Goal: Communication & Community: Answer question/provide support

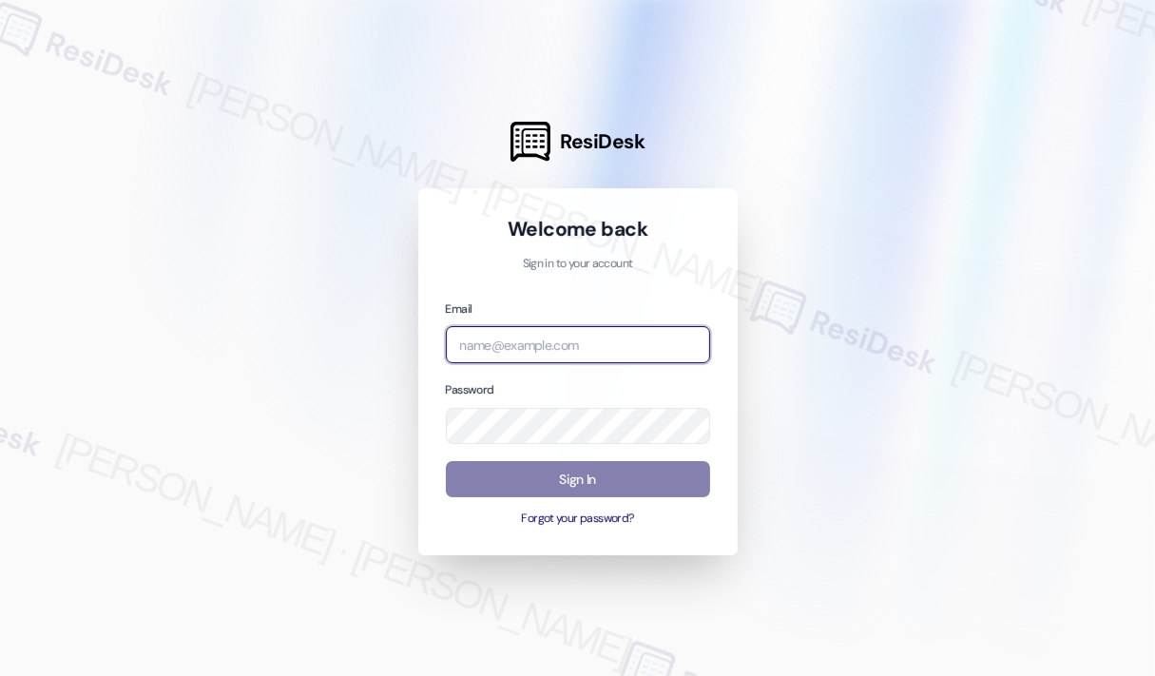
click at [592, 349] on input "email" at bounding box center [578, 344] width 264 height 37
click at [0, 675] on com-1password-button at bounding box center [0, 676] width 0 height 0
click at [585, 353] on input "email" at bounding box center [578, 344] width 264 height 37
type input "automated-surveys-park_properties-[PERSON_NAME].roles@park_[DOMAIN_NAME]"
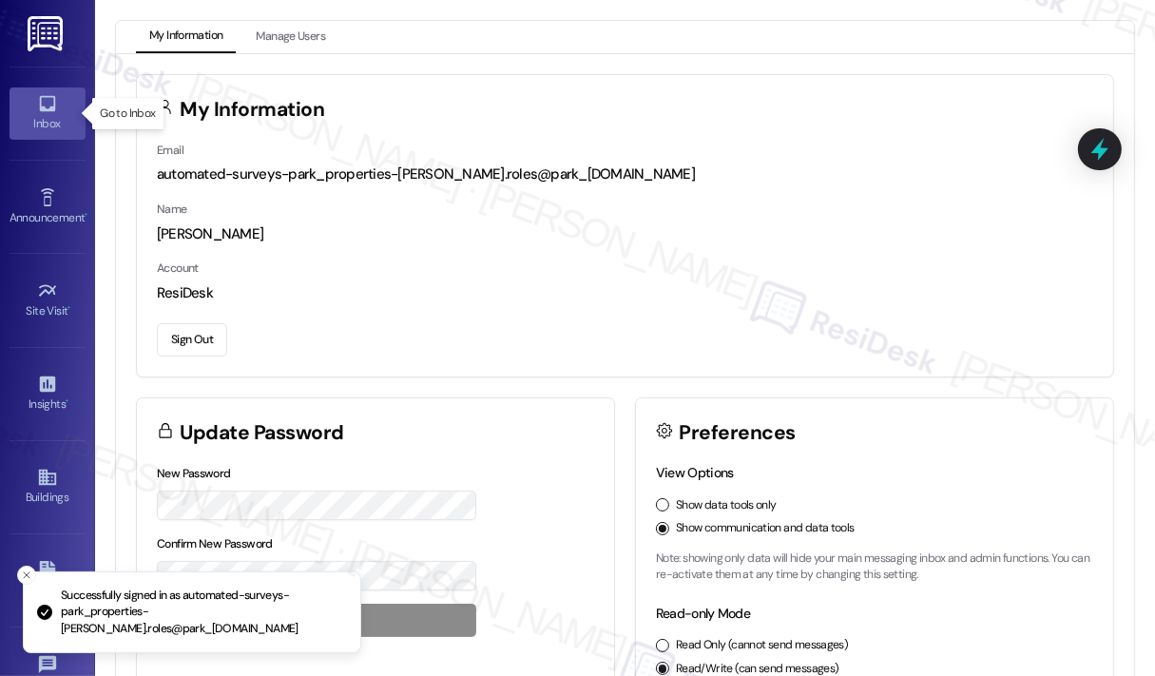
click at [47, 114] on div "Inbox" at bounding box center [47, 123] width 95 height 19
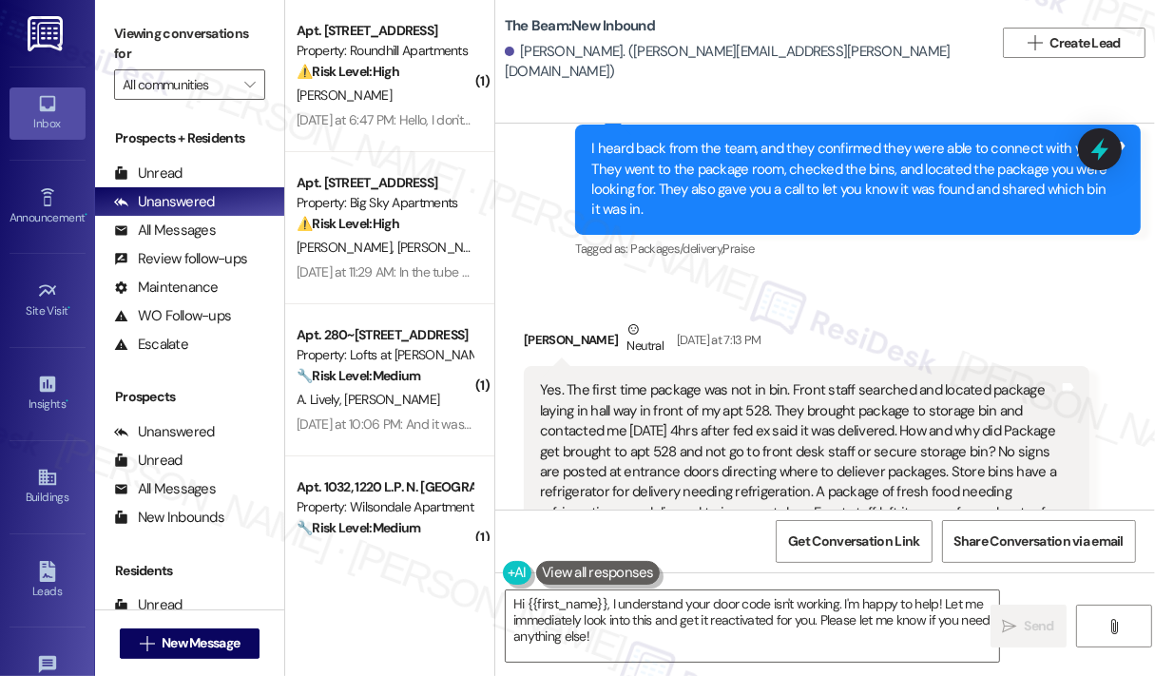
scroll to position [45737, 0]
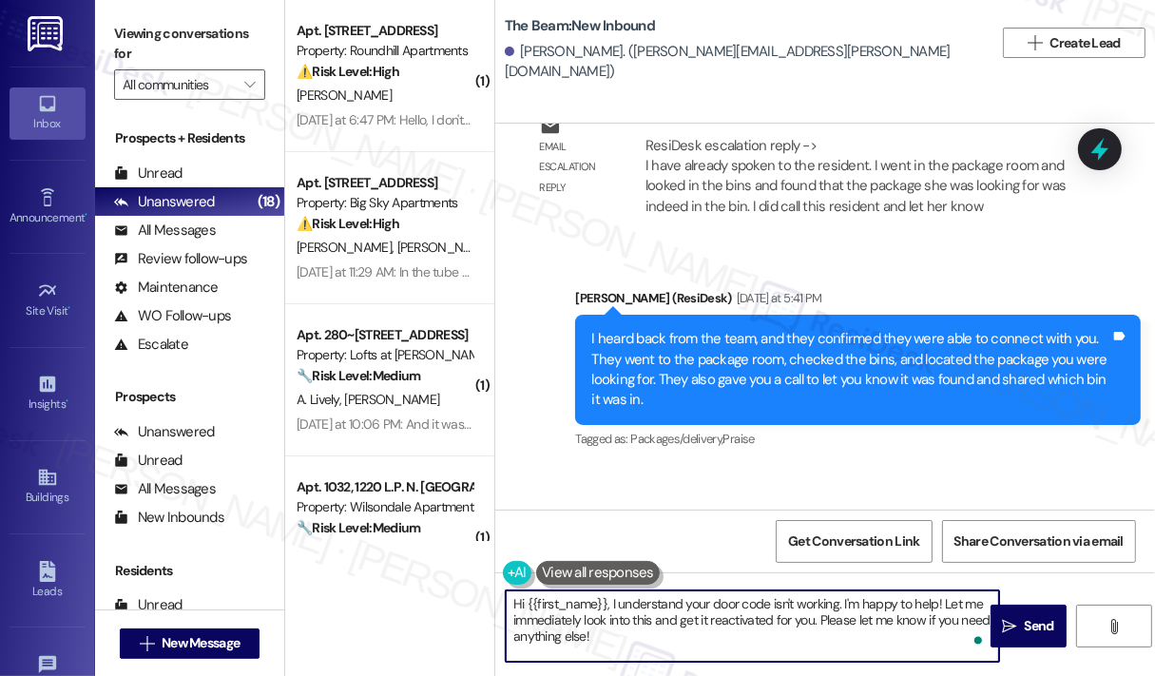
drag, startPoint x: 681, startPoint y: 642, endPoint x: 612, endPoint y: 594, distance: 83.9
click at [612, 594] on textarea "Hi {{first_name}}, I understand your door code isn't working. I'm happy to help…" at bounding box center [752, 625] width 493 height 71
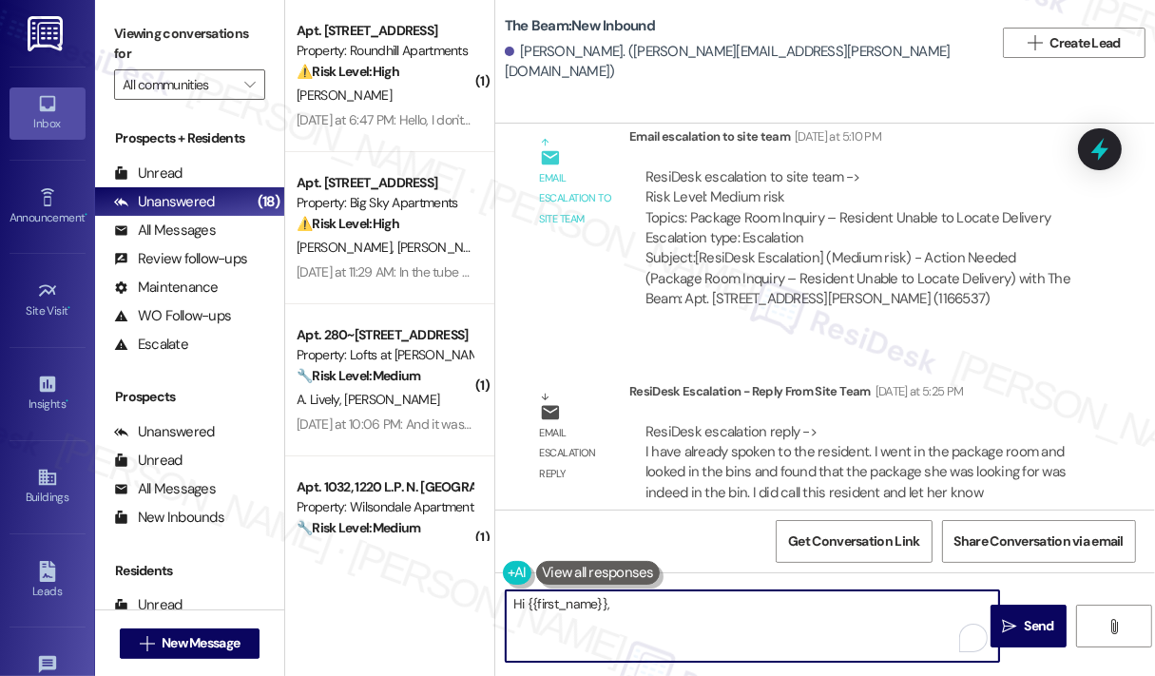
scroll to position [45452, 0]
paste textarea "Can you confirm if you were able to retrieve your package?"
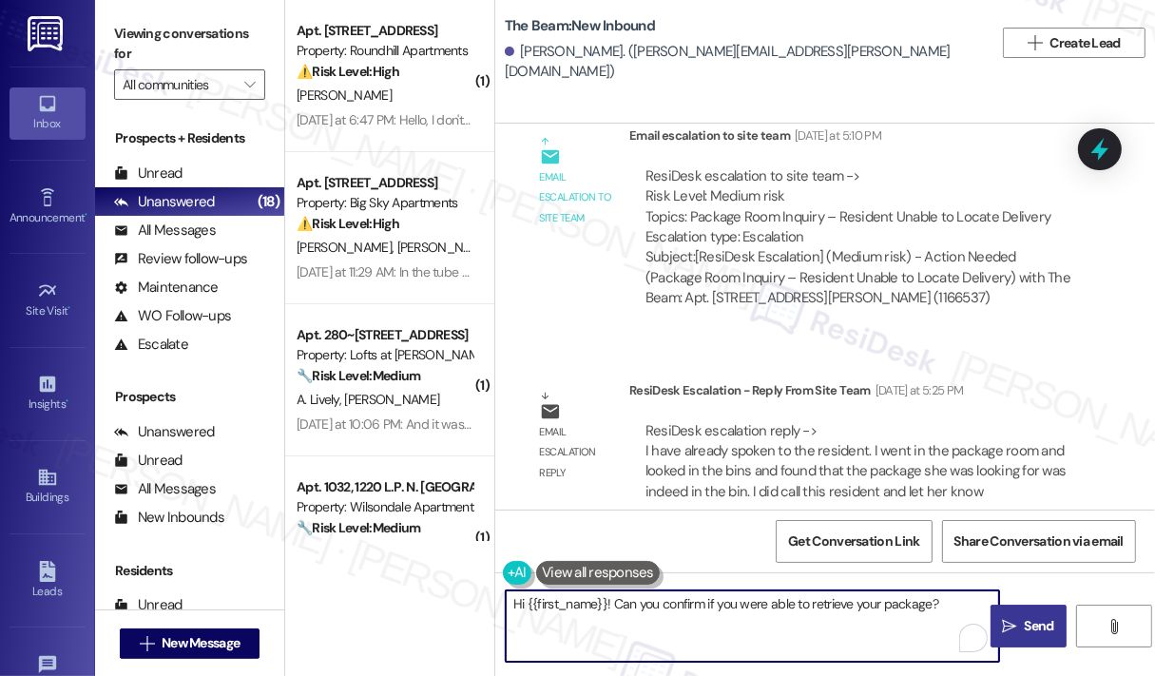
type textarea "Hi {{first_name}}! Can you confirm if you were able to retrieve your package?"
click at [1019, 623] on span " Send" at bounding box center [1028, 626] width 60 height 20
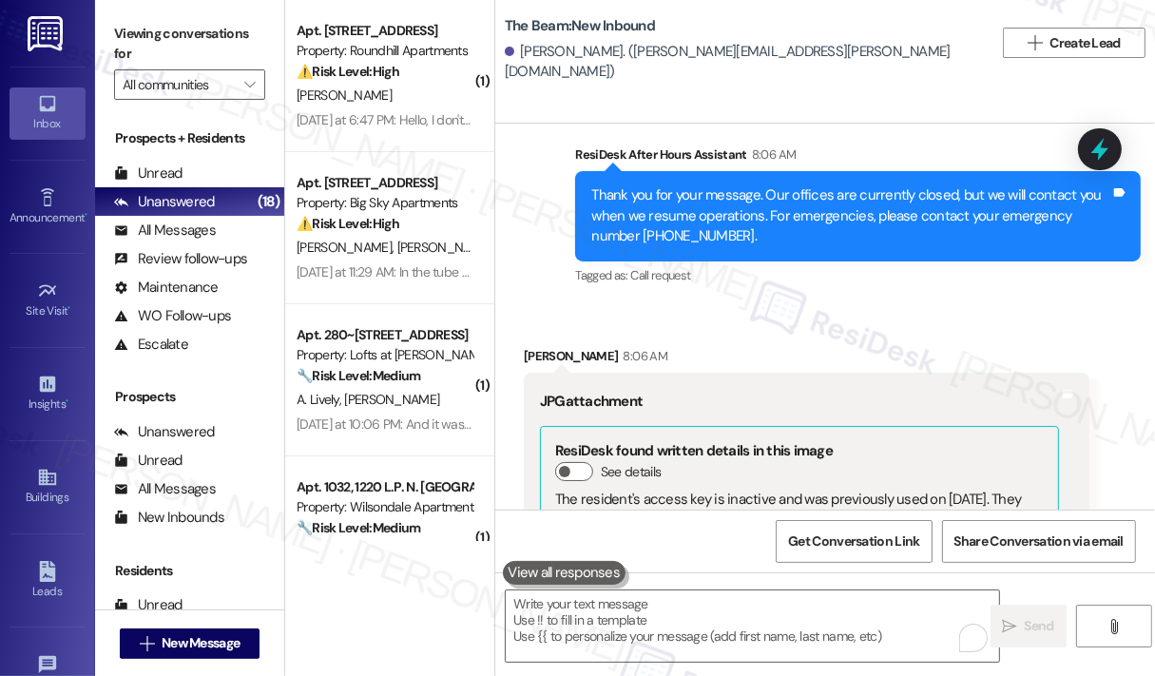
scroll to position [46687, 0]
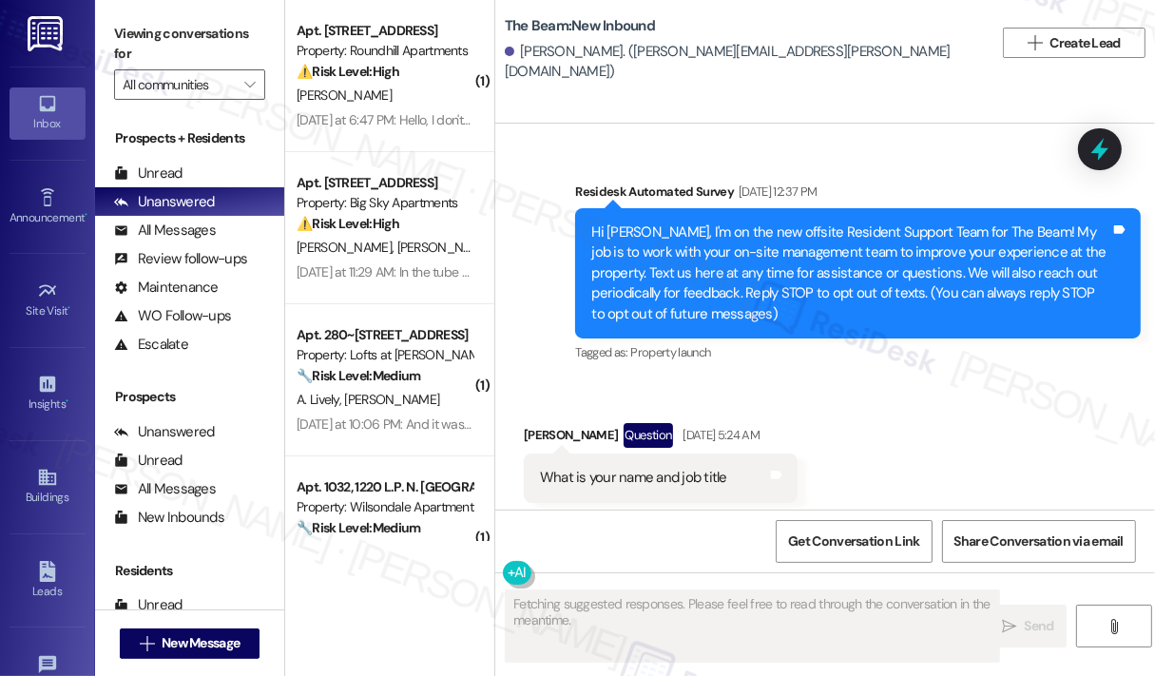
scroll to position [46848, 0]
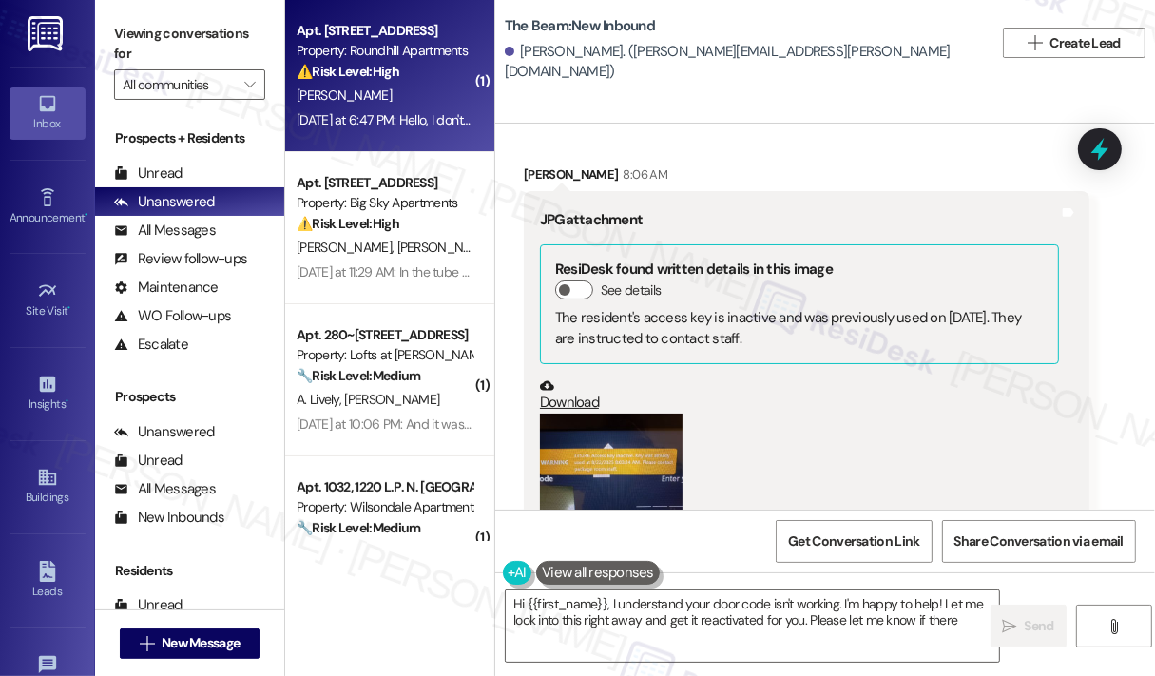
type textarea "Hi {{first_name}}, I understand your door code isn't working. I'm happy to help…"
click at [423, 65] on div "⚠️ Risk Level: High The resident reports a shattered lightbulb due to upstairs …" at bounding box center [385, 72] width 176 height 20
type textarea "Fetching suggested responses. Please feel free to read through the conversation…"
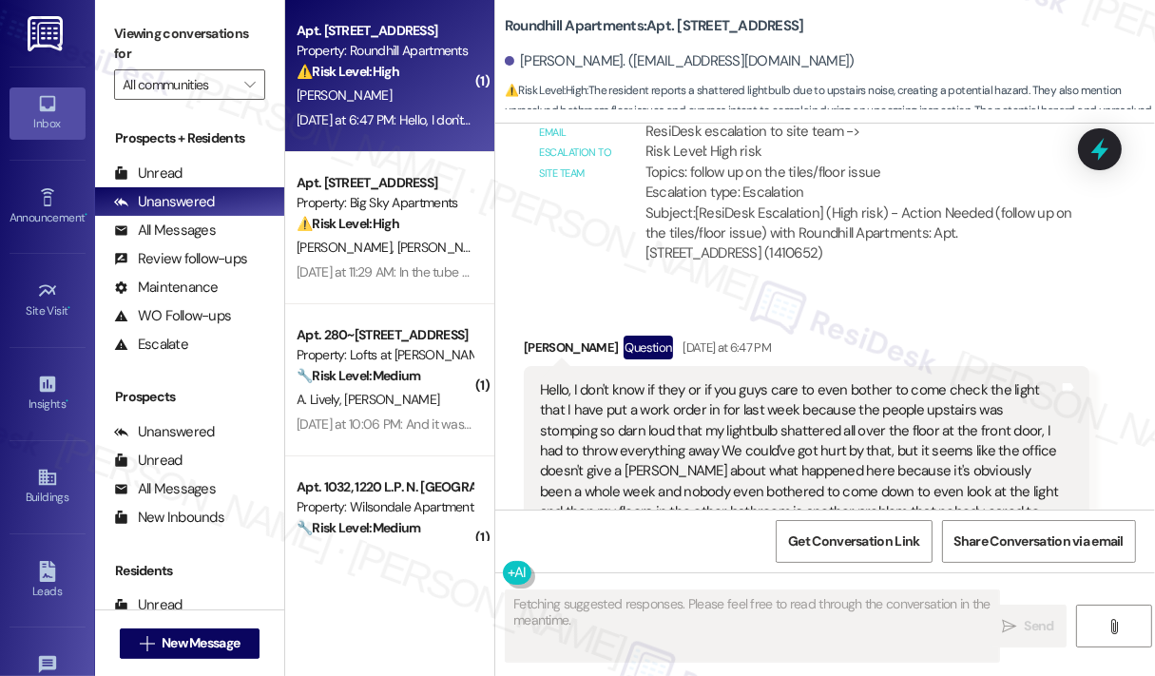
scroll to position [13613, 0]
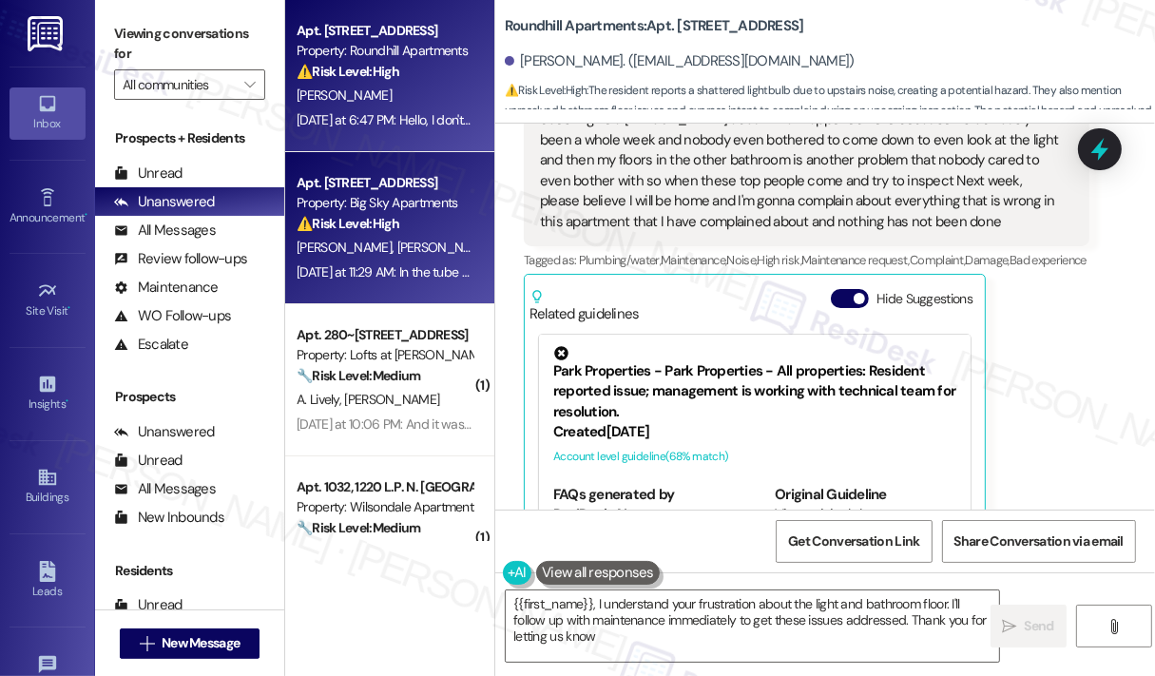
type textarea "{{first_name}}, I understand your frustration about the light and bathroom floo…"
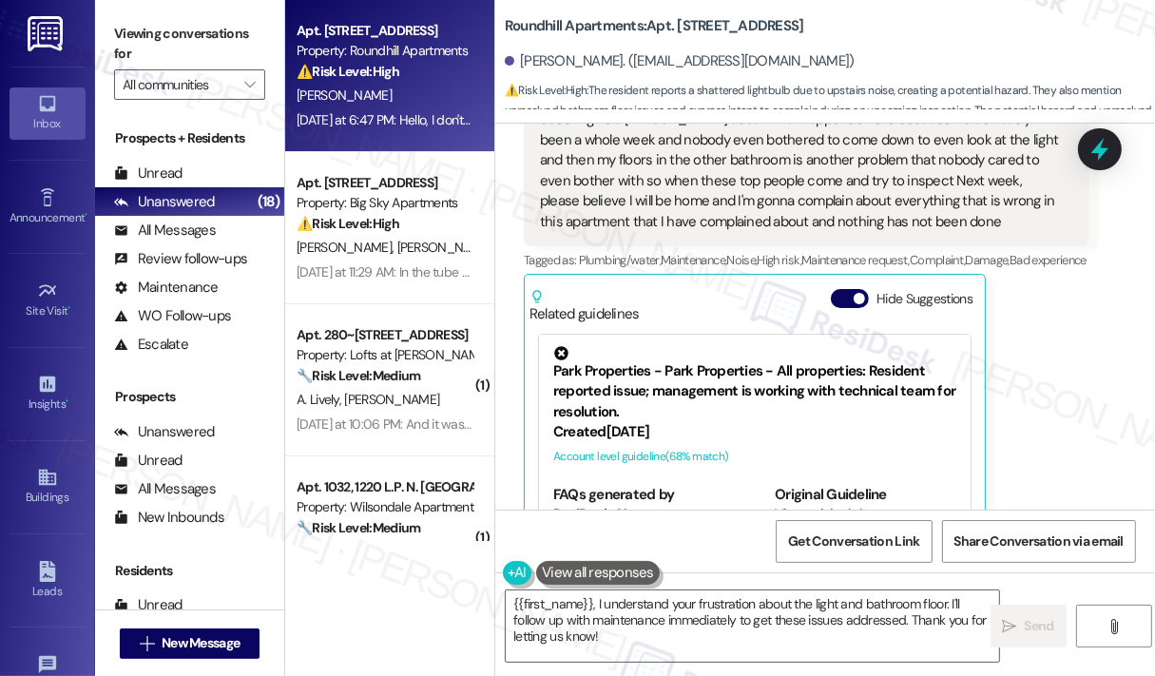
scroll to position [13328, 0]
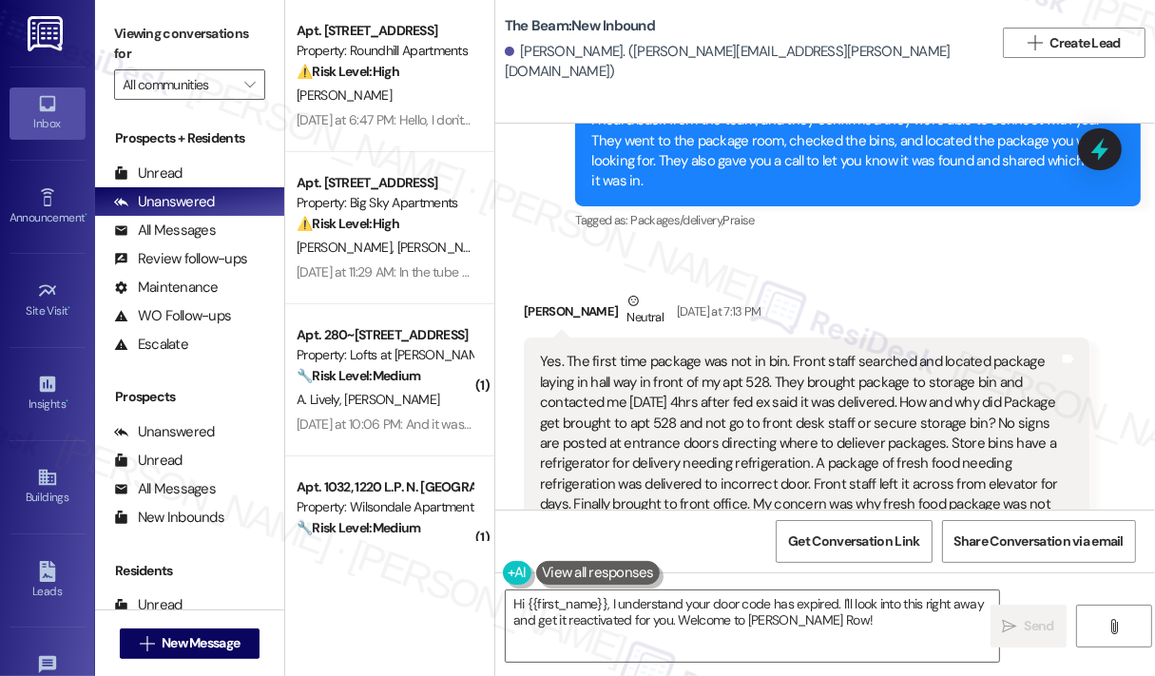
scroll to position [45897, 0]
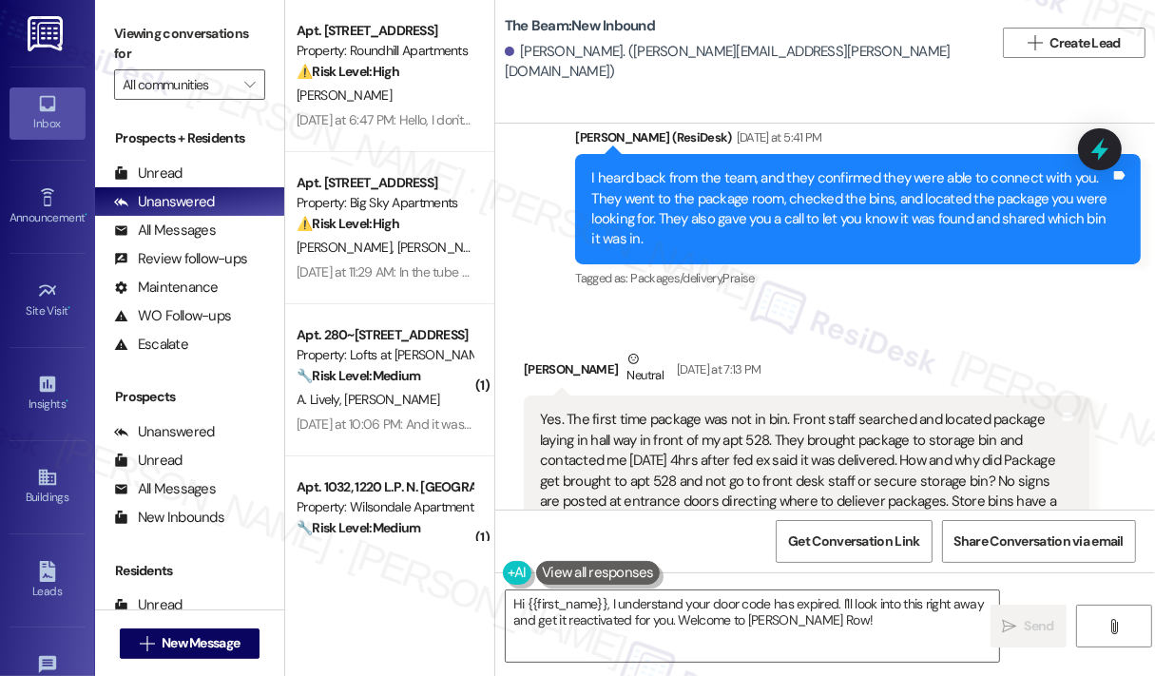
drag, startPoint x: 676, startPoint y: 419, endPoint x: 539, endPoint y: 397, distance: 138.6
copy div "Went to pick up package. Want front desk staff to get their act together. Still…"
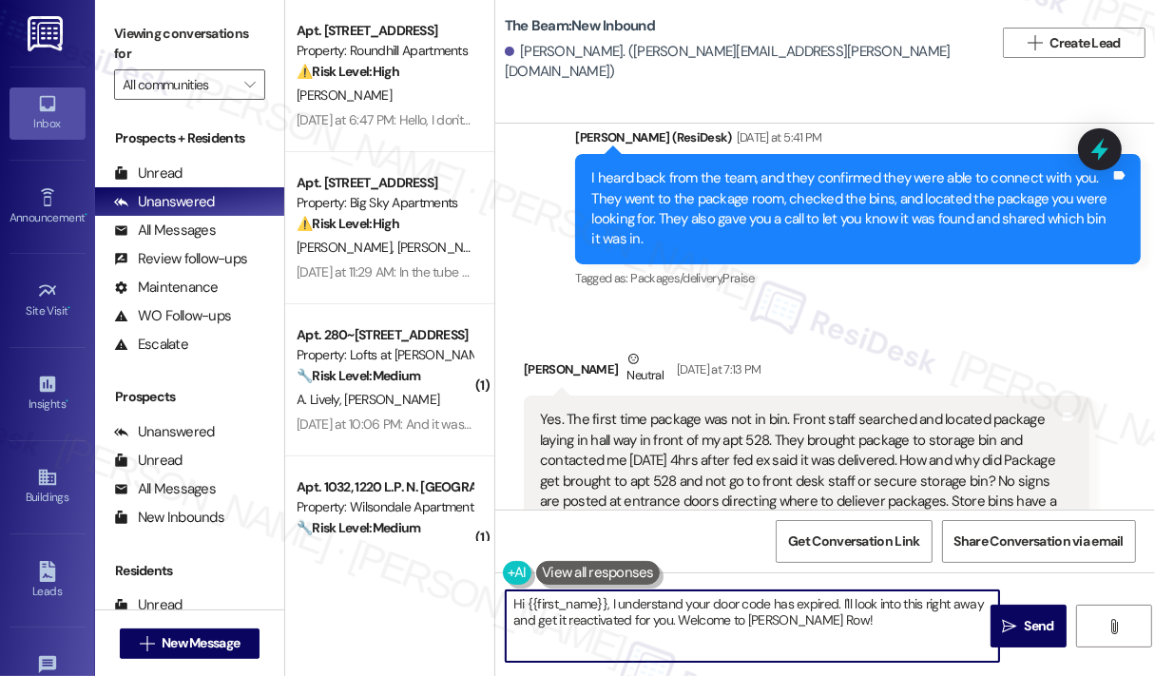
click at [866, 616] on textarea "Hi {{first_name}}, I understand your door code has expired. I'll look into this…" at bounding box center [752, 625] width 493 height 71
click at [894, 626] on textarea "Hi {{first_name}}, I understand your door code has expired. I'll look into this…" at bounding box center [752, 625] width 493 height 71
drag, startPoint x: 877, startPoint y: 620, endPoint x: 678, endPoint y: 623, distance: 199.6
click at [678, 623] on textarea "Hi {{first_name}}, I understand your door code has expired. I'll look into this…" at bounding box center [752, 625] width 493 height 71
type textarea "Hi {{first_name}}, I understand your door code has expired. I'll look into this…"
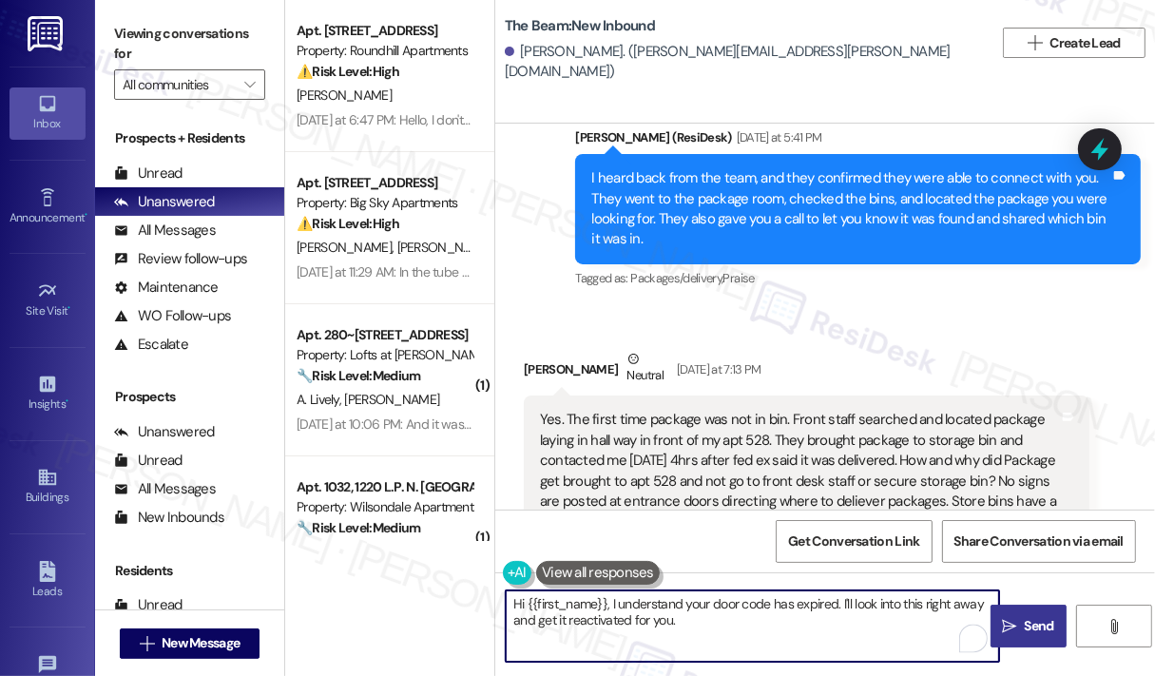
click at [1038, 625] on span "Send" at bounding box center [1039, 626] width 29 height 20
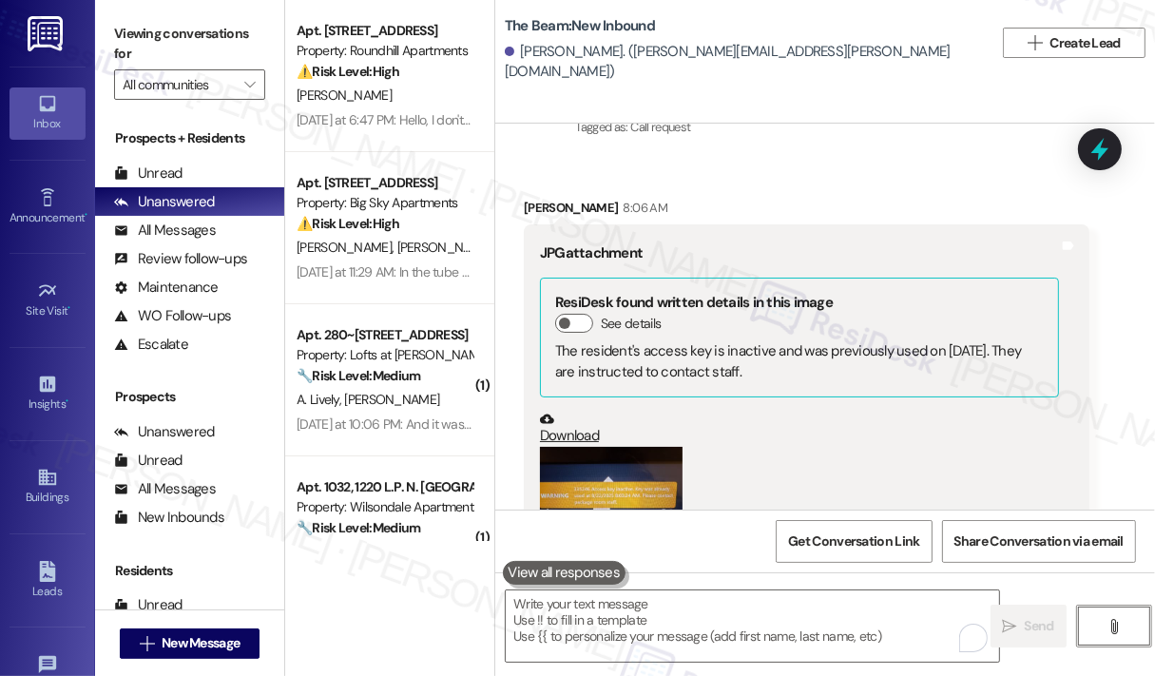
scroll to position [46848, 0]
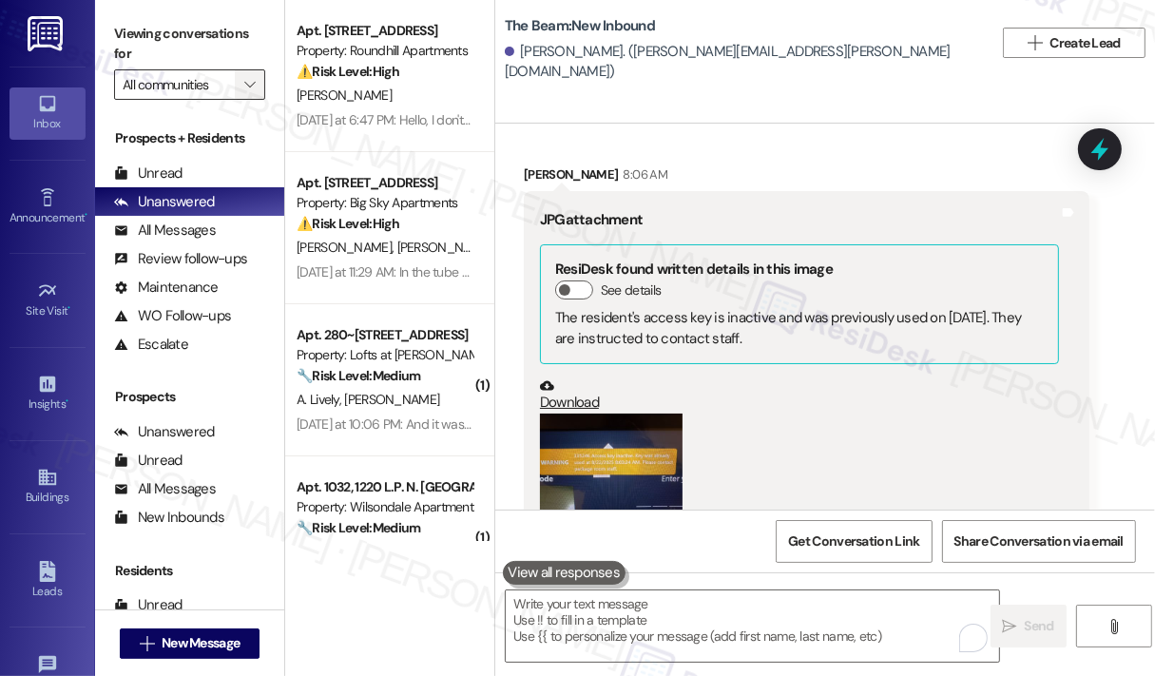
click at [240, 90] on span "" at bounding box center [249, 84] width 18 height 30
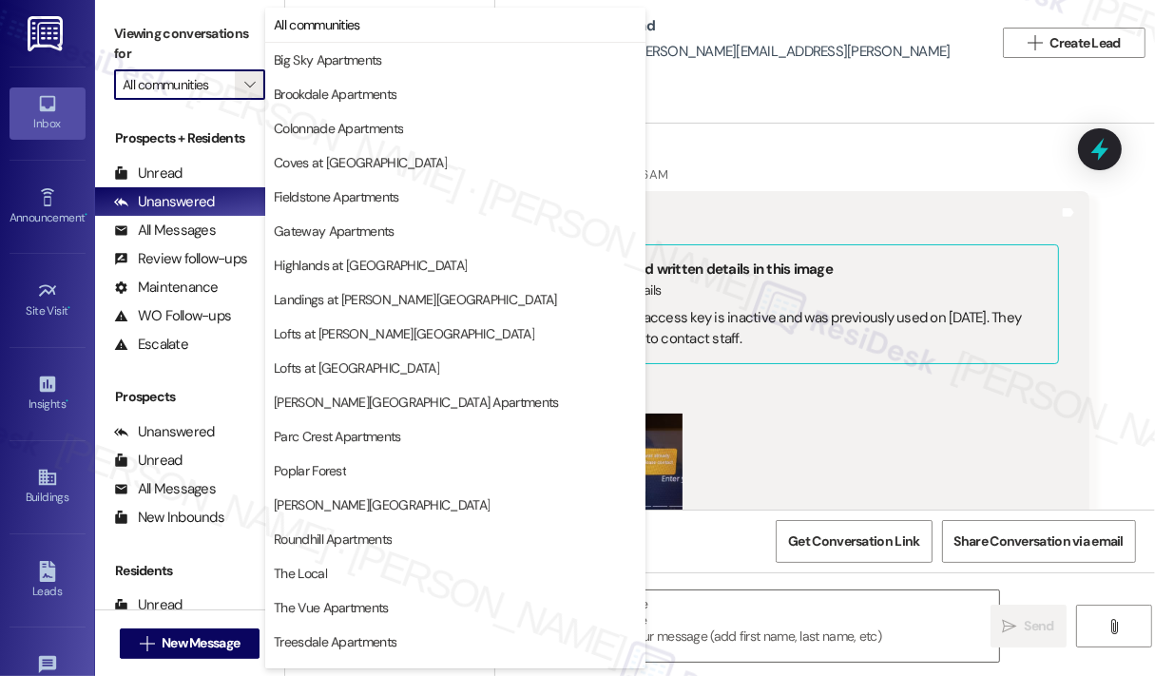
click at [790, 7] on div "The Beam: New Inbound Kristine Lawson. (kriss.lawson@gmail.com)" at bounding box center [749, 43] width 489 height 76
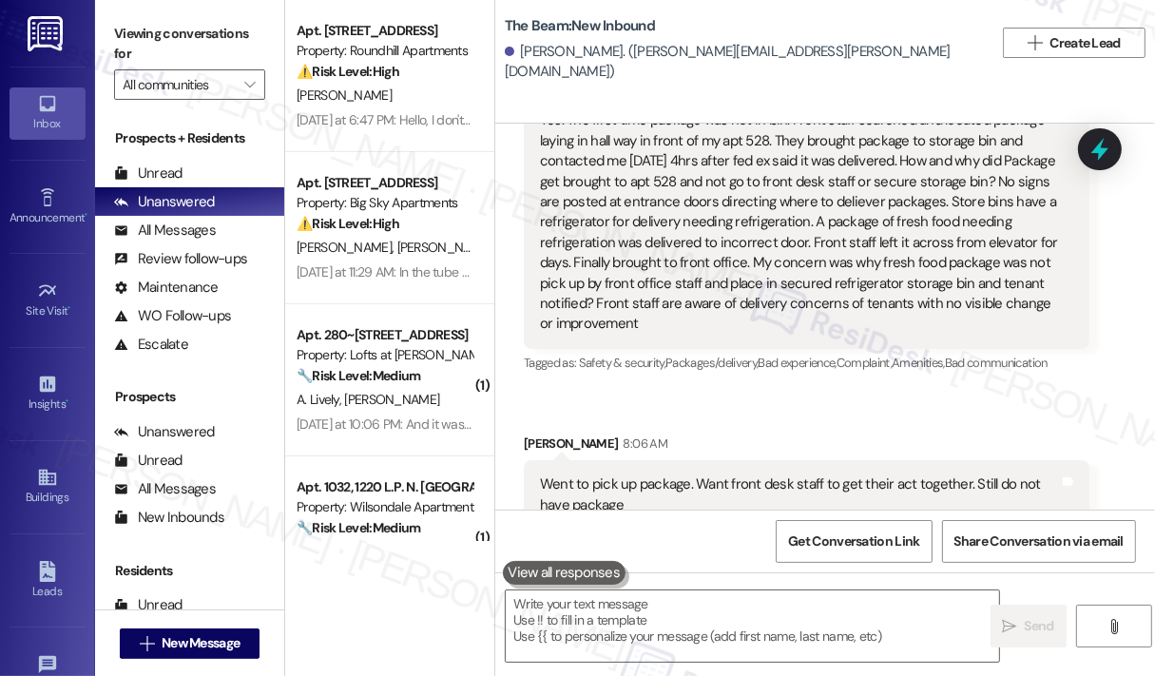
scroll to position [45992, 0]
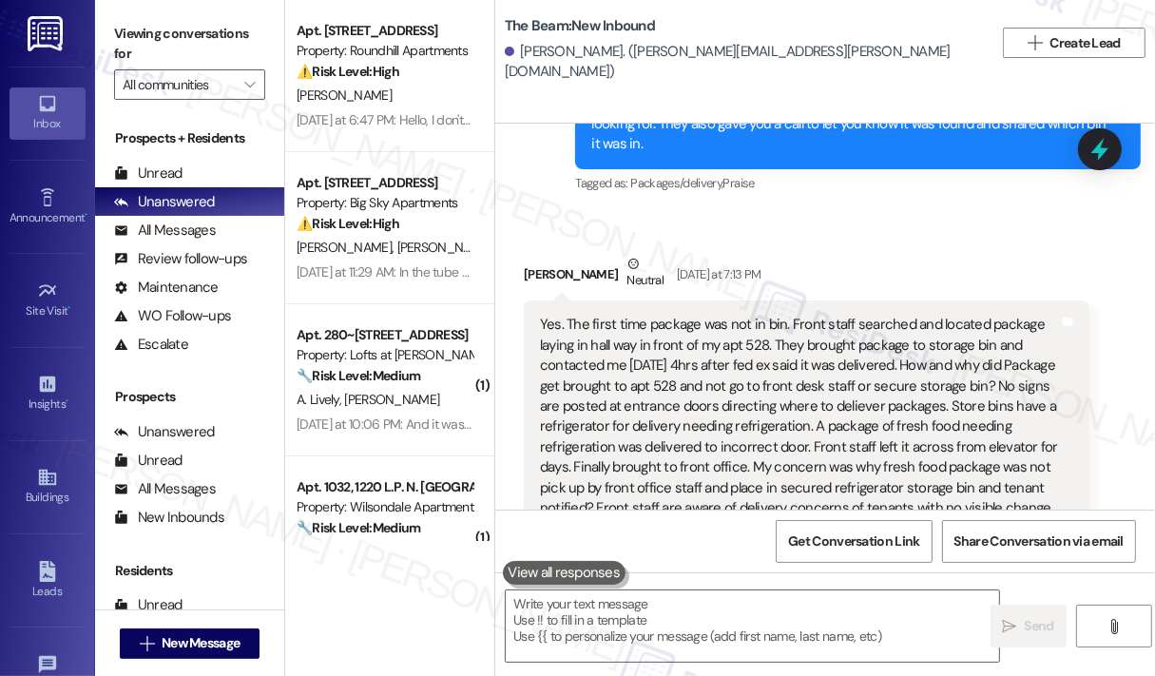
drag, startPoint x: 681, startPoint y: 320, endPoint x: 538, endPoint y: 307, distance: 144.1
copy div "Went to pick up package. Want front desk staff to get their act together. Still…"
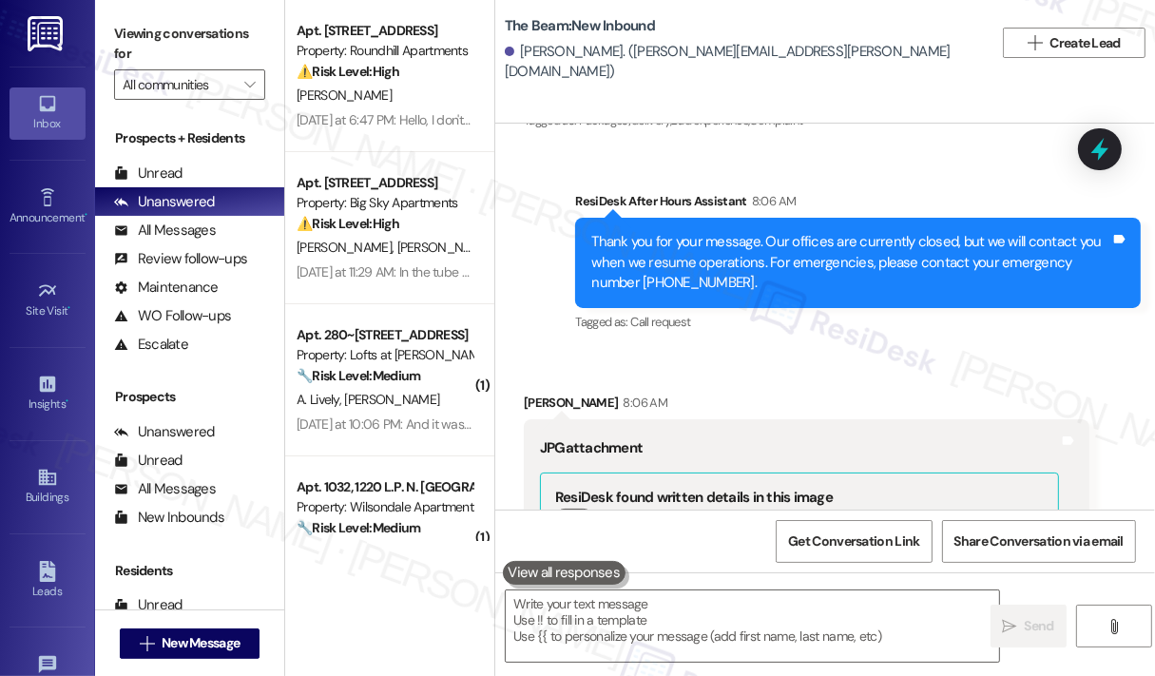
scroll to position [46848, 0]
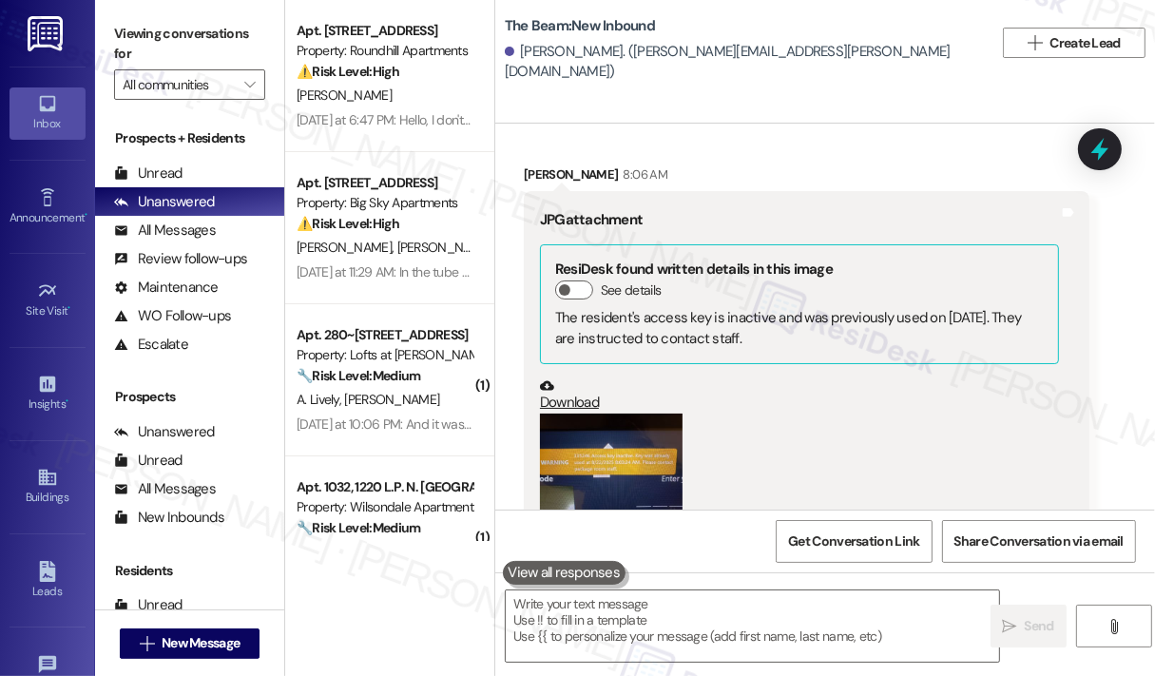
click at [707, 659] on div "Door code expired. Not able to open door" at bounding box center [664, 669] width 249 height 20
copy div "Door code expired. Not able to open door Tags and notes"
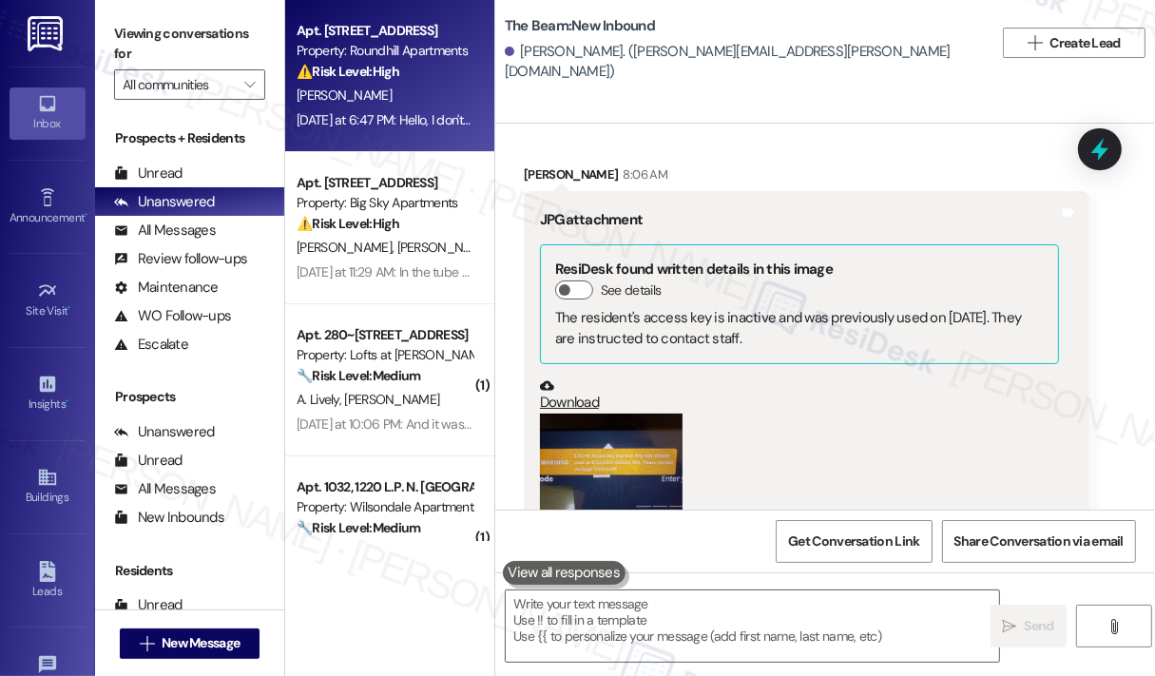
click at [420, 98] on div "[PERSON_NAME]" at bounding box center [385, 96] width 180 height 24
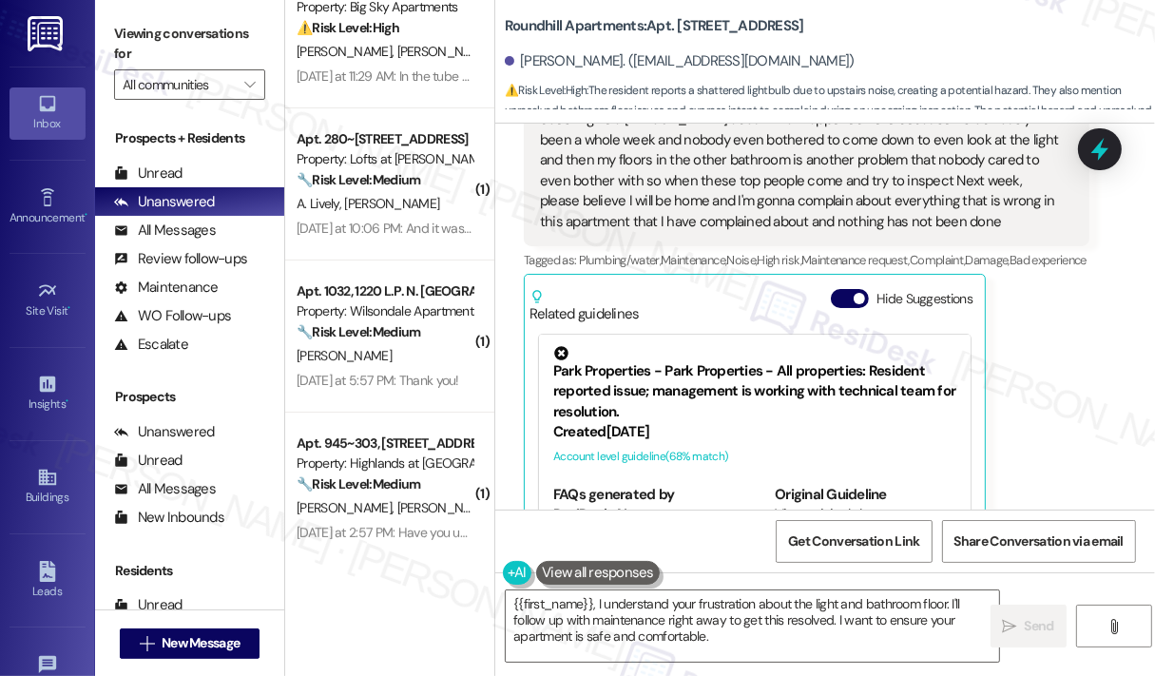
scroll to position [285, 0]
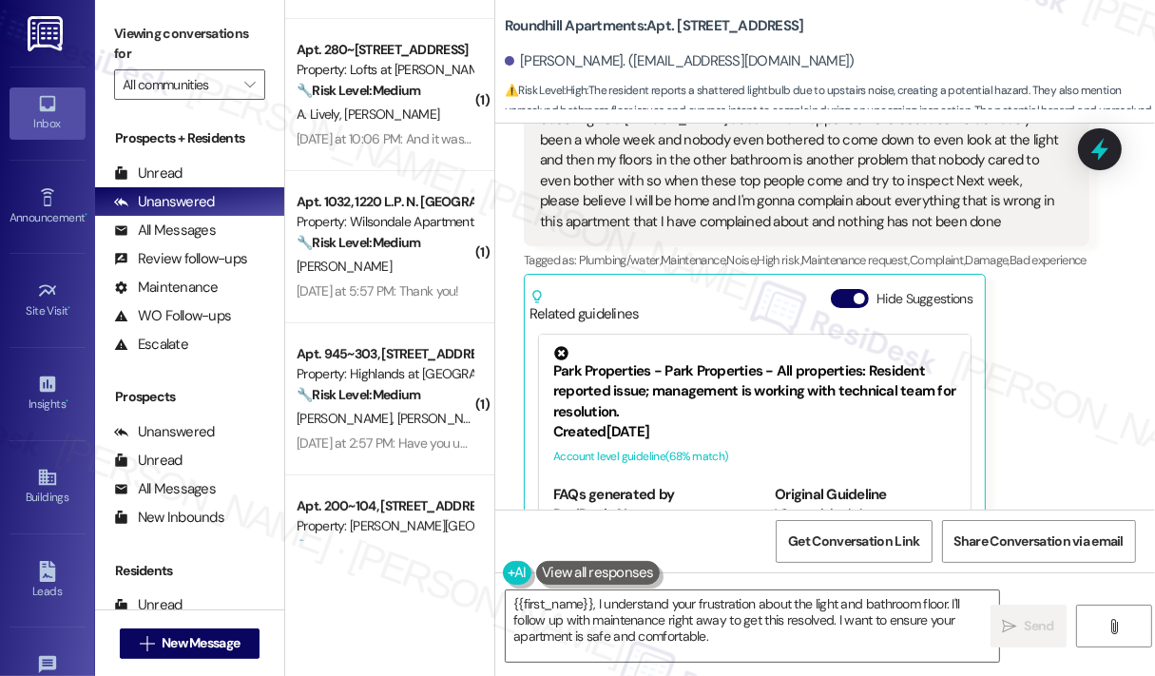
click at [1070, 339] on div "Tiffany Ruffner Question Yesterday at 6:47 PM Hello, I don't know if they or if…" at bounding box center [807, 292] width 566 height 617
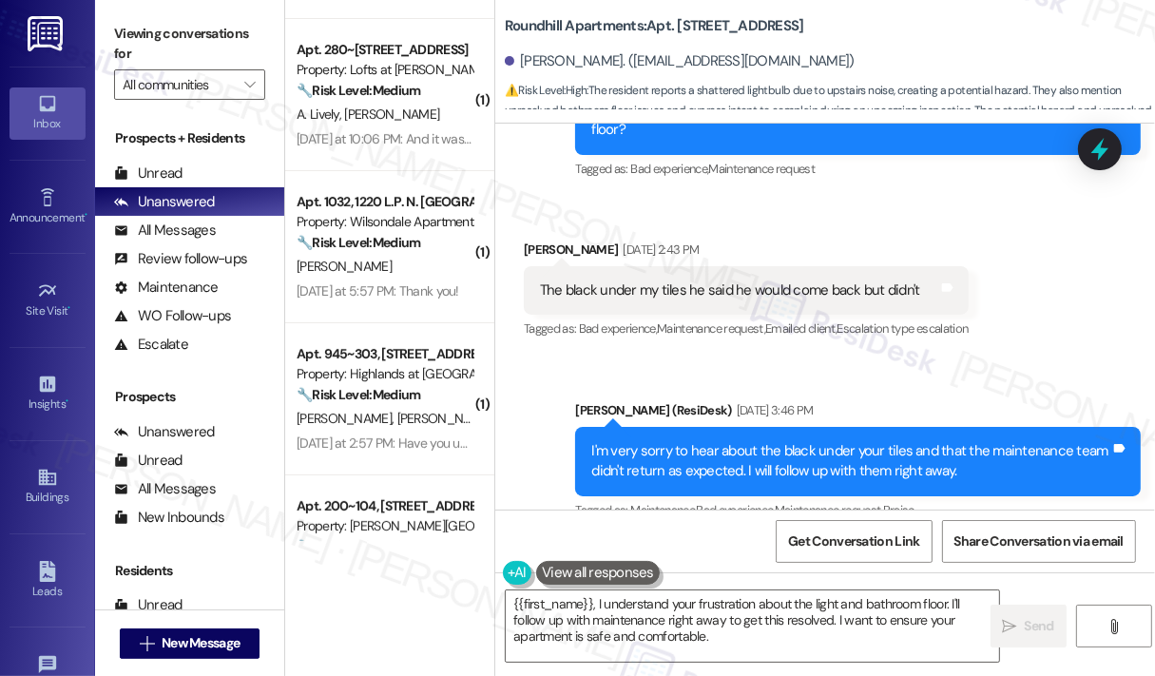
scroll to position [12758, 0]
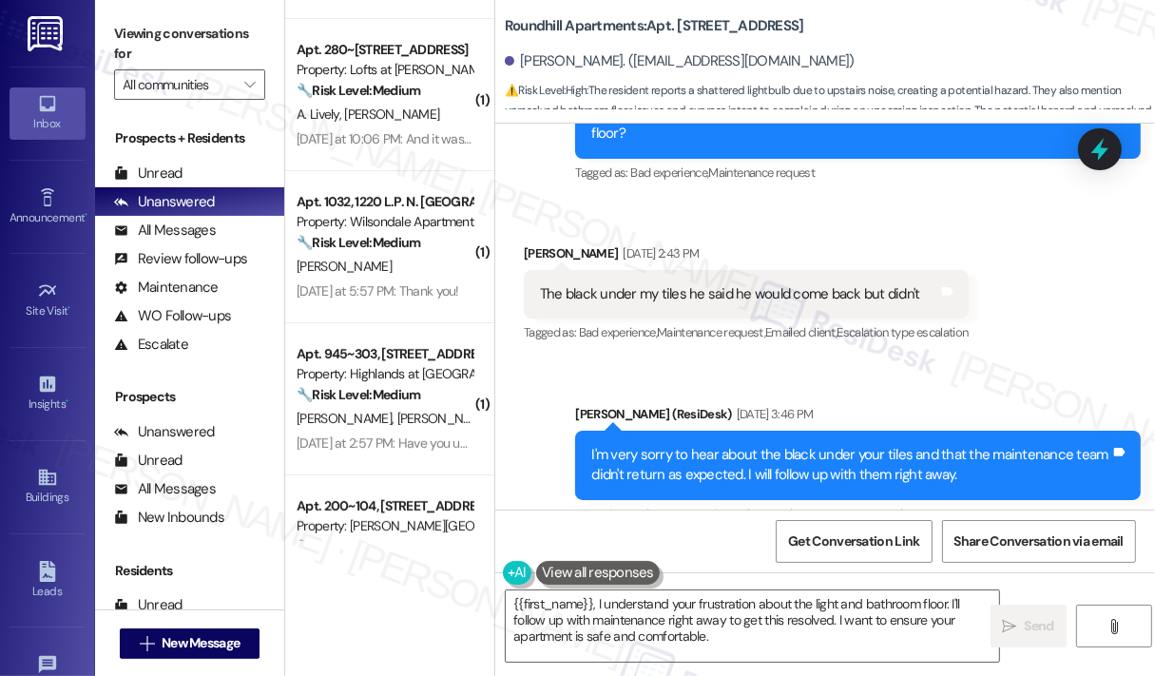
click at [1011, 226] on div "Received via SMS Tiffany Ruffner Jul 10, 2025 at 2:43 PM The black under my til…" at bounding box center [825, 281] width 660 height 161
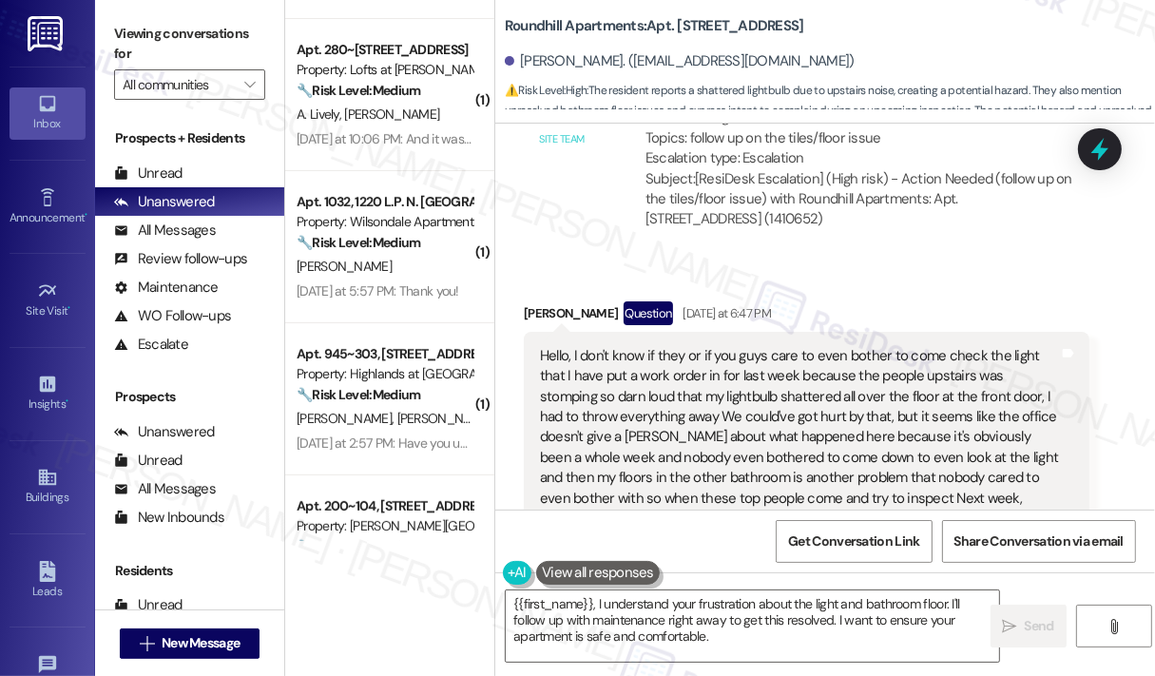
scroll to position [13328, 0]
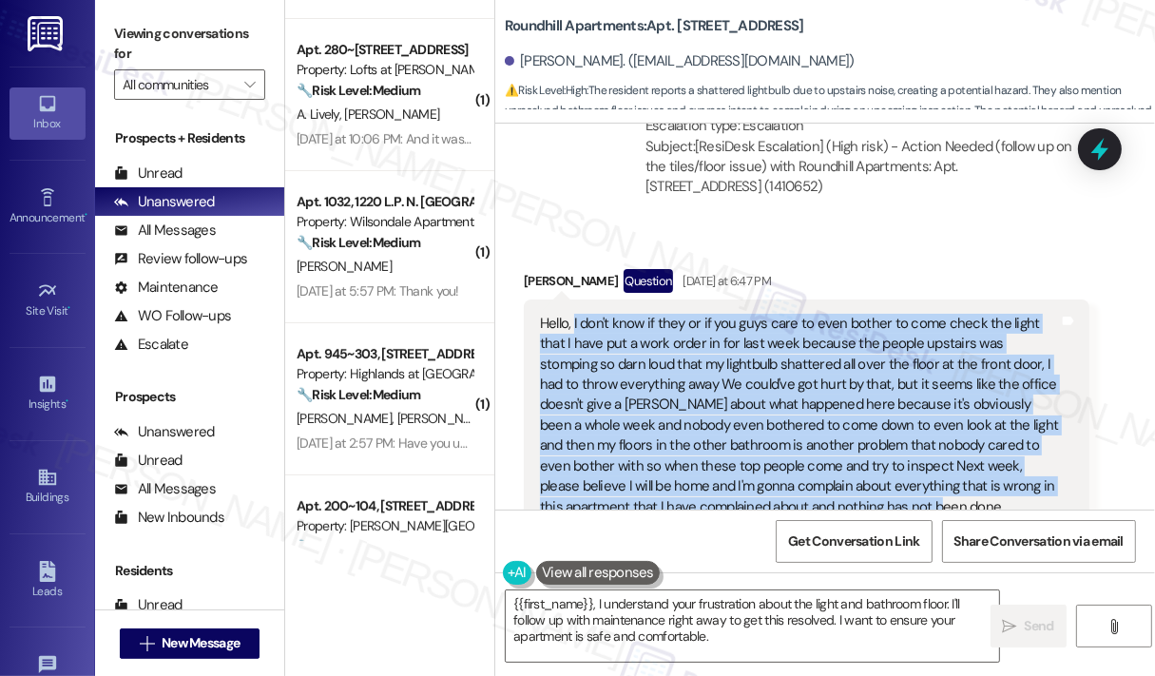
drag, startPoint x: 919, startPoint y: 381, endPoint x: 572, endPoint y: 192, distance: 395.1
click at [572, 314] on div "Hello, I don't know if they or if you guys care to even bother to come check th…" at bounding box center [799, 415] width 519 height 203
copy div "I don't know if they or if you guys care to even bother to come check the light…"
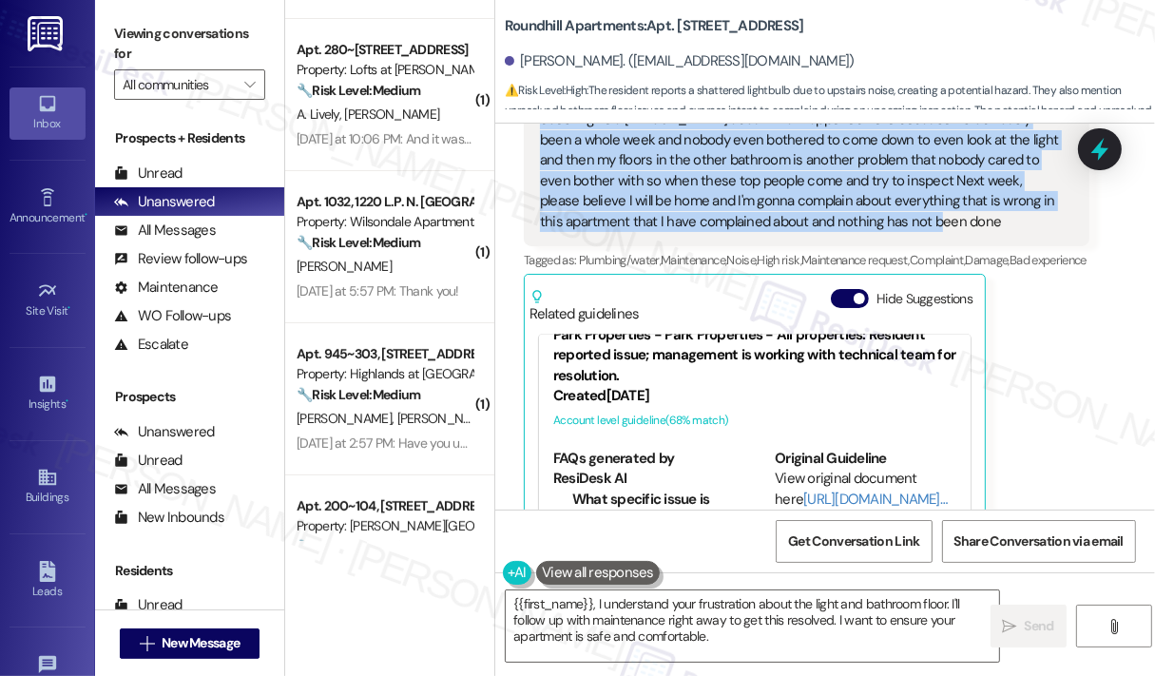
scroll to position [55, 0]
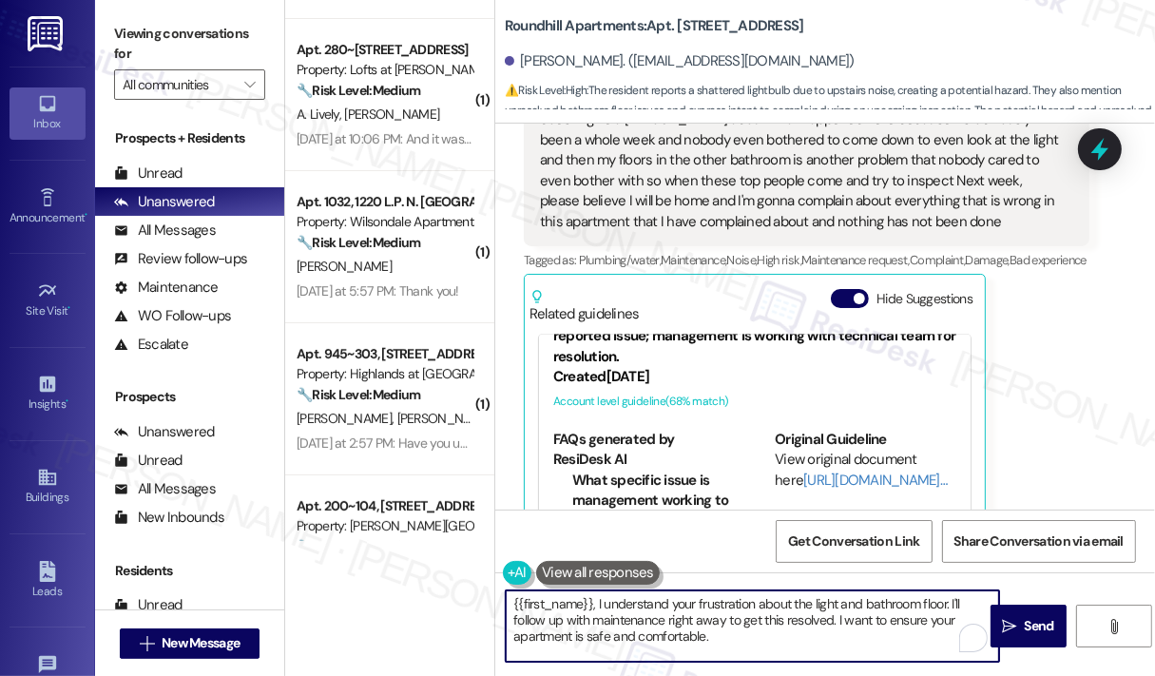
drag, startPoint x: 700, startPoint y: 630, endPoint x: 592, endPoint y: 603, distance: 110.9
click at [592, 603] on textarea "{{first_name}}, I understand your frustration about the light and bathroom floo…" at bounding box center [752, 625] width 493 height 71
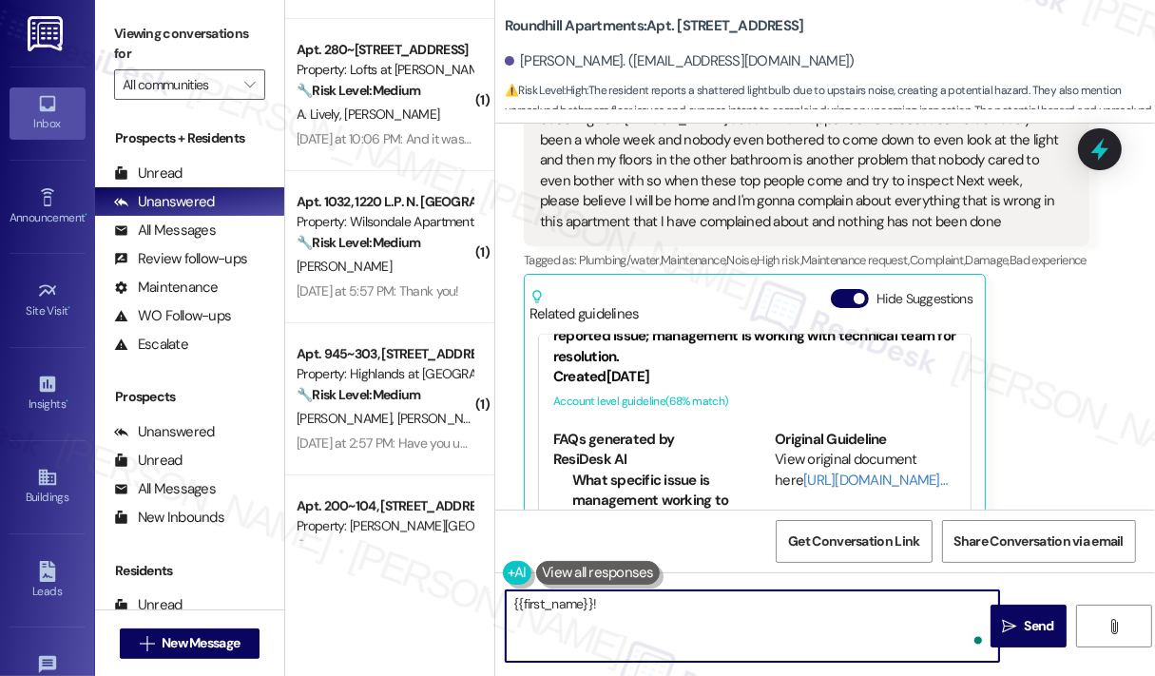
paste textarea "Thank you for reaching out. I understand your frustration with the light and th…"
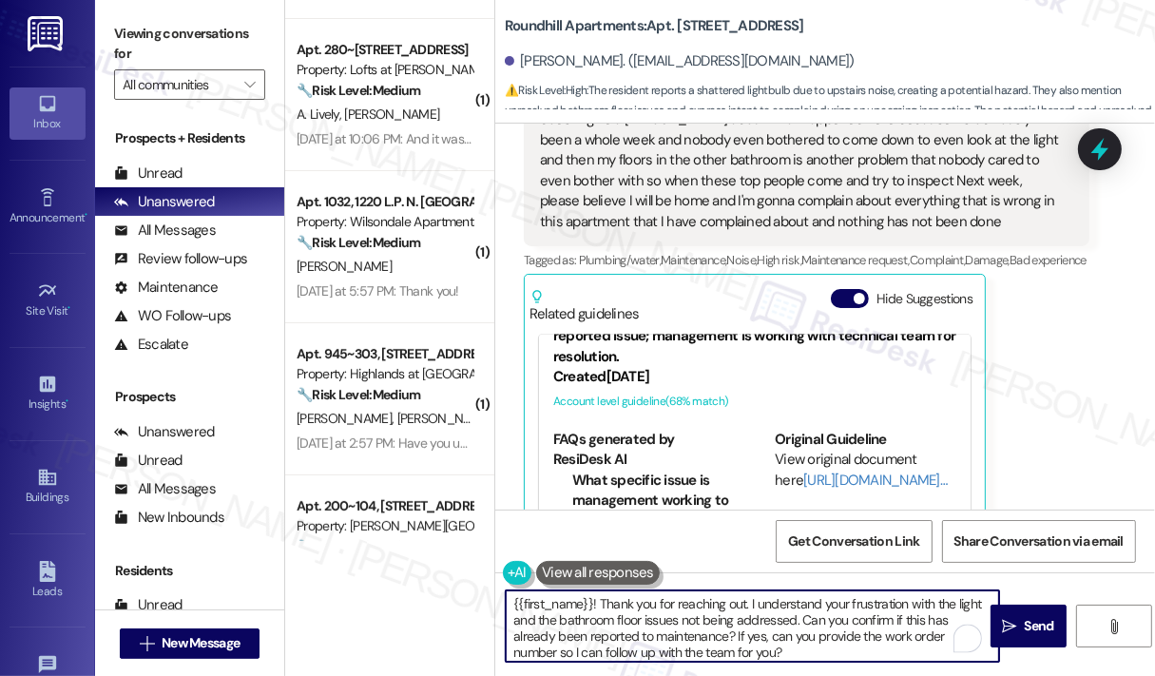
click at [511, 604] on textarea "{{first_name}}! Thank you for reaching out. I understand your frustration with …" at bounding box center [752, 625] width 493 height 71
type textarea "Hi {{first_name}}! Thank you for reaching out. I understand your frustration wi…"
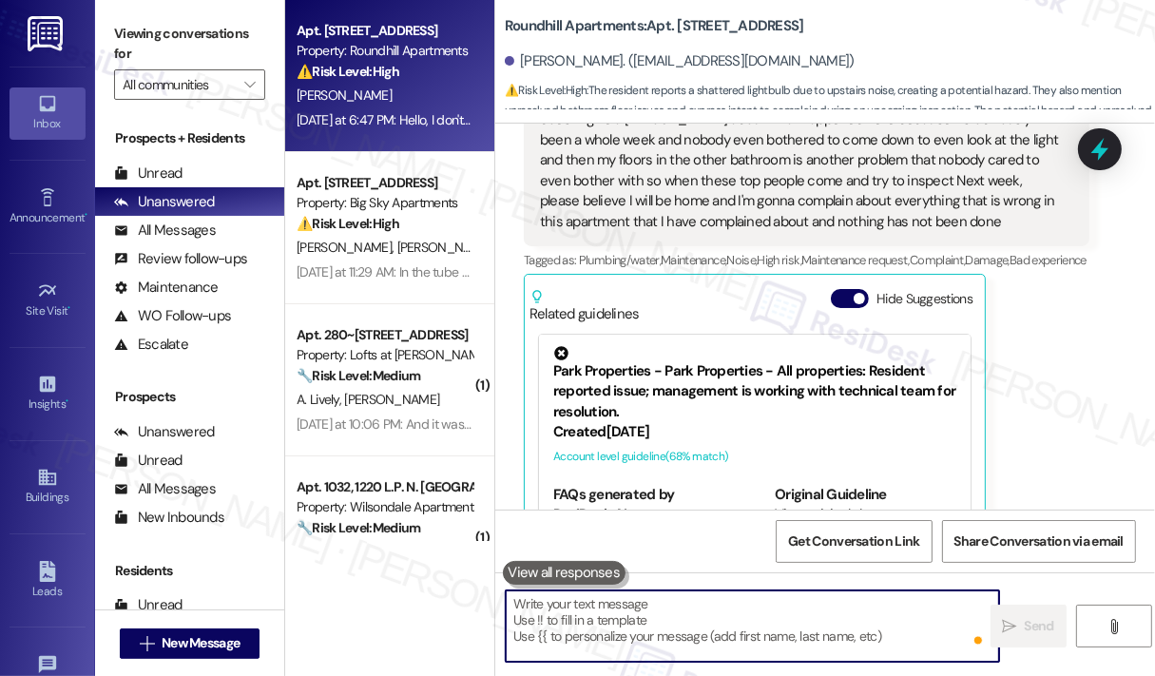
scroll to position [13612, 0]
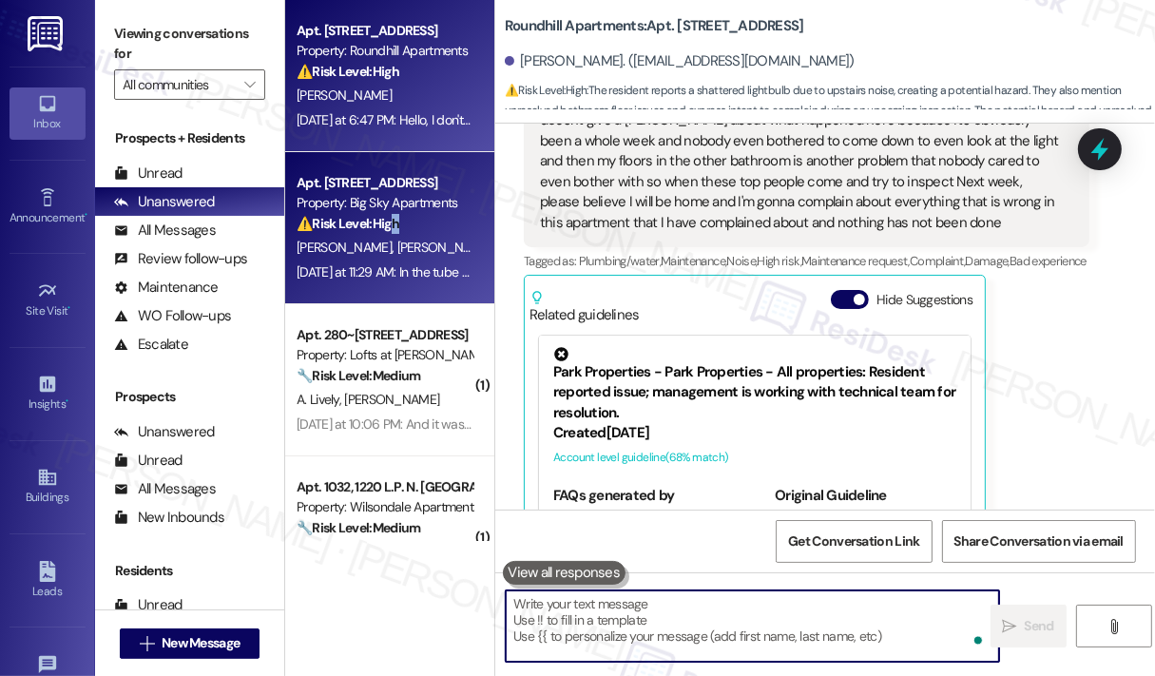
click at [399, 220] on strong "⚠️ Risk Level: High" at bounding box center [348, 223] width 103 height 17
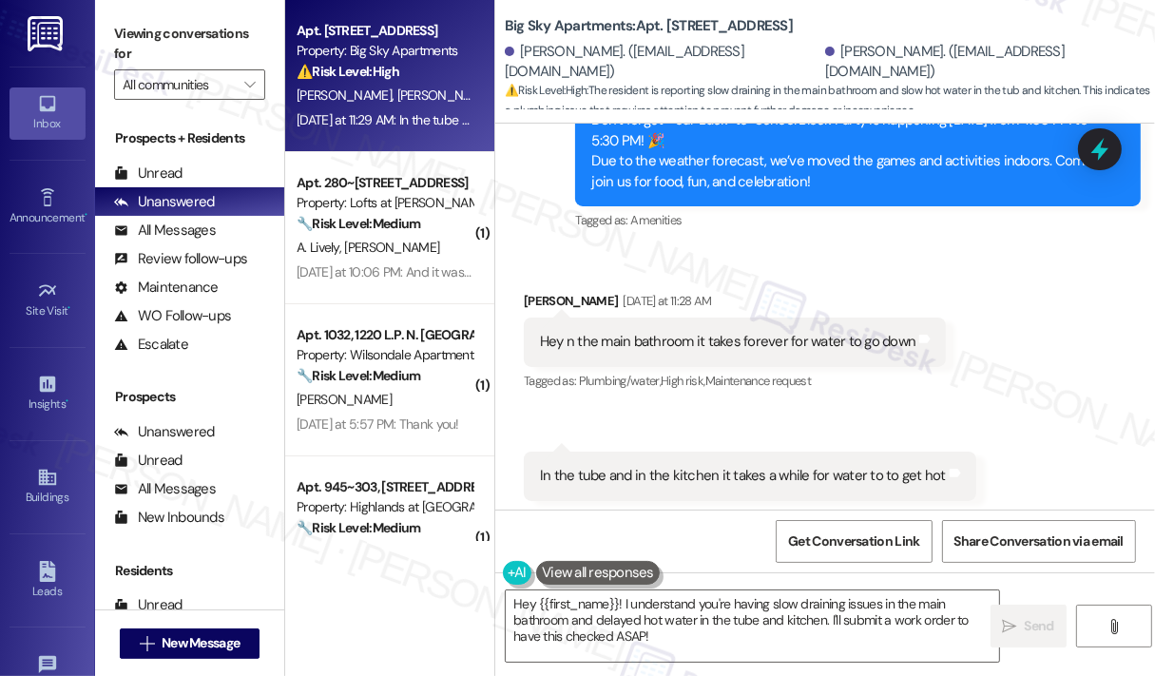
scroll to position [8721, 0]
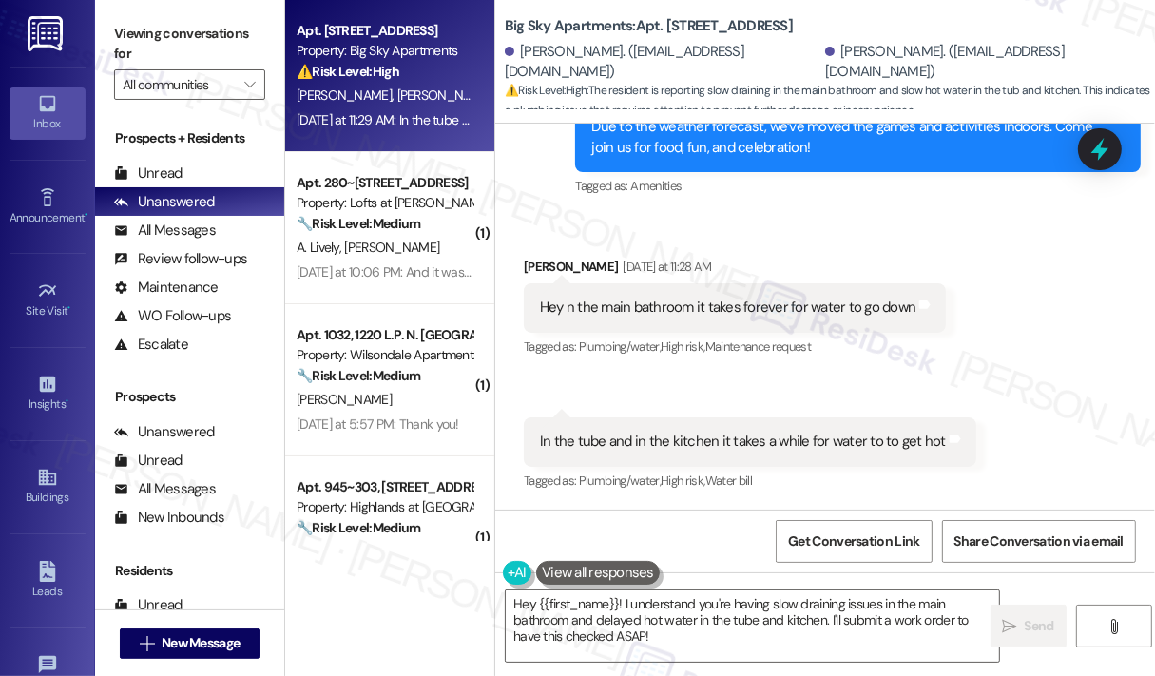
click at [840, 308] on div "Hey n the main bathroom it takes forever for water to go down" at bounding box center [727, 307] width 375 height 20
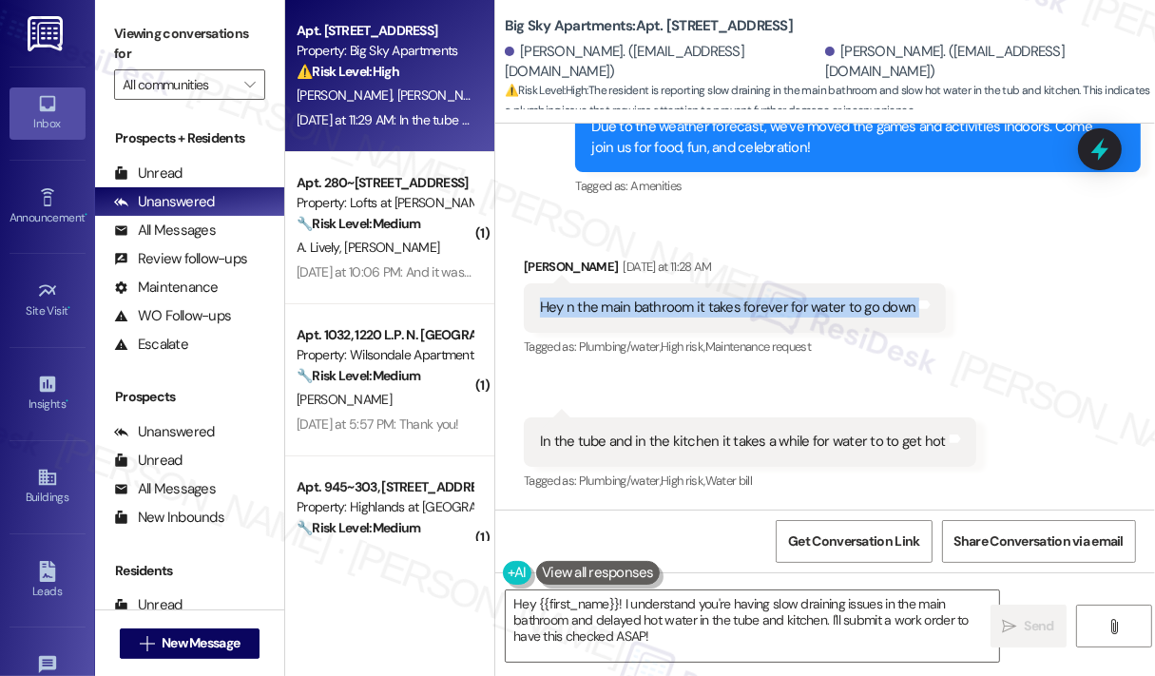
click at [840, 308] on div "Hey n the main bathroom it takes forever for water to go down" at bounding box center [727, 307] width 375 height 20
copy div "Hey n the main bathroom it takes forever for water to go down Tags and notes"
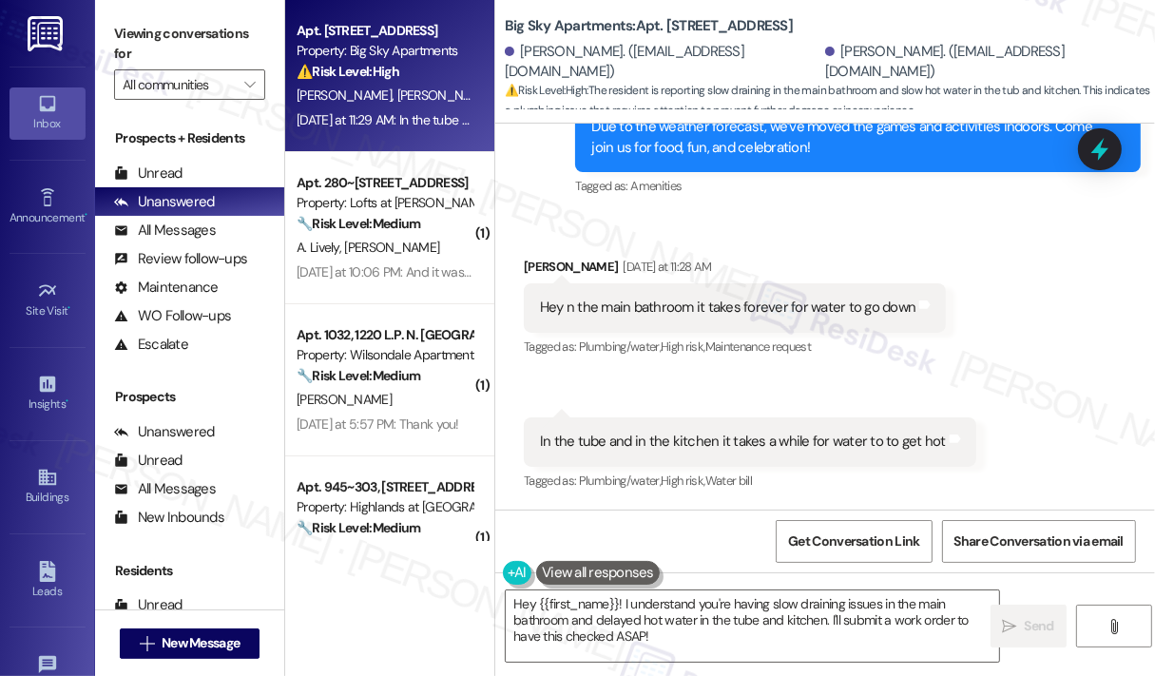
click at [677, 442] on div "In the tube and in the kitchen it takes a while for water to to get hot" at bounding box center [743, 441] width 406 height 20
click at [679, 443] on div "In the tube and in the kitchen it takes a while for water to to get hot" at bounding box center [743, 441] width 406 height 20
click at [680, 443] on div "In the tube and in the kitchen it takes a while for water to to get hot" at bounding box center [743, 441] width 406 height 20
click at [681, 444] on div "In the tube and in the kitchen it takes a while for water to to get hot" at bounding box center [743, 441] width 406 height 20
click at [681, 449] on div "In the tube and in the kitchen it takes a while for water to to get hot" at bounding box center [743, 441] width 406 height 20
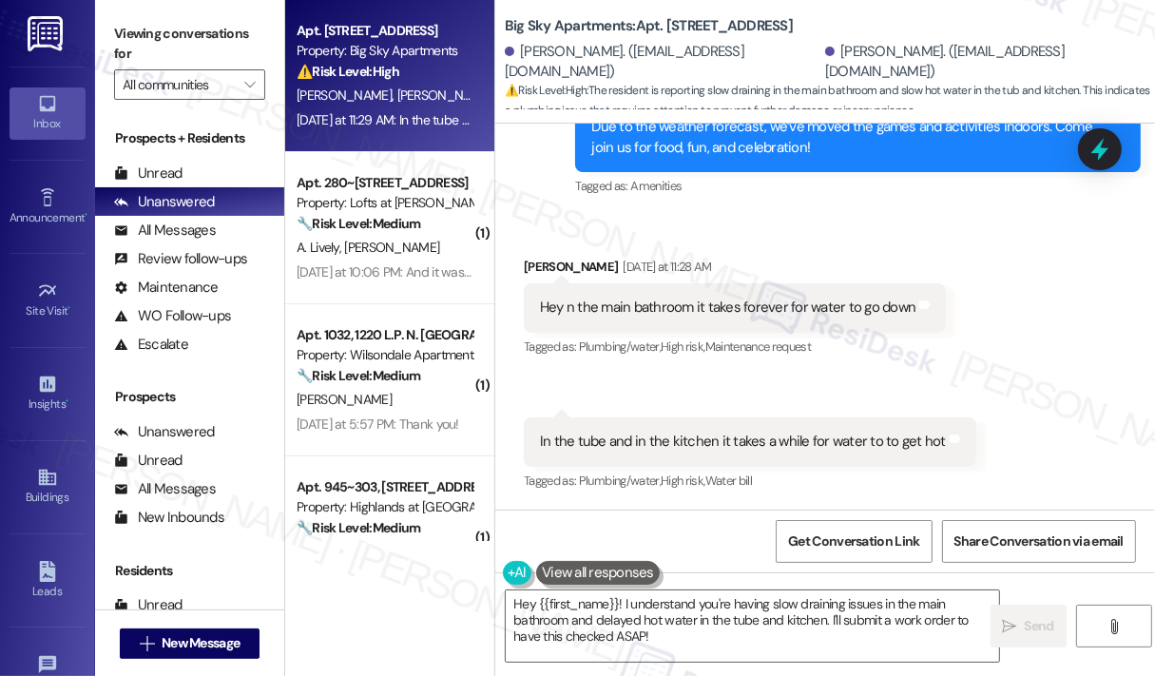
click at [681, 451] on div "In the tube and in the kitchen it takes a while for water to to get hot" at bounding box center [743, 441] width 406 height 20
click at [684, 441] on div "In the tube and in the kitchen it takes a while for water to to get hot" at bounding box center [743, 441] width 406 height 20
click at [685, 439] on div "In the tube and in the kitchen it takes a while for water to to get hot" at bounding box center [743, 441] width 406 height 20
click at [686, 439] on div "In the tube and in the kitchen it takes a while for water to to get hot" at bounding box center [743, 441] width 406 height 20
click at [688, 434] on div "In the tube and in the kitchen it takes a while for water to to get hot" at bounding box center [743, 441] width 406 height 20
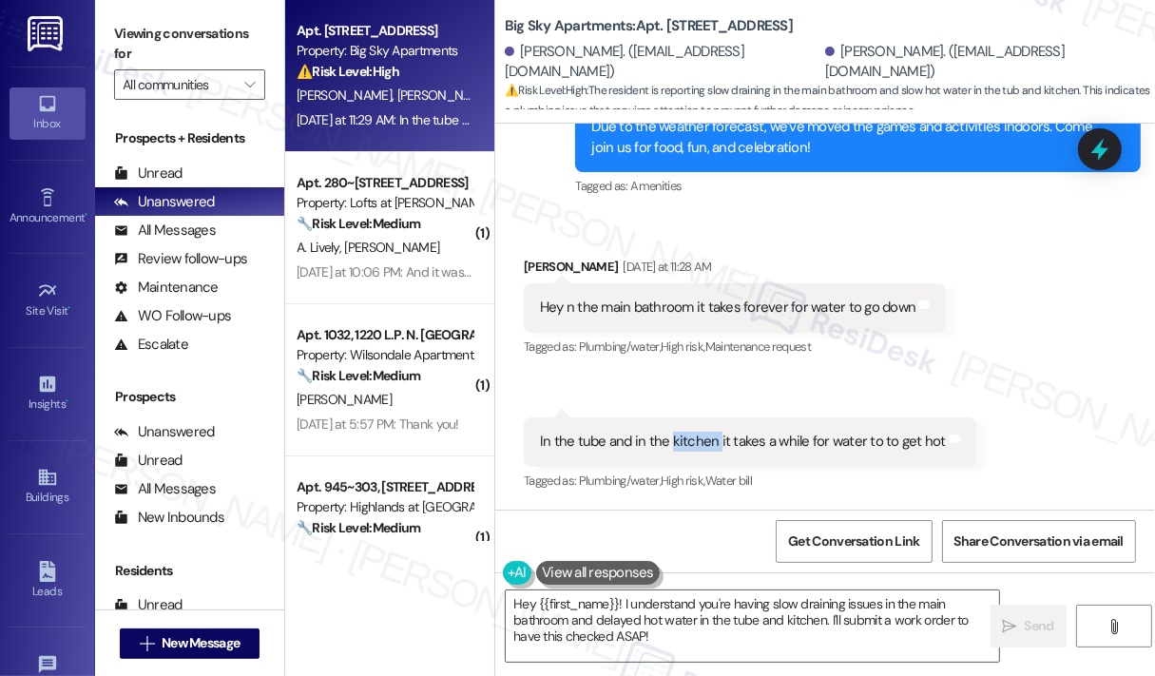
click at [688, 436] on div "In the tube and in the kitchen it takes a while for water to to get hot" at bounding box center [743, 441] width 406 height 20
click at [690, 438] on div "In the tube and in the kitchen it takes a while for water to to get hot" at bounding box center [743, 441] width 406 height 20
click at [691, 438] on div "In the tube and in the kitchen it takes a while for water to to get hot" at bounding box center [743, 441] width 406 height 20
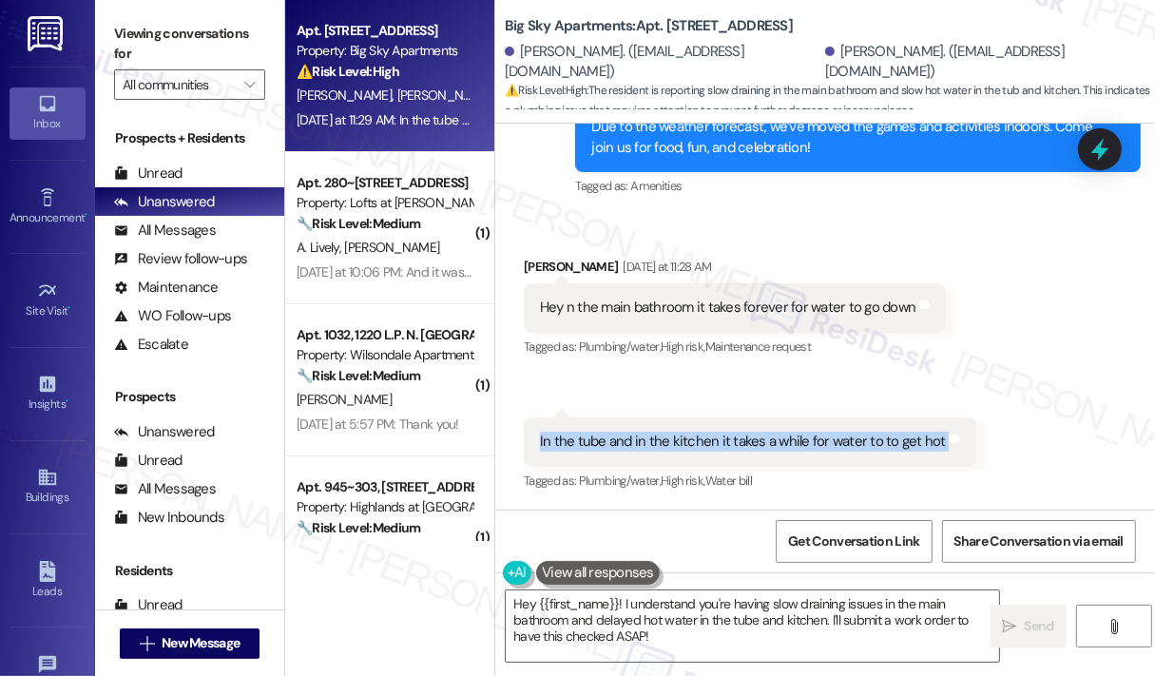
click at [691, 439] on div "In the tube and in the kitchen it takes a while for water to to get hot" at bounding box center [743, 441] width 406 height 20
copy div "In the tube and in the kitchen it takes a while for water to to get hot Tags an…"
click at [710, 628] on textarea "Hey {{first_name}}! I understand you're having slow draining issues in the main…" at bounding box center [752, 625] width 493 height 71
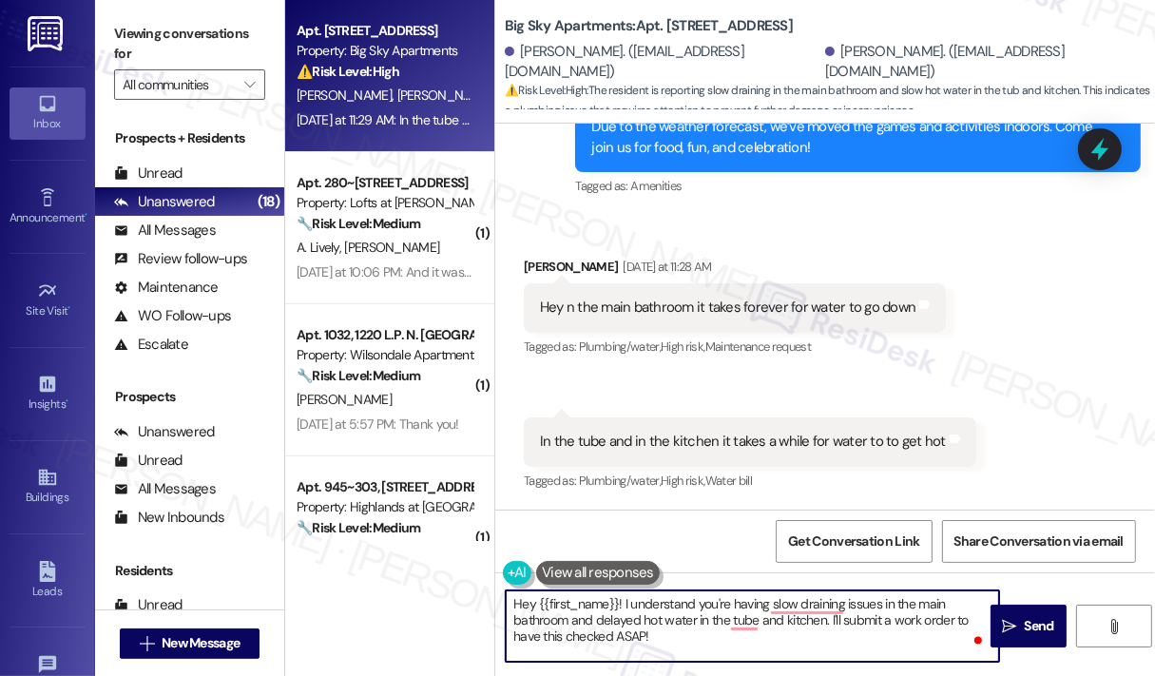
drag, startPoint x: 707, startPoint y: 630, endPoint x: 623, endPoint y: 604, distance: 87.8
click at [623, 604] on textarea "Hey {{first_name}}! I understand you're having slow draining issues in the main…" at bounding box center [752, 625] width 493 height 71
paste textarea "Thank you for reaching out. Can you let us know how long the bathroom tub has b…"
type textarea "Hey {{first_name}}! Thank you for reaching out. Can you let us know how long th…"
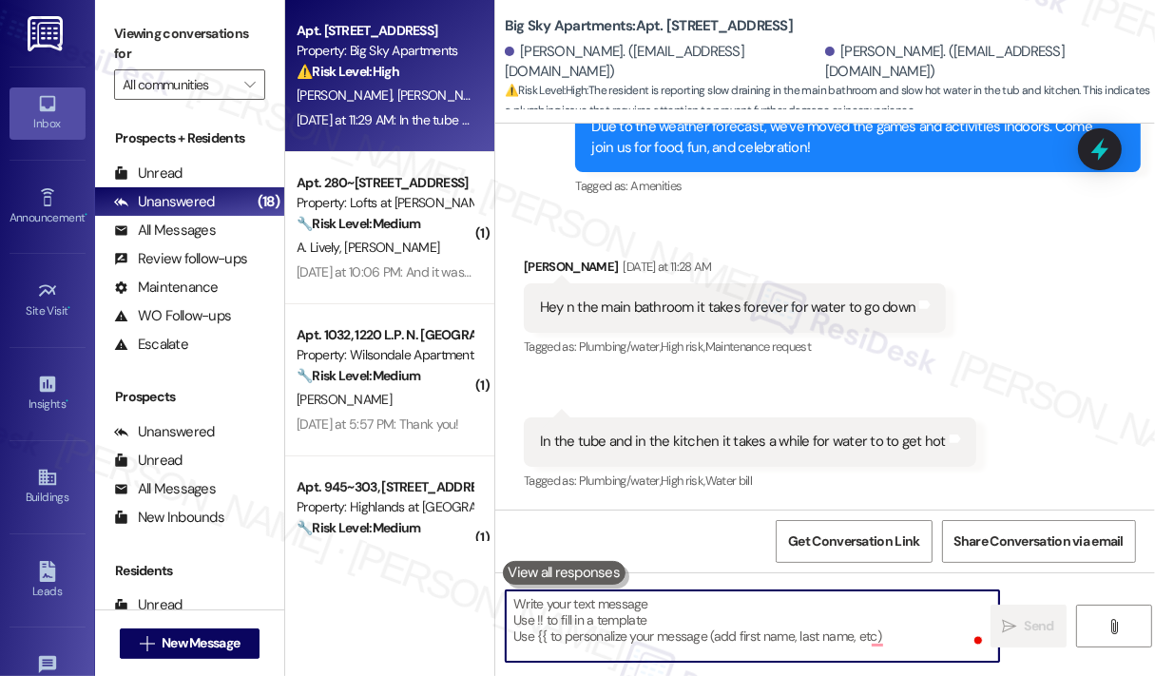
scroll to position [8720, 0]
click at [384, 231] on strong "🔧 Risk Level: Medium" at bounding box center [359, 223] width 124 height 17
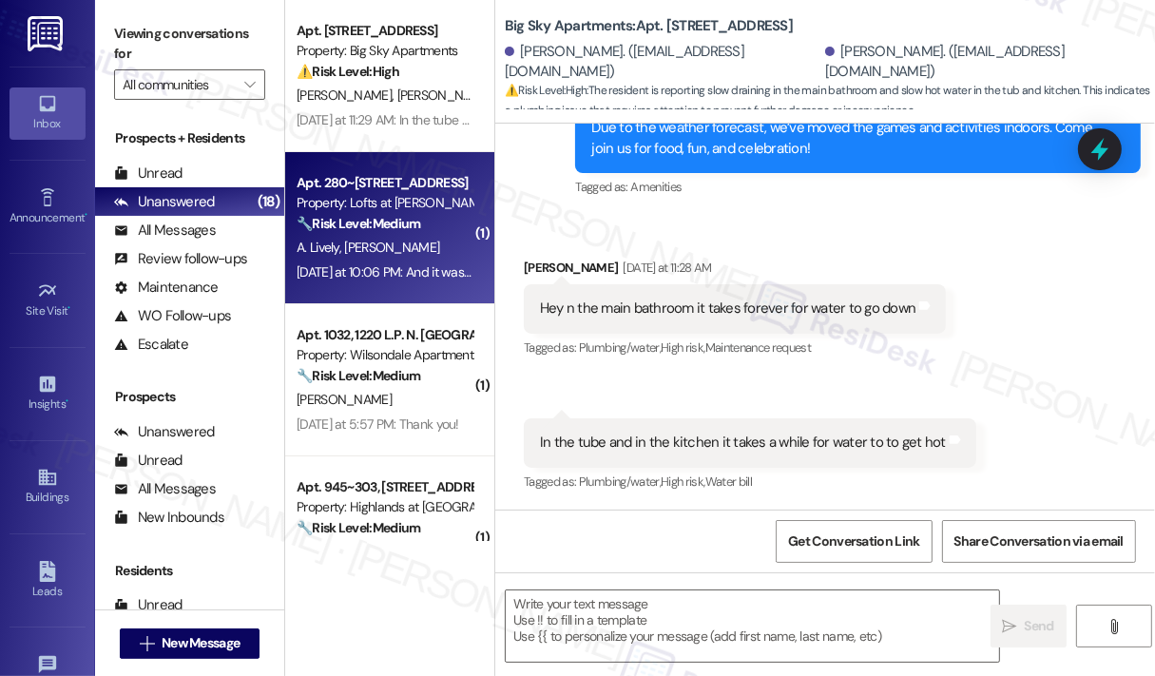
type textarea "Fetching suggested responses. Please feel free to read through the conversation…"
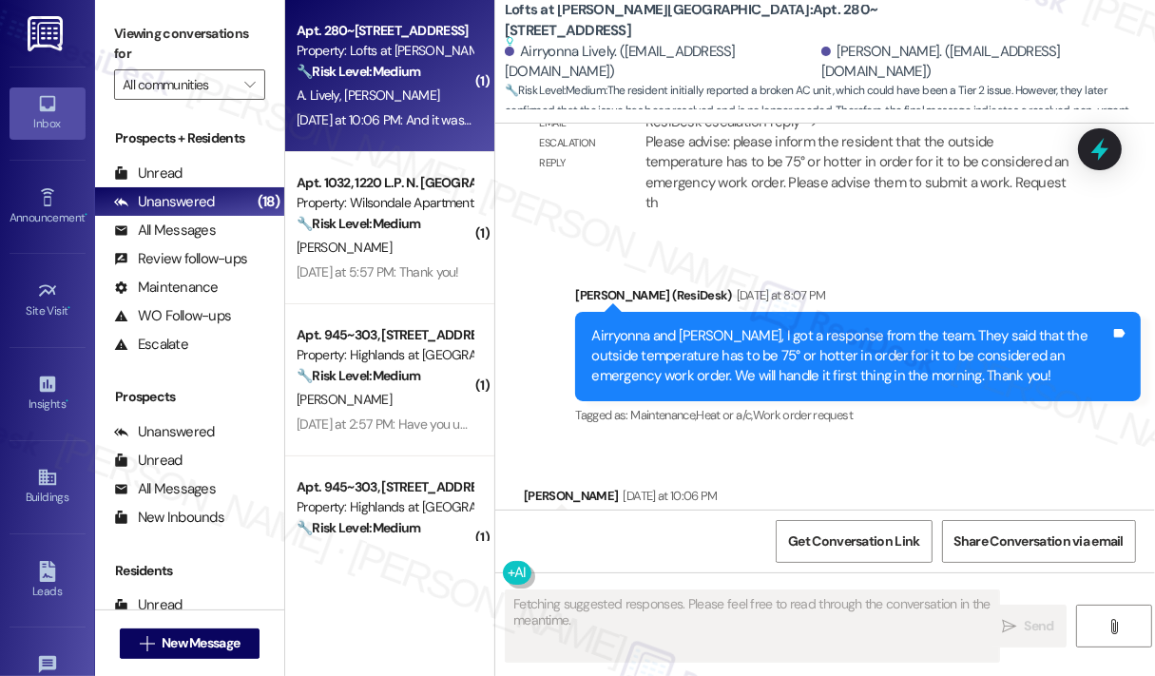
scroll to position [10234, 0]
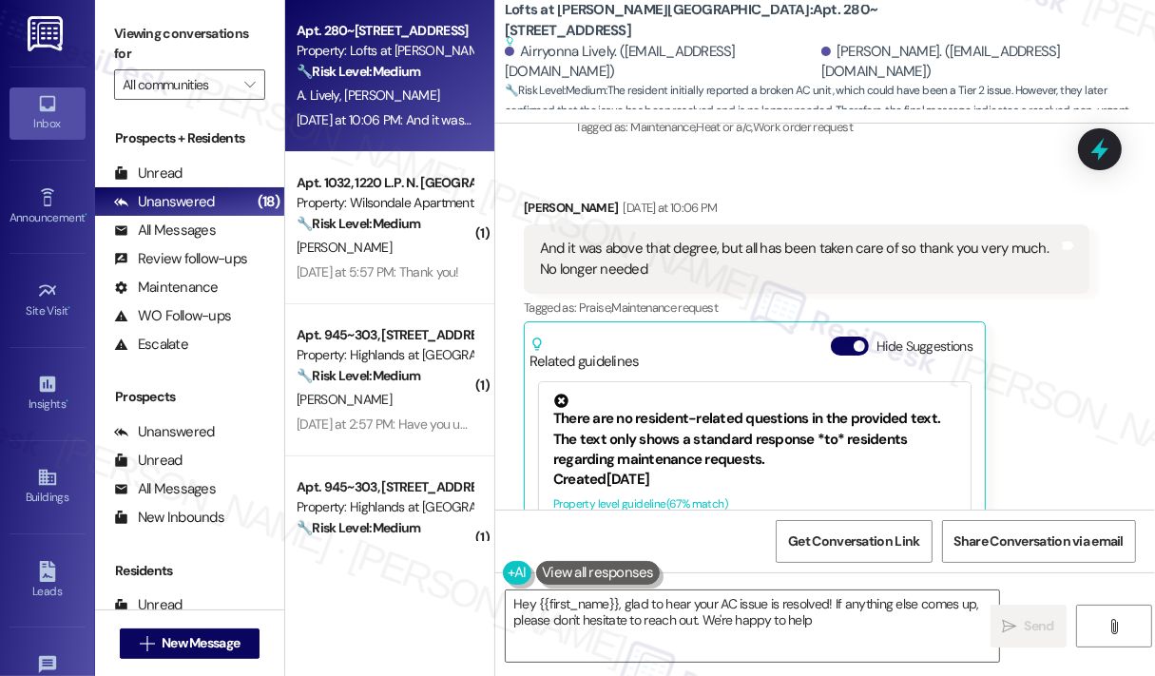
type textarea "Hey {{first_name}}, glad to hear your AC issue is resolved! If anything else co…"
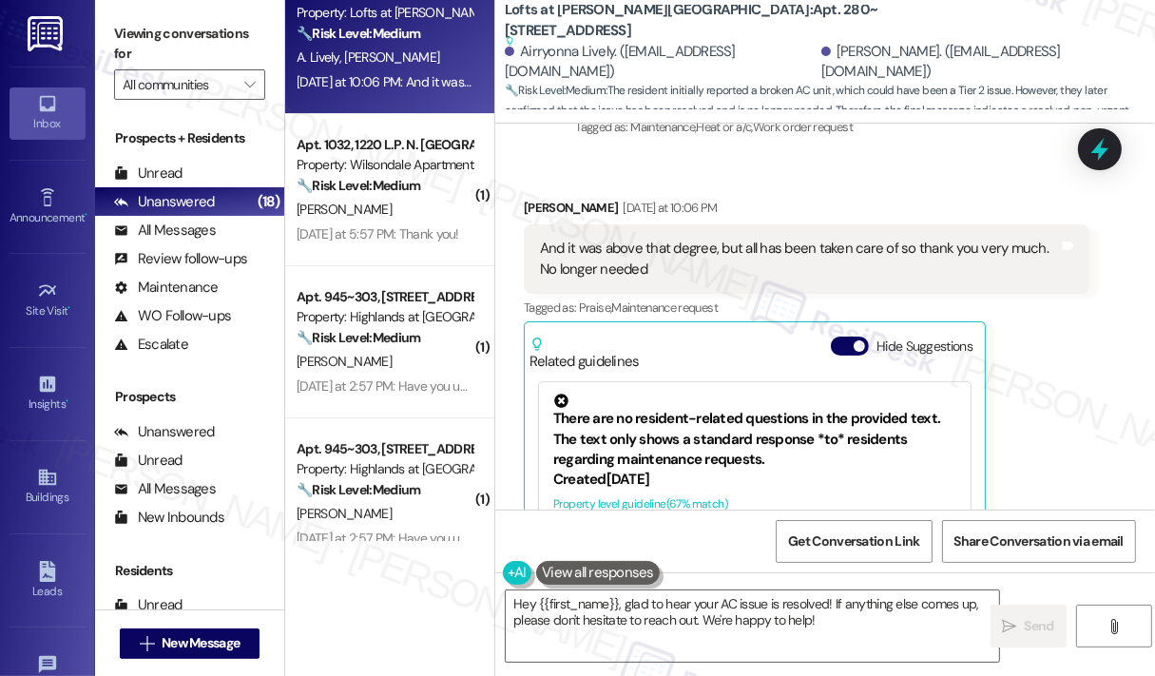
scroll to position [0, 0]
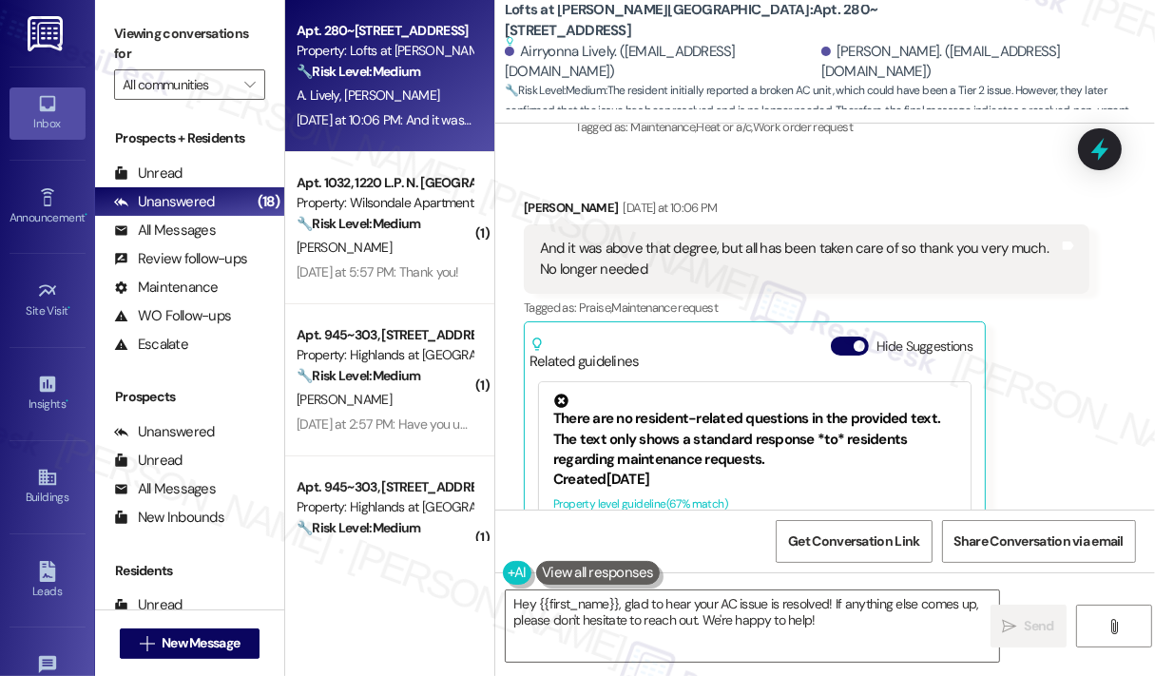
click at [1061, 305] on div "Demetria Lively Yesterday at 10:06 PM And it was above that degree, but all has…" at bounding box center [807, 423] width 566 height 451
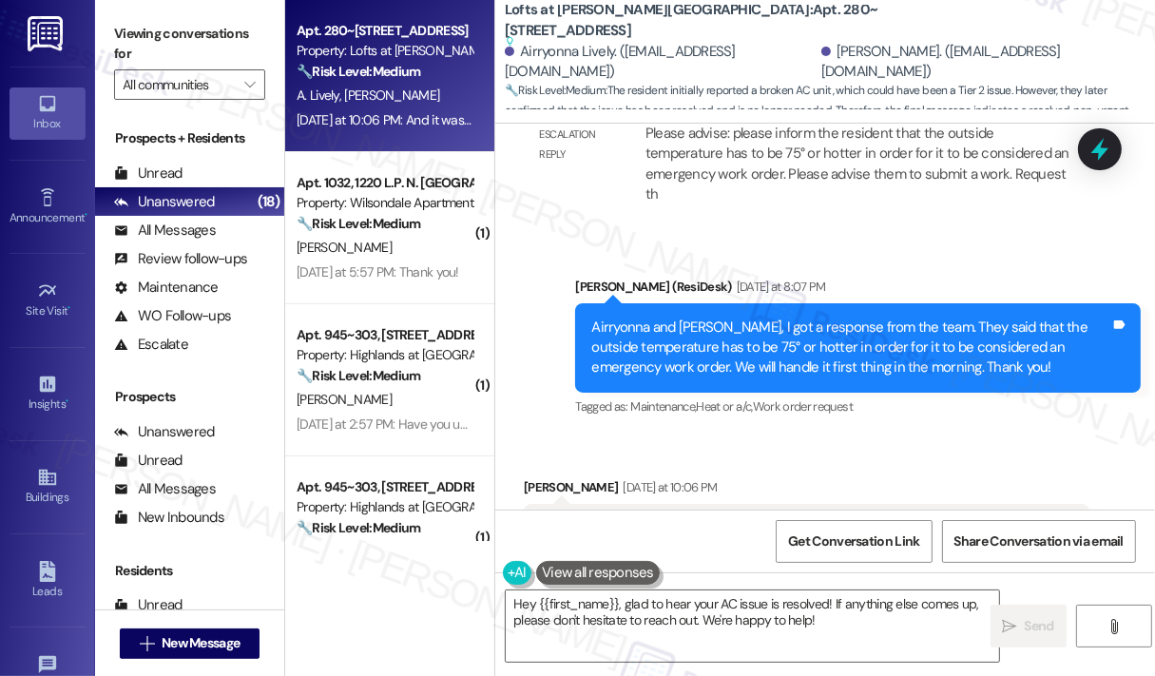
scroll to position [9987, 0]
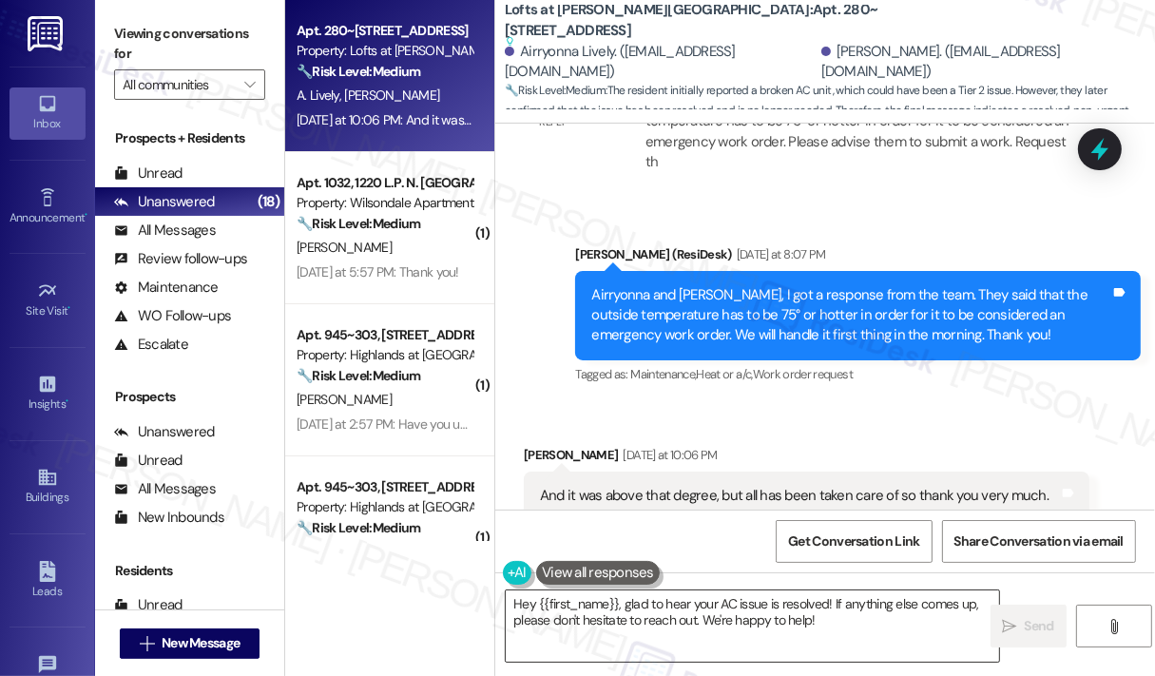
click at [861, 629] on textarea "Hey {{first_name}}, glad to hear your AC issue is resolved! If anything else co…" at bounding box center [752, 625] width 493 height 71
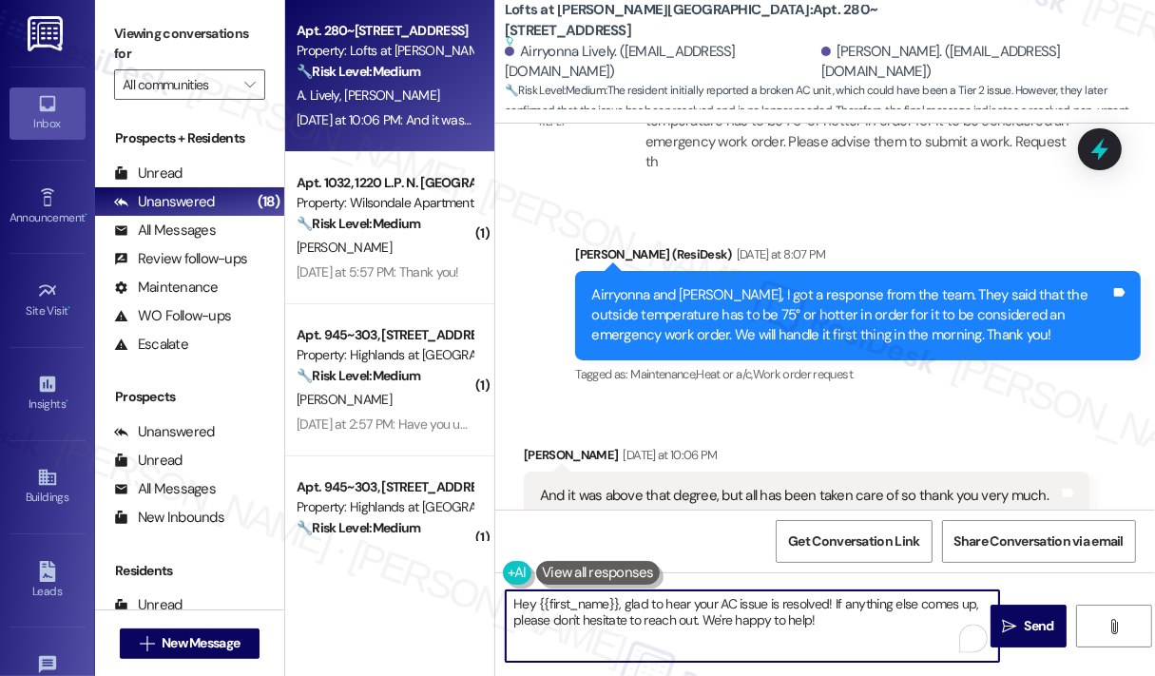
click at [859, 622] on textarea "Hey {{first_name}}, glad to hear your AC issue is resolved! If anything else co…" at bounding box center [752, 625] width 493 height 71
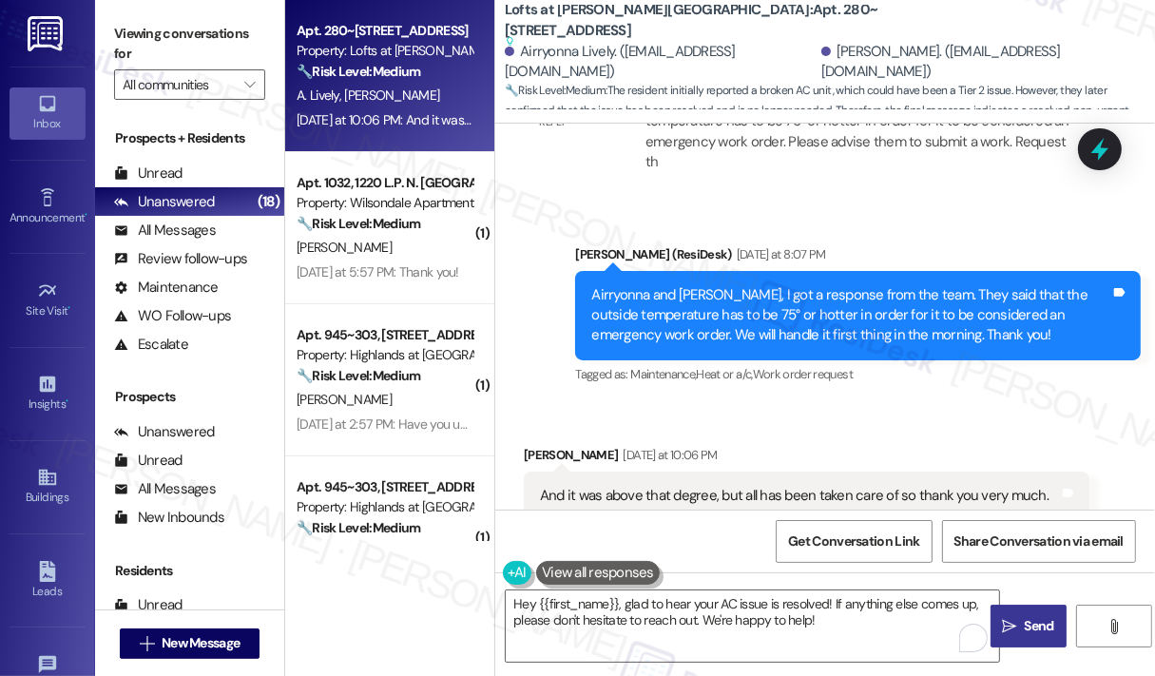
click at [1045, 624] on span "Send" at bounding box center [1039, 626] width 29 height 20
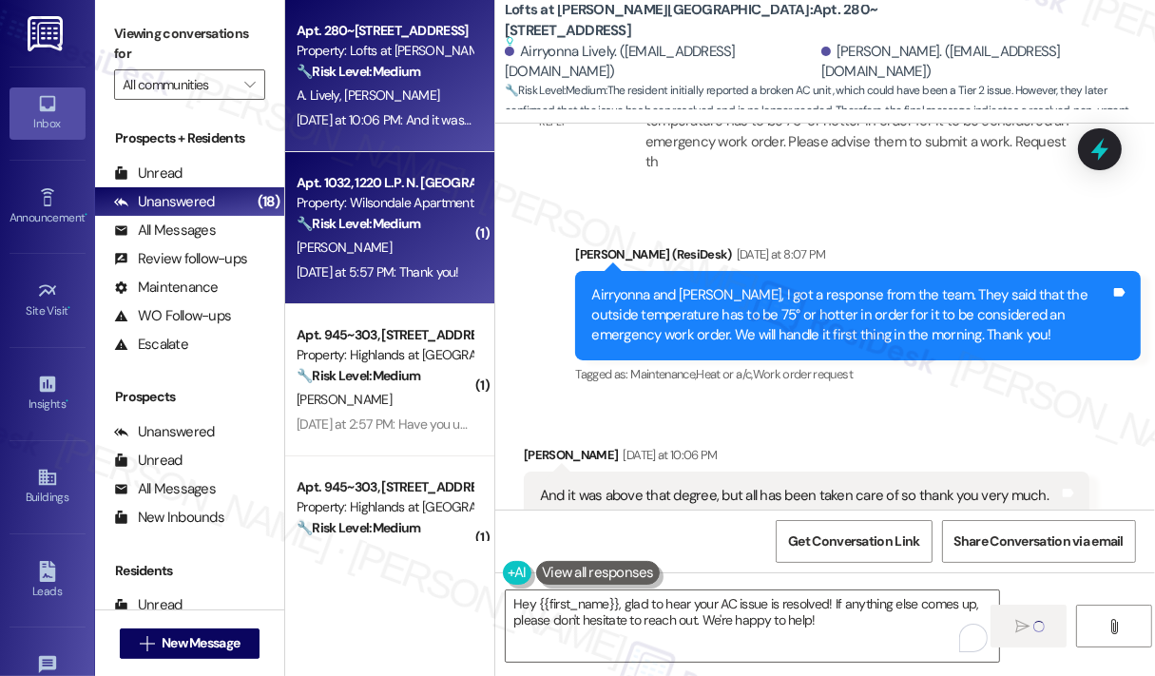
click at [397, 272] on div "Yesterday at 5:57 PM: Thank you! Yesterday at 5:57 PM: Thank you!" at bounding box center [378, 271] width 163 height 17
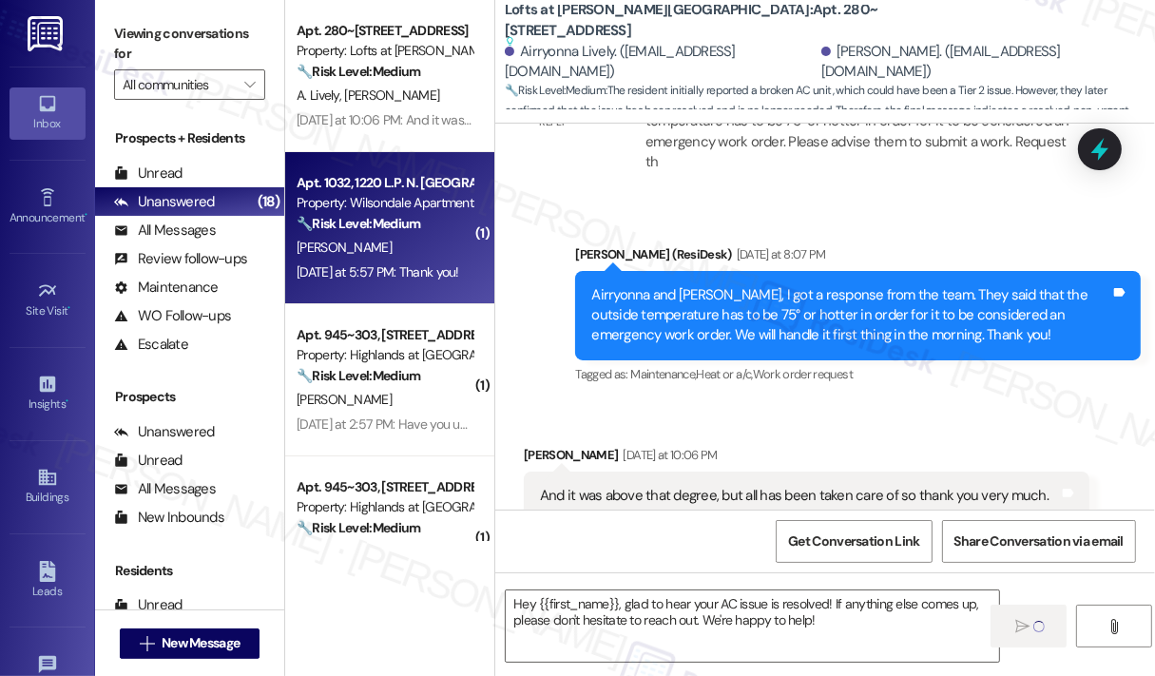
type textarea "Fetching suggested responses. Please feel free to read through the conversation…"
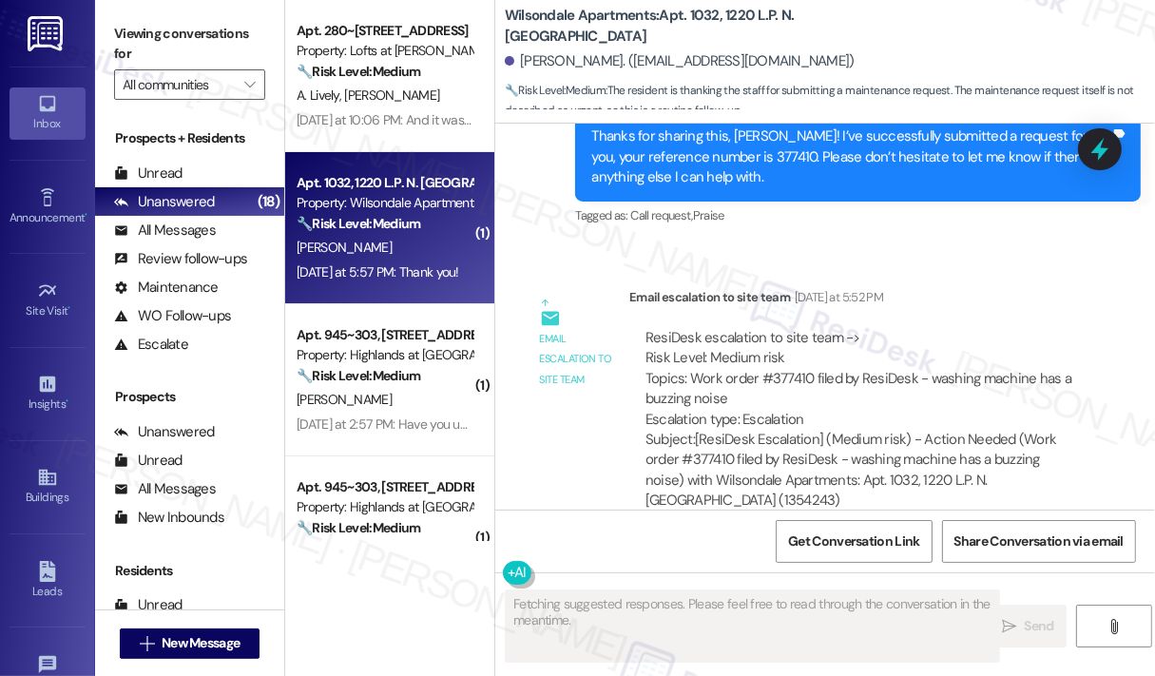
scroll to position [17298, 0]
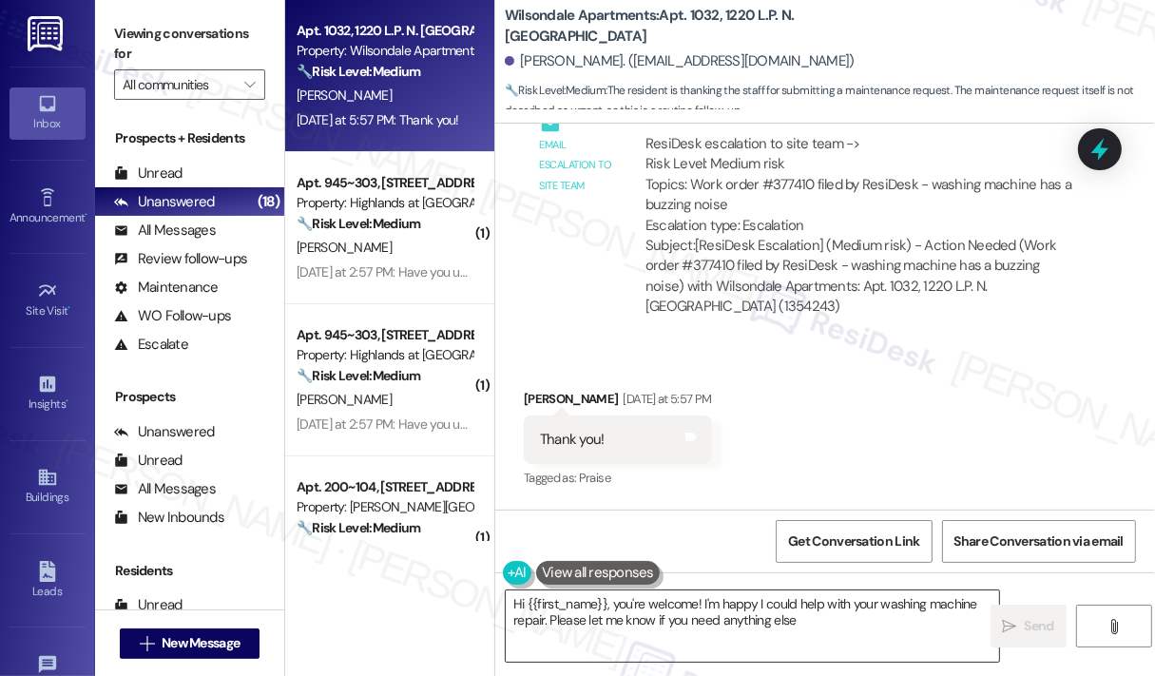
type textarea "Hi {{first_name}}, you're welcome! I'm happy I could help with your washing mac…"
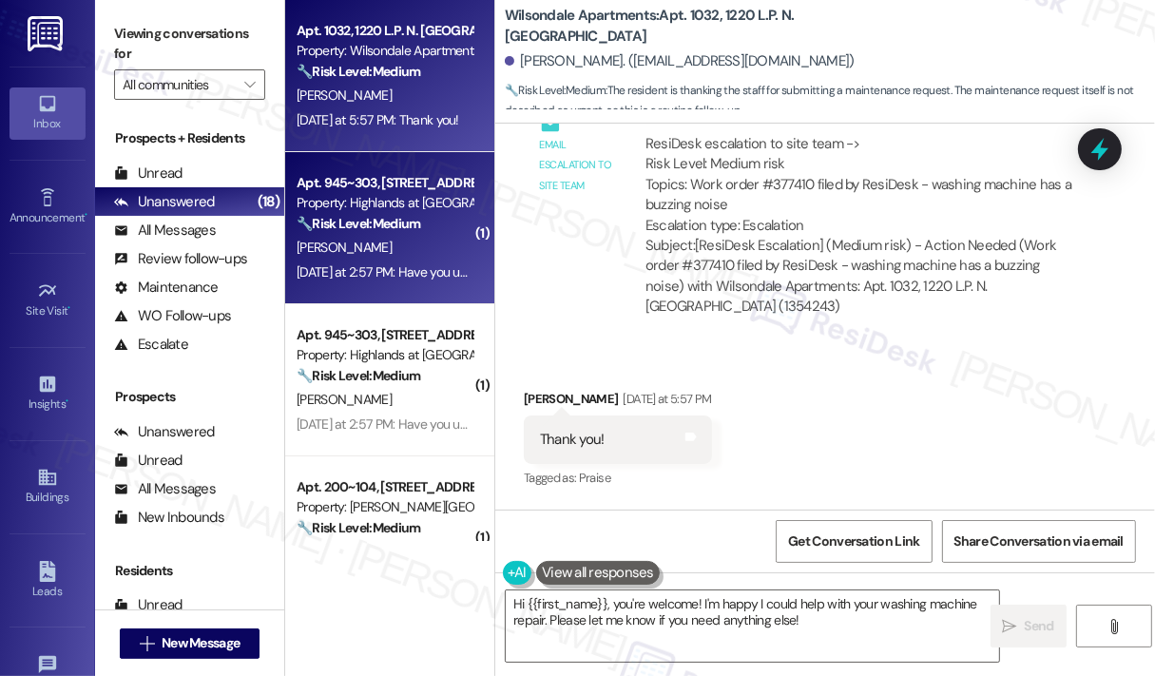
click at [431, 269] on div "Yesterday at 2:57 PM: Have you updated the lease offer in Alexia's account to b…" at bounding box center [574, 271] width 554 height 17
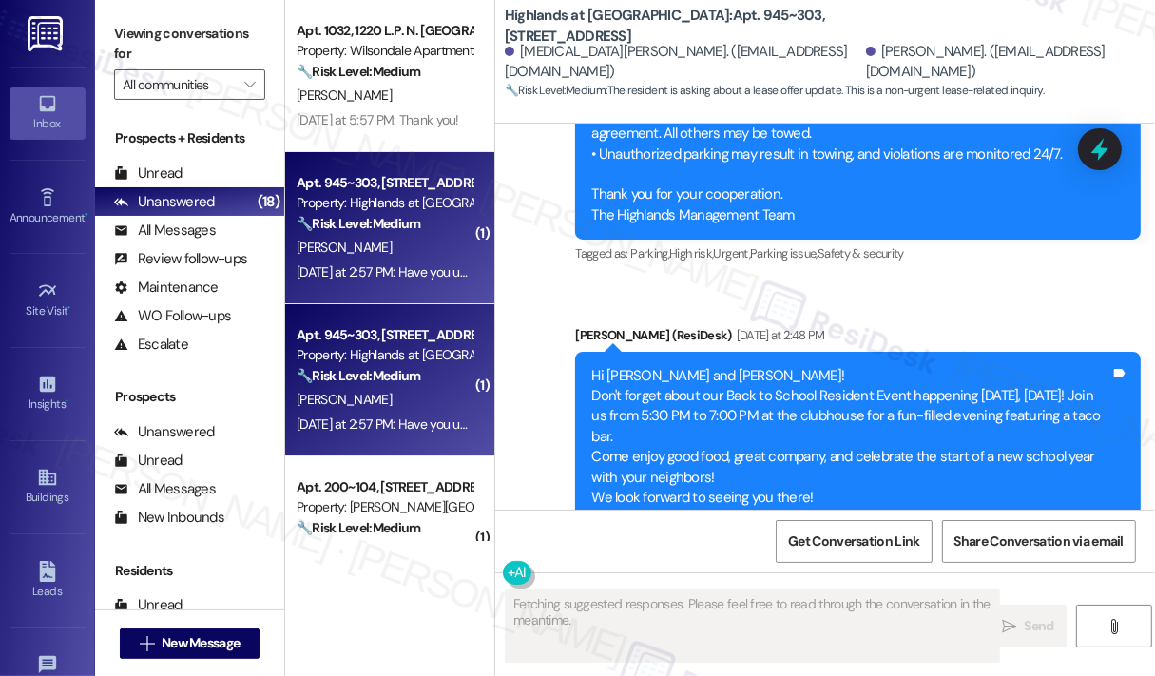
scroll to position [14519, 0]
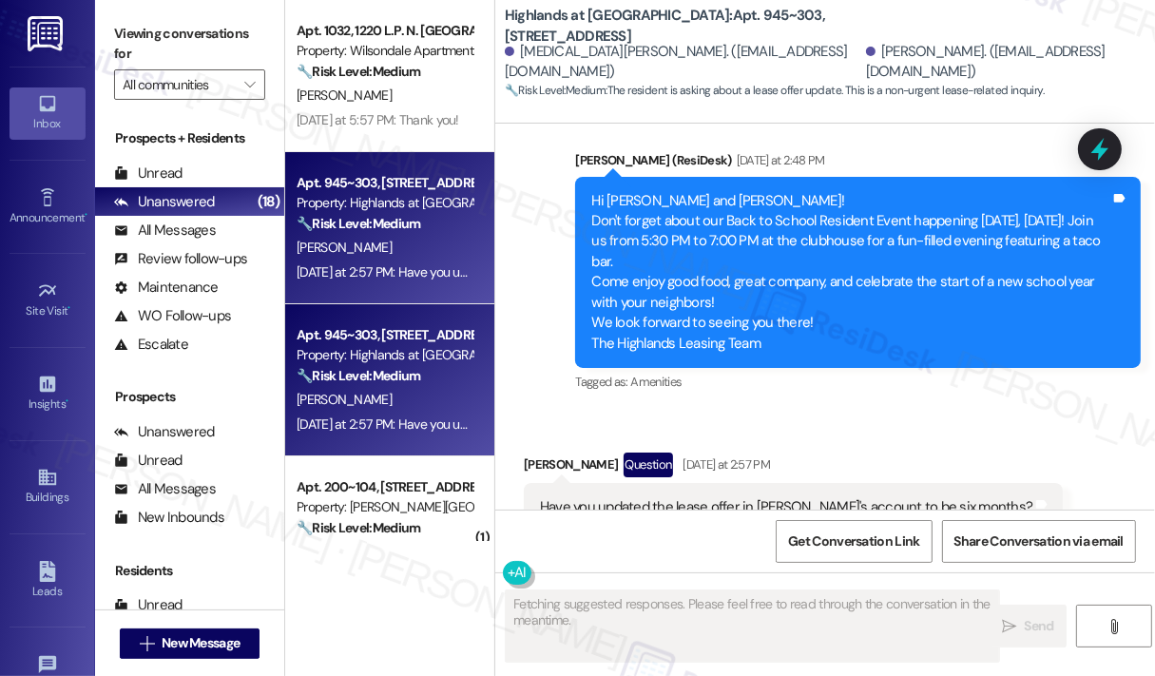
click at [905, 410] on div "Received via SMS Devin Mcmanus Question Yesterday at 2:57 PM Have you updated t…" at bounding box center [825, 492] width 660 height 164
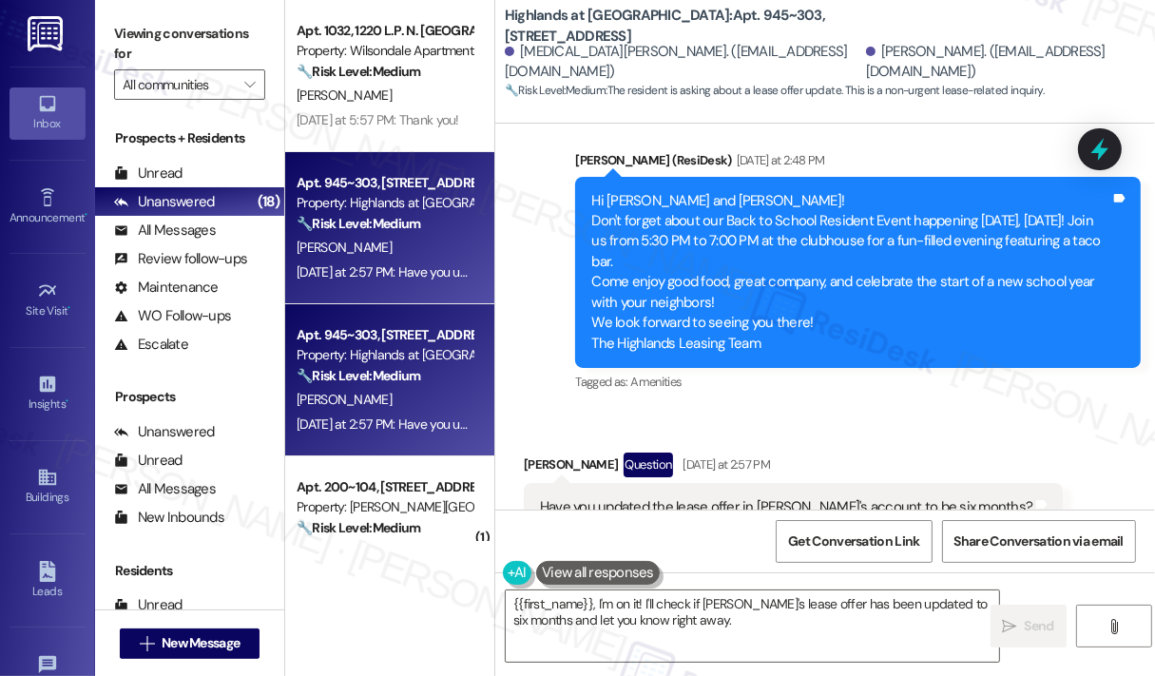
click at [795, 497] on div "Have you updated the lease offer in Alexia's account to be six months?" at bounding box center [786, 507] width 492 height 20
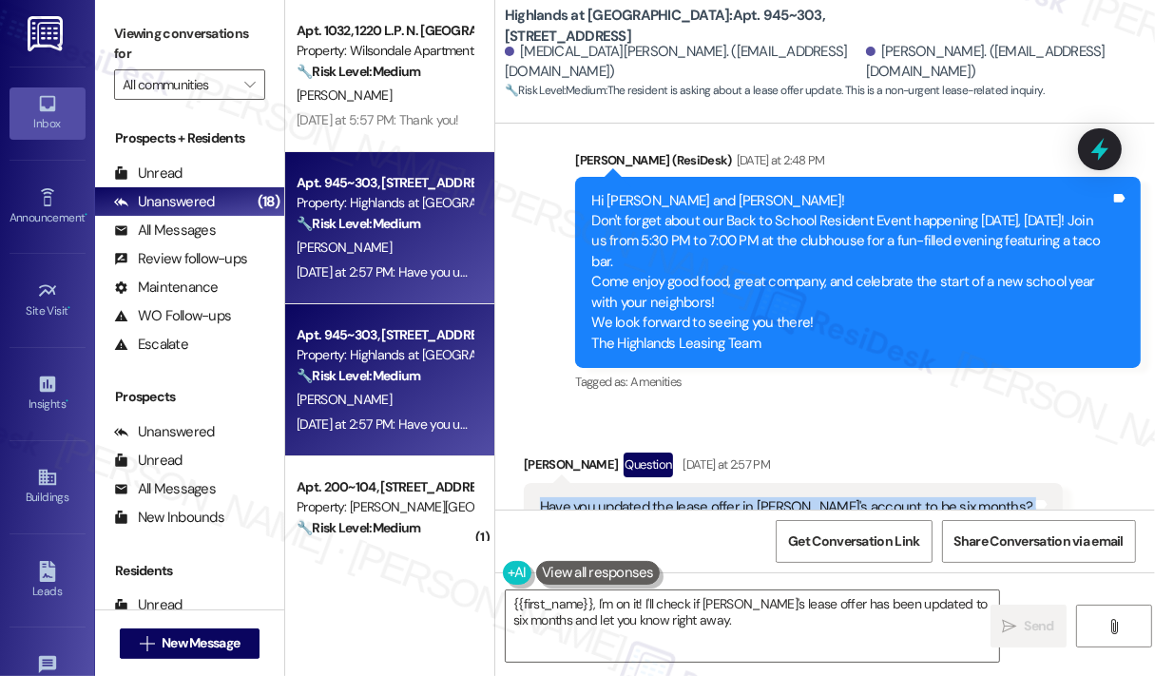
click at [795, 497] on div "Have you updated the lease offer in Alexia's account to be six months?" at bounding box center [786, 507] width 492 height 20
copy div "Have you updated the lease offer in Alexia's account to be six months? Tags and…"
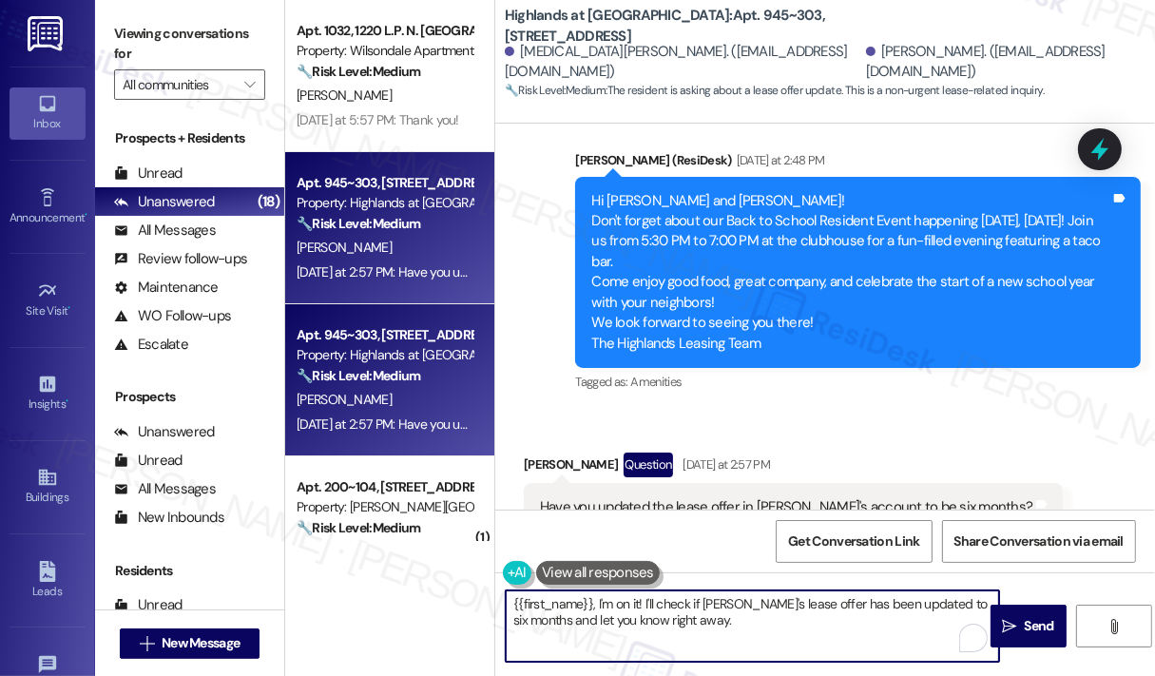
drag, startPoint x: 724, startPoint y: 634, endPoint x: 600, endPoint y: 601, distance: 128.9
click at [600, 601] on textarea "{{first_name}}, I'm on it! I'll check if Alexia's lease offer has been updated …" at bounding box center [752, 625] width 493 height 71
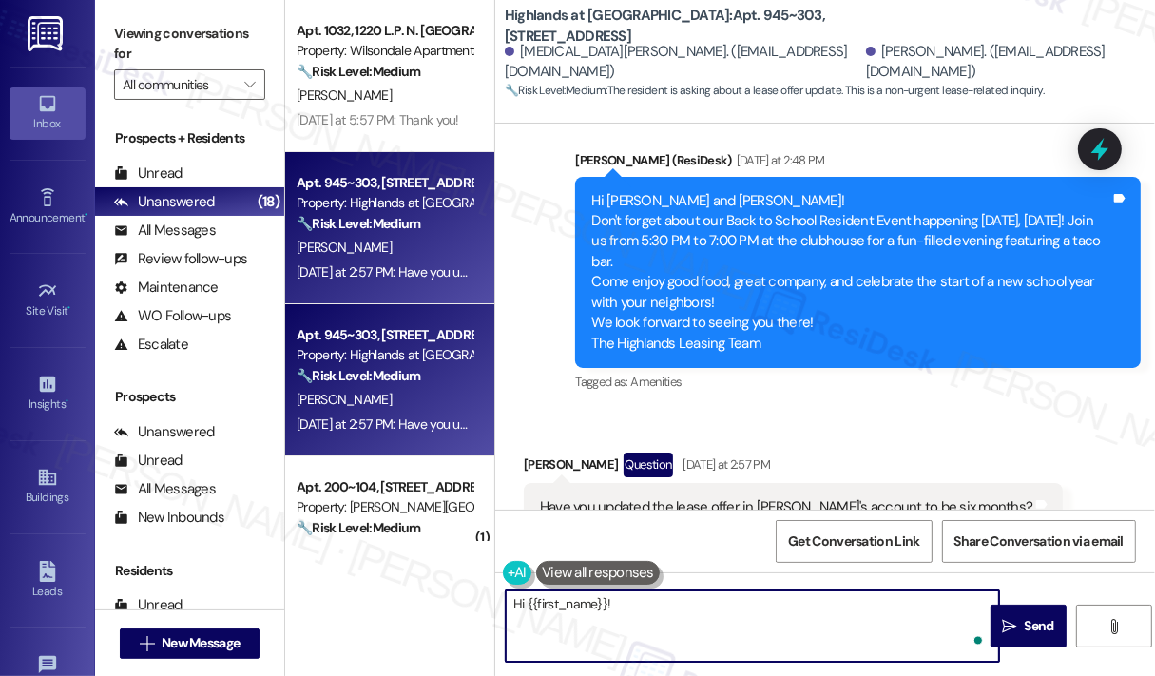
paste textarea "Thank you for reaching out. Can you confirm if Alexia has already received the …"
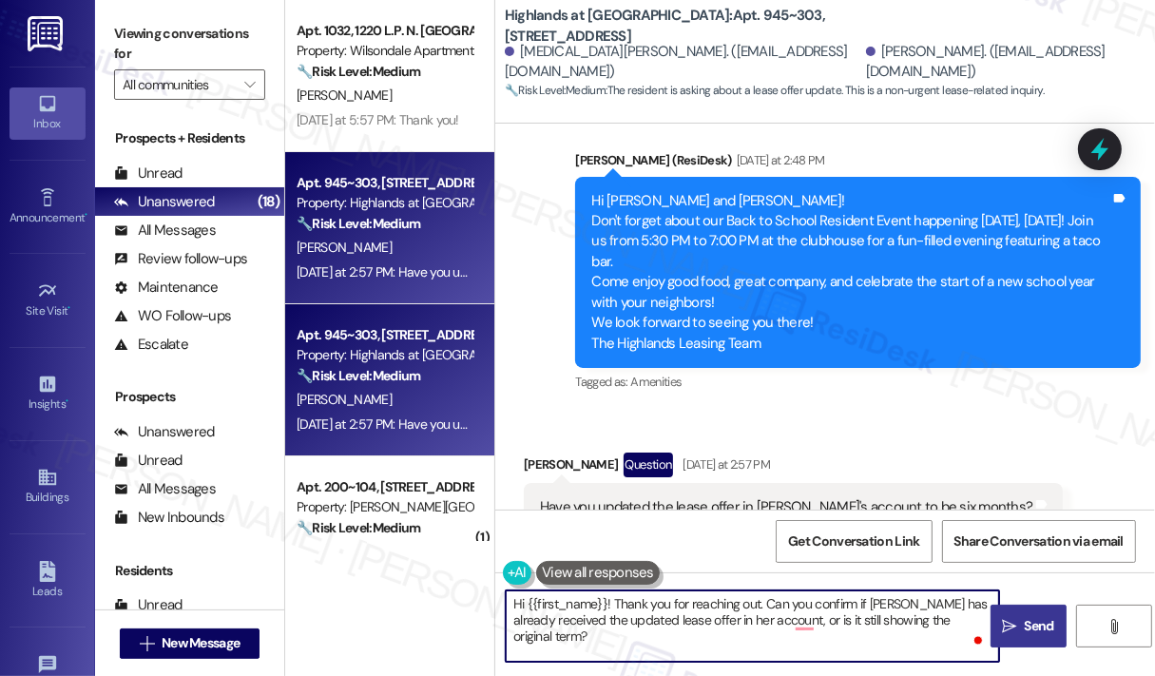
type textarea "Hi {{first_name}}! Thank you for reaching out. Can you confirm if Alexia has al…"
click at [1034, 622] on span "Send" at bounding box center [1039, 626] width 29 height 20
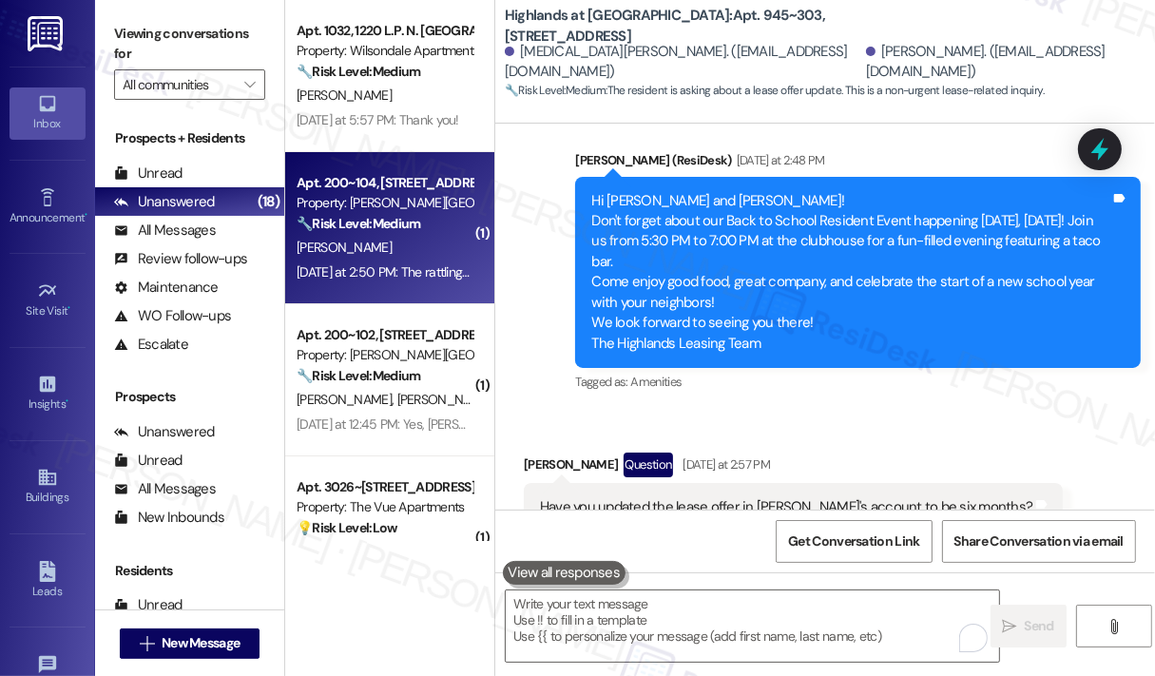
click at [407, 246] on div "[PERSON_NAME]" at bounding box center [385, 248] width 180 height 24
type textarea "Fetching suggested responses. Please feel free to read through the conversation…"
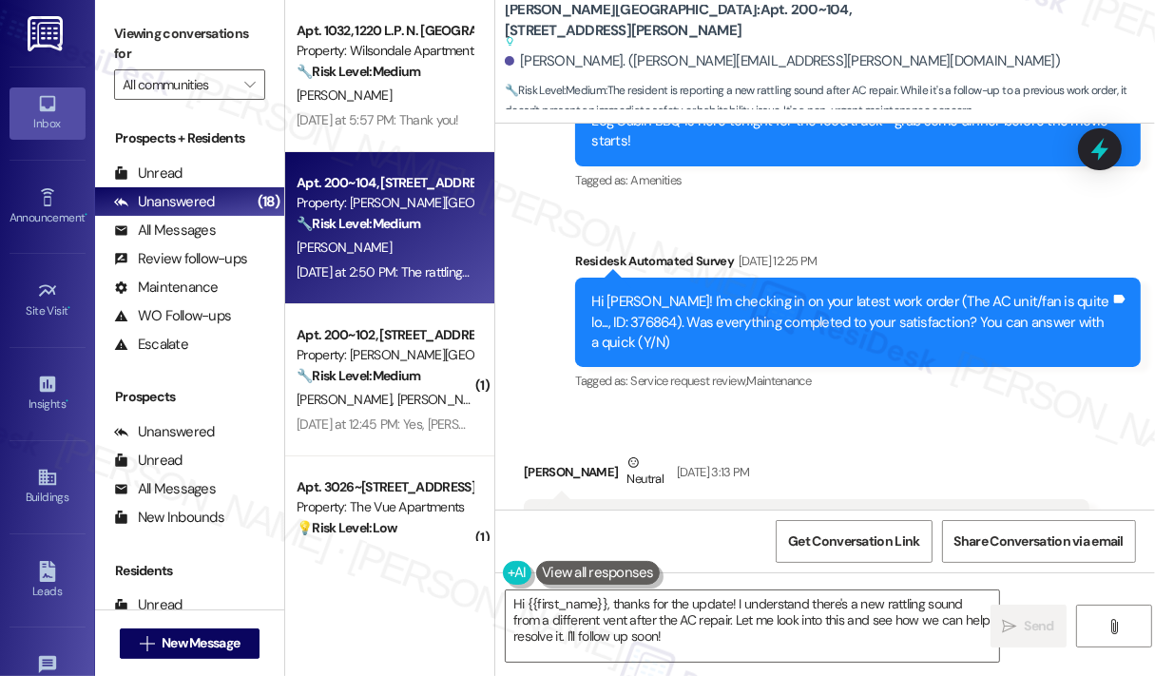
scroll to position [4655, 0]
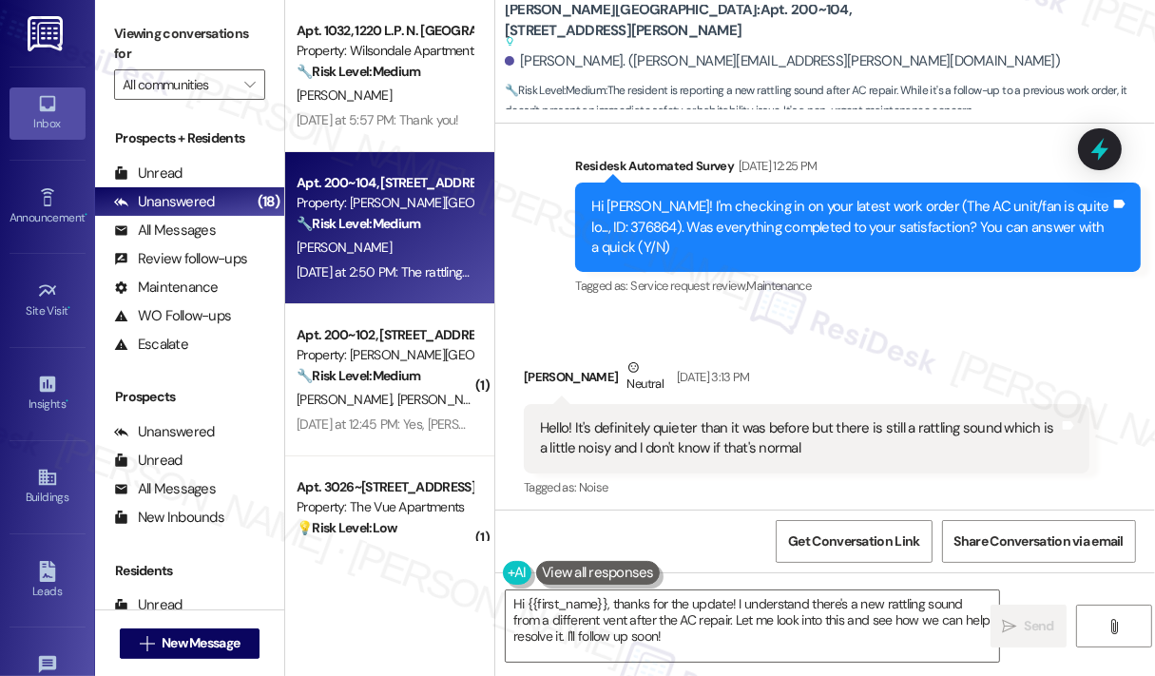
click at [1002, 315] on div "Received via SMS Lauren Gooding Neutral Aug 20, 2025 at 3:13 PM Hello! It's def…" at bounding box center [825, 415] width 660 height 201
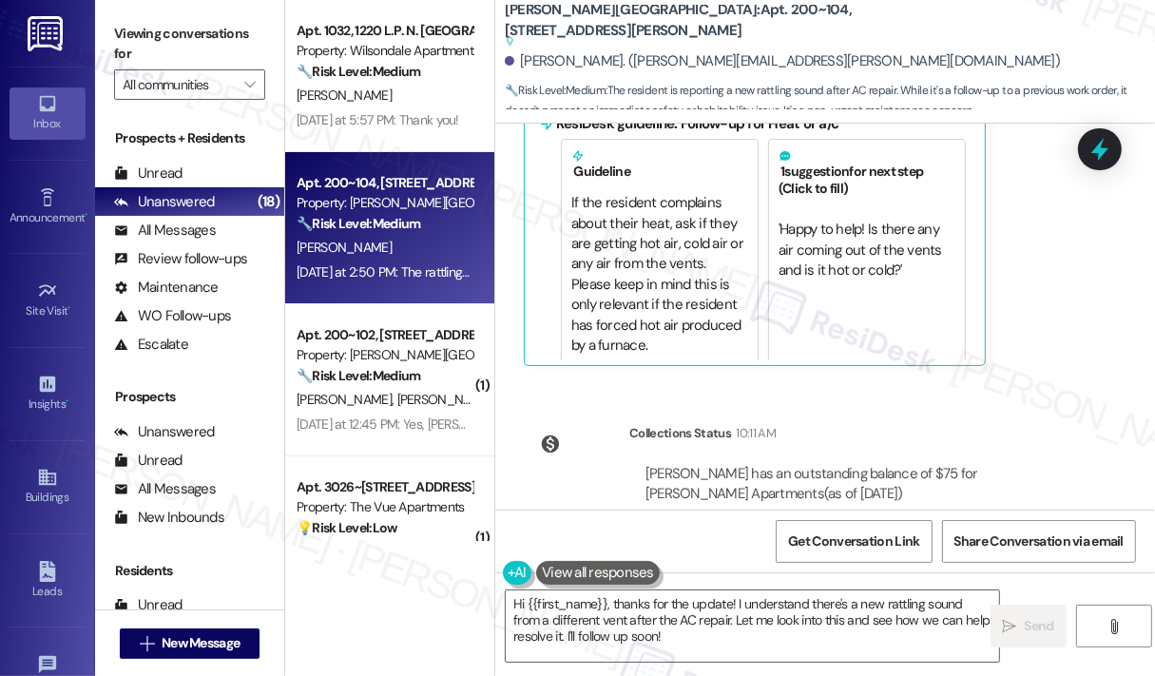
scroll to position [5516, 0]
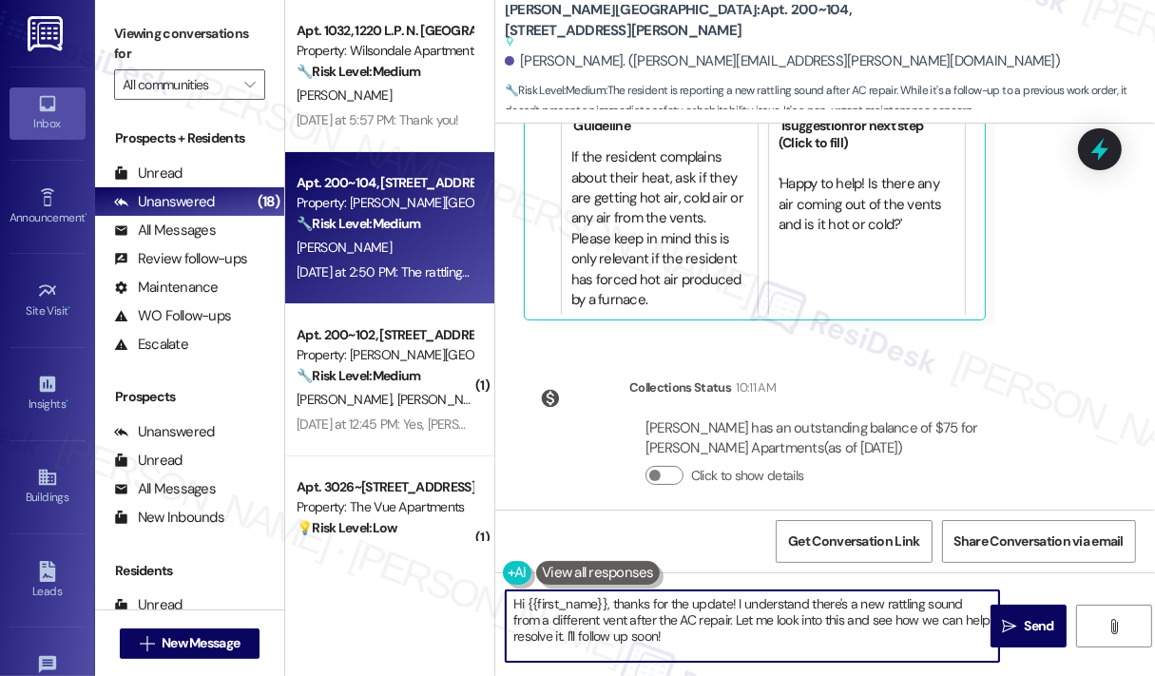
click at [775, 635] on textarea "Hi {{first_name}}, thanks for the update! I understand there's a new rattling s…" at bounding box center [752, 625] width 493 height 71
drag, startPoint x: 706, startPoint y: 619, endPoint x: 719, endPoint y: 647, distance: 31.1
click at [719, 647] on textarea "Hi {{first_name}}, thanks for the update! I understand there's a new rattling s…" at bounding box center [752, 625] width 493 height 71
paste textarea "Do we have your permission to enter during your absence to address this issue? …"
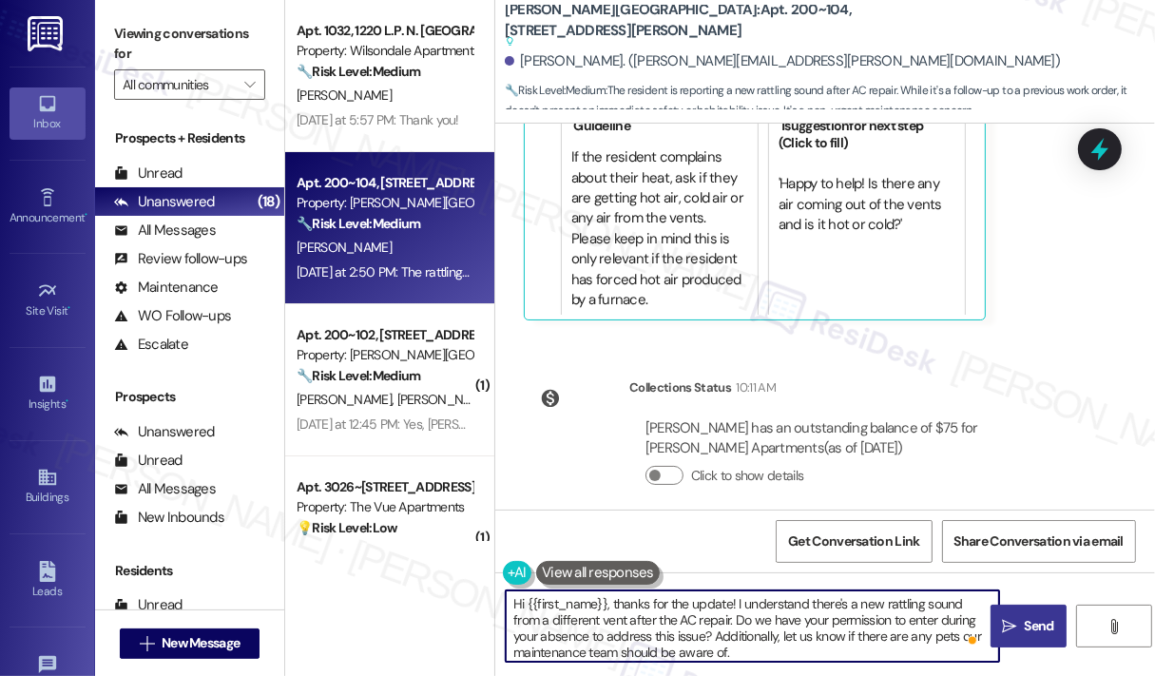
type textarea "Hi {{first_name}}, thanks for the update! I understand there's a new rattling s…"
click at [1041, 615] on button " Send" at bounding box center [1028, 625] width 76 height 43
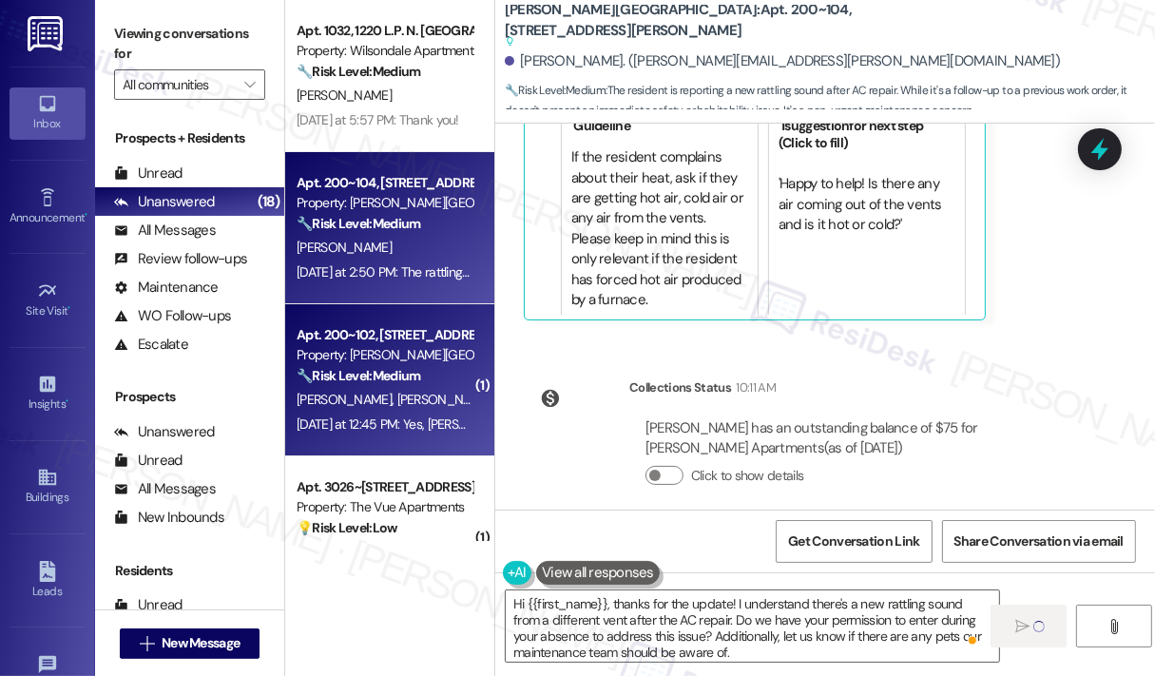
click at [423, 418] on div "Yesterday at 12:45 PM: Yes, Kayla should be home all week so if you need to acc…" at bounding box center [613, 423] width 633 height 17
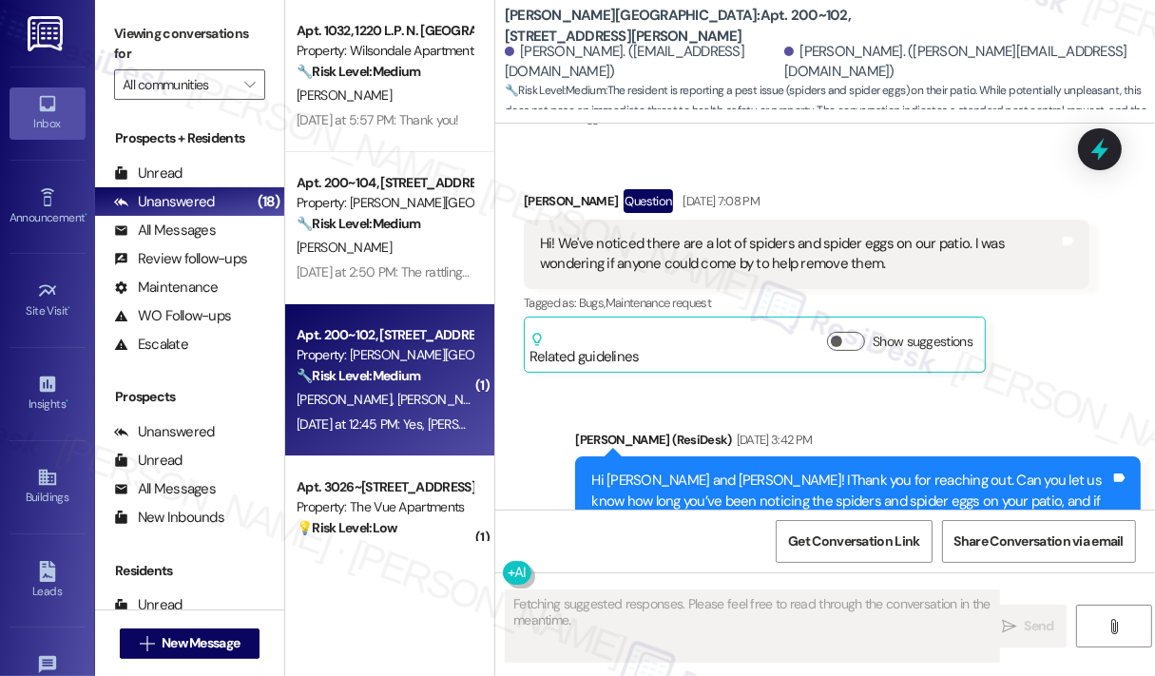
scroll to position [2690, 0]
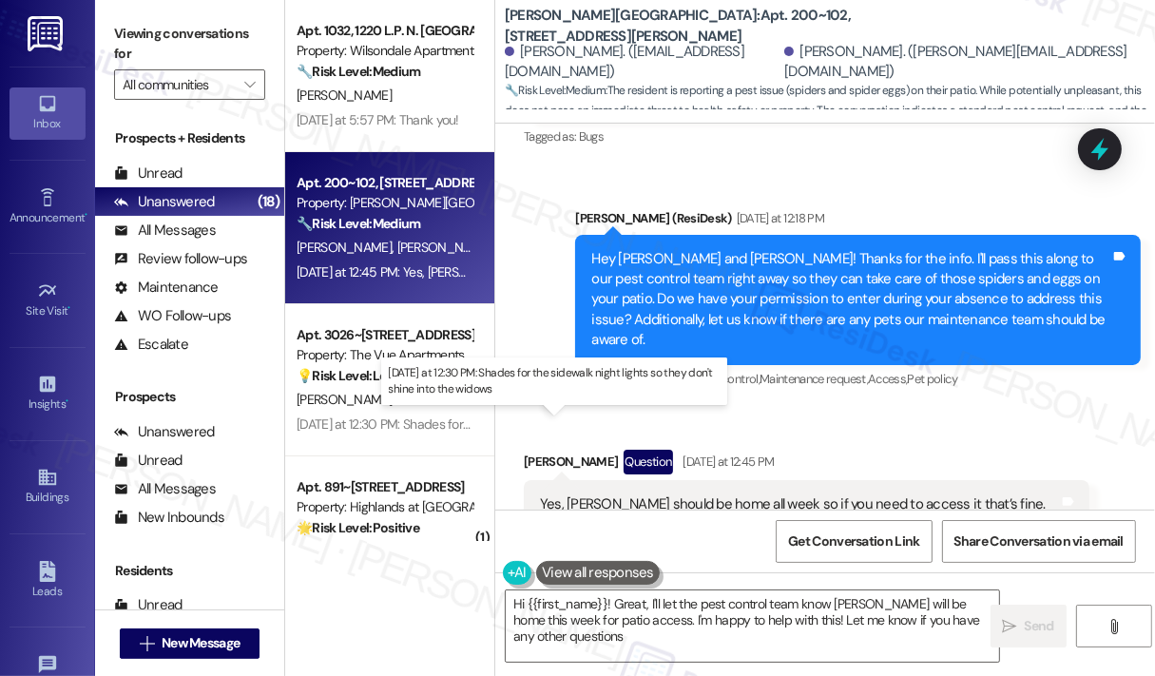
type textarea "Hi {{first_name}}! Great, I'll let the pest control team know Kayla will be hom…"
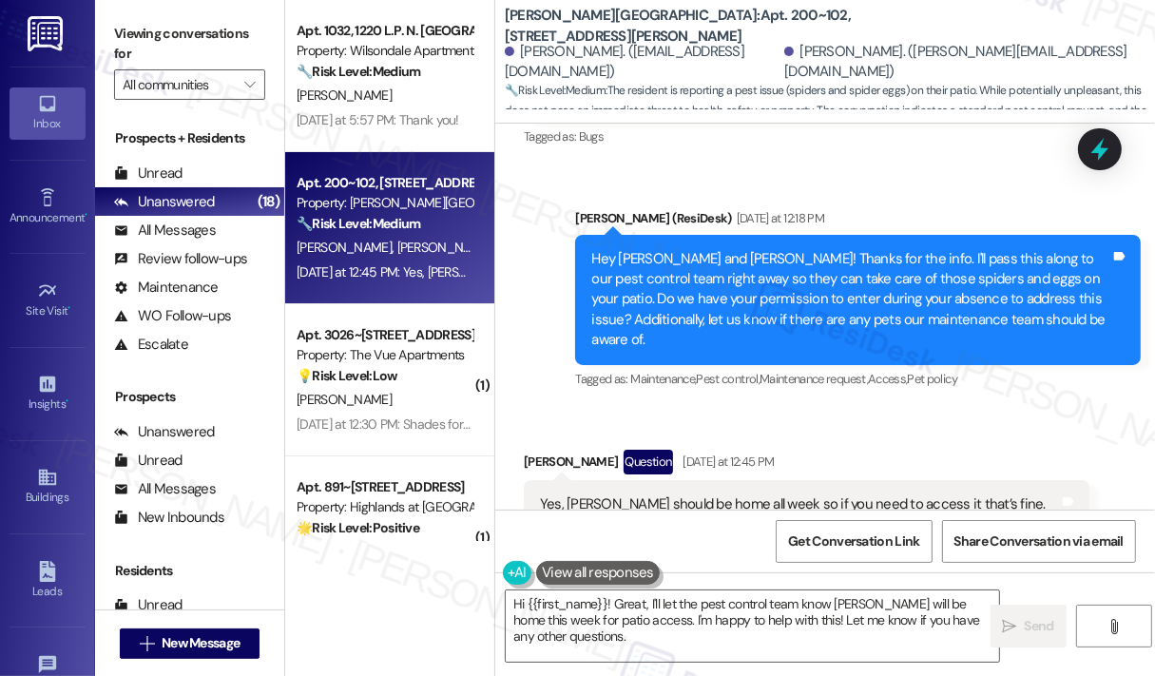
click at [871, 407] on div "Received via SMS Nick Rivera Question Yesterday at 12:45 PM Yes, Kayla should b…" at bounding box center [825, 499] width 660 height 184
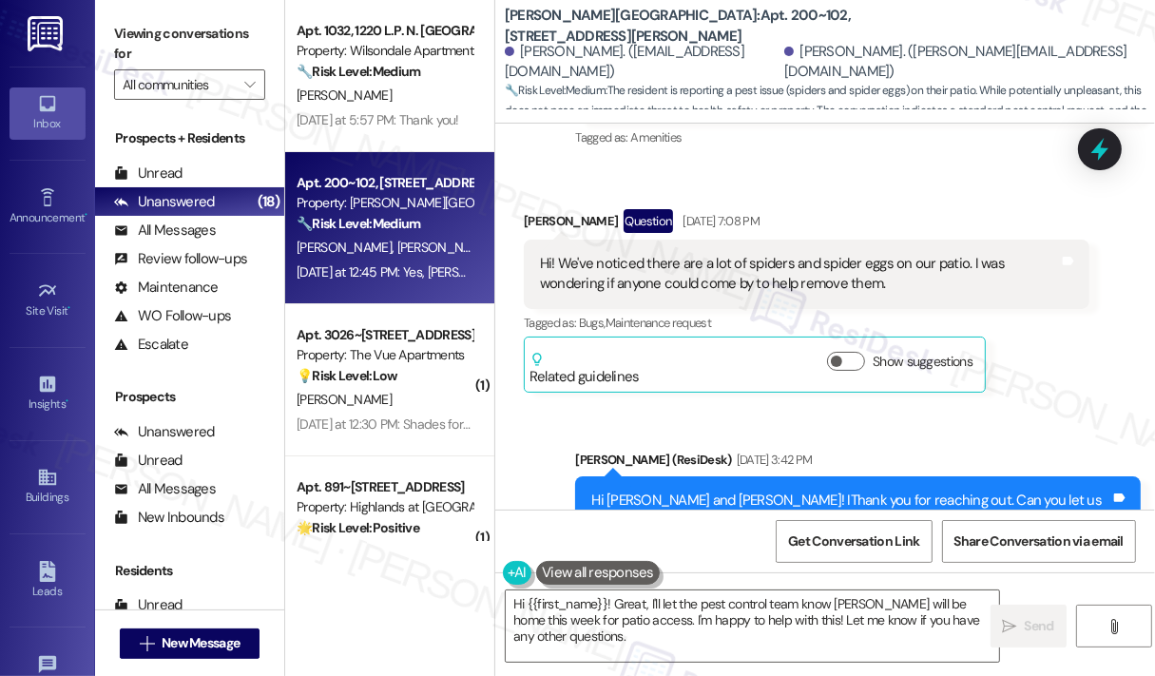
scroll to position [2025, 0]
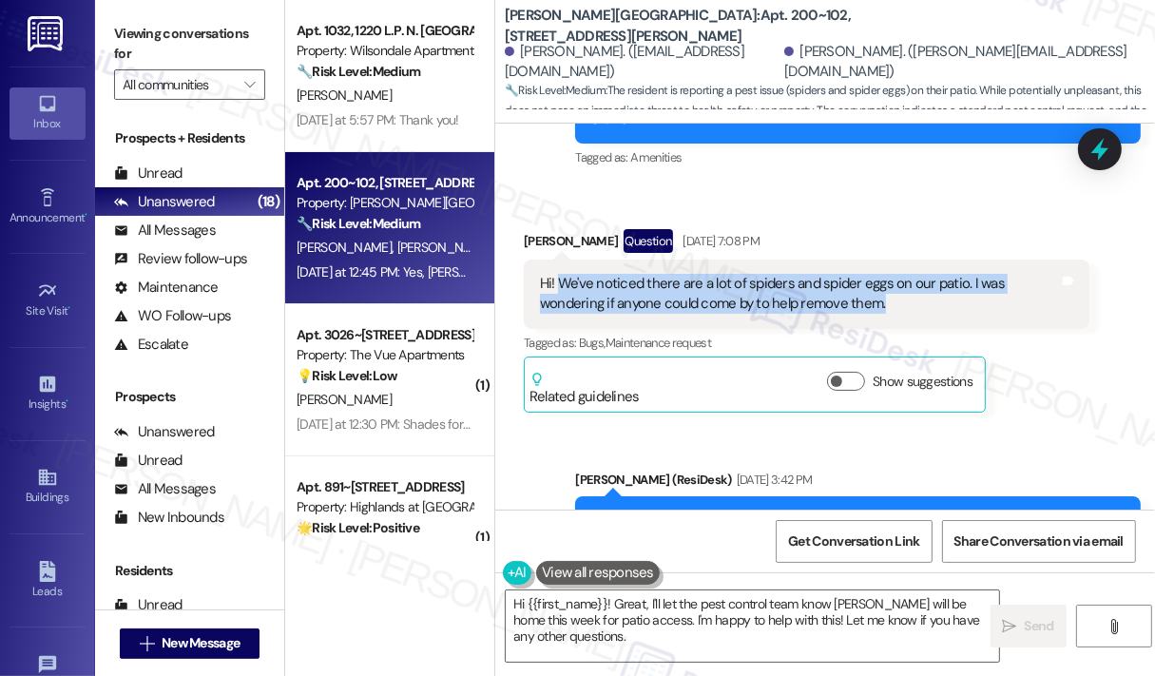
drag, startPoint x: 885, startPoint y: 259, endPoint x: 563, endPoint y: 247, distance: 322.4
click at [563, 274] on div "Hi! We've noticed there are a lot of spiders and spider eggs on our patio. I wa…" at bounding box center [799, 294] width 519 height 41
copy div "We've noticed there are a lot of spiders and spider eggs on our patio. I was wo…"
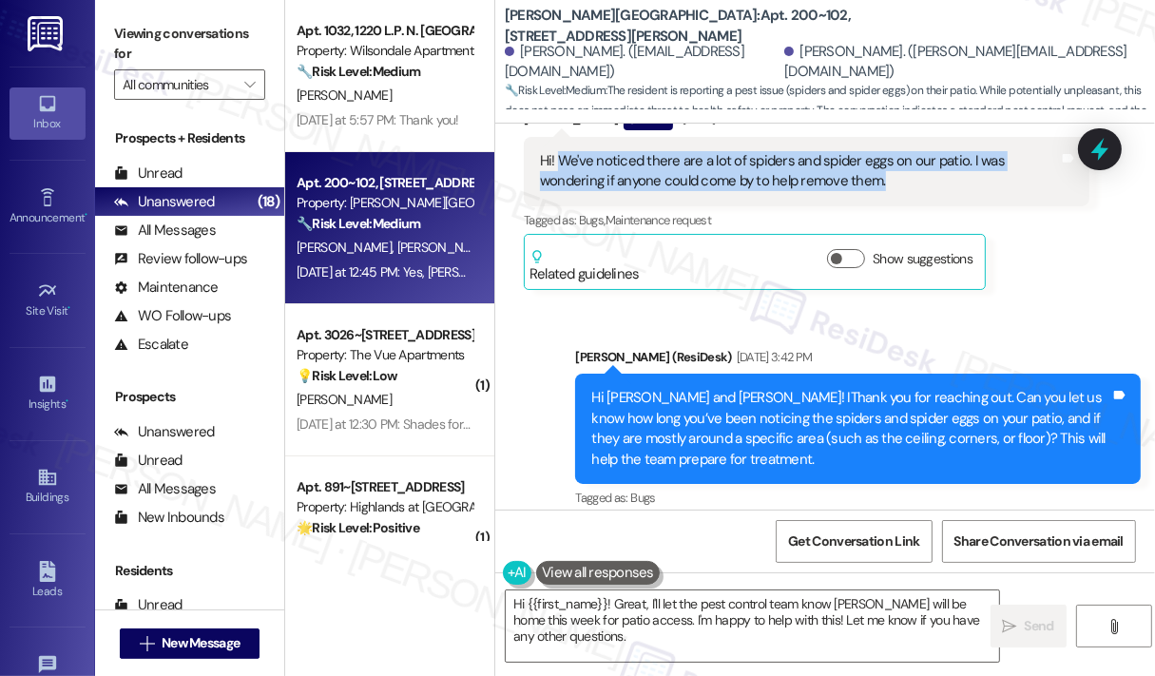
scroll to position [2311, 0]
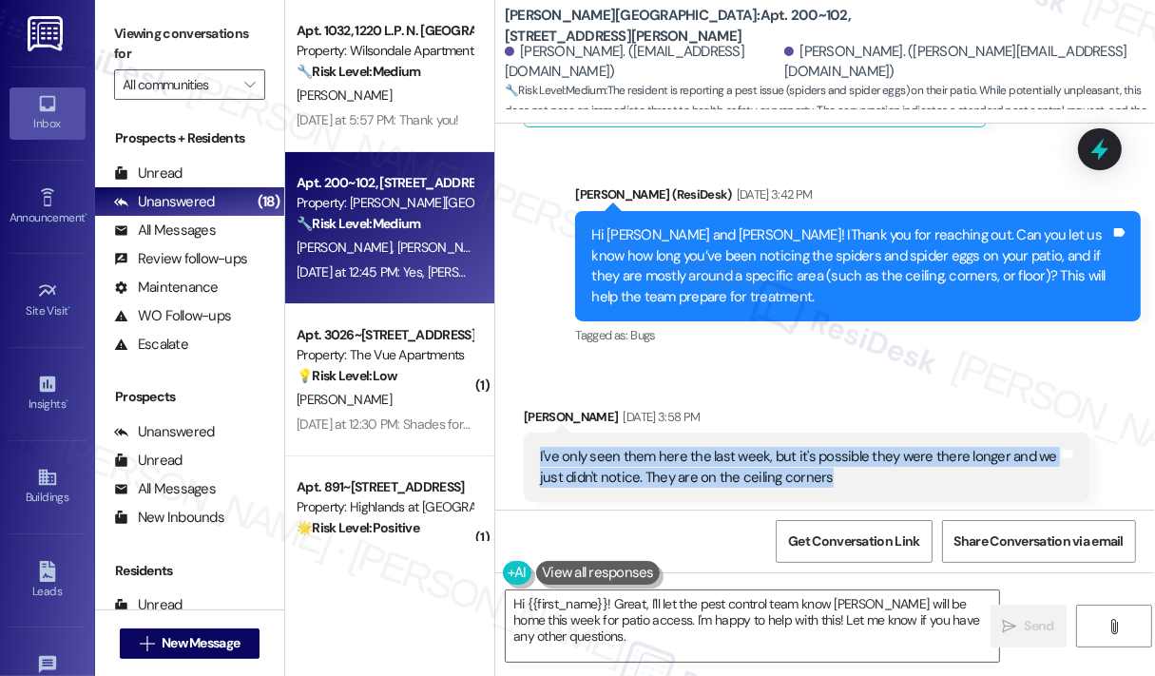
drag, startPoint x: 855, startPoint y: 439, endPoint x: 527, endPoint y: 417, distance: 329.6
click at [527, 432] on div "I've only seen them here the last week, but it's possible they were there longe…" at bounding box center [807, 466] width 566 height 69
copy div "I've only seen them here the last week, but it's possible they were there longe…"
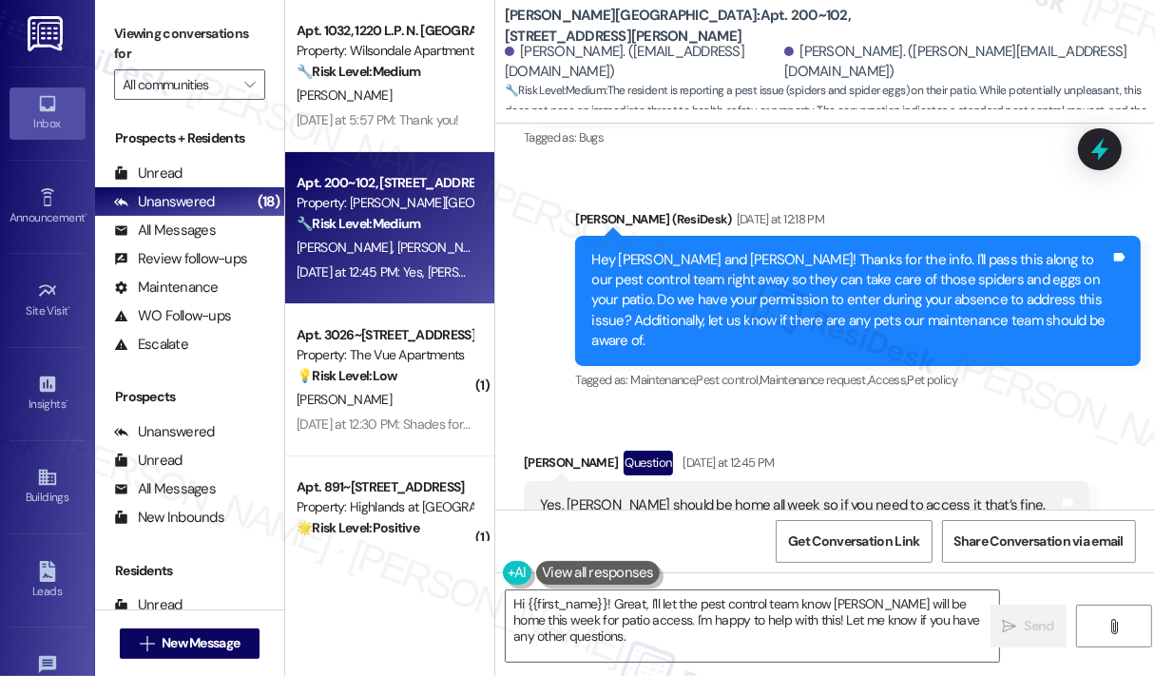
scroll to position [2691, 0]
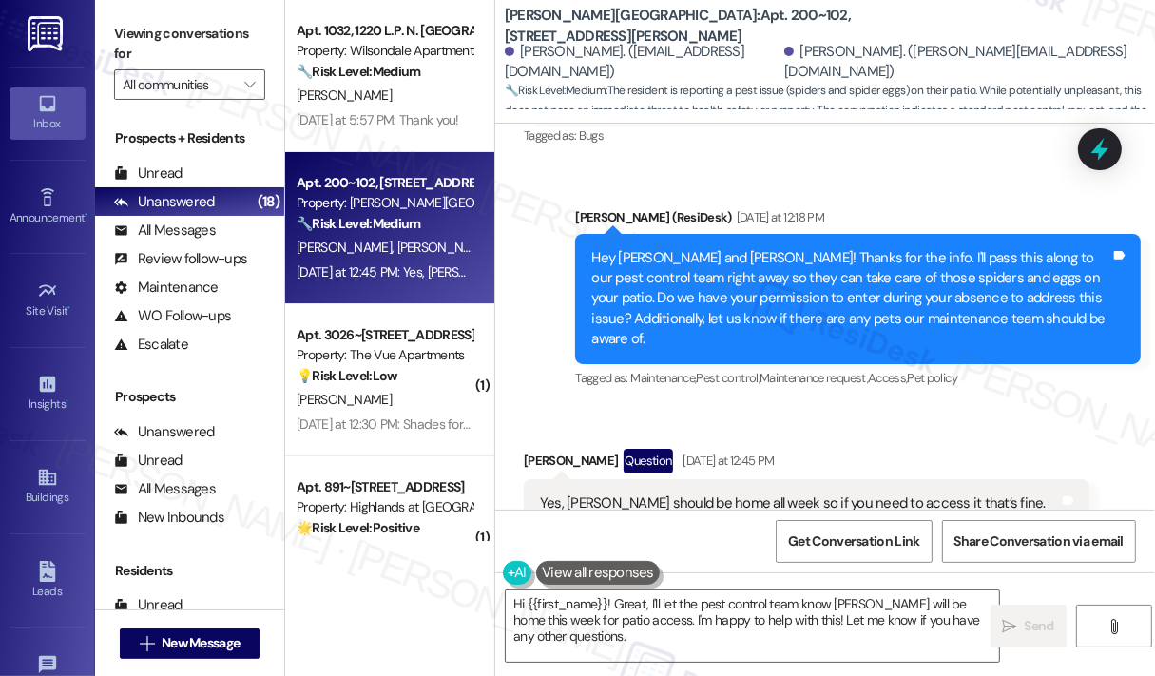
click at [812, 493] on div "Yes, Kayla should be home all week so if you need to access it that’s fine. Tha…" at bounding box center [799, 513] width 519 height 41
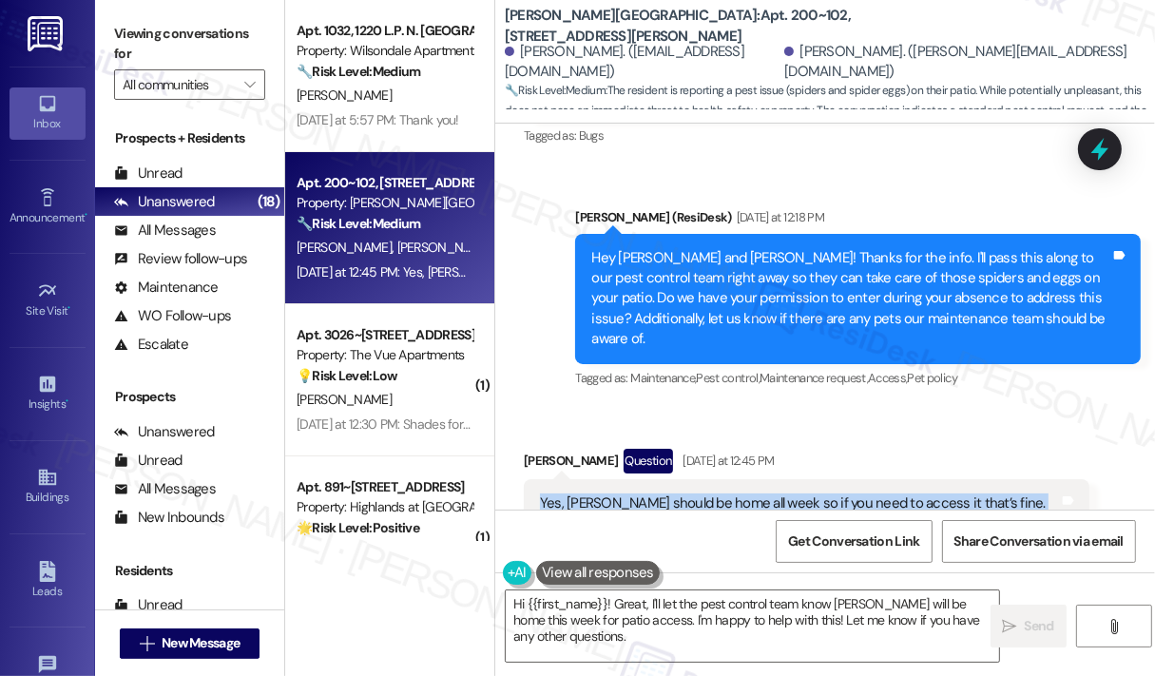
click at [812, 493] on div "Yes, Kayla should be home all week so if you need to access it that’s fine. Tha…" at bounding box center [799, 513] width 519 height 41
copy div "Yes, Kayla should be home all week so if you need to access it that’s fine. Tha…"
click at [1107, 145] on icon at bounding box center [1099, 149] width 32 height 32
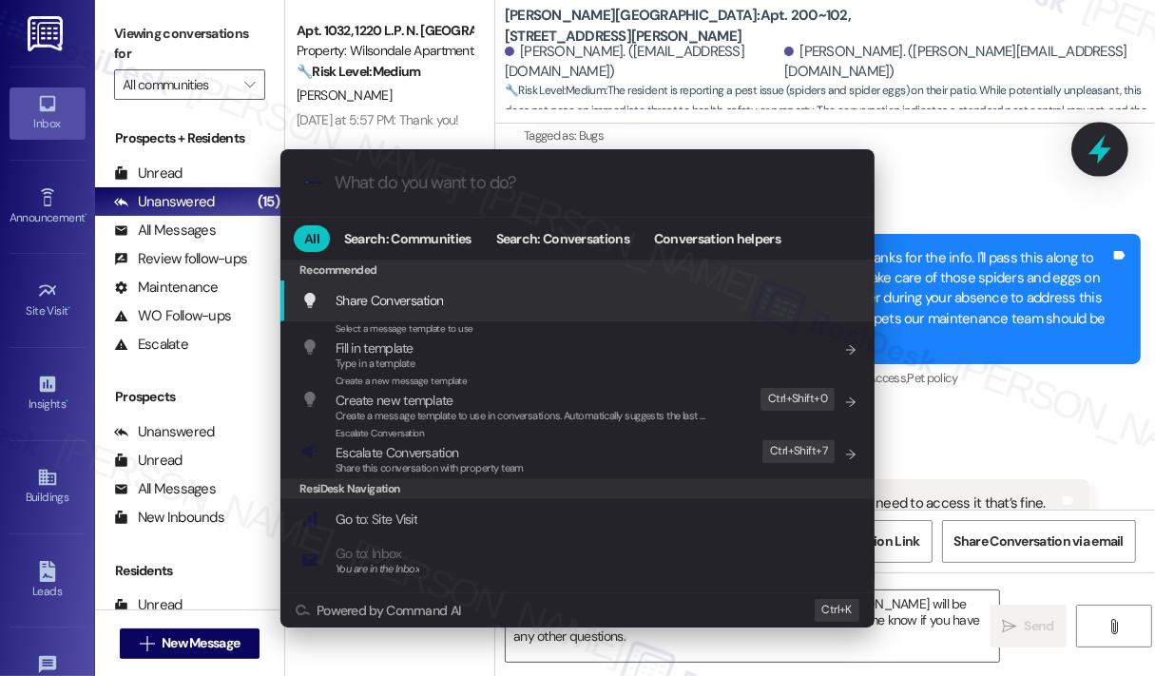
type input "e"
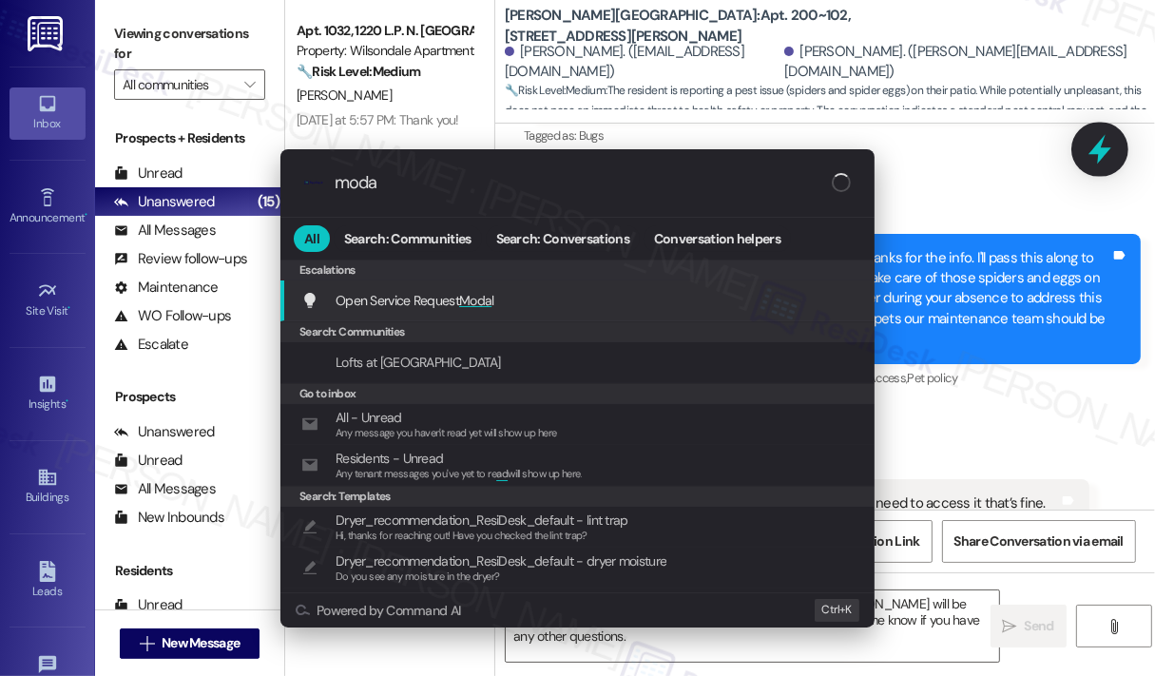
type input "modal"
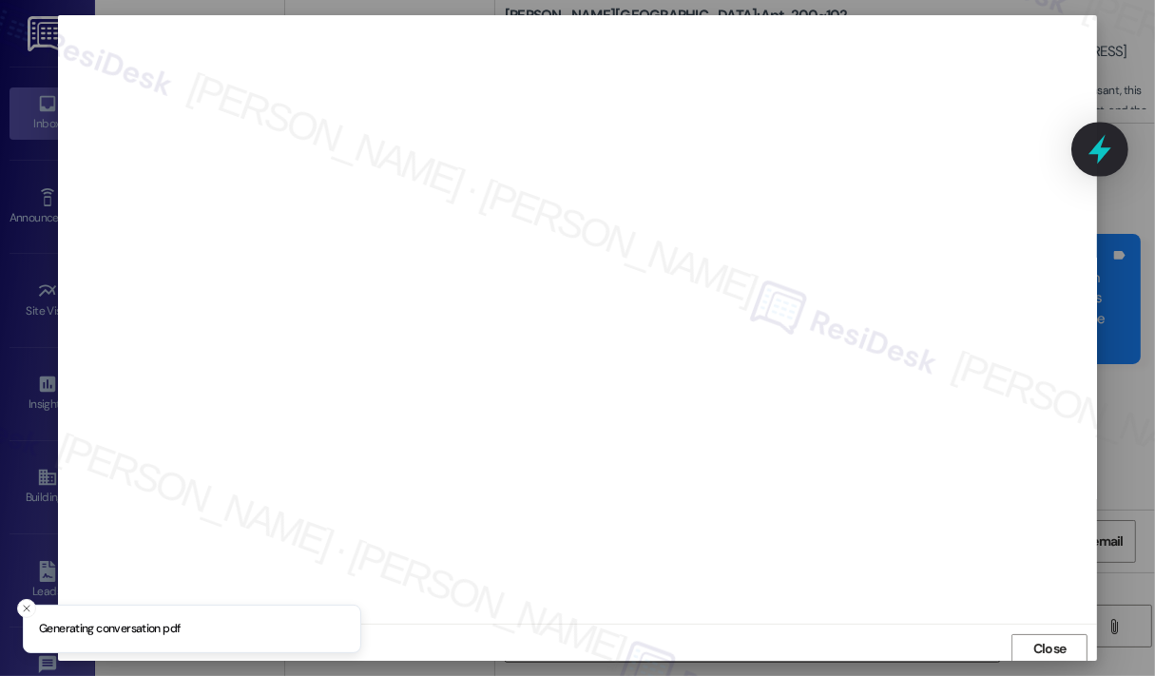
scroll to position [4, 0]
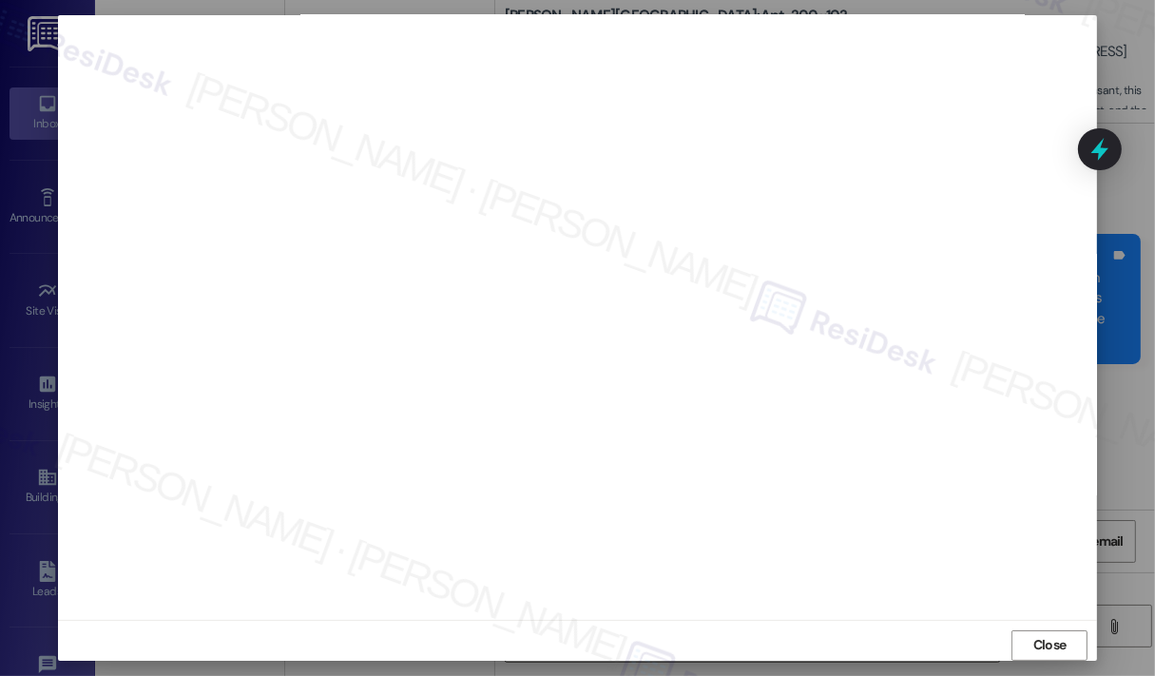
click at [263, 614] on div at bounding box center [578, 315] width 1040 height 608
click at [1038, 635] on span "Close" at bounding box center [1049, 645] width 33 height 20
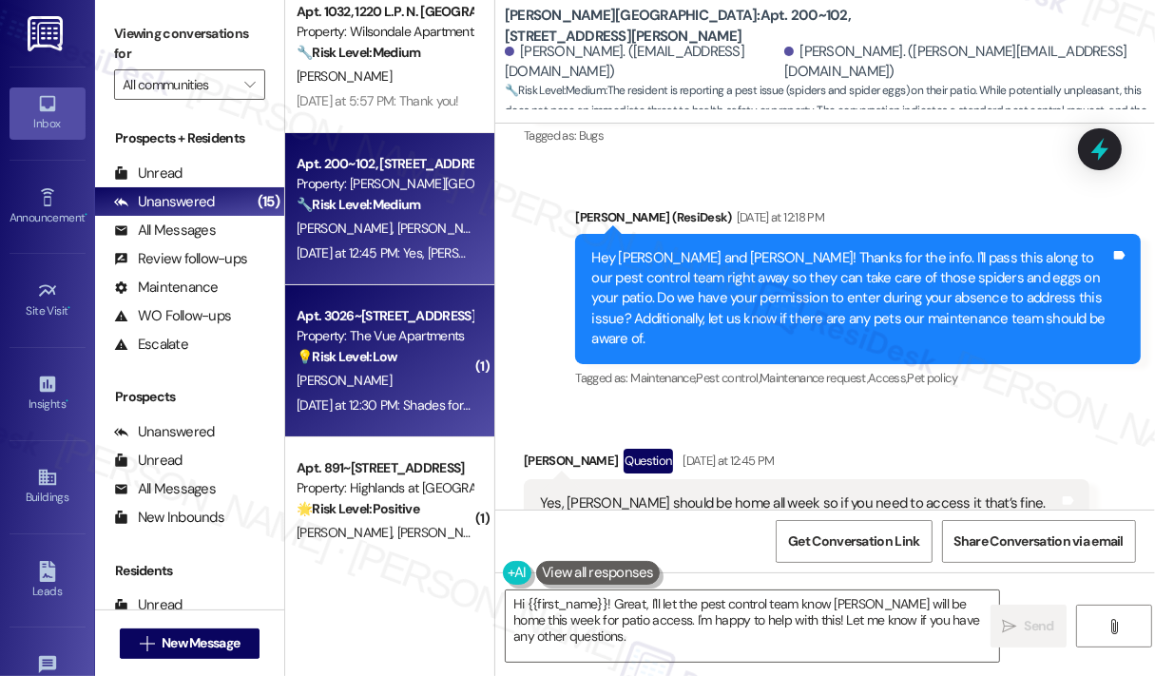
scroll to position [190, 0]
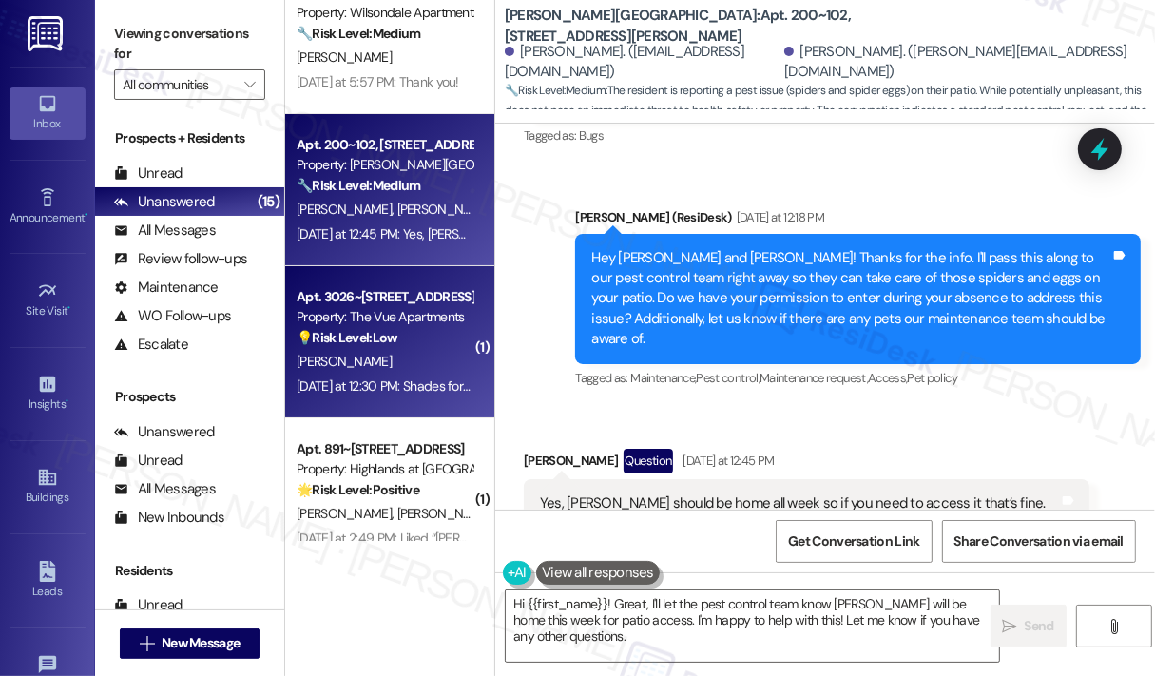
click at [415, 334] on div "💡 Risk Level: Low The resident is providing feedback on how to improve the move…" at bounding box center [385, 338] width 176 height 20
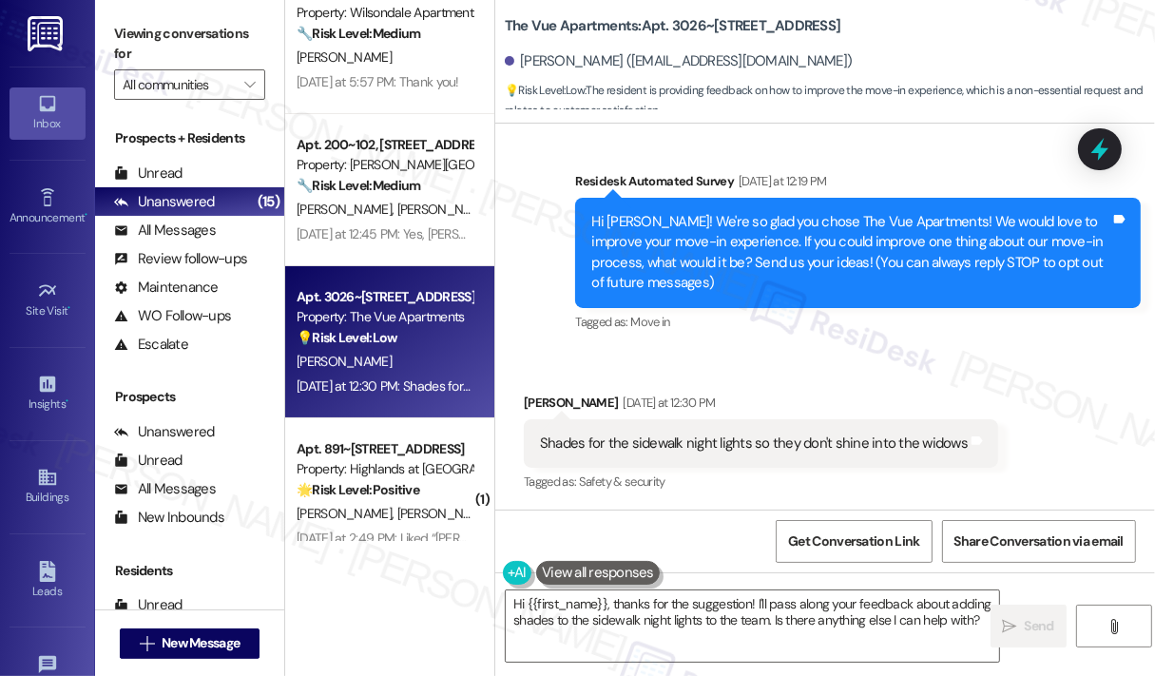
scroll to position [124, 0]
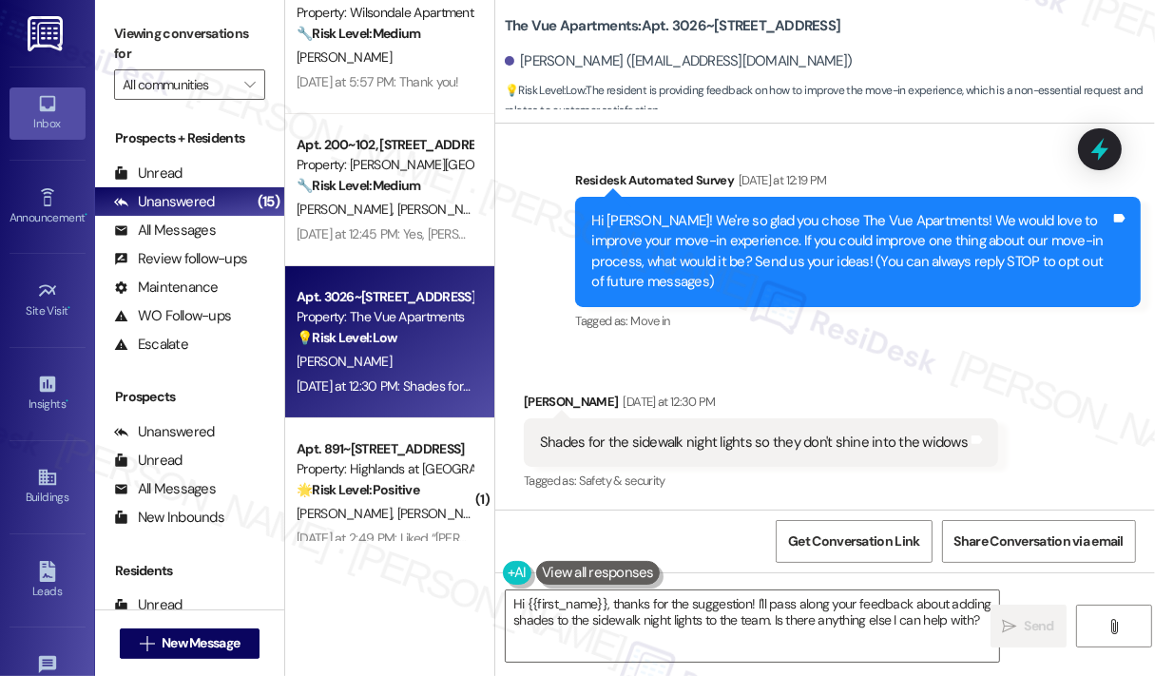
click at [813, 359] on div "Received via SMS Richard Fulks Sr Yesterday at 12:30 PM Shades for the sidewalk…" at bounding box center [825, 429] width 660 height 161
click at [815, 438] on div "Shades for the sidewalk night lights so they don't shine into the widows" at bounding box center [754, 442] width 428 height 20
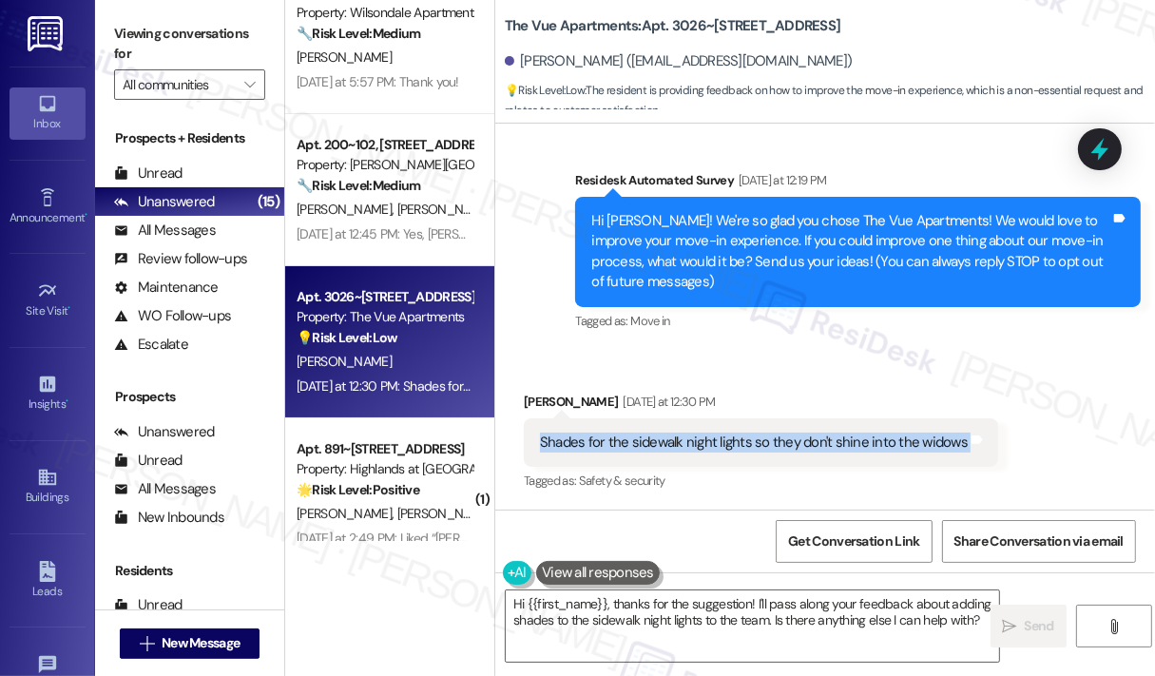
click at [815, 438] on div "Shades for the sidewalk night lights so they don't shine into the widows" at bounding box center [754, 442] width 428 height 20
click at [823, 623] on textarea "Hi {{first_name}}, thanks for the suggestion! I'll pass along your feedback abo…" at bounding box center [752, 625] width 493 height 71
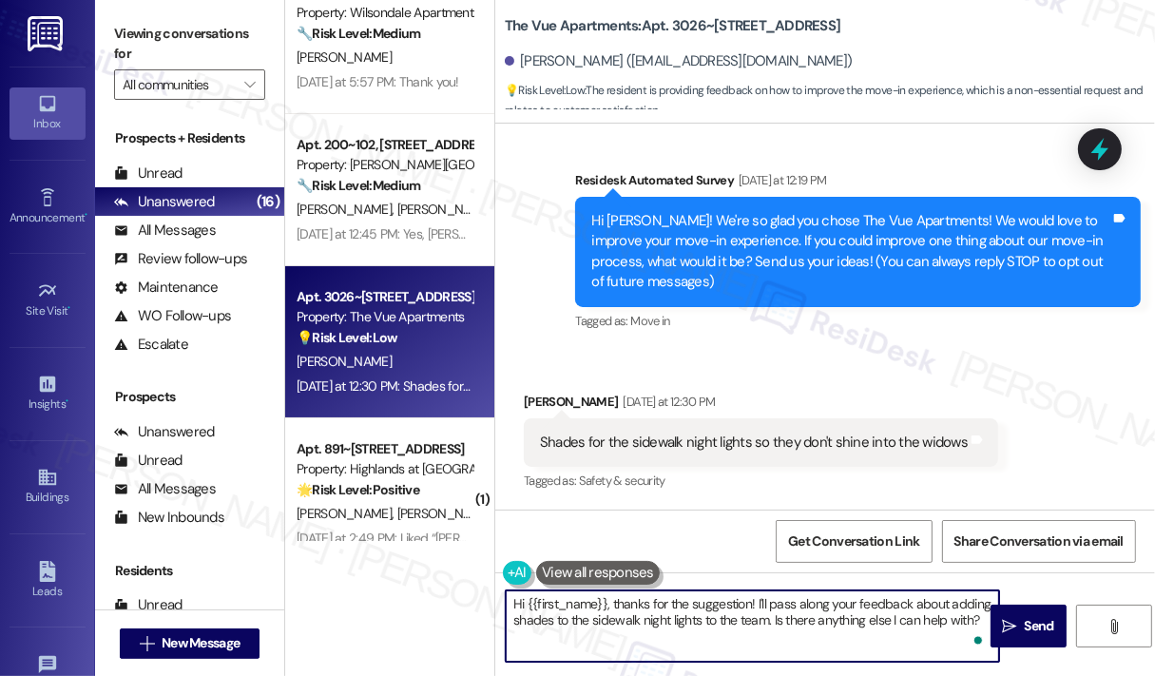
drag, startPoint x: 605, startPoint y: 610, endPoint x: 1001, endPoint y: 649, distance: 397.3
click at [1001, 649] on div "Hi {{first_name}}, thanks for the suggestion! I'll pass along your feedback abo…" at bounding box center [825, 643] width 660 height 143
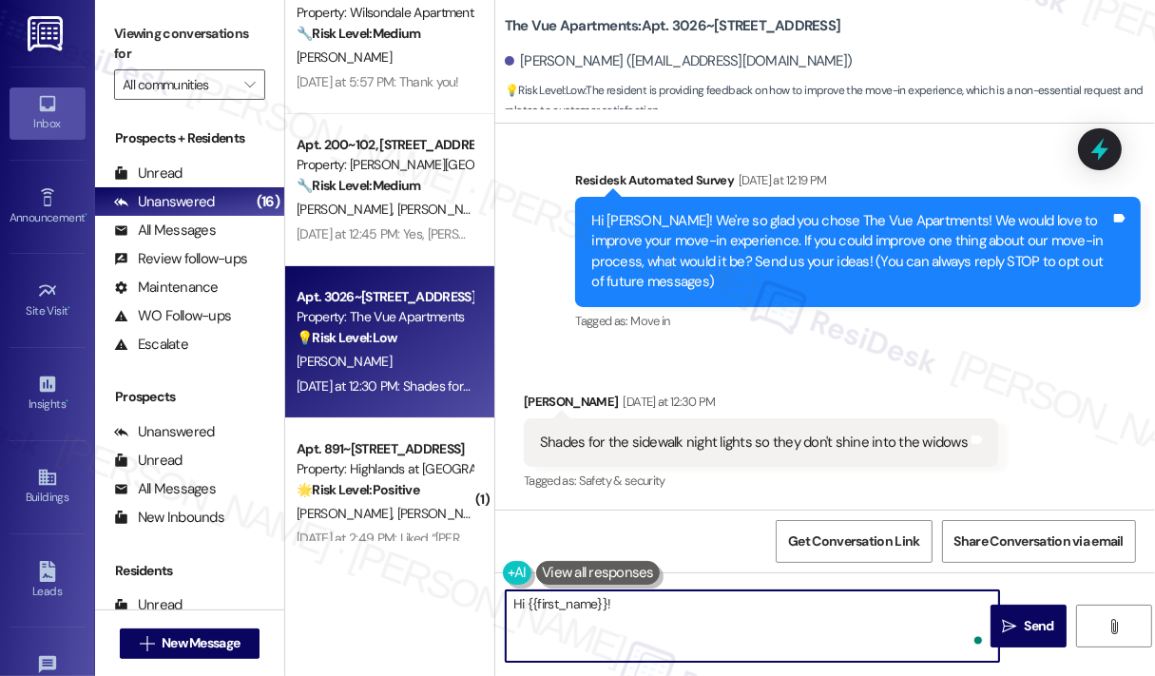
paste textarea "Thank you for reaching out. Can you let us know which building or area of the s…"
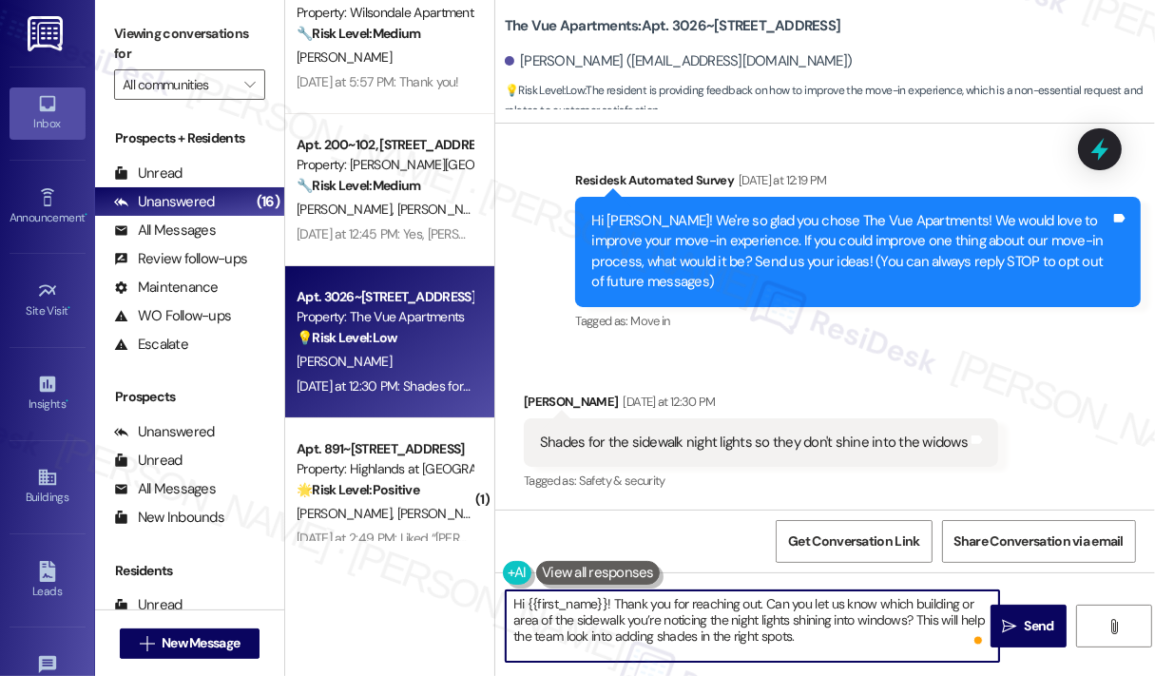
click at [924, 634] on textarea "Hi {{first_name}}! Thank you for reaching out. Can you let us know which buildi…" at bounding box center [752, 625] width 493 height 71
type textarea "Hi {{first_name}}! Thank you for reaching out. Can you let us know which buildi…"
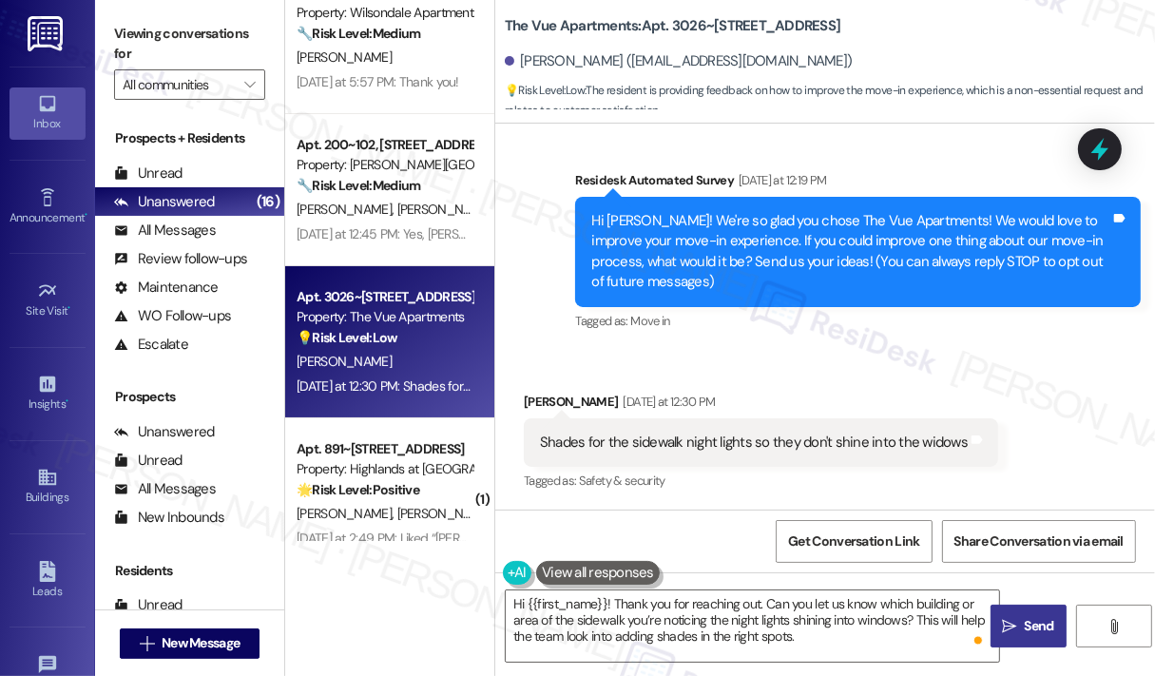
click at [1034, 627] on span "Send" at bounding box center [1039, 626] width 29 height 20
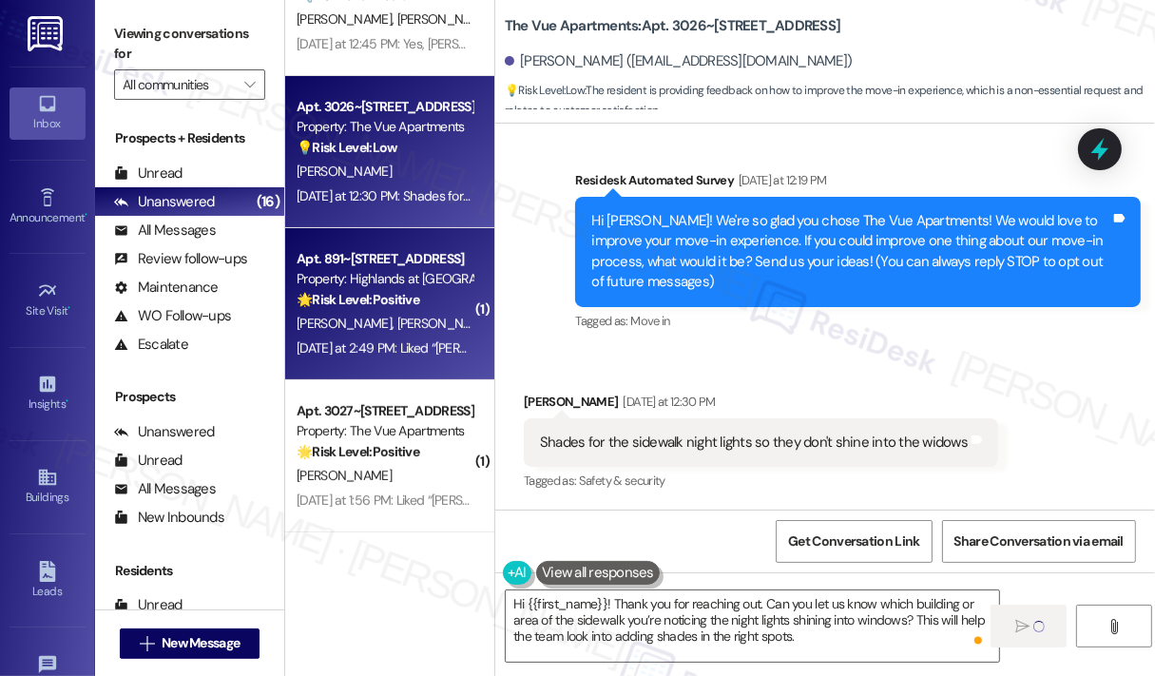
click at [406, 336] on div "Yesterday at 2:49 PM: Liked “Sarah (Highlands at Huckleberry Ridge Apartments):…" at bounding box center [385, 348] width 180 height 24
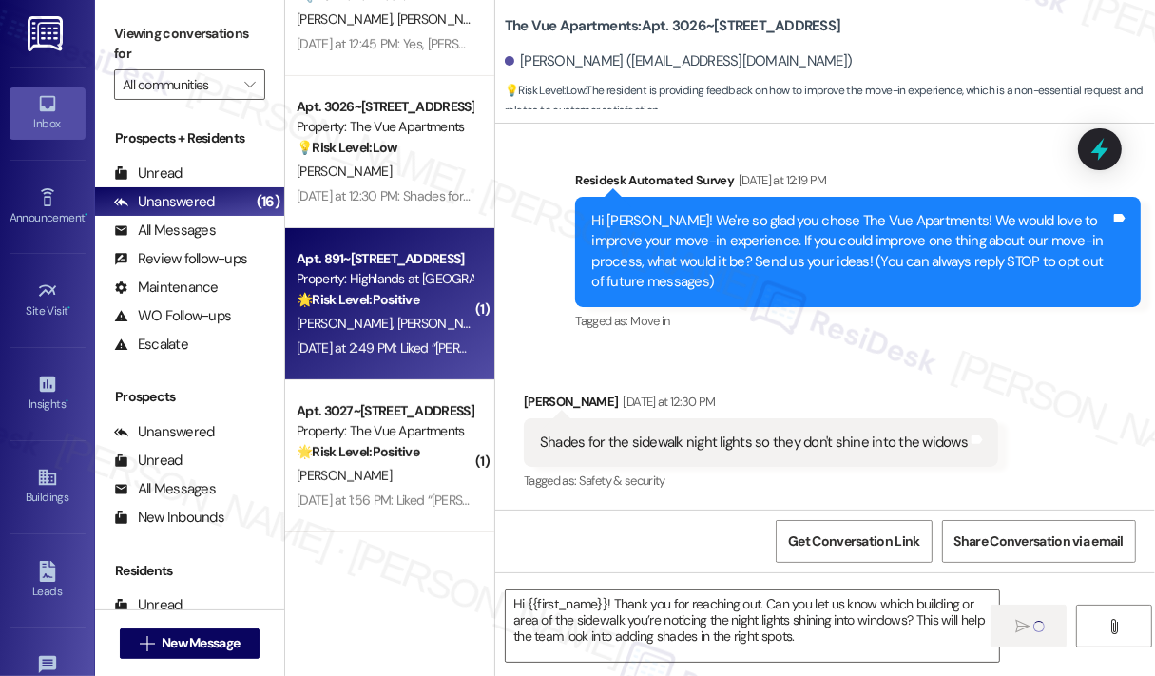
type textarea "Fetching suggested responses. Please feel free to read through the conversation…"
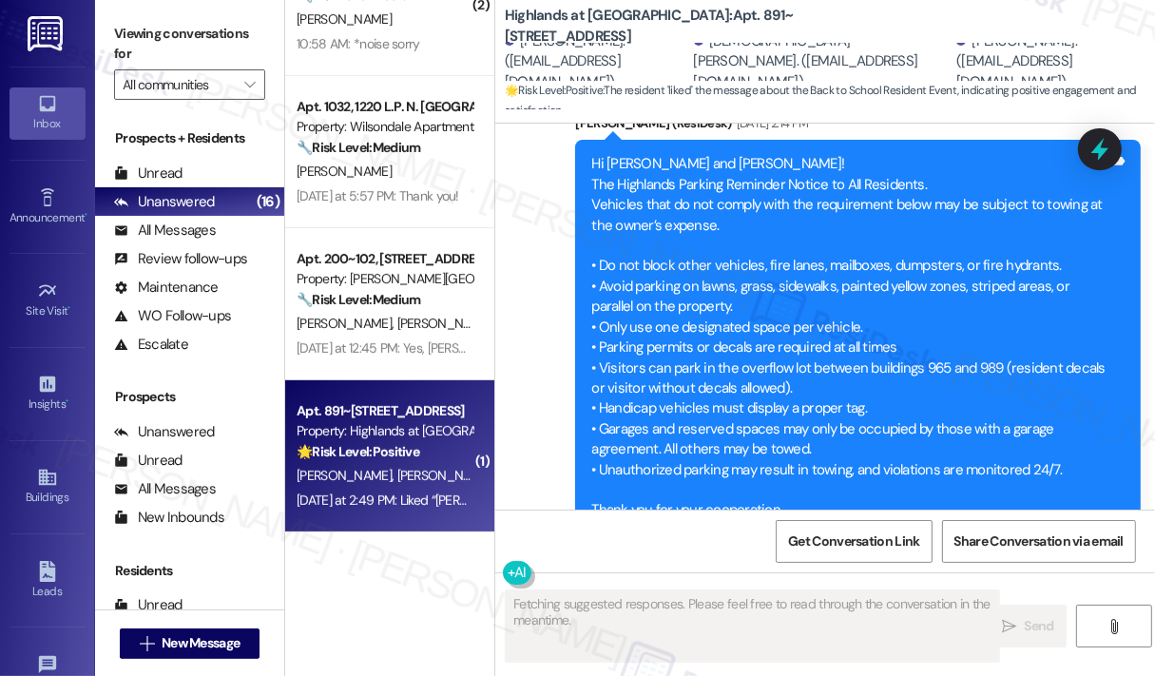
scroll to position [28654, 0]
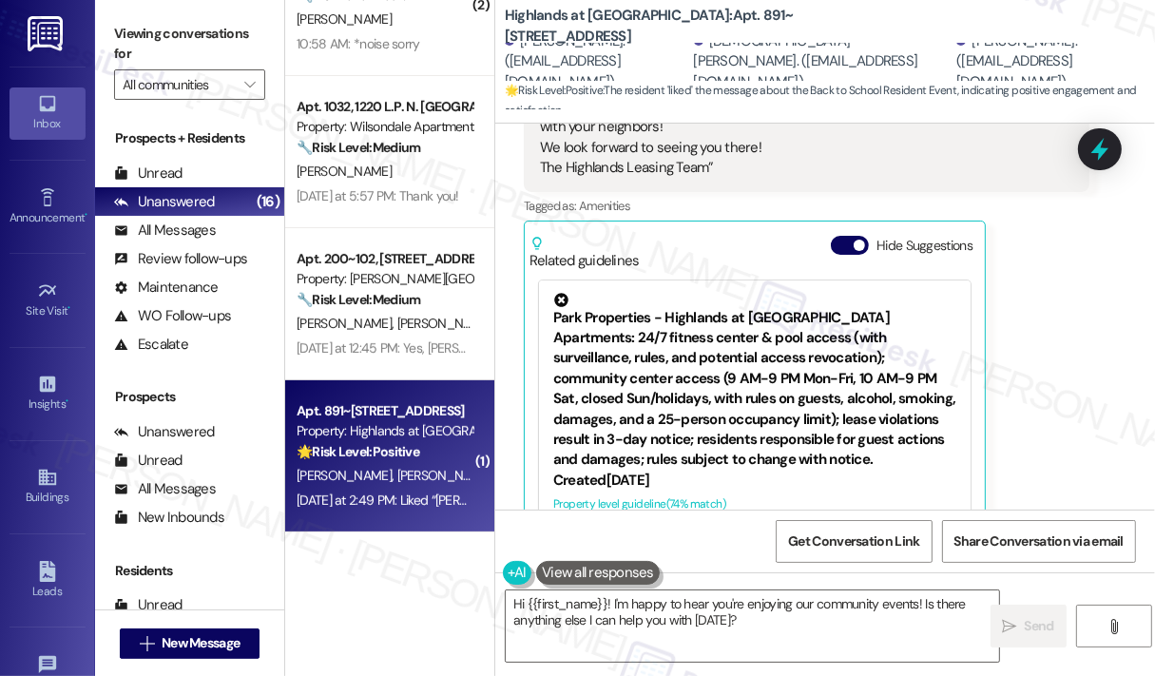
click at [1061, 366] on div "Kimberely Evans Yesterday at 2:49 PM Liked “Sarah (Highlands at Huckleberry Rid…" at bounding box center [807, 250] width 566 height 593
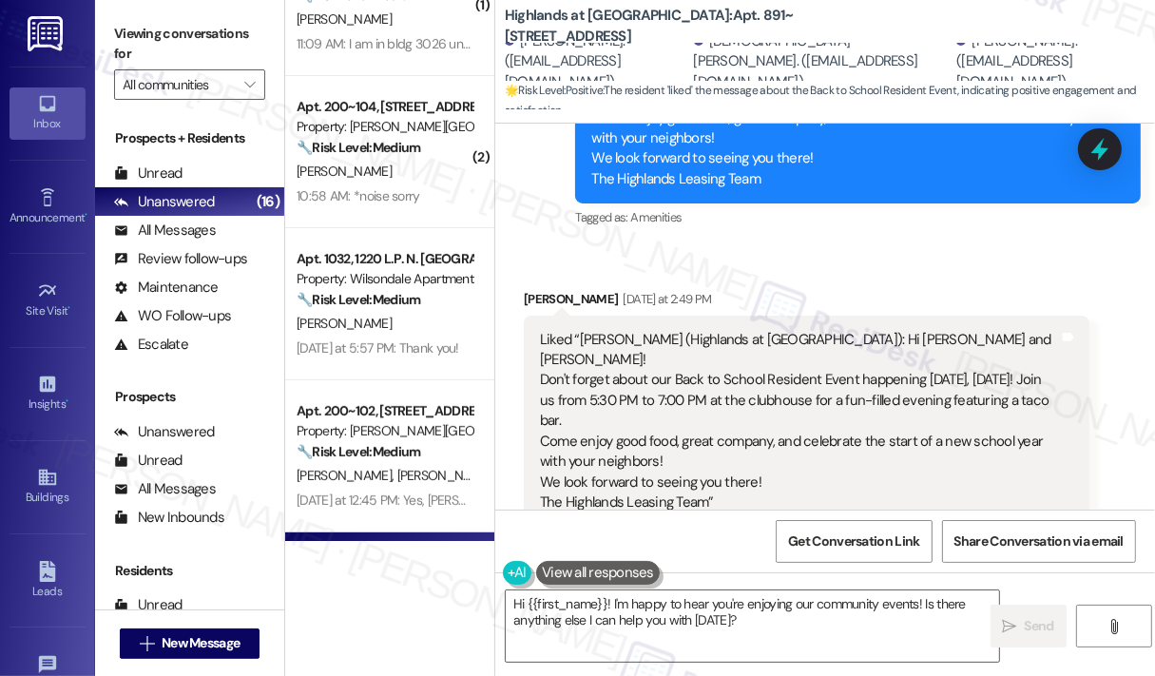
scroll to position [28279, 0]
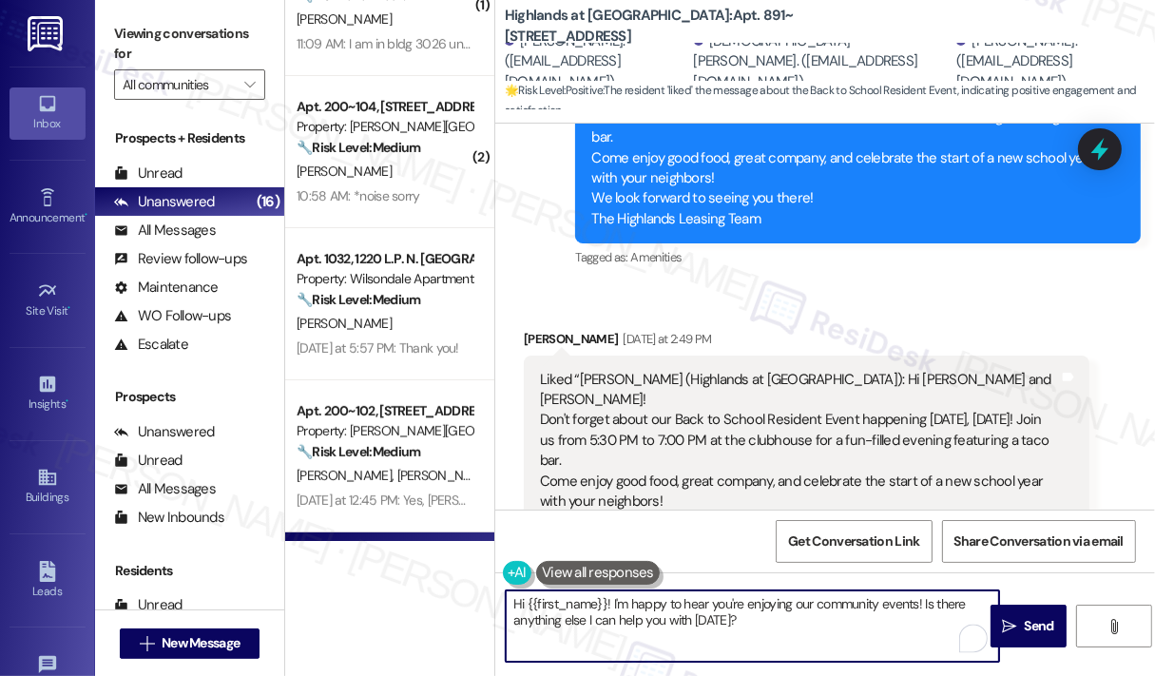
drag, startPoint x: 809, startPoint y: 632, endPoint x: 615, endPoint y: 607, distance: 195.5
click at [615, 607] on textarea "Hi {{first_name}}! I'm happy to hear you're enjoying our community events! Is t…" at bounding box center [752, 625] width 493 height 71
type textarea "Hi {{first_name}}! Thank you for acknowledging our announcement. :)"
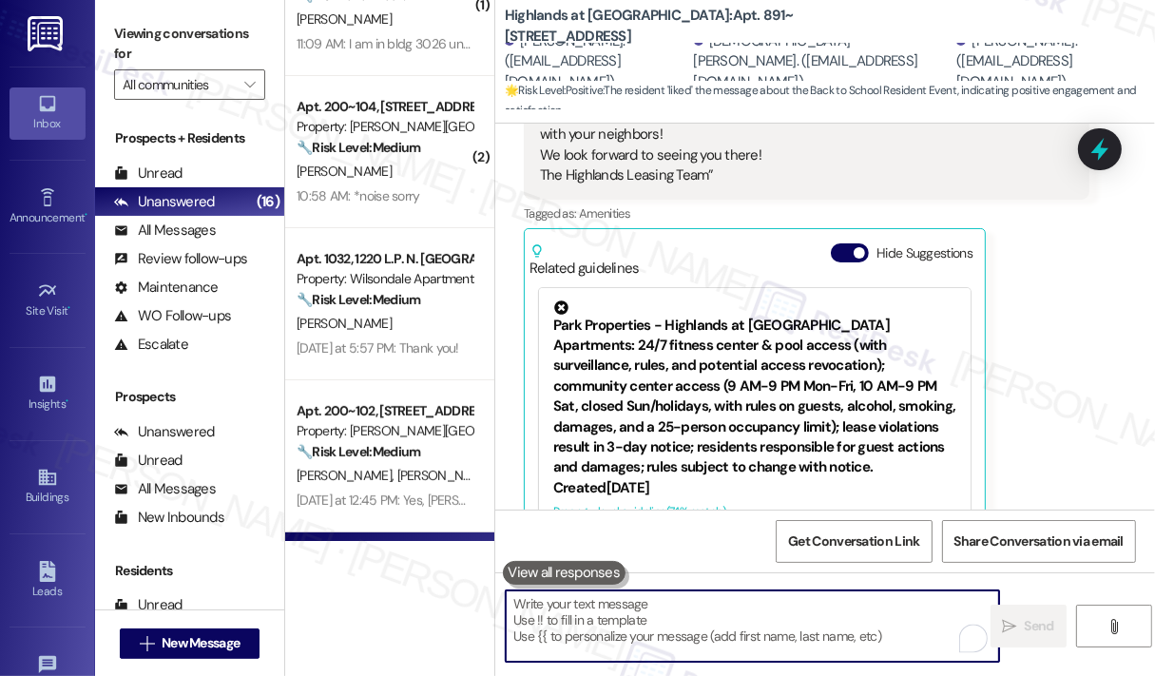
scroll to position [28654, 0]
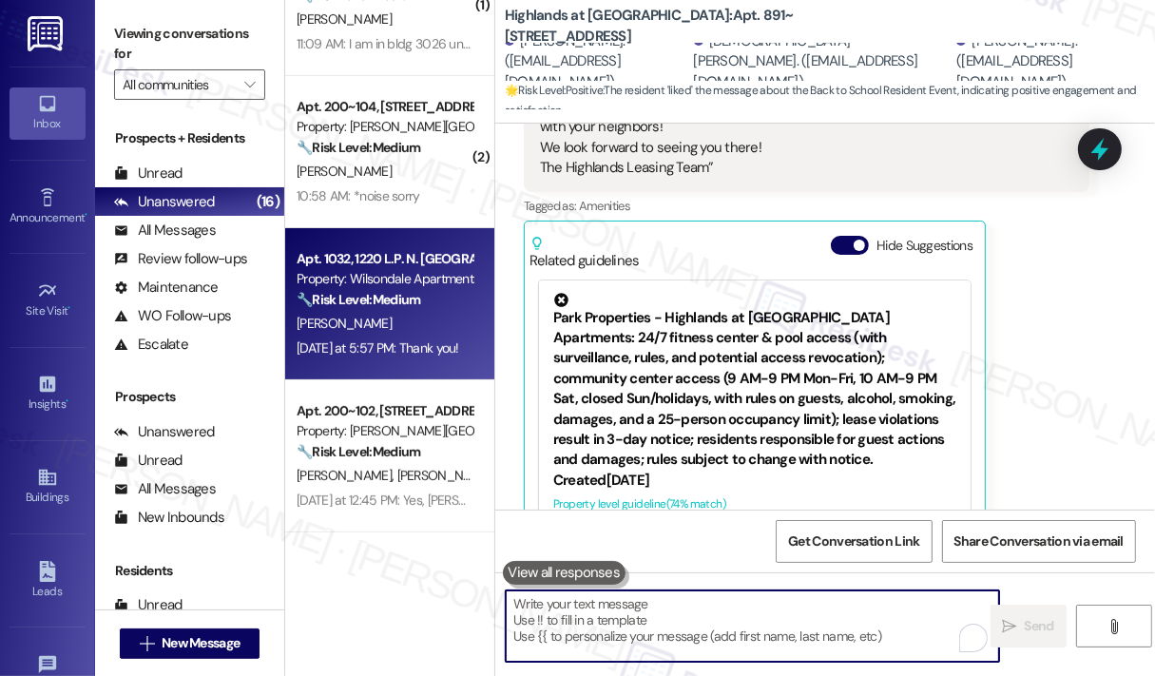
click at [427, 348] on div "Yesterday at 5:57 PM: Thank you! Yesterday at 5:57 PM: Thank you!" at bounding box center [378, 347] width 163 height 17
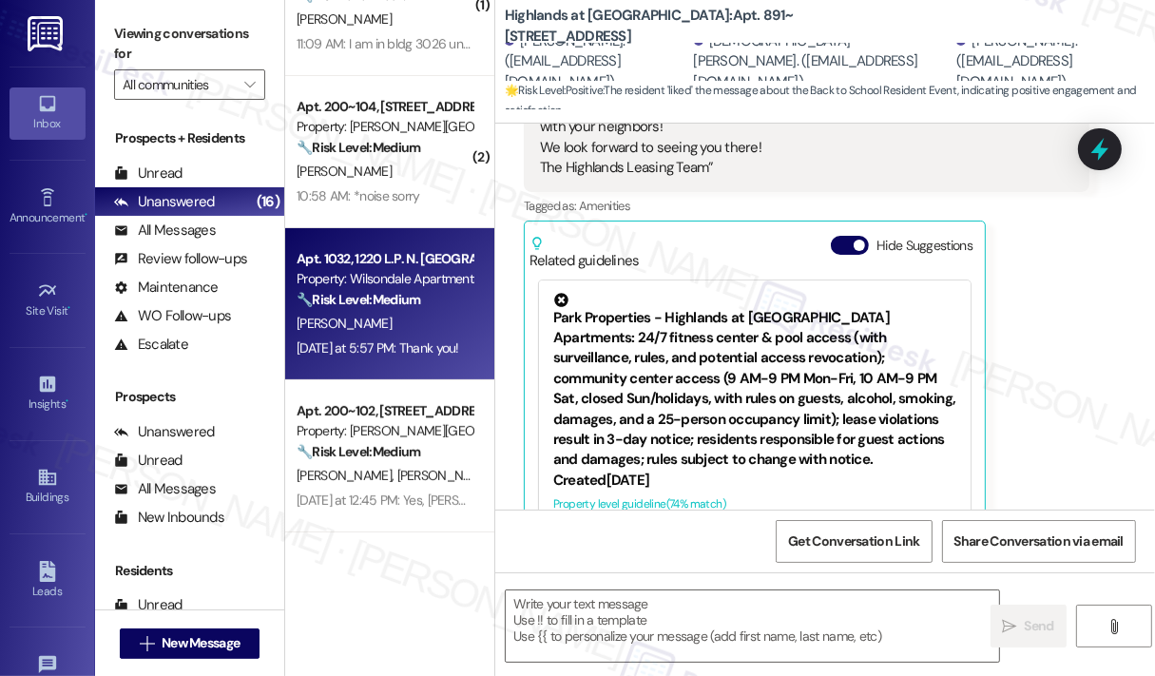
type textarea "Fetching suggested responses. Please feel free to read through the conversation…"
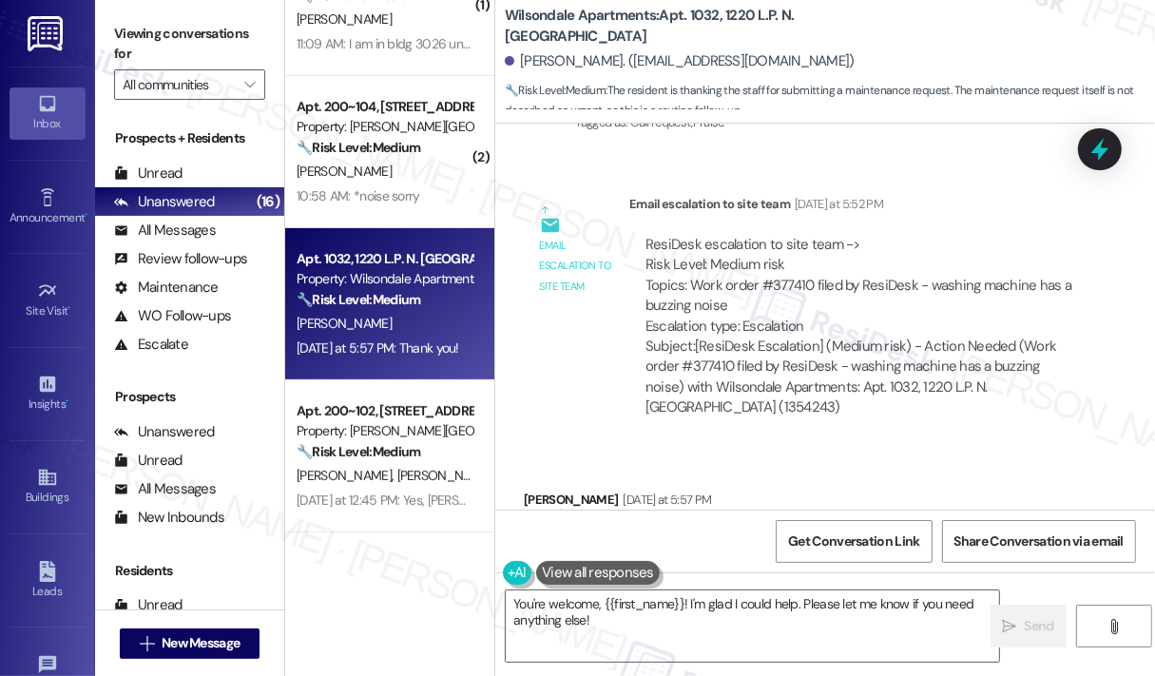
scroll to position [17298, 0]
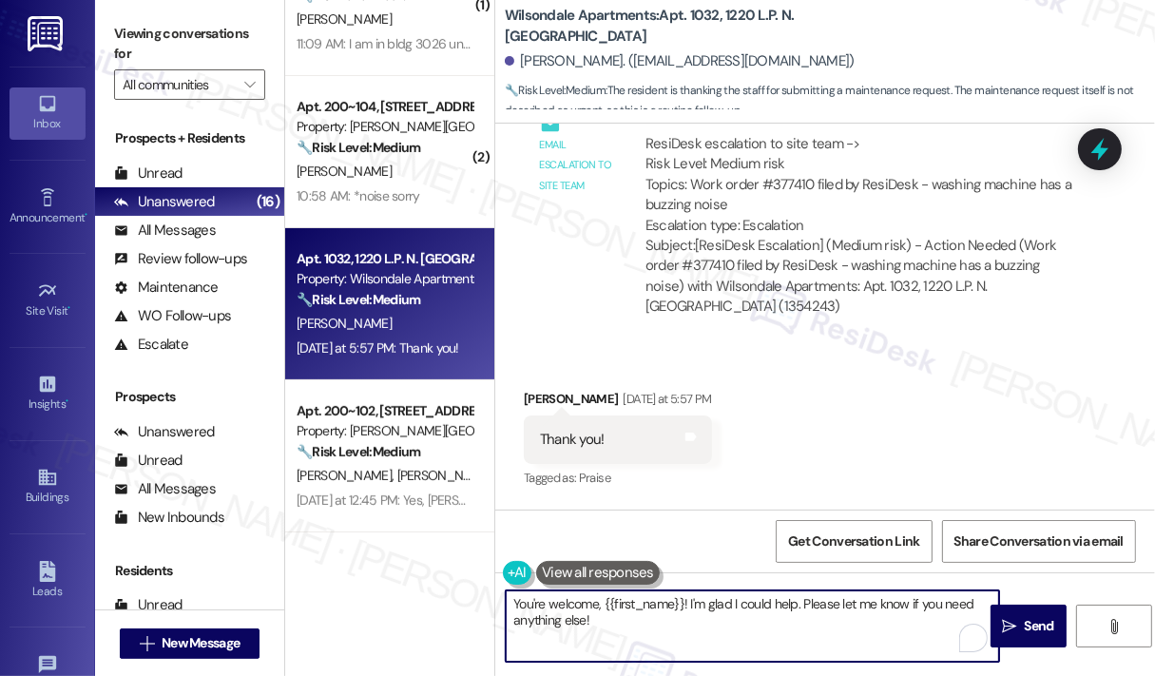
click at [733, 638] on textarea "You're welcome, {{first_name}}! I'm glad I could help. Please let me know if yo…" at bounding box center [752, 625] width 493 height 71
drag, startPoint x: 691, startPoint y: 599, endPoint x: 692, endPoint y: 624, distance: 25.7
click at [692, 624] on textarea "You're welcome, {{first_name}}! I'm glad I could help. Please let me know if yo…" at bounding box center [752, 625] width 493 height 71
type textarea "You're welcome, {{first_name}}!"
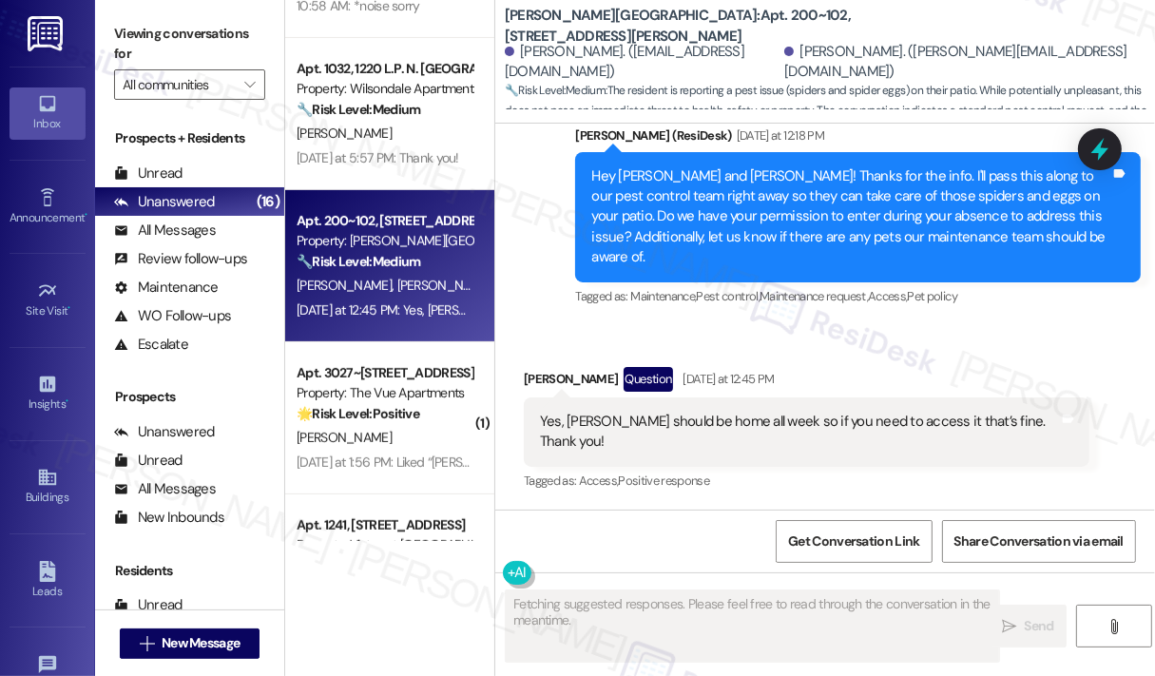
scroll to position [2691, 0]
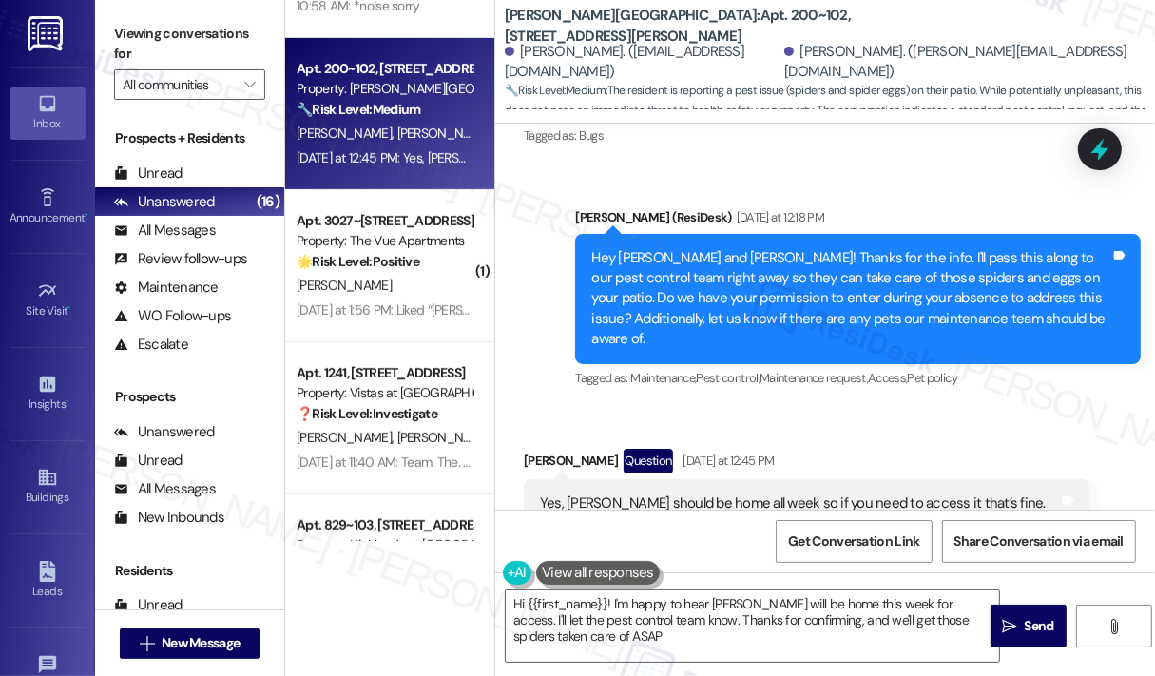
type textarea "Hi {{first_name}}! I'm happy to hear Kayla will be home this week for access. I…"
click at [899, 406] on div "Received via SMS Nick Rivera Question Yesterday at 12:45 PM Yes, Kayla should b…" at bounding box center [825, 498] width 660 height 184
click at [904, 434] on div "Received via SMS Nick Rivera Question Yesterday at 12:45 PM Yes, Kayla should b…" at bounding box center [806, 512] width 594 height 156
click at [884, 406] on div "Received via SMS Nick Rivera Question Yesterday at 12:45 PM Yes, Kayla should b…" at bounding box center [825, 498] width 660 height 184
click at [760, 618] on textarea "Hi {{first_name}}! I'm happy to hear Kayla will be home this week for access. I…" at bounding box center [752, 625] width 493 height 71
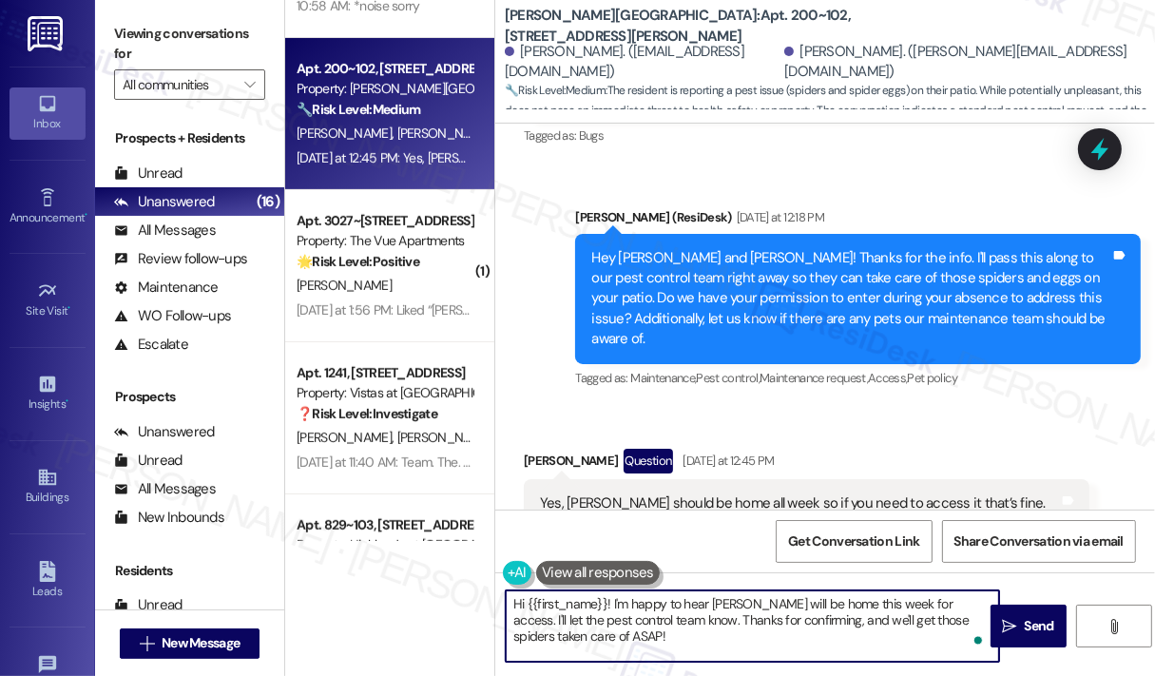
click at [969, 434] on div "Received via SMS Nick Rivera Question Yesterday at 12:45 PM Yes, Kayla should b…" at bounding box center [806, 512] width 594 height 156
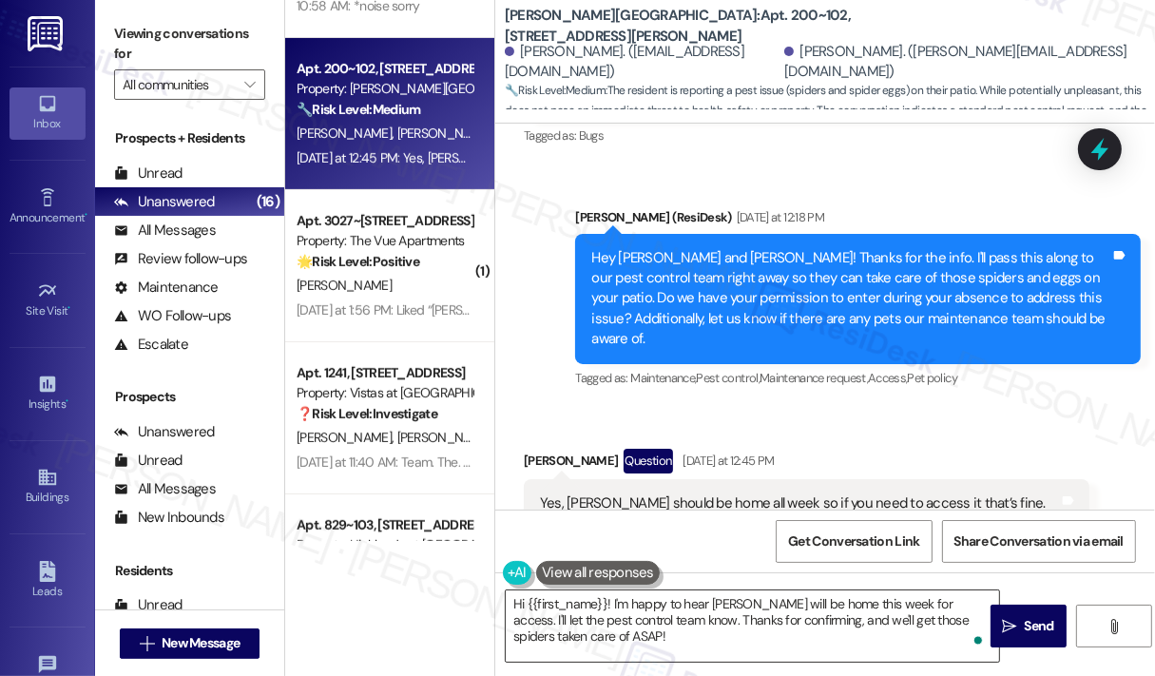
click at [789, 642] on textarea "Hi {{first_name}}! I'm happy to hear Kayla will be home this week for access. I…" at bounding box center [752, 625] width 493 height 71
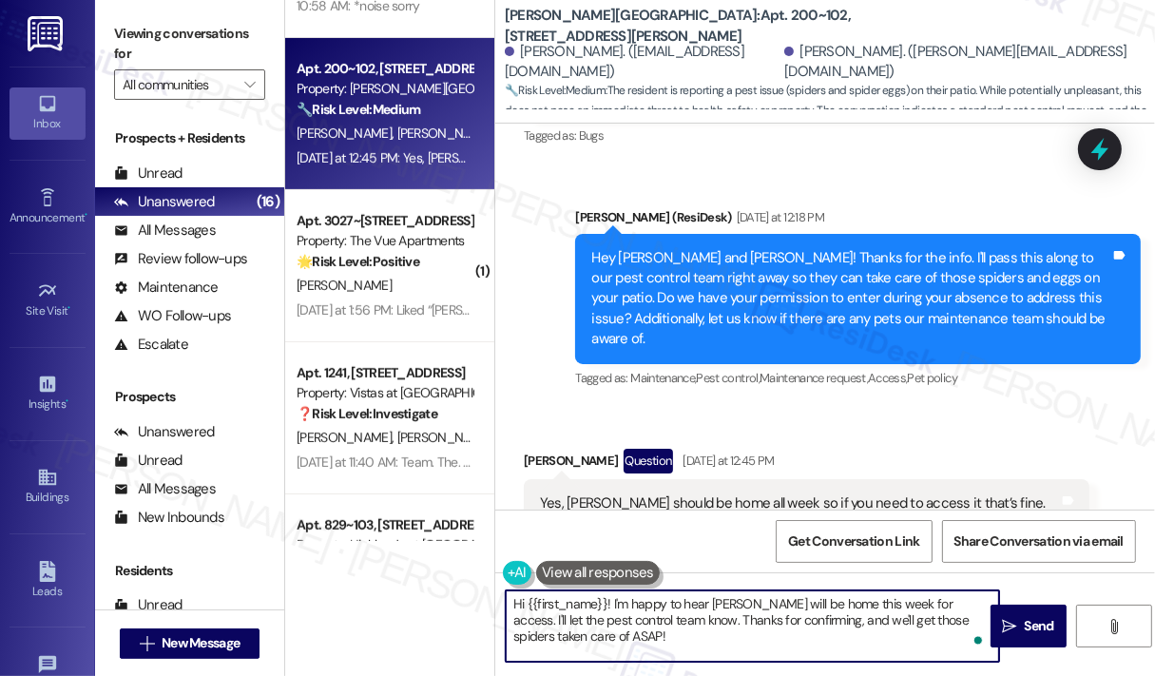
click at [789, 642] on textarea "Hi {{first_name}}! I'm happy to hear Kayla will be home this week for access. I…" at bounding box center [752, 625] width 493 height 71
click at [1026, 623] on span "Send" at bounding box center [1039, 626] width 29 height 20
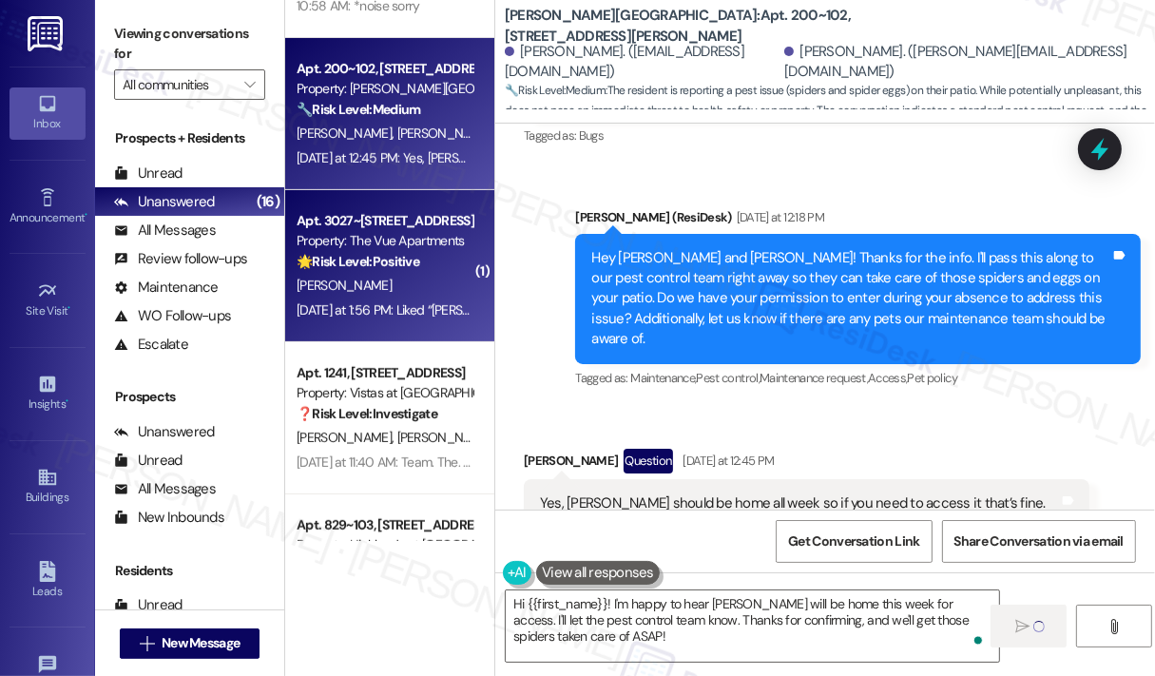
click at [328, 296] on div "S. Jordan" at bounding box center [385, 286] width 180 height 24
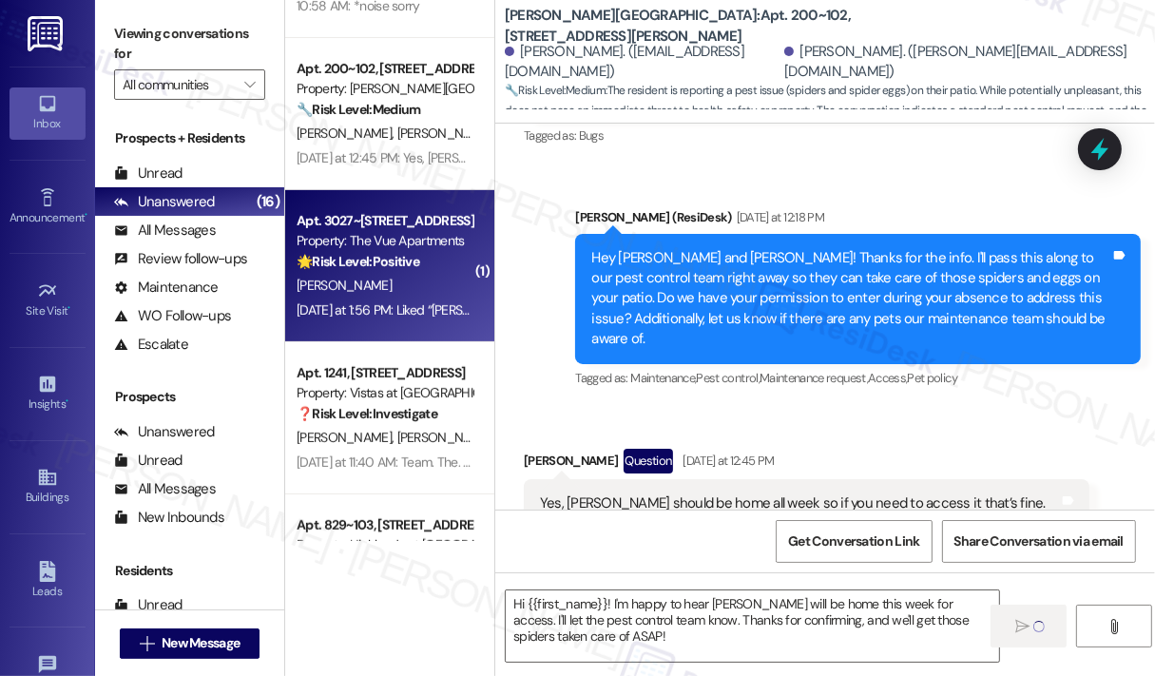
type textarea "Fetching suggested responses. Please feel free to read through the conversation…"
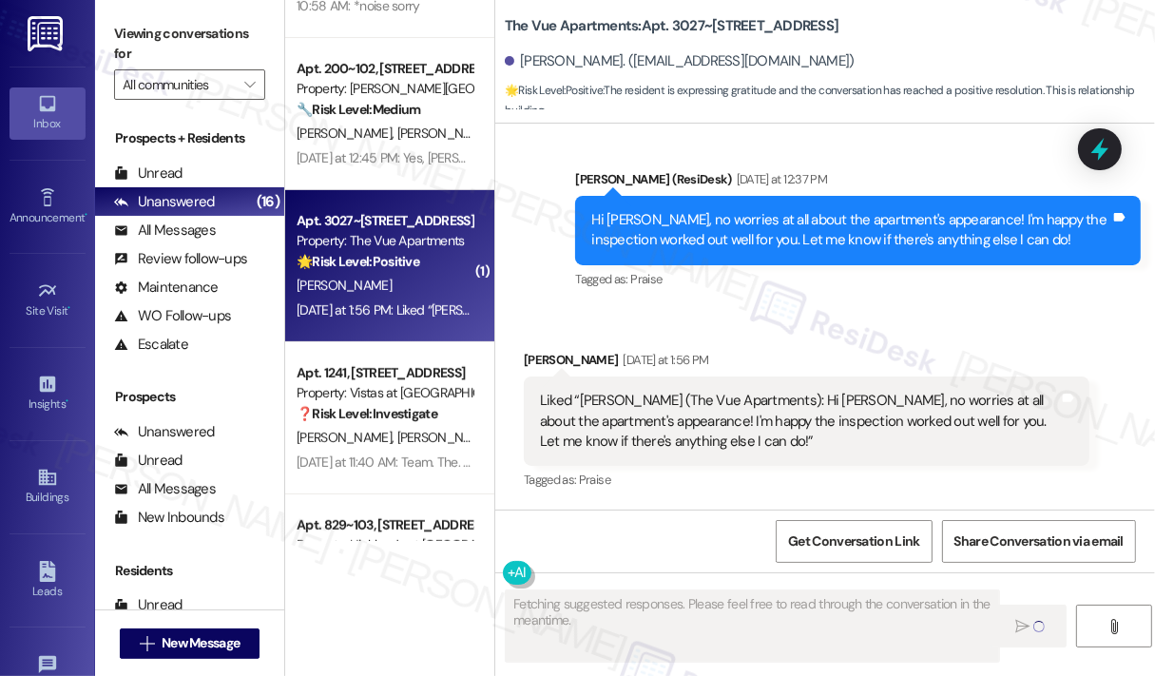
scroll to position [4309, 0]
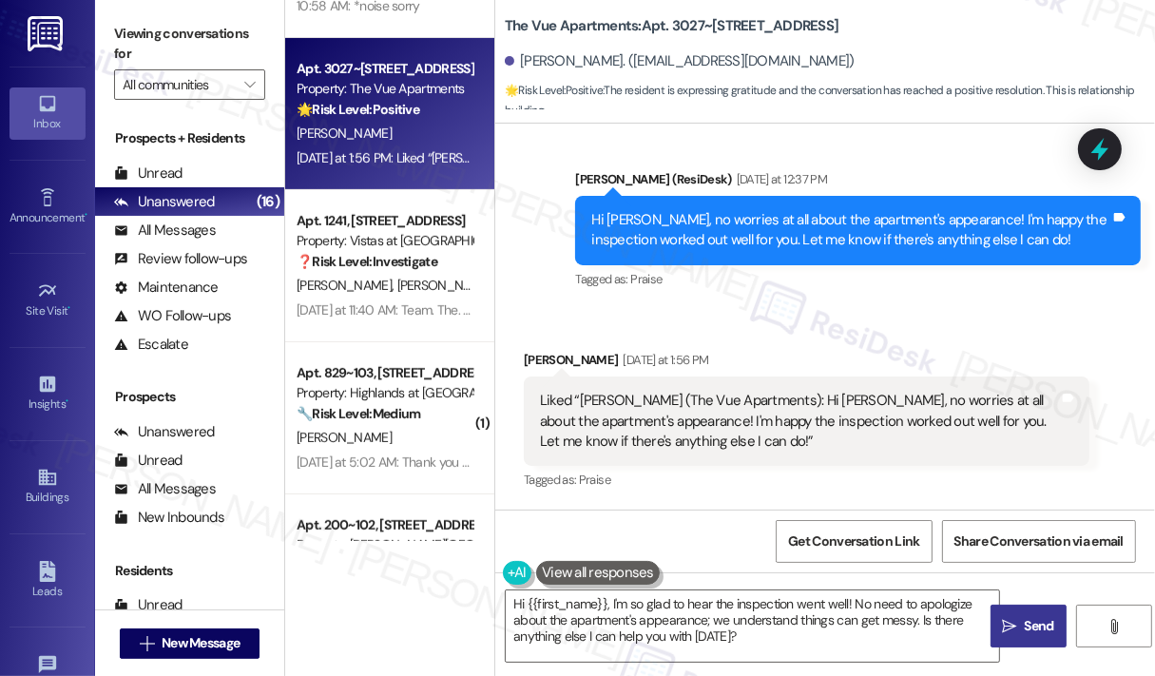
click at [950, 332] on div "Received via SMS Sheila Jordan Yesterday at 1:56 PM Liked “Sarah (The Vue Apart…" at bounding box center [825, 407] width 660 height 201
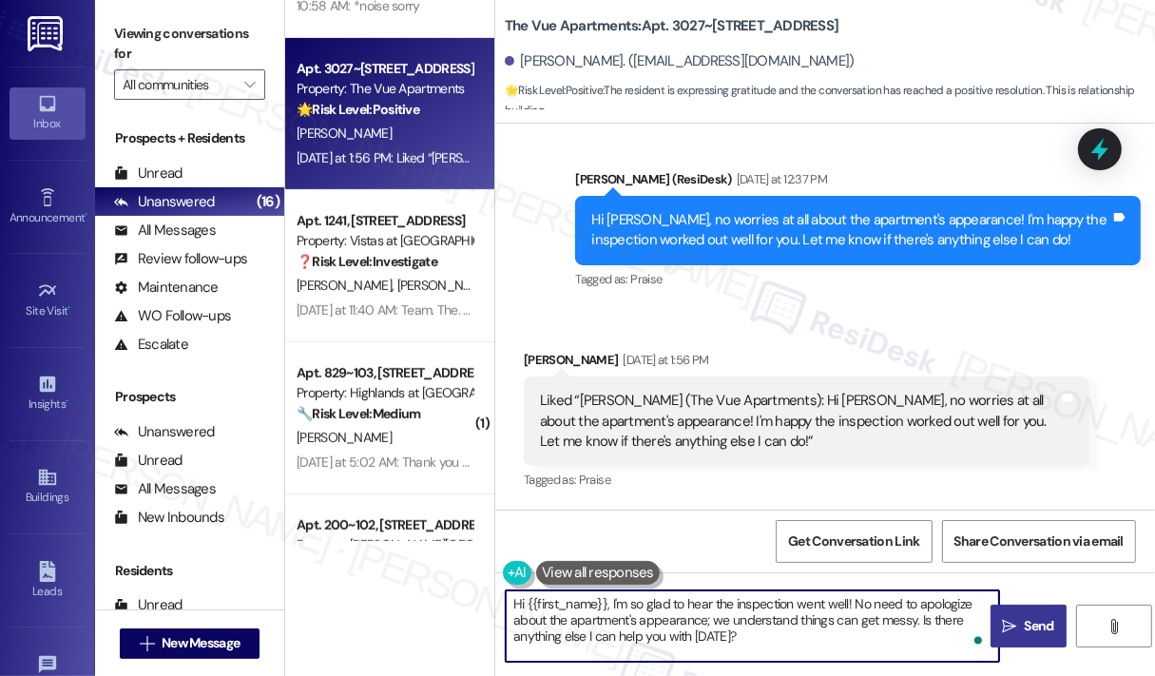
drag, startPoint x: 787, startPoint y: 647, endPoint x: 506, endPoint y: 589, distance: 287.2
click at [507, 591] on textarea "Hi {{first_name}}, I'm so glad to hear the inspection went well! No need to apo…" at bounding box center [752, 625] width 493 height 71
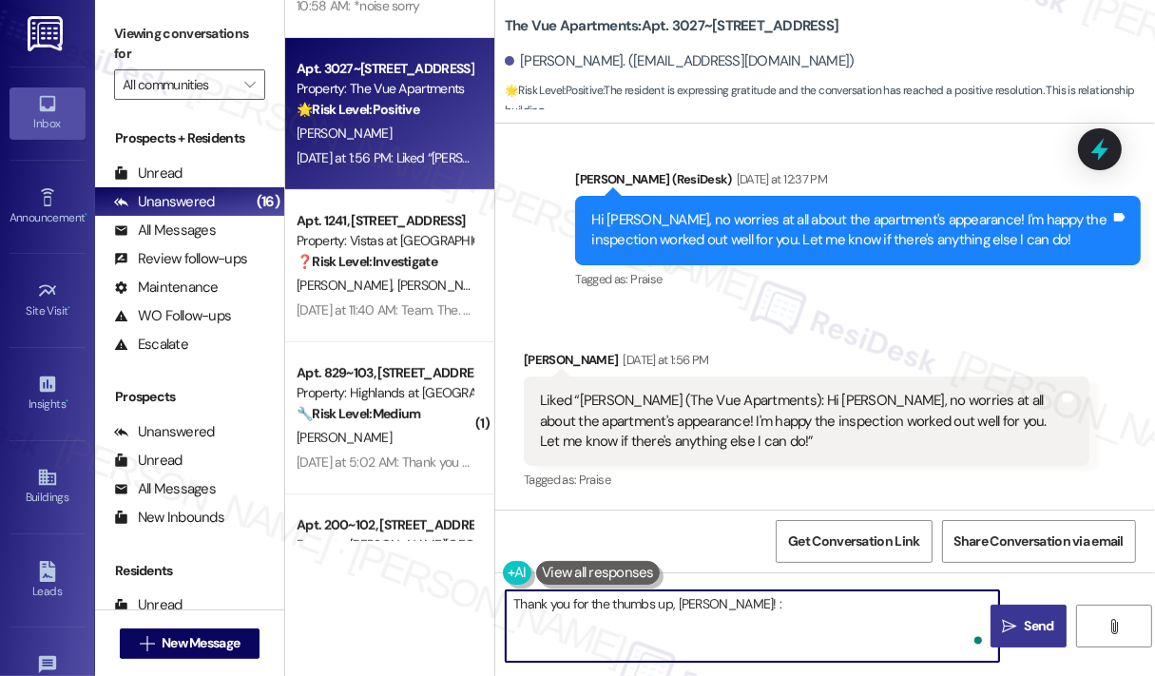
type textarea "Thank you for the thumbs up, Sheila! :)"
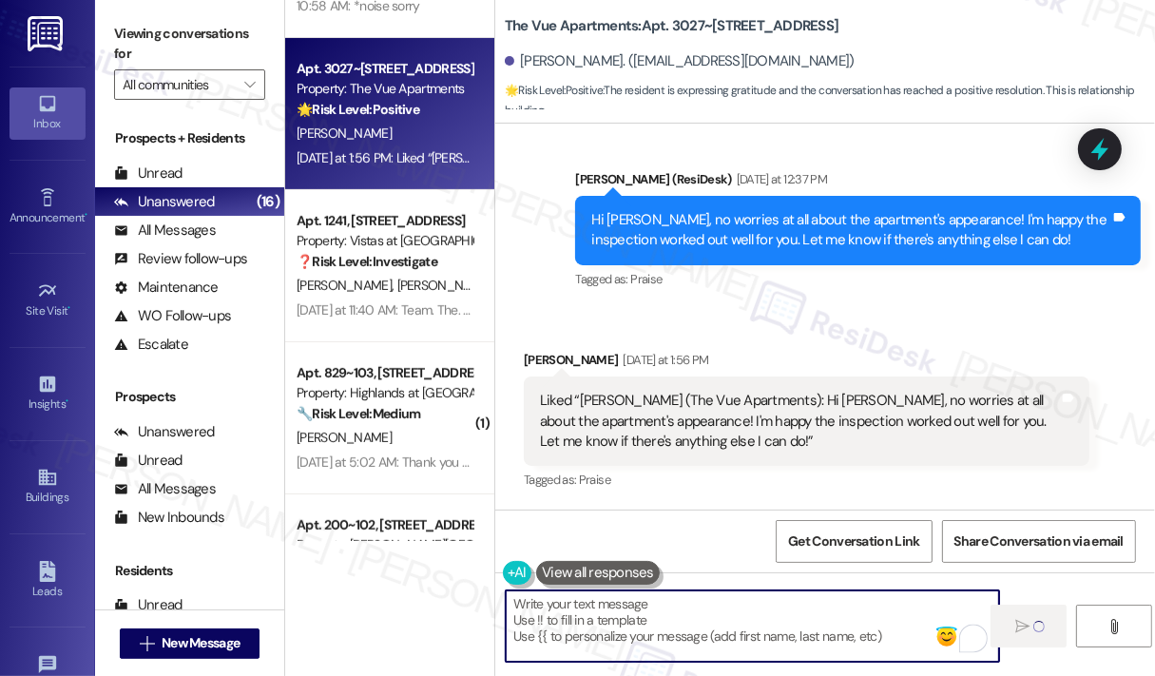
scroll to position [4308, 0]
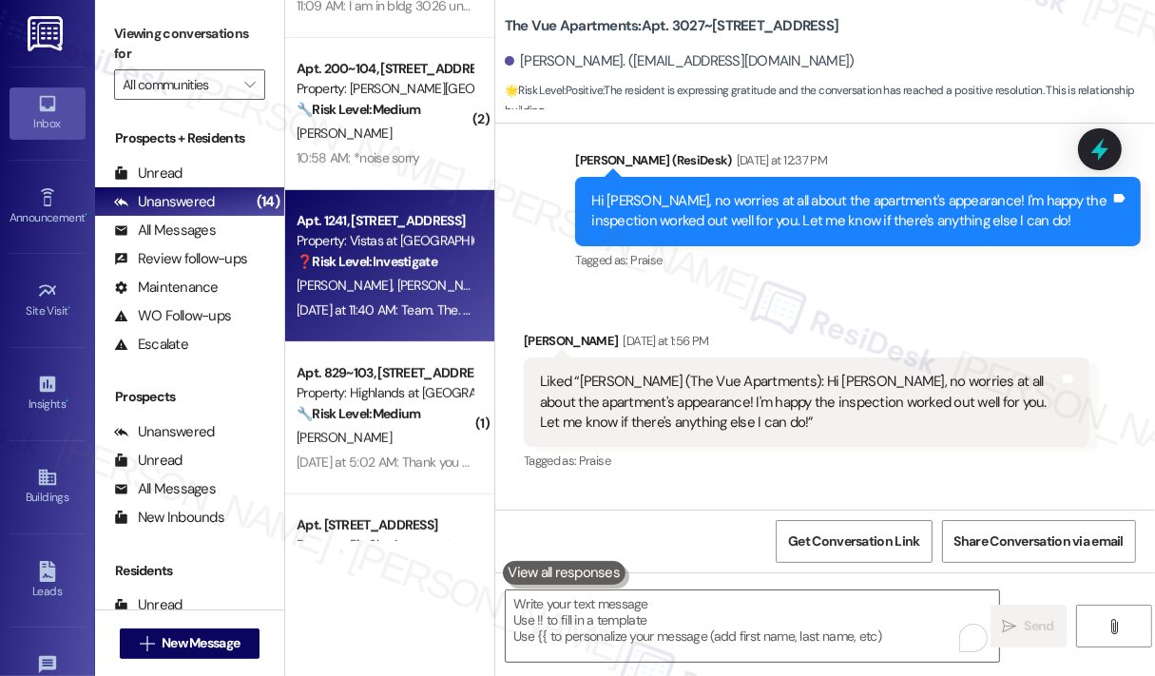
click at [416, 310] on div "Yesterday at 11:40 AM: Team. The. Lack stain is mold from the previous bag, lef…" at bounding box center [994, 309] width 1395 height 17
type textarea "Fetching suggested responses. Please feel free to read through the conversation…"
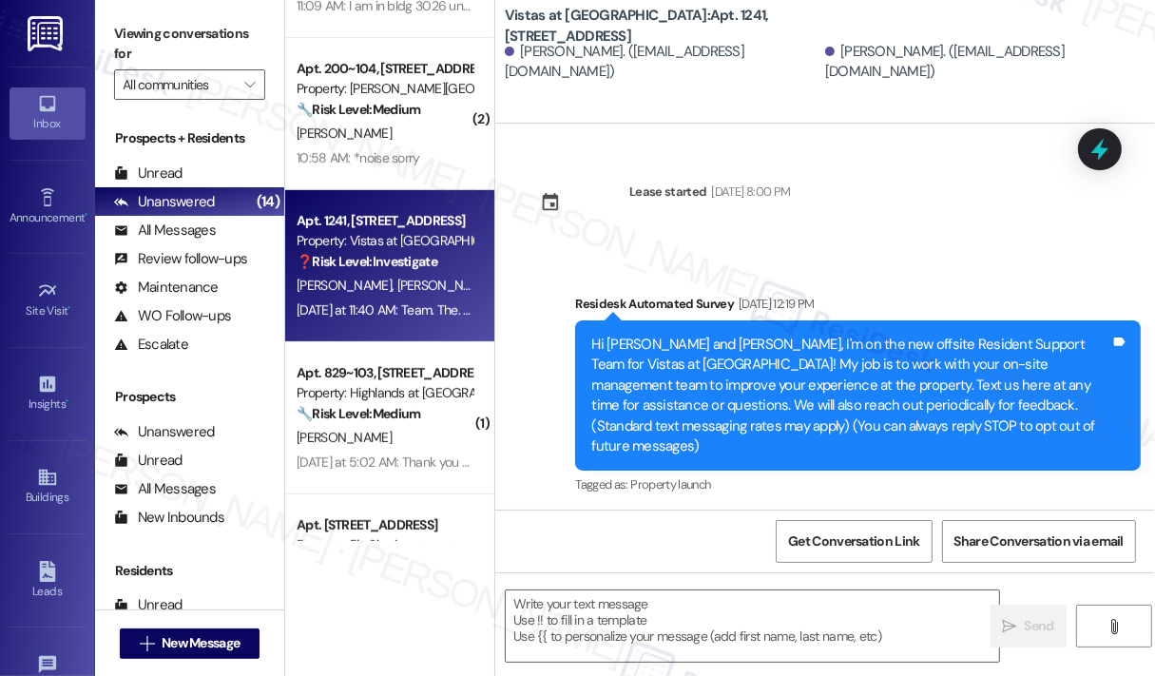
scroll to position [15131, 0]
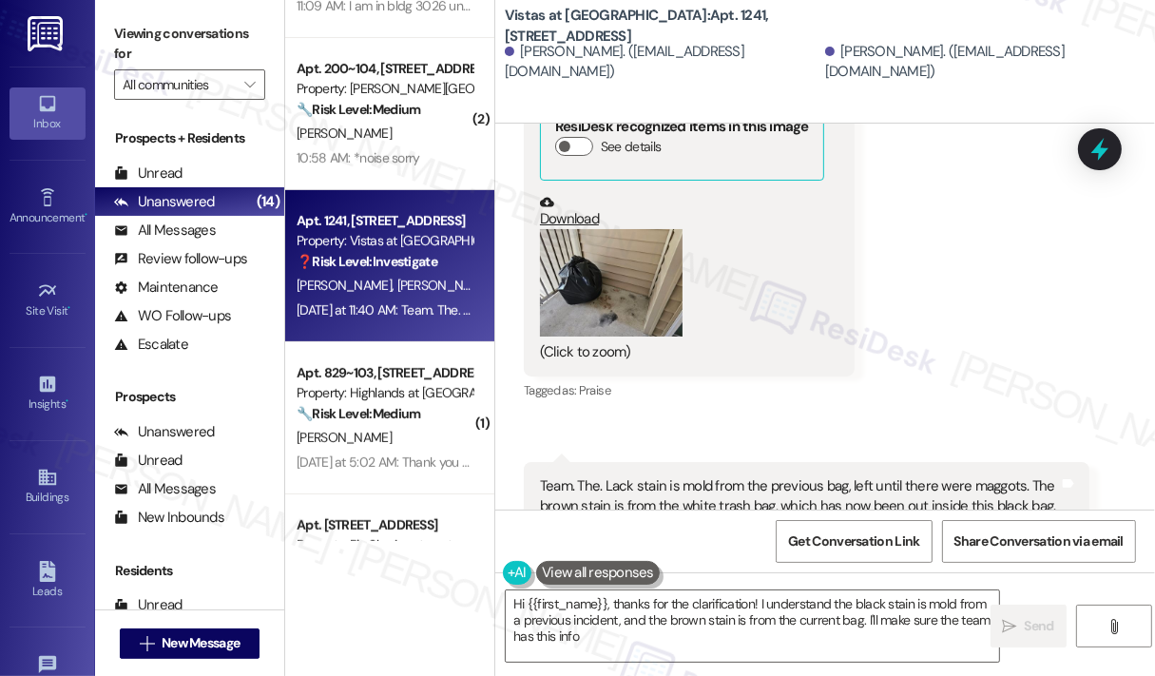
type textarea "Hi {{first_name}}, thanks for the clarification! I understand the black stain i…"
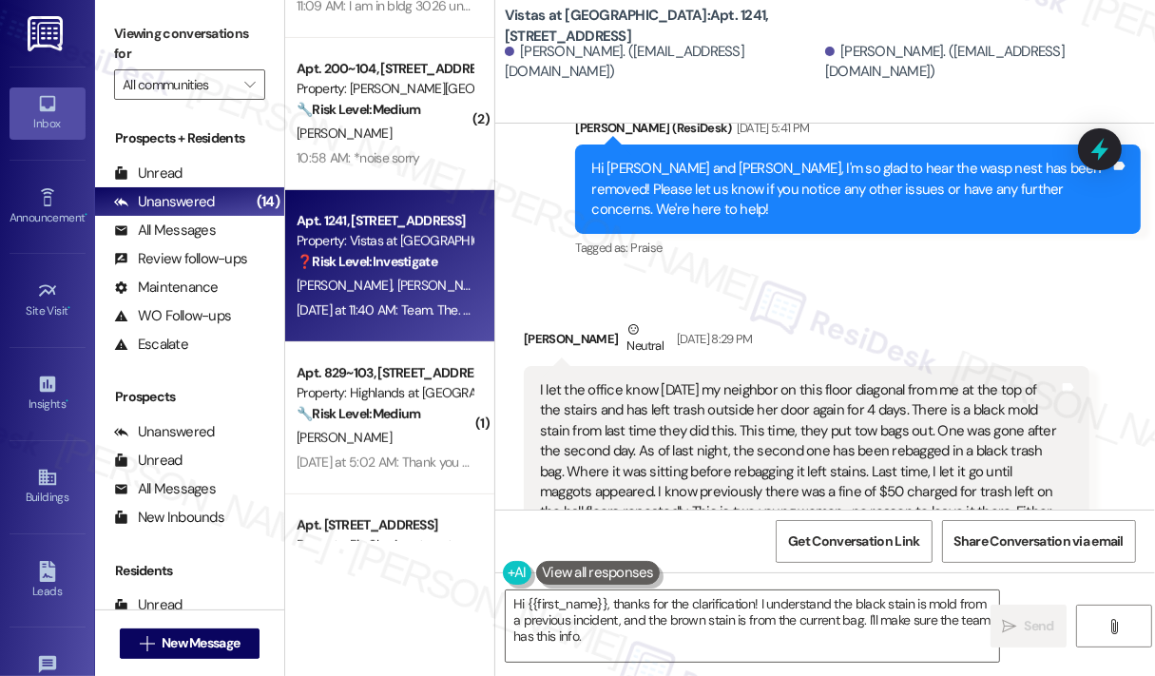
scroll to position [14085, 0]
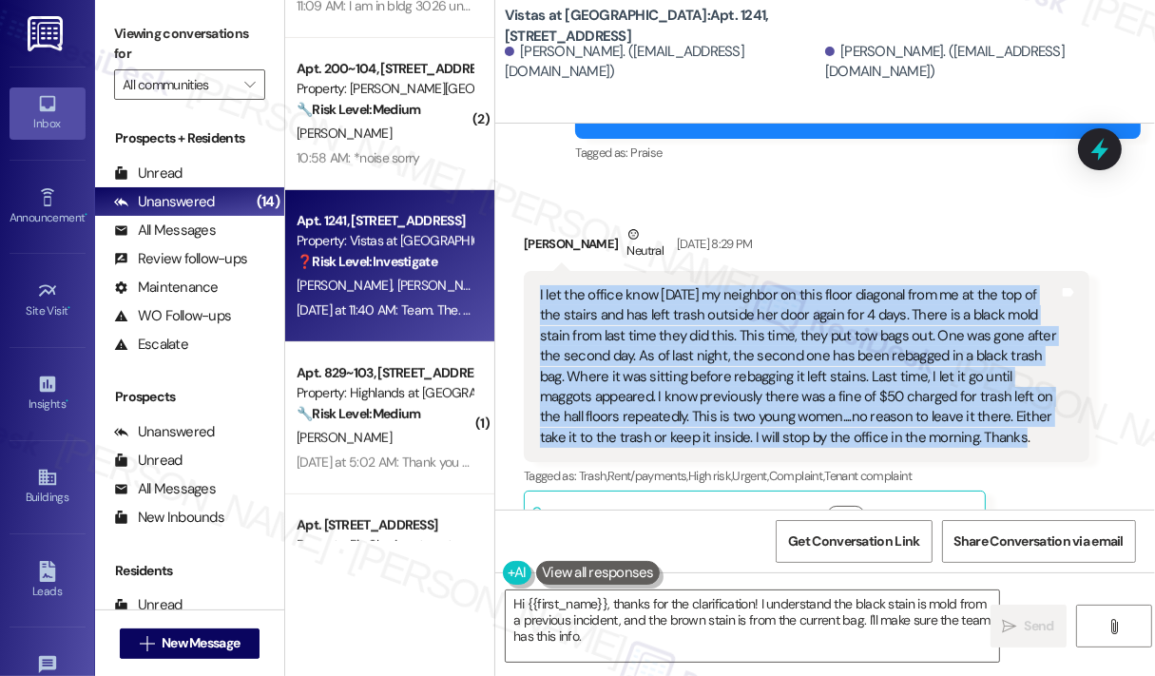
drag, startPoint x: 987, startPoint y: 372, endPoint x: 536, endPoint y: 230, distance: 472.2
click at [536, 271] on div "I let the office know today my neighbor on this floor diagonal from me at the t…" at bounding box center [807, 366] width 566 height 191
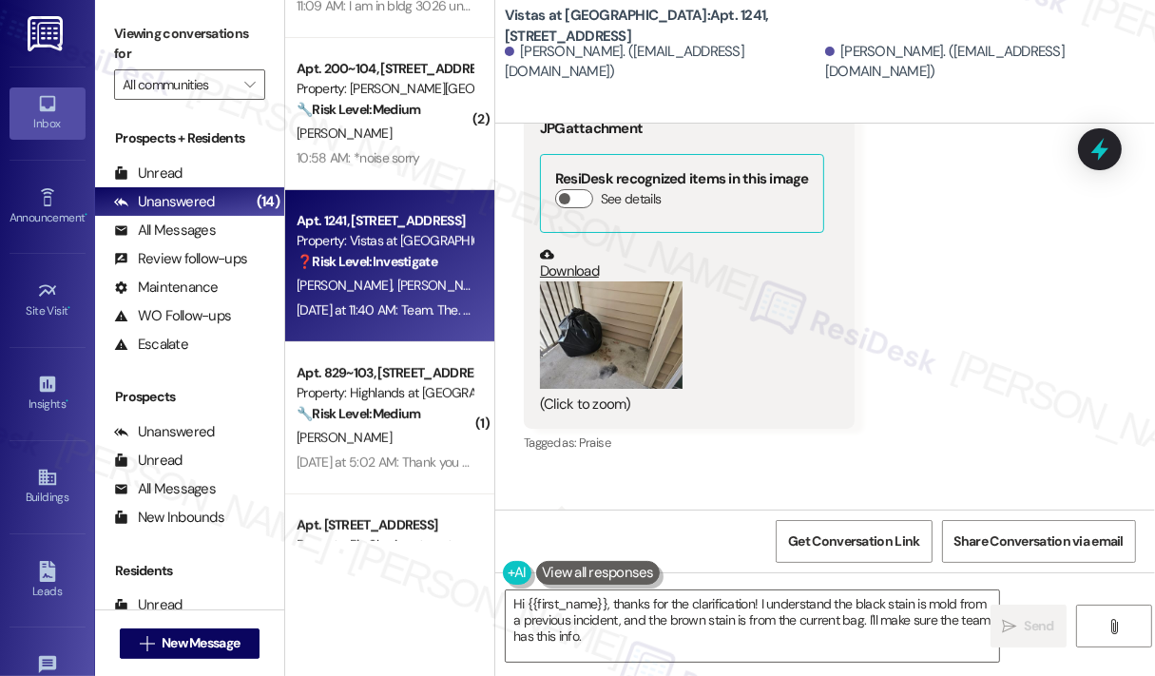
scroll to position [15131, 0]
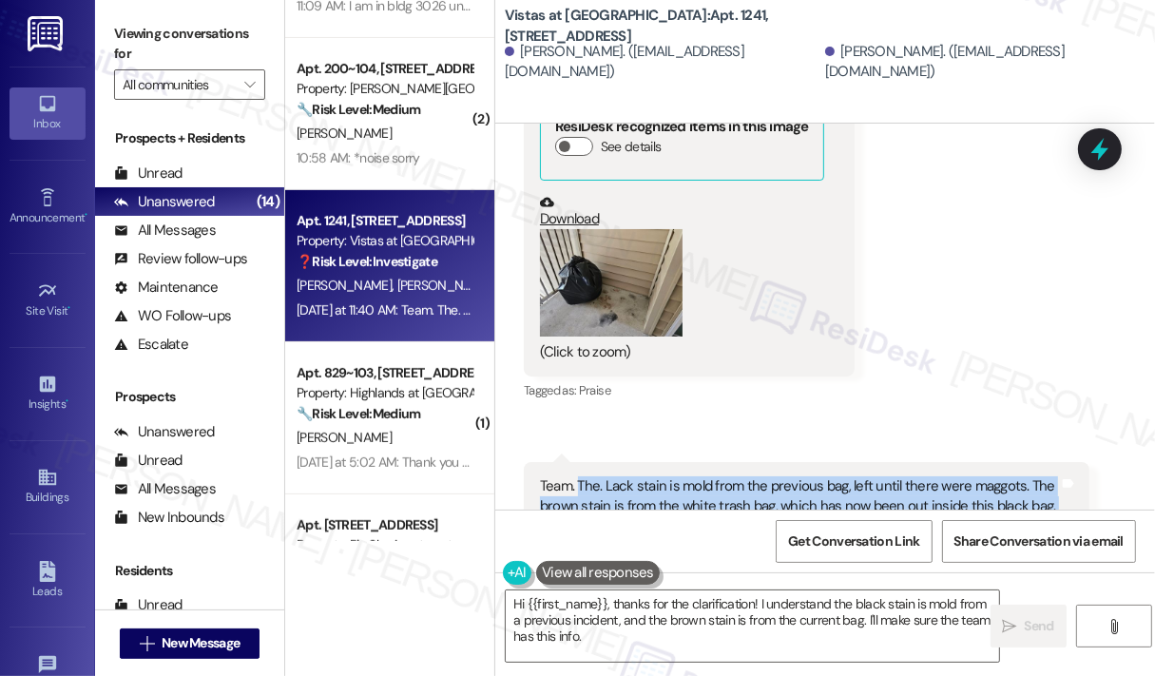
drag, startPoint x: 907, startPoint y: 441, endPoint x: 581, endPoint y: 395, distance: 329.2
click at [581, 476] on div "Team. The. Lack stain is mold from the previous bag, left until there were magg…" at bounding box center [799, 506] width 519 height 61
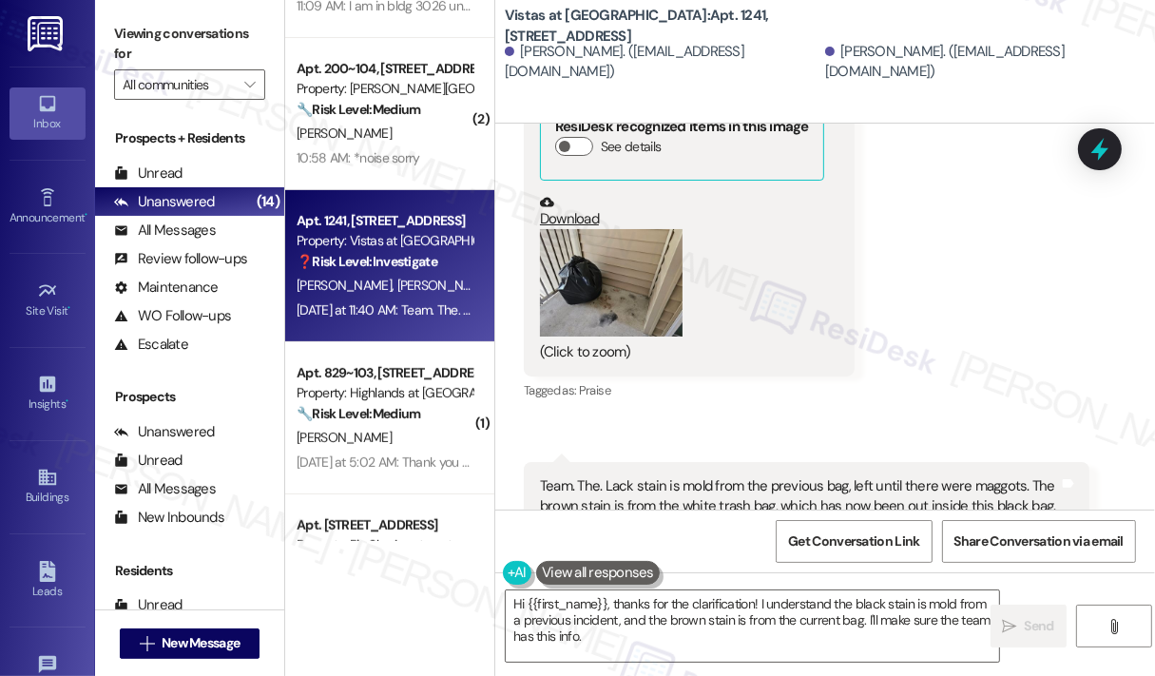
click at [968, 210] on div "Received via SMS Julia Timmons Yesterday at 11:38 AM The tram has responded to …" at bounding box center [825, 275] width 660 height 635
click at [1103, 147] on icon at bounding box center [1099, 149] width 23 height 29
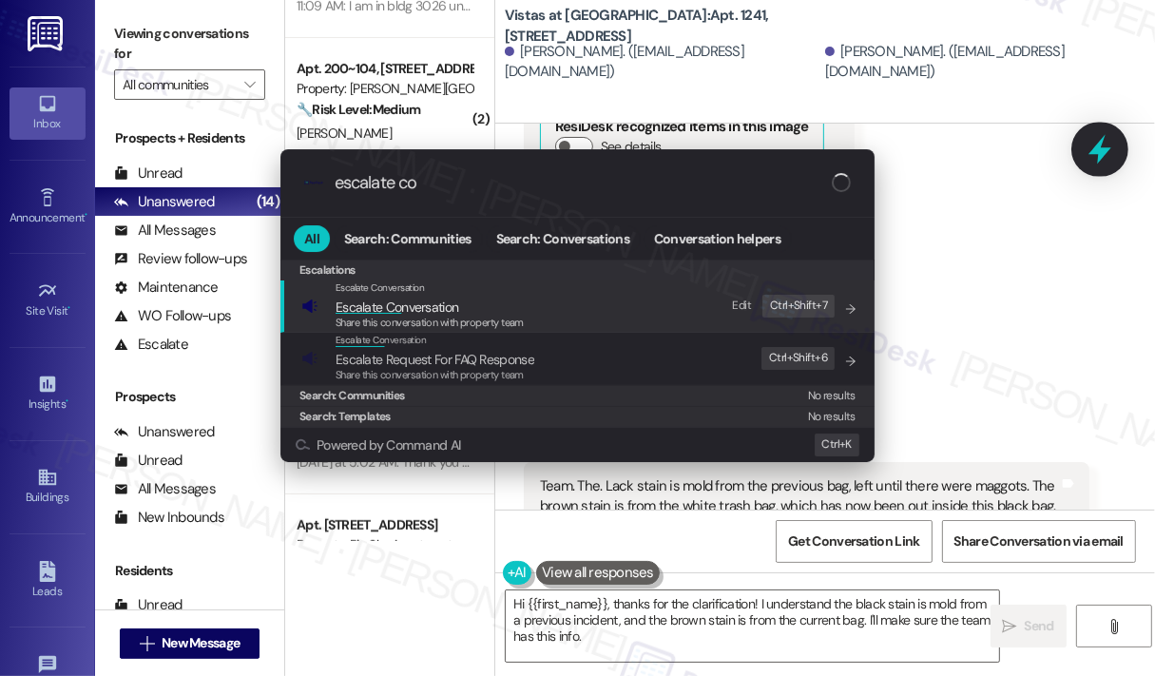
type input "escalate con"
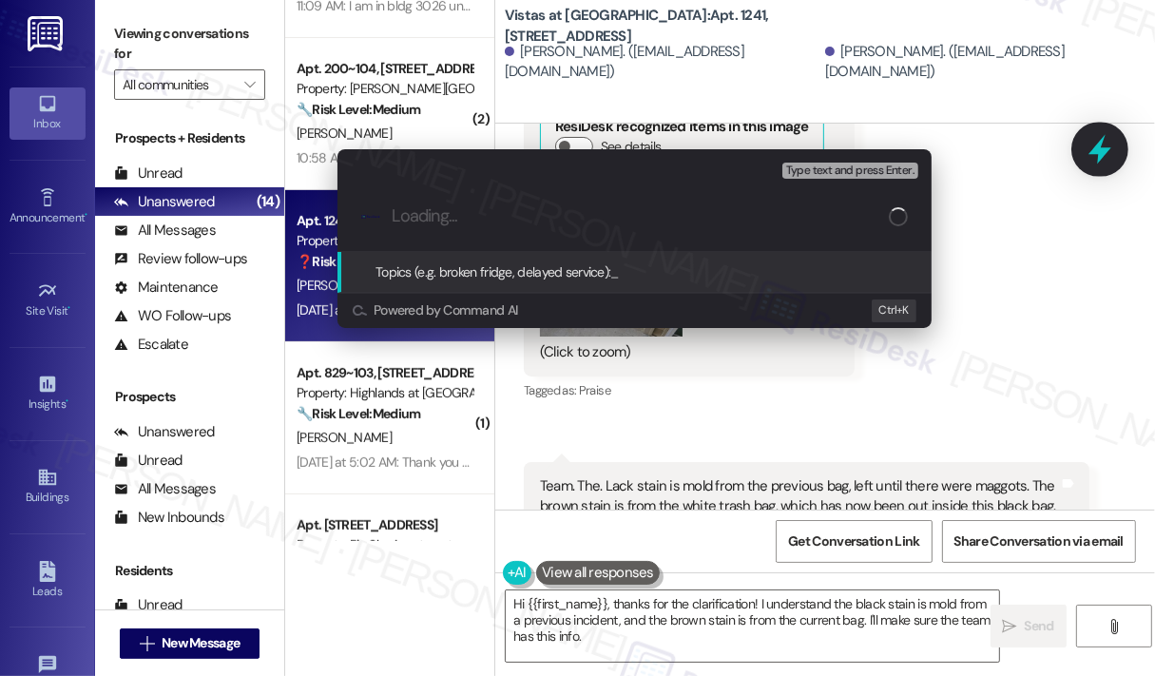
paste input "Trash Concern – Neighbor Leaving Bags in Hallway"
type input "Trash Concern – Neighbor Leaving Bags in Hallway"
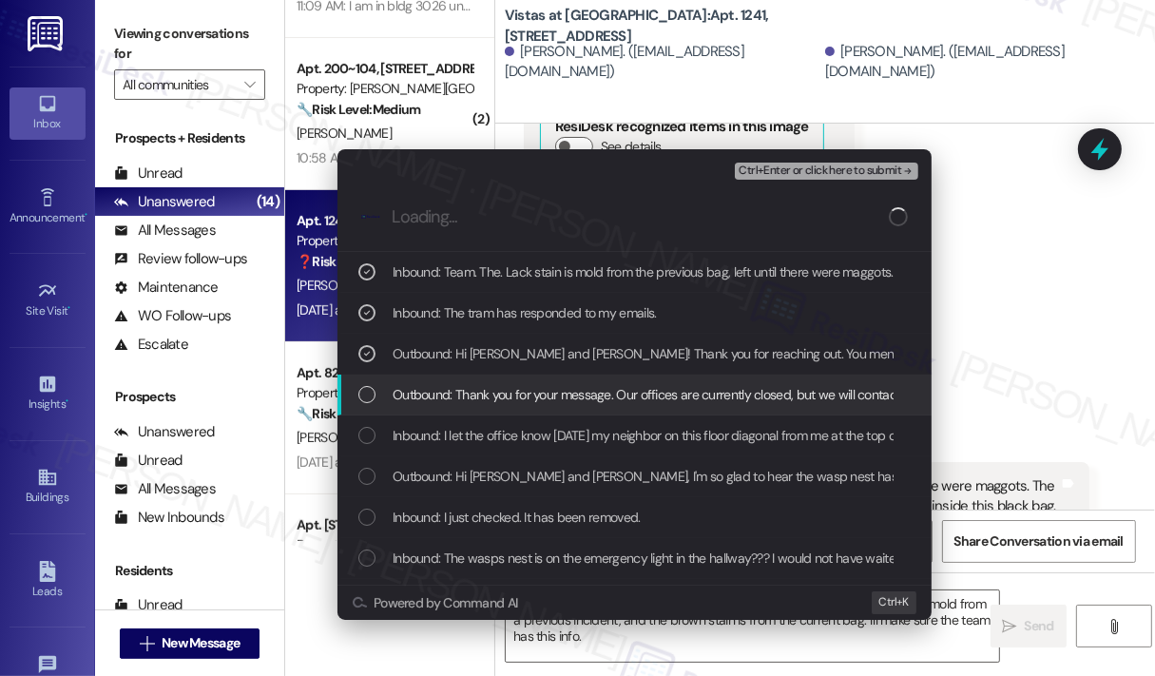
click at [972, 362] on div "Escalate Conversation High risk Trash Concern – Neighbor Leaving Bags in Hallwa…" at bounding box center [577, 338] width 1155 height 676
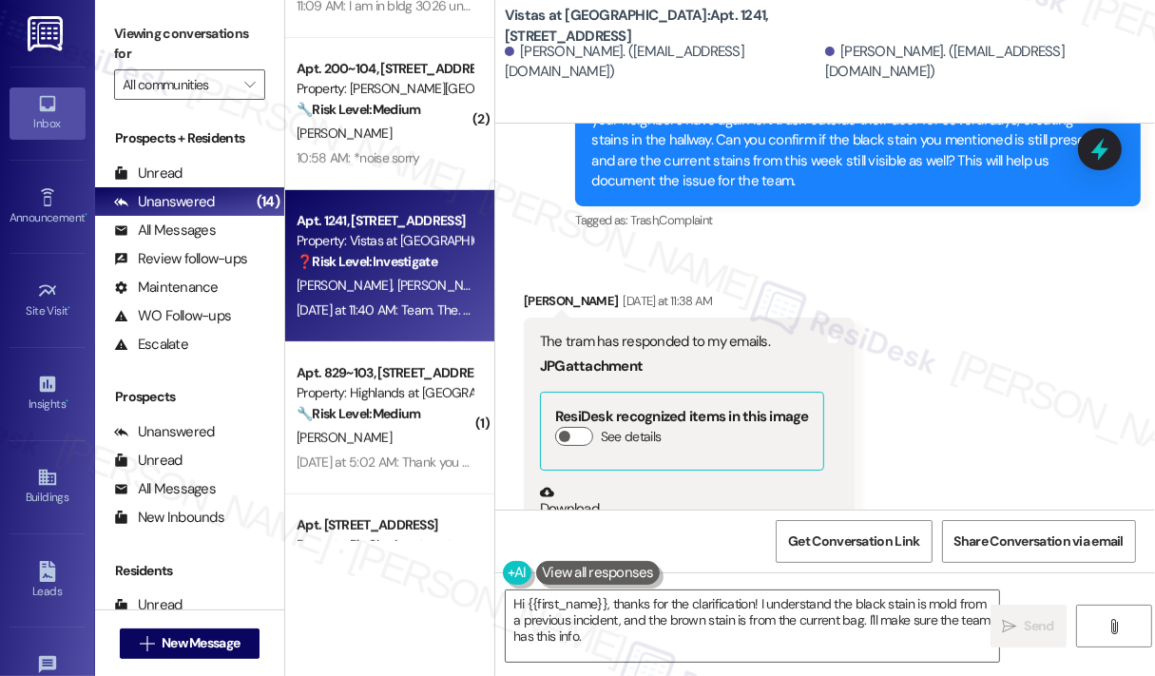
scroll to position [14751, 0]
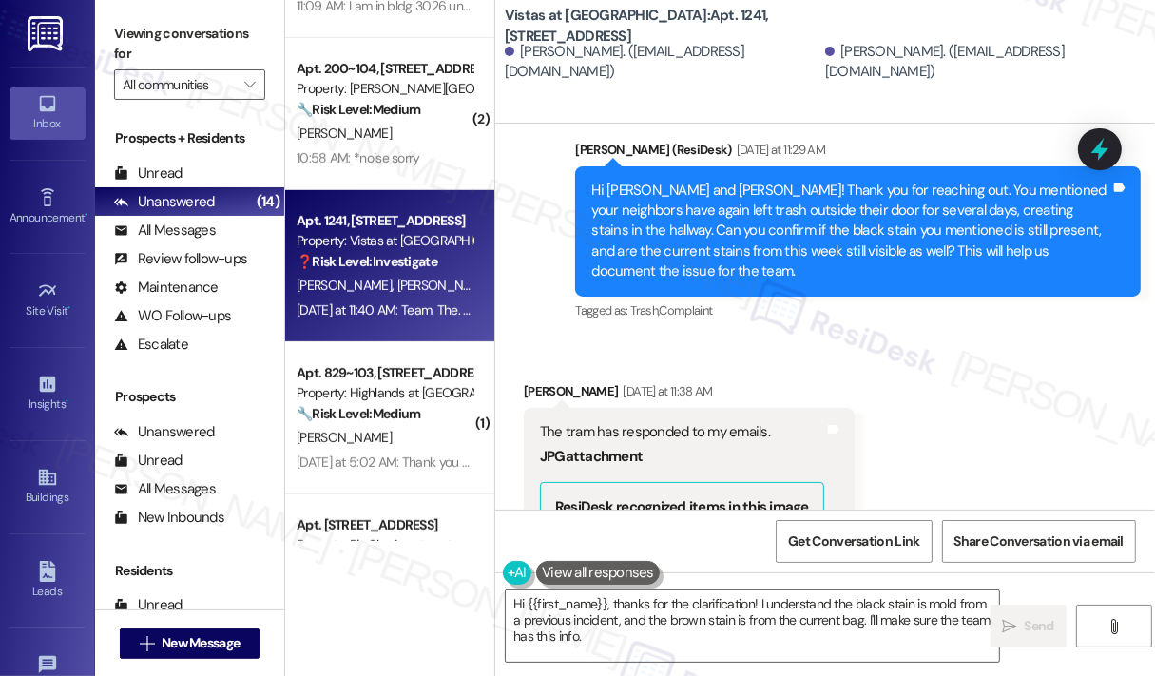
click at [703, 422] on div "The tram has responded to my emails." at bounding box center [682, 432] width 284 height 20
click at [702, 422] on div "The tram has responded to my emails." at bounding box center [682, 432] width 284 height 20
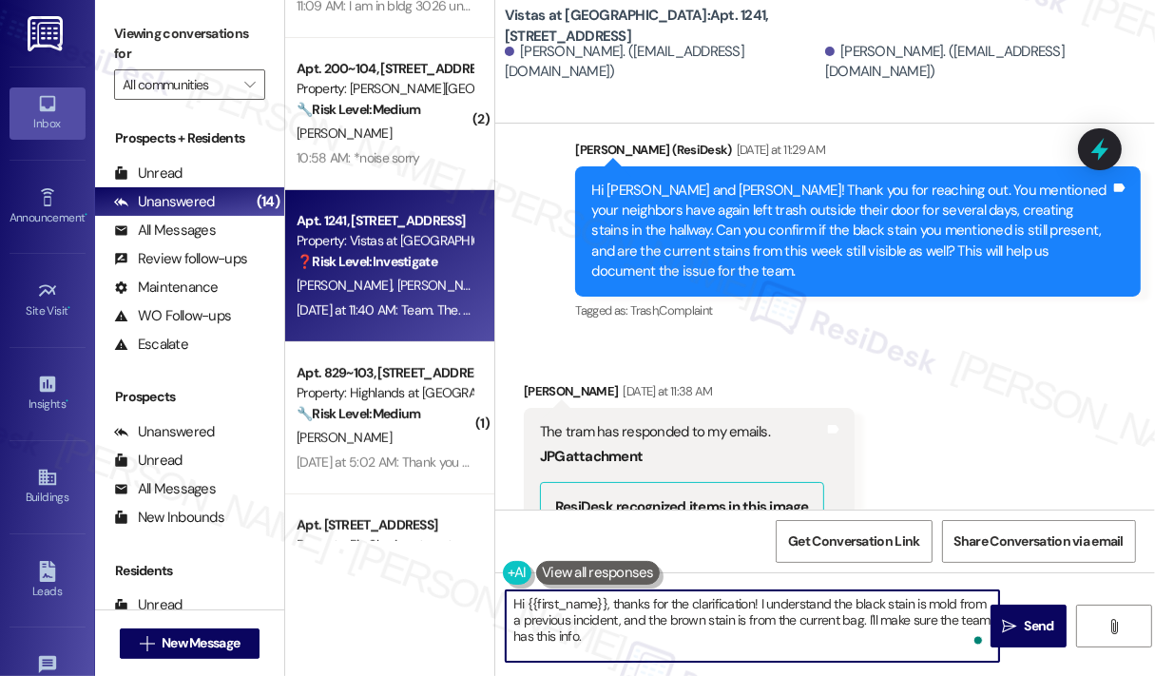
drag, startPoint x: 677, startPoint y: 642, endPoint x: 605, endPoint y: 609, distance: 78.3
click at [605, 609] on textarea "Hi {{first_name}}, thanks for the clarification! I understand the black stain i…" at bounding box center [752, 625] width 493 height 71
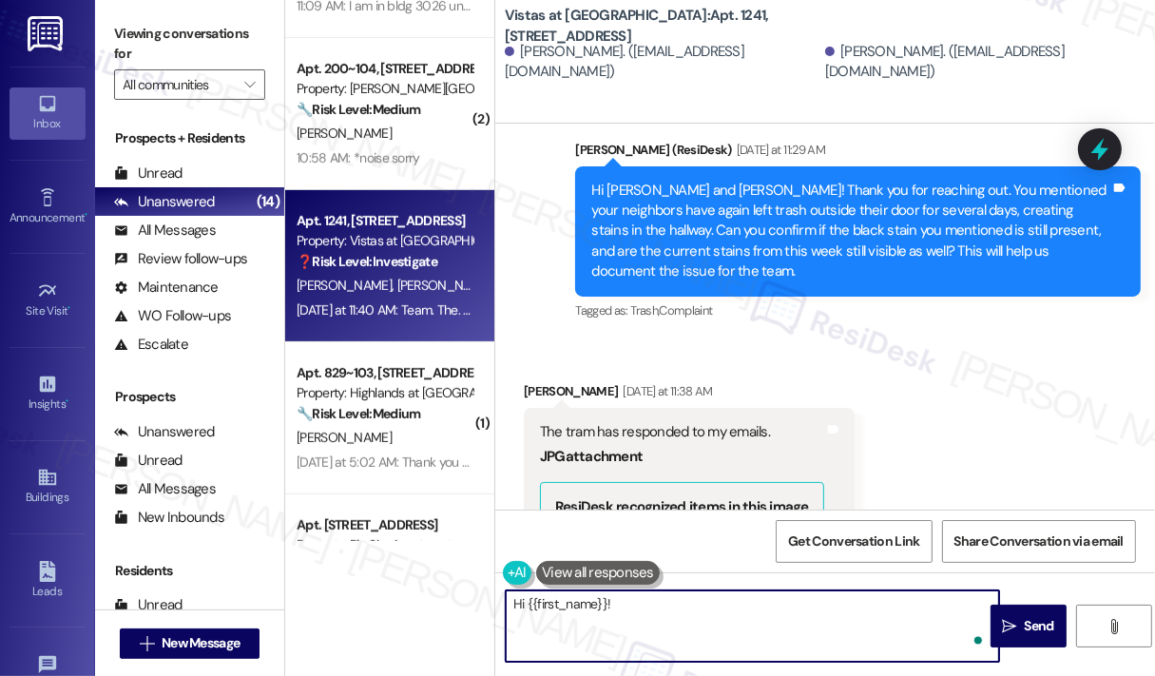
paste textarea "Thank you for reaching out. After the site team’s response regarding your neigh…"
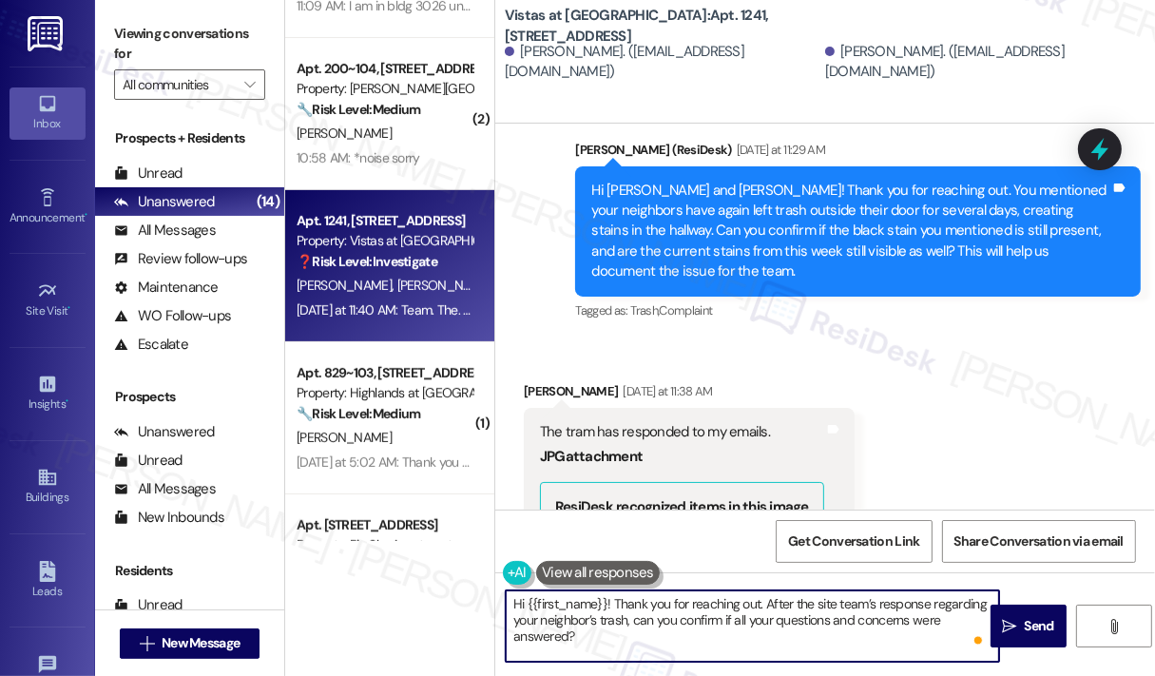
type textarea "Hi {{first_name}}! Thank you for reaching out. After the site team’s response r…"
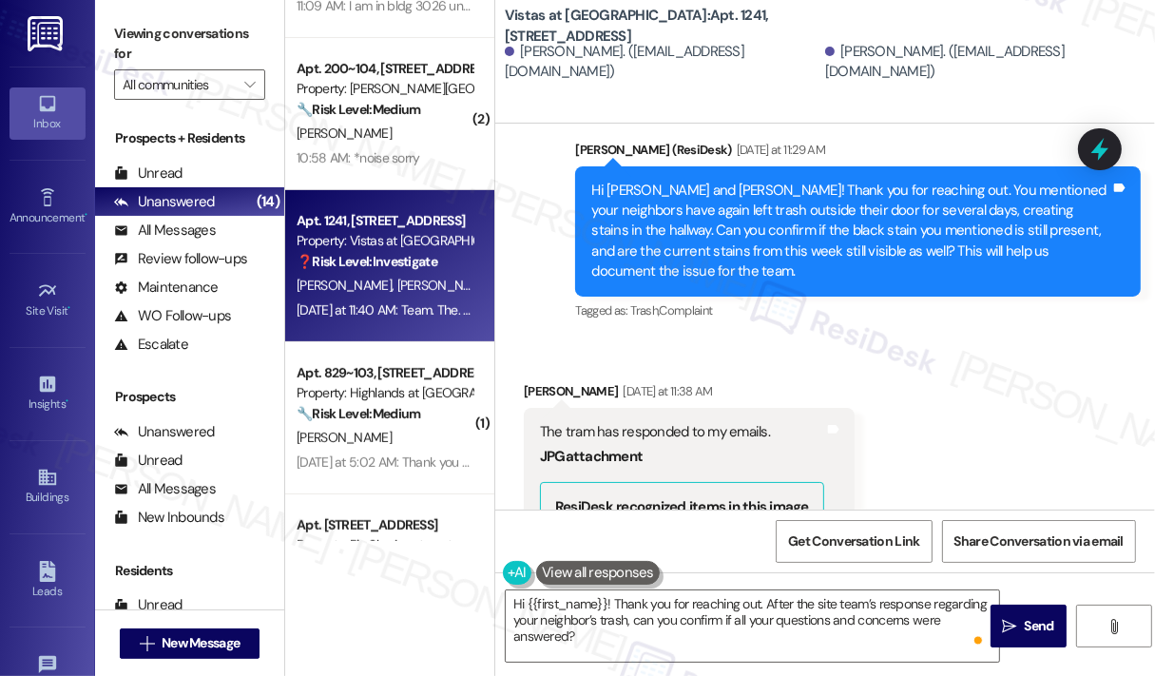
click at [1019, 415] on div "Received via SMS Julia Timmons Yesterday at 11:38 AM The tram has responded to …" at bounding box center [825, 655] width 660 height 635
click at [1028, 616] on span "Send" at bounding box center [1039, 626] width 29 height 20
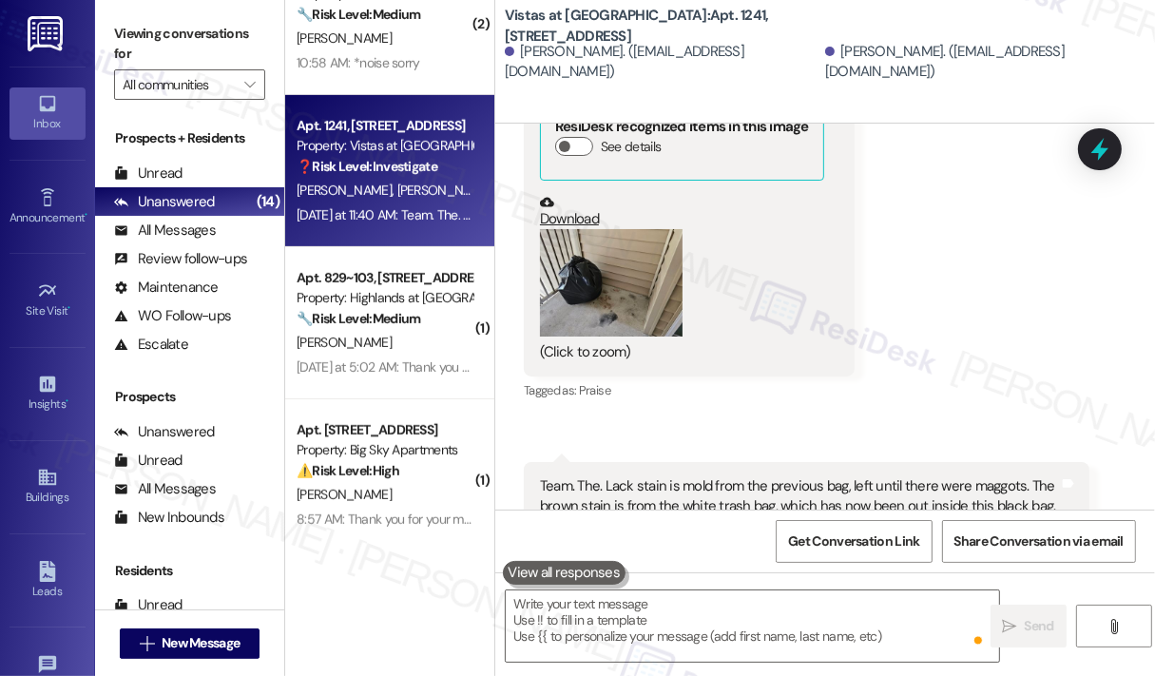
scroll to position [15304, 0]
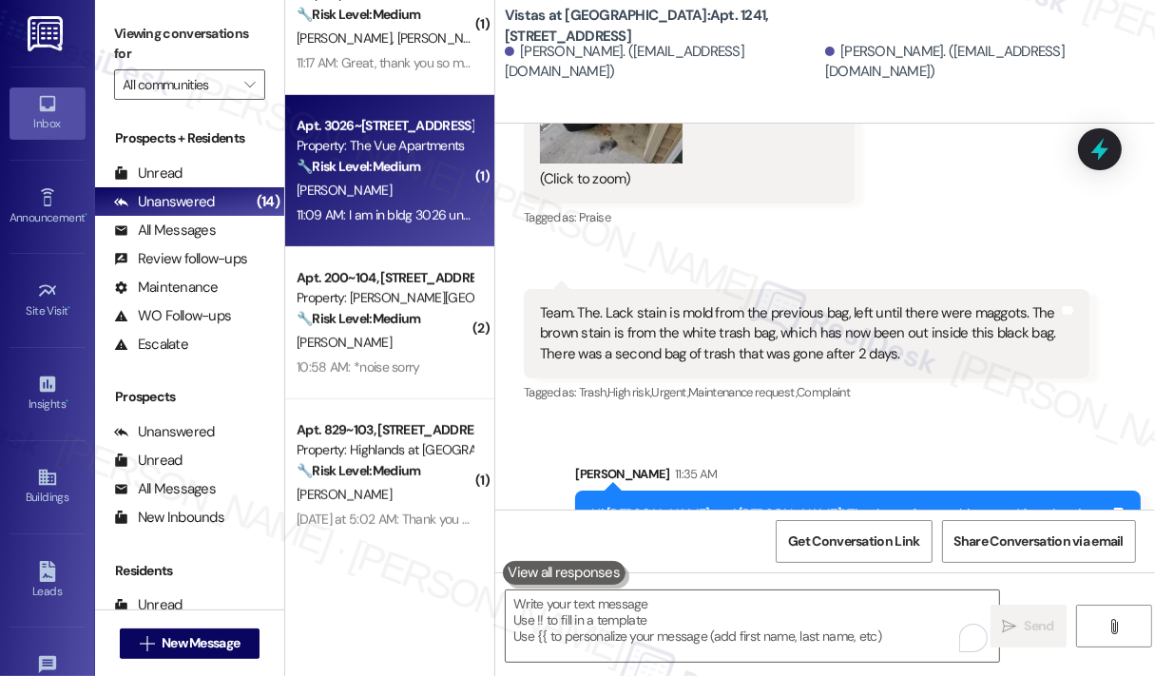
click at [422, 198] on div "[PERSON_NAME]" at bounding box center [385, 191] width 180 height 24
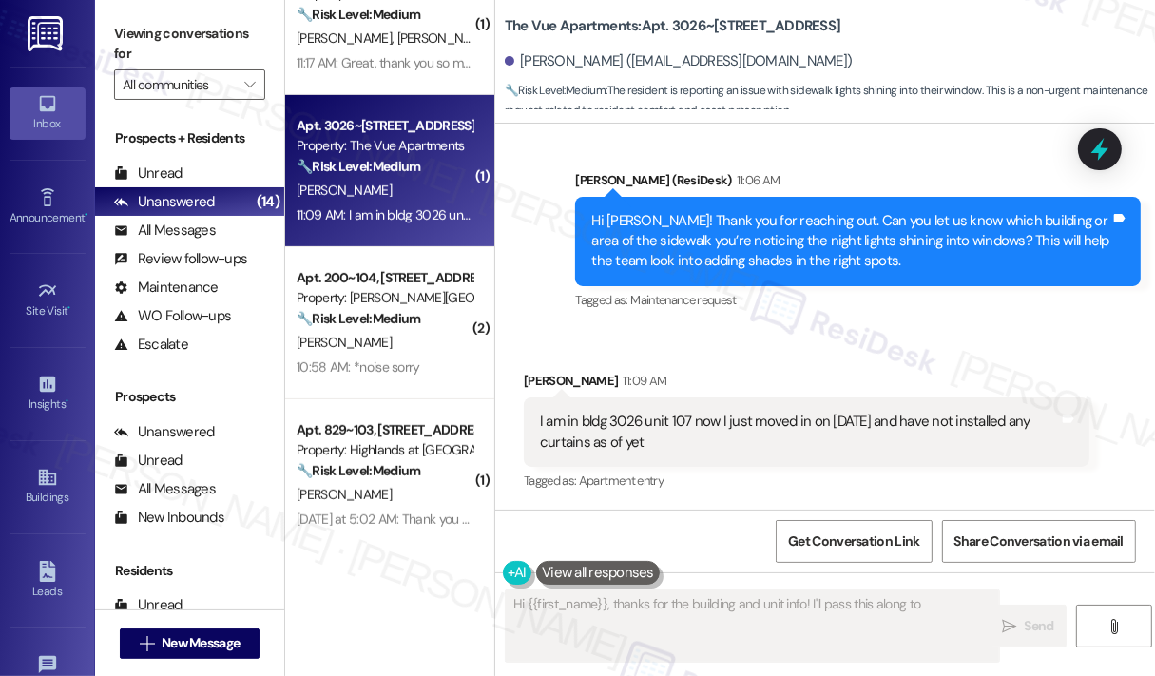
type textarea "Hi {{first_name}}, thanks for the building and unit info! I'll pass this along …"
click at [423, 291] on div "Property: [PERSON_NAME][GEOGRAPHIC_DATA]" at bounding box center [385, 298] width 176 height 20
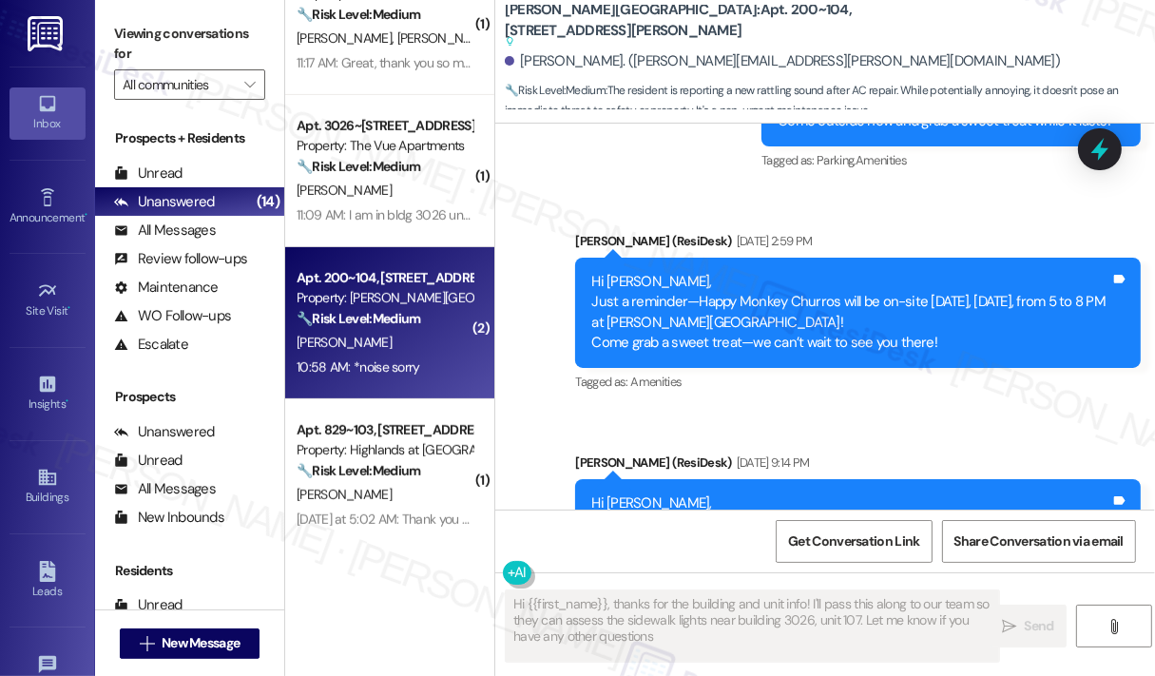
type textarea "Hi {{first_name}}, thanks for the building and unit info! I'll pass this along …"
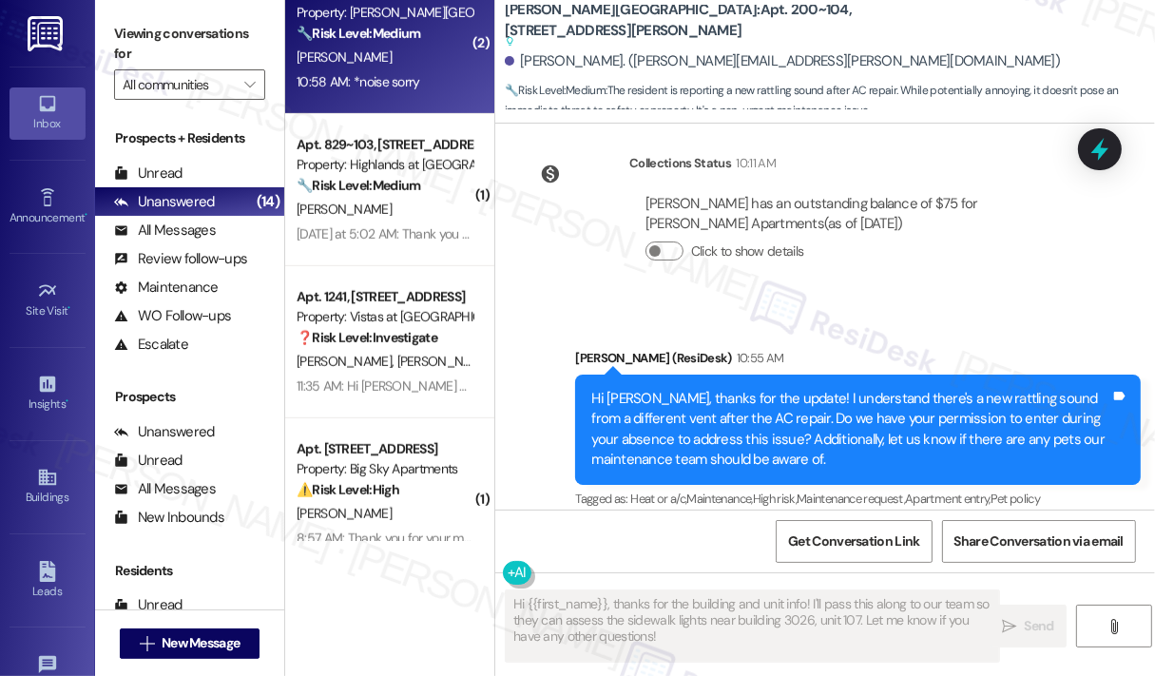
scroll to position [6108, 0]
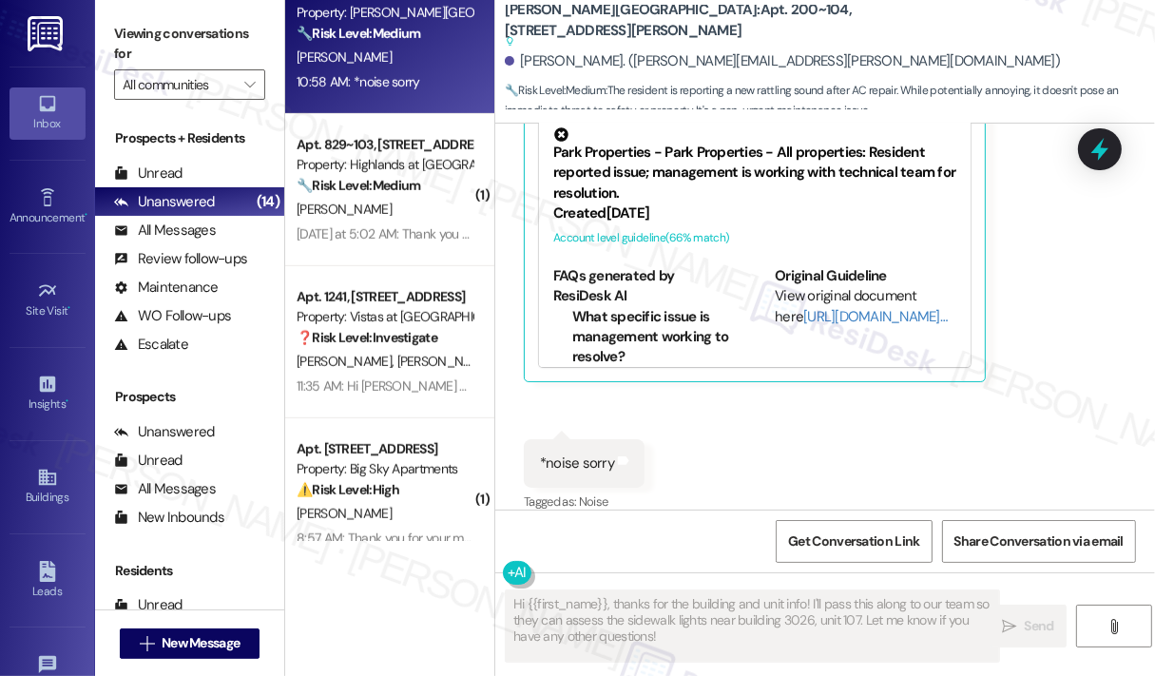
click at [422, 236] on div "Yesterday at 5:02 AM: Thank you for your message. Our offices are currently clo…" at bounding box center [970, 233] width 1347 height 17
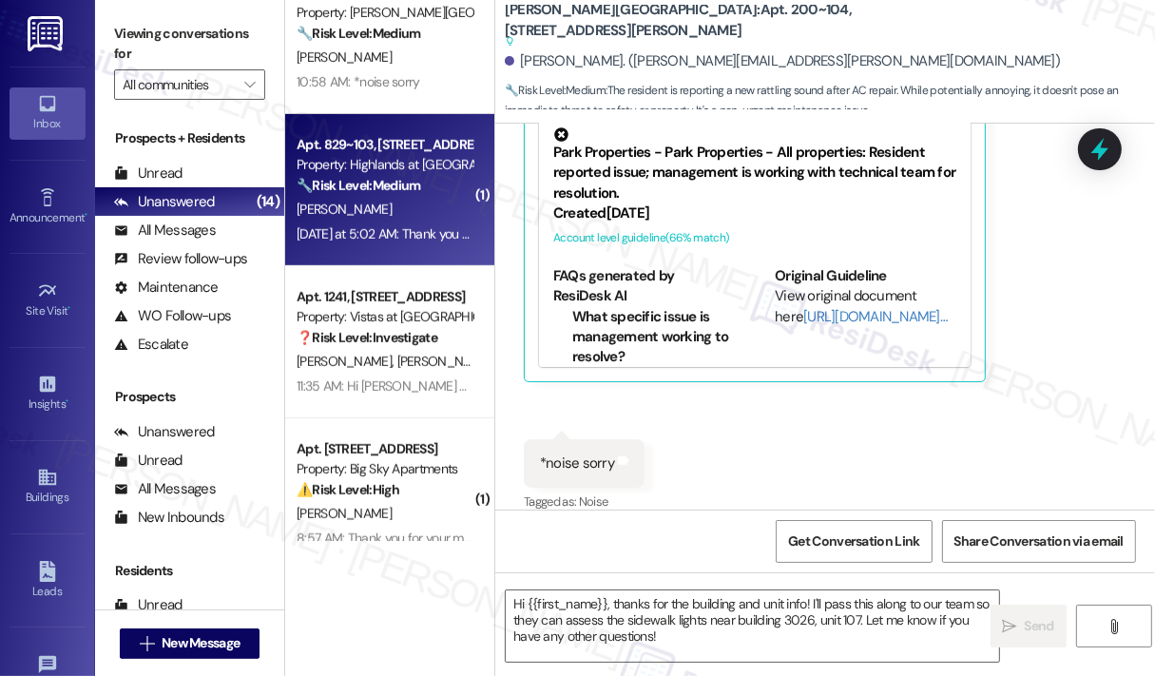
type textarea "Fetching suggested responses. Please feel free to read through the conversation…"
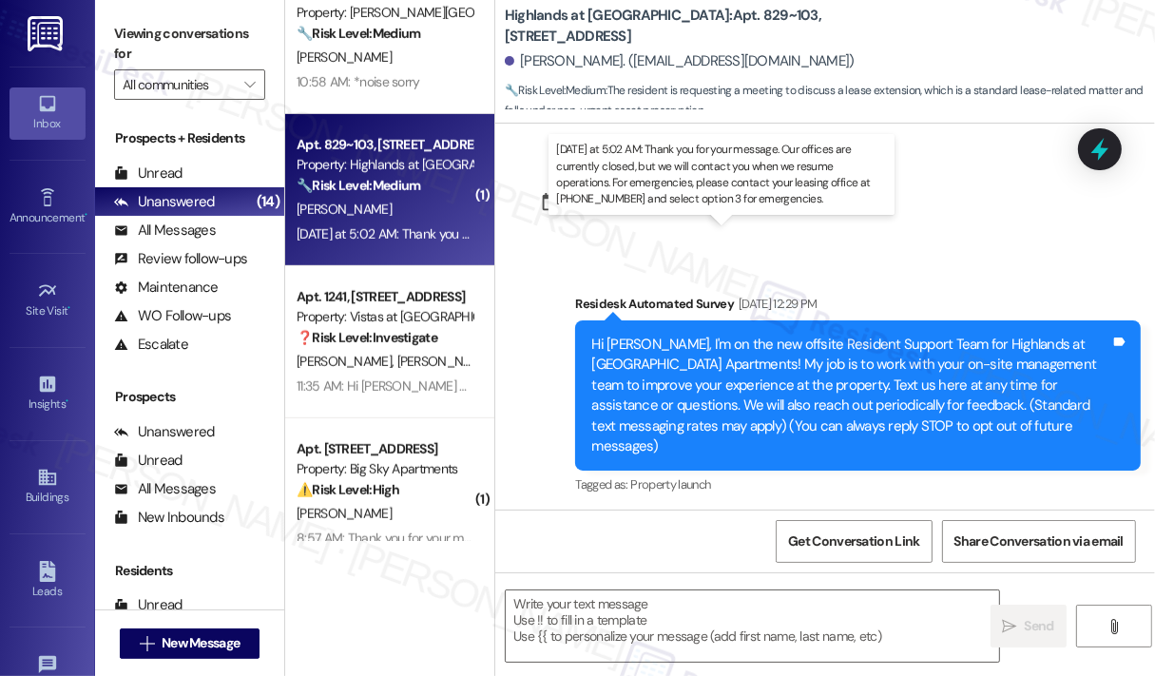
scroll to position [22715, 0]
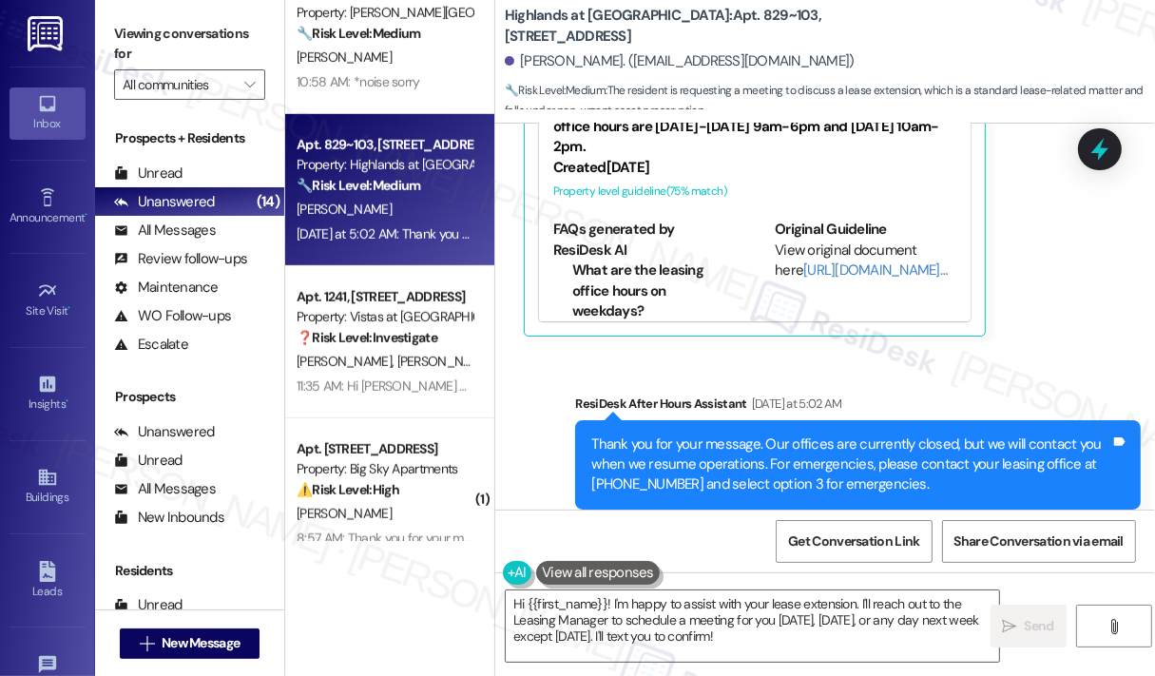
click at [988, 351] on div "Sent via SMS ResiDesk After Hours Assistant Yesterday at 5:02 AM Thank you for …" at bounding box center [825, 451] width 660 height 201
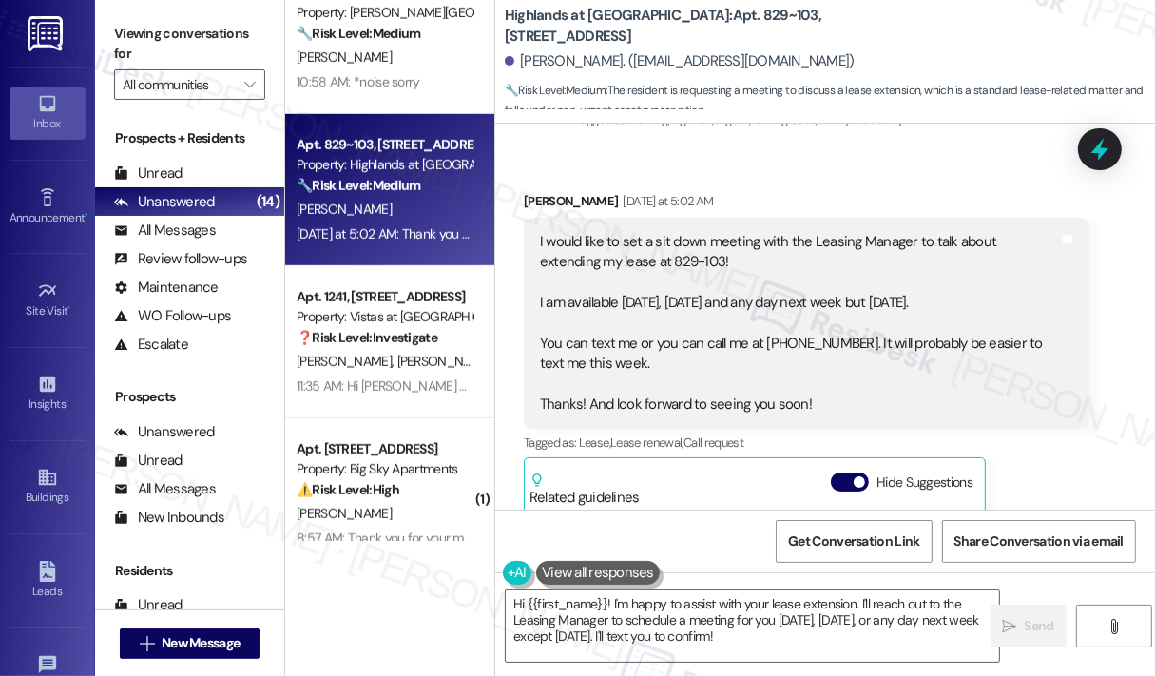
scroll to position [22240, 0]
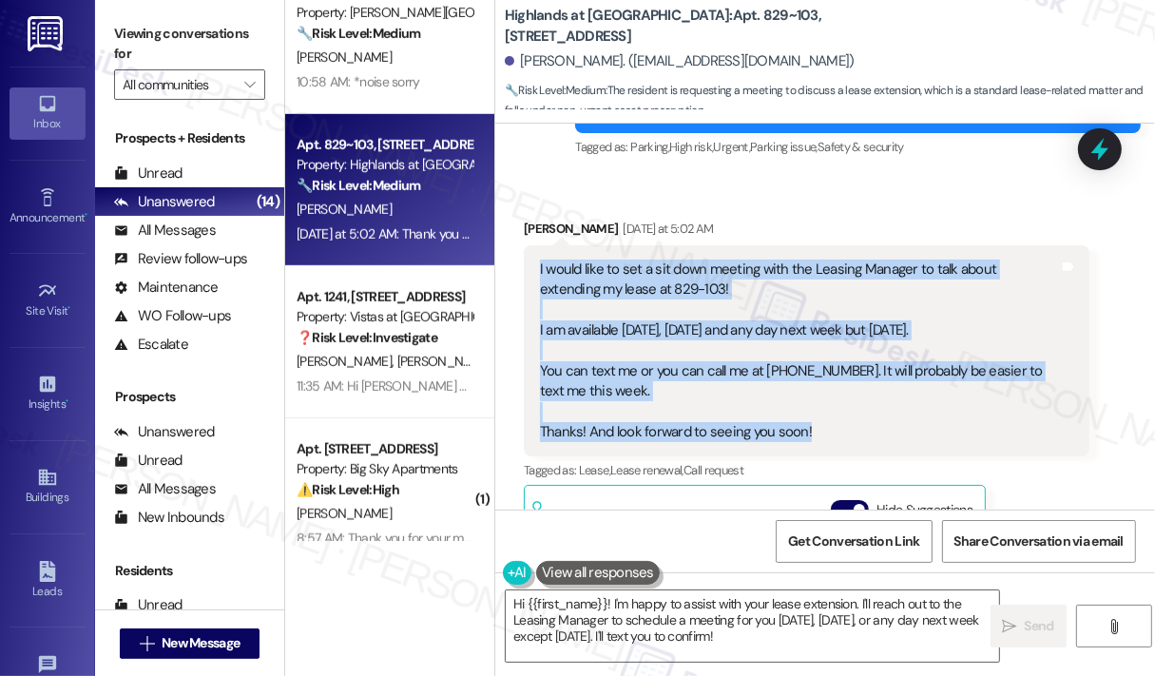
drag, startPoint x: 833, startPoint y: 387, endPoint x: 540, endPoint y: 224, distance: 334.8
click at [540, 259] on div "I would like to set a sit down meeting with the Leasing Manager to talk about e…" at bounding box center [799, 350] width 519 height 183
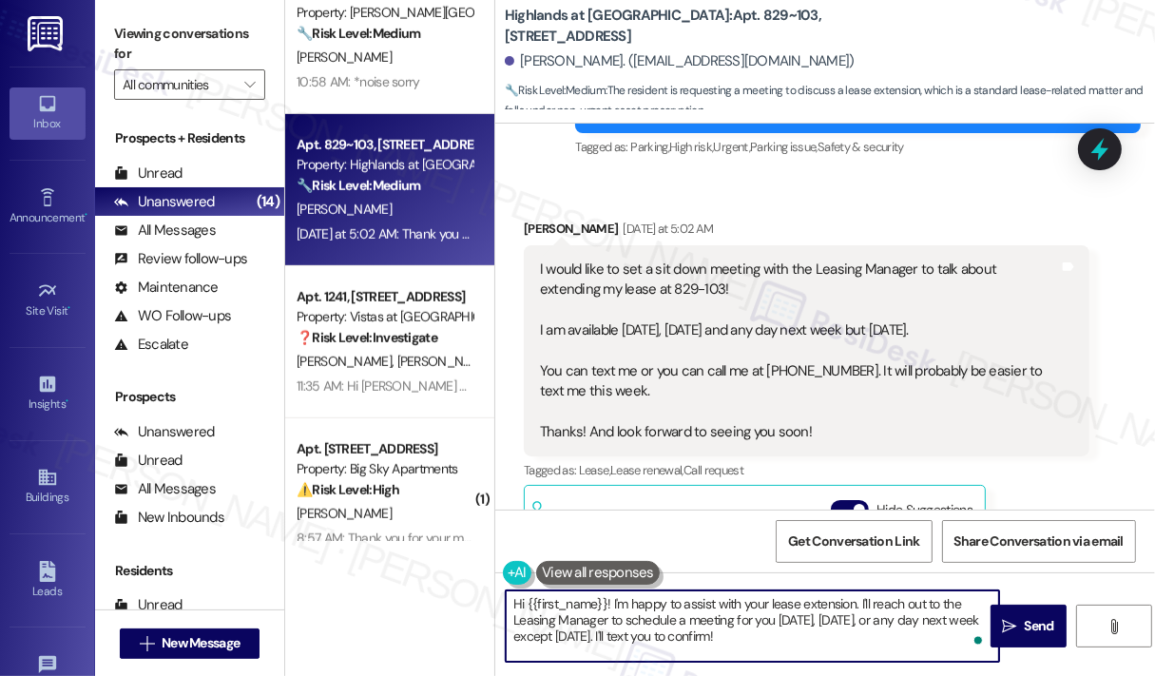
drag, startPoint x: 788, startPoint y: 639, endPoint x: 613, endPoint y: 604, distance: 178.2
click at [613, 604] on textarea "Hi {{first_name}}! I'm happy to assist with your lease extension. I'll reach ou…" at bounding box center [752, 625] width 493 height 71
paste textarea "Thank you for reaching out! That’s wonderful news about wanting to extend your …"
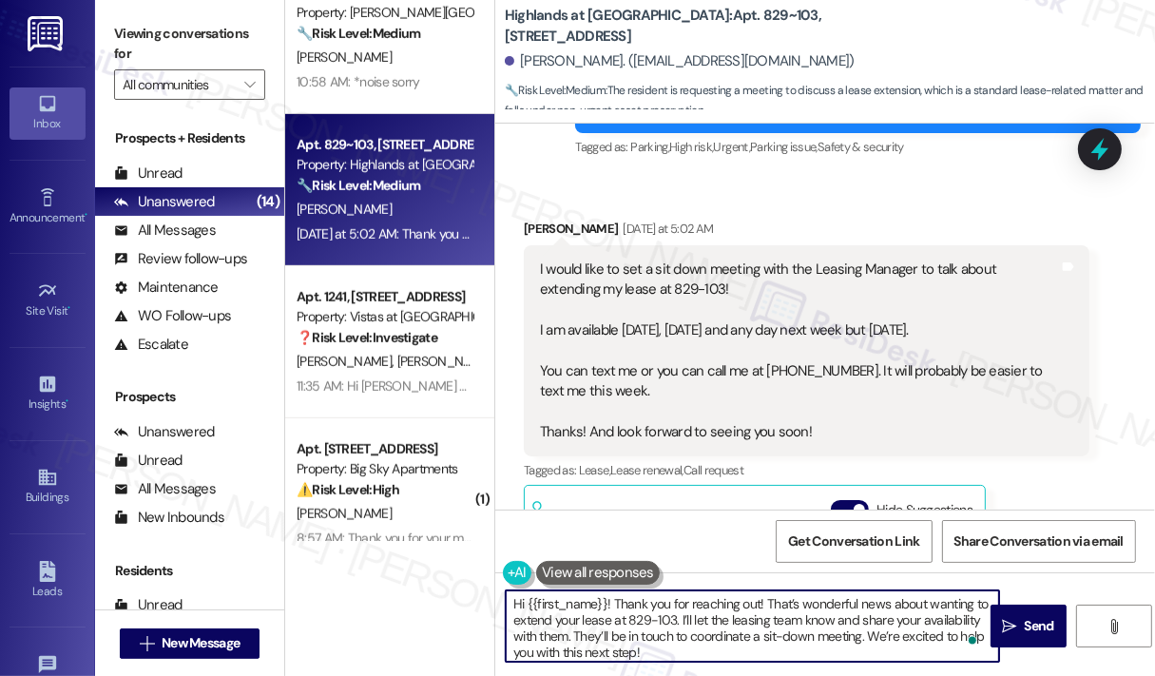
scroll to position [4, 0]
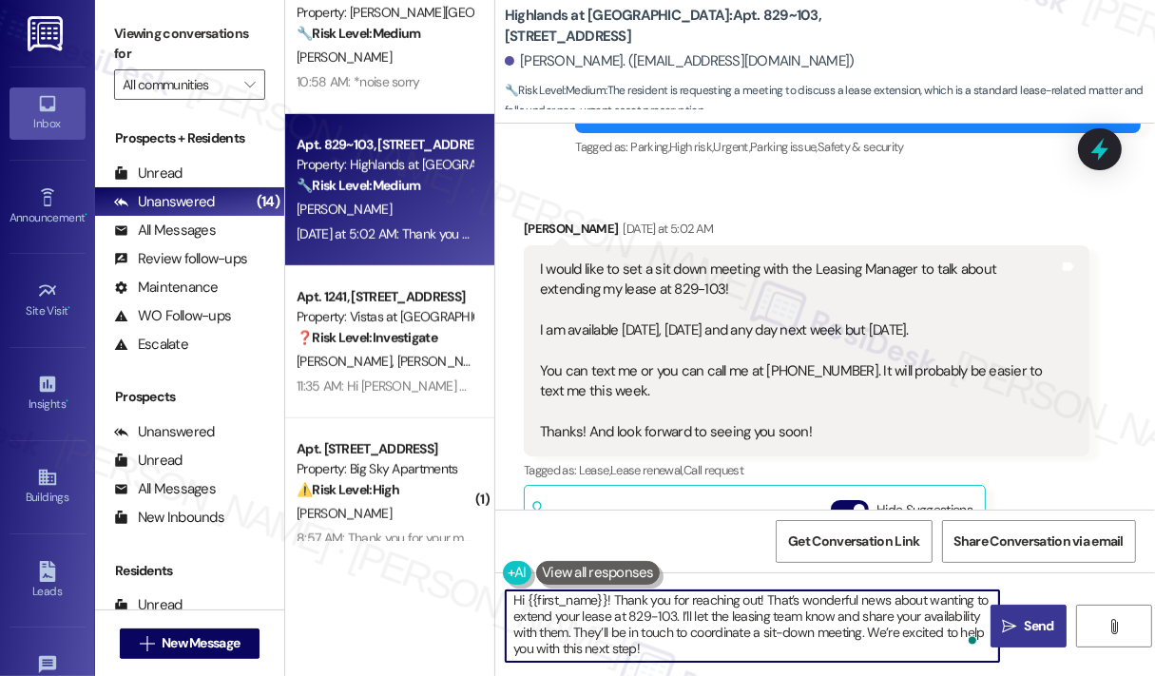
type textarea "Hi {{first_name}}! Thank you for reaching out! That’s wonderful news about want…"
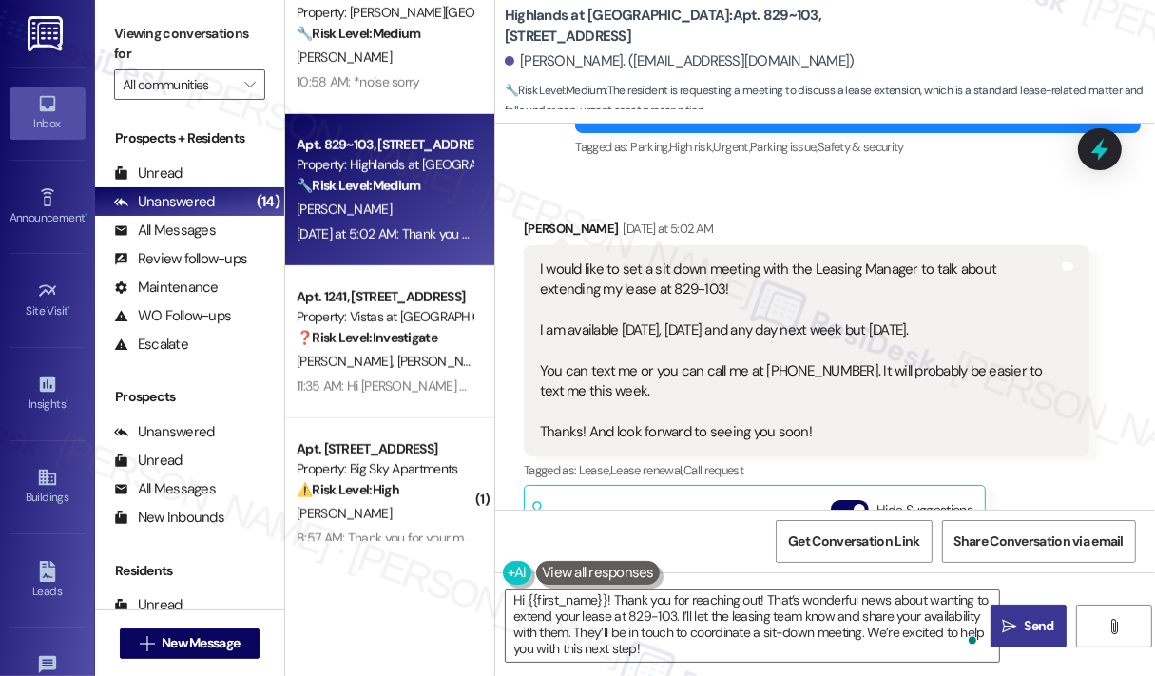
click at [1044, 625] on span "Send" at bounding box center [1039, 626] width 29 height 20
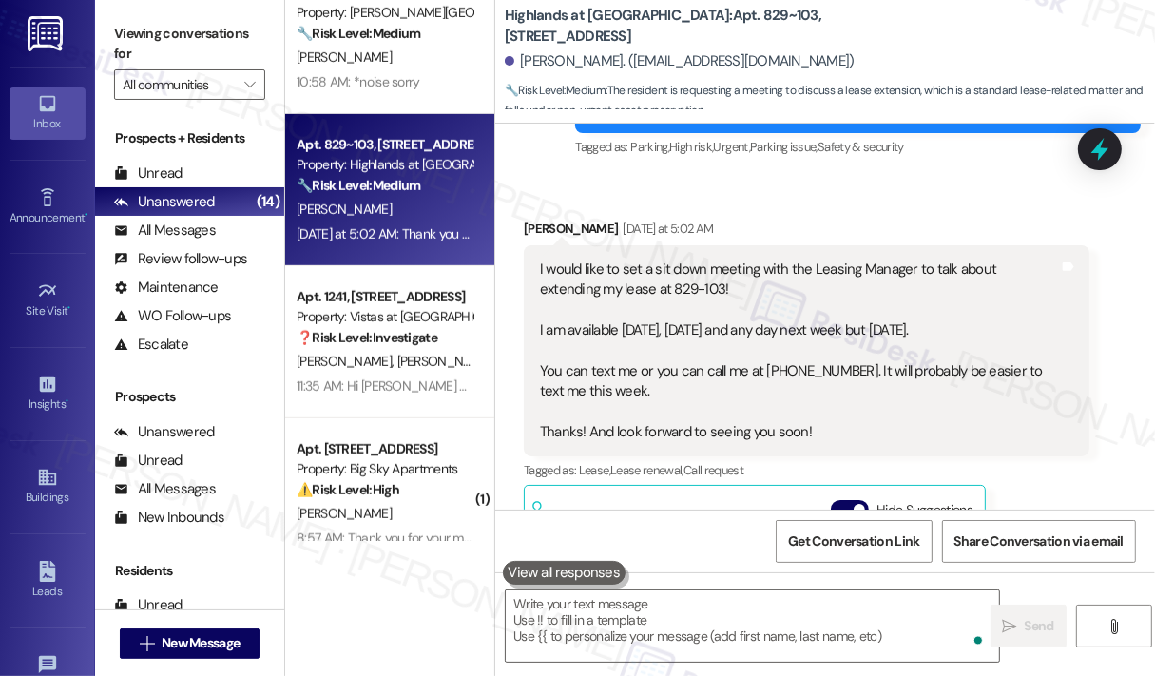
scroll to position [22514, 0]
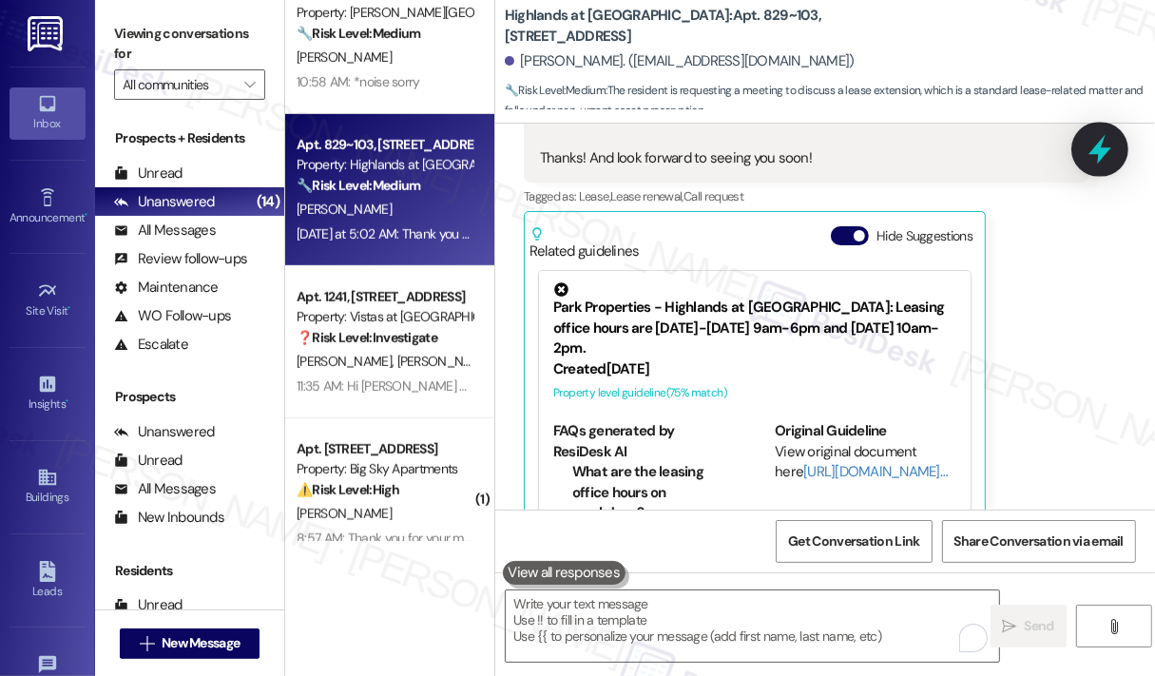
click at [1108, 151] on icon at bounding box center [1099, 149] width 23 height 29
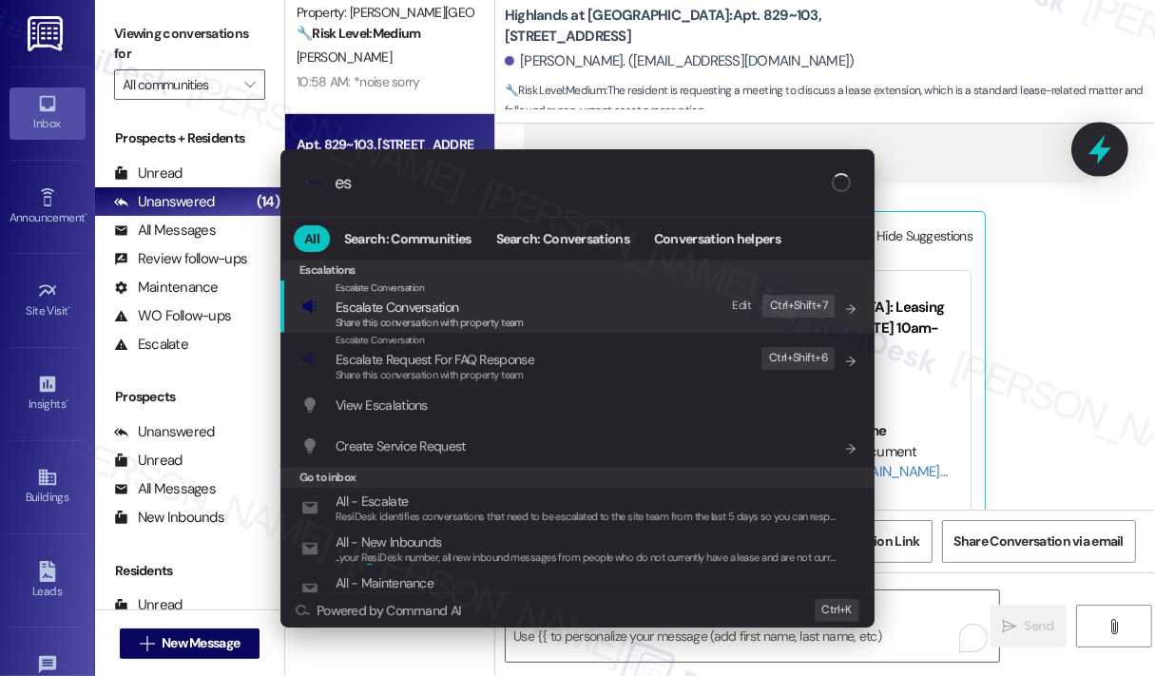
type input "esc"
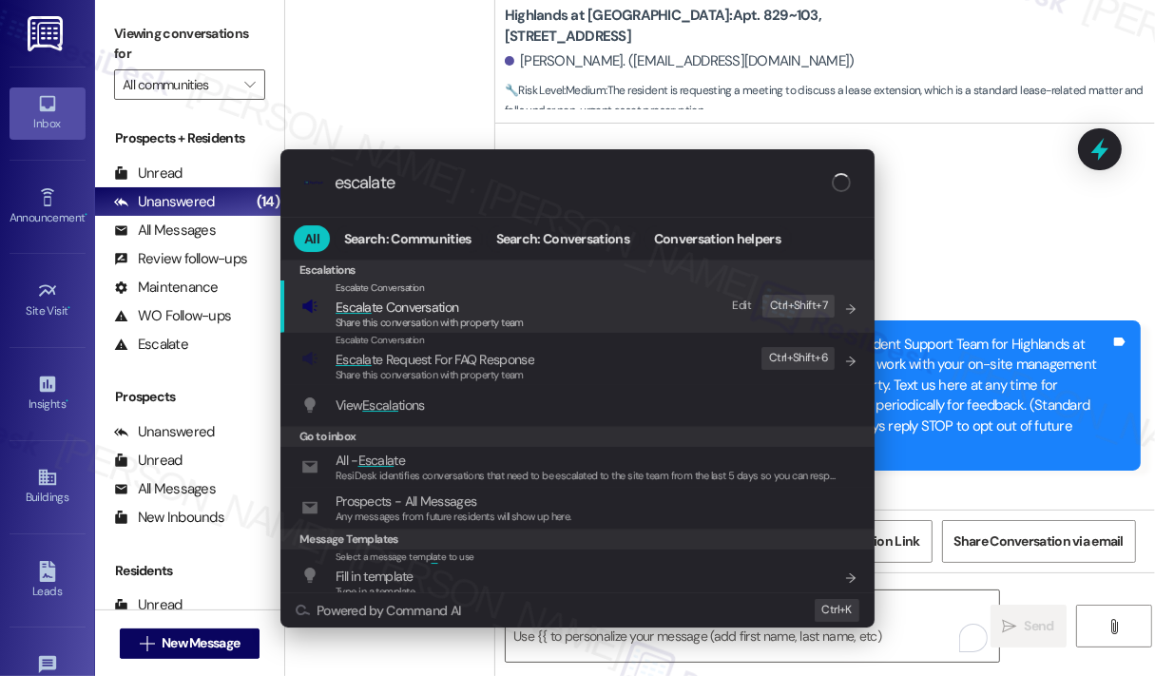
scroll to position [22514, 0]
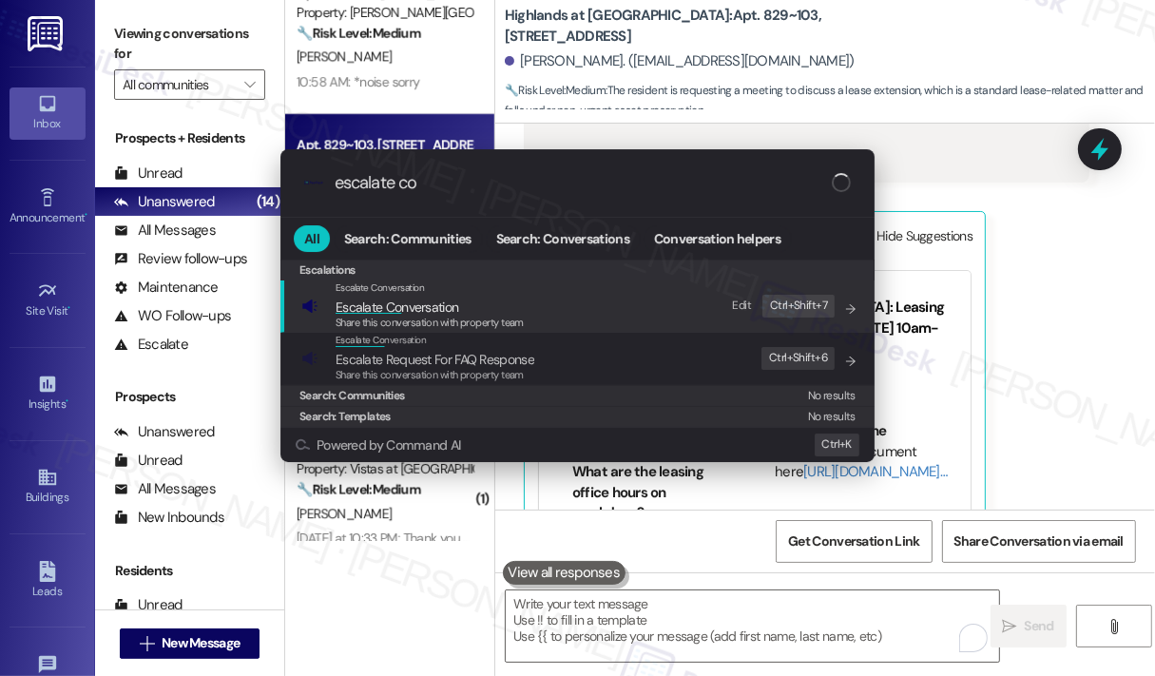
type input "escalate con"
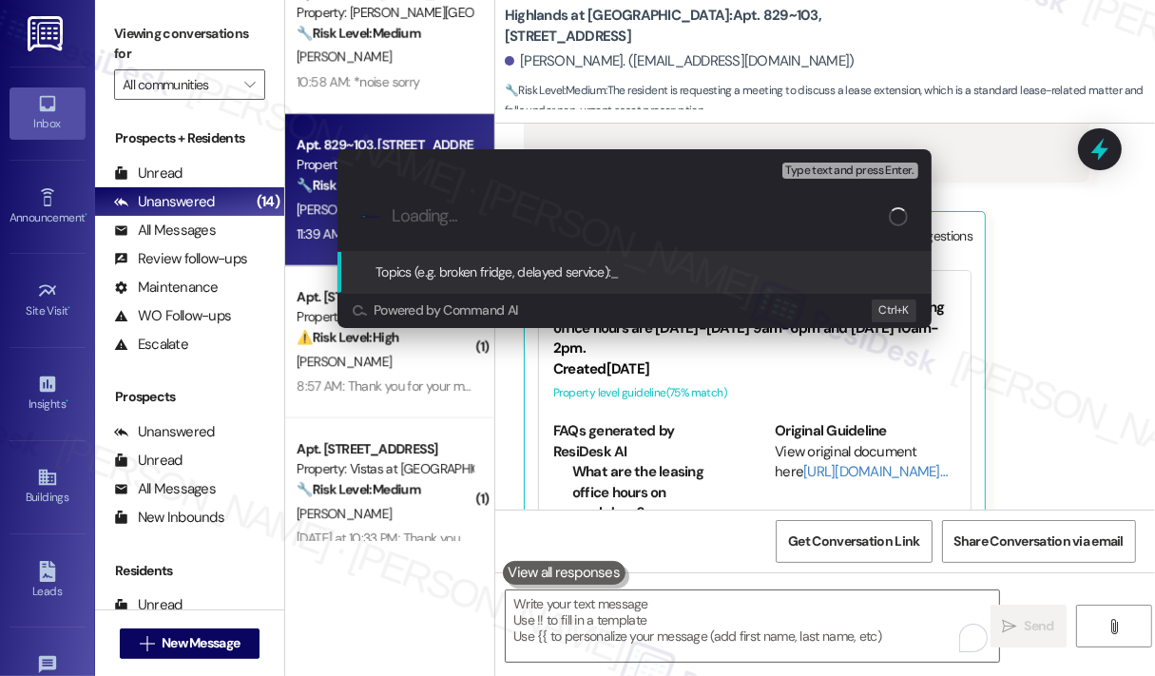
type input "Request to Meet with Leasing Manager About Lease Extension"
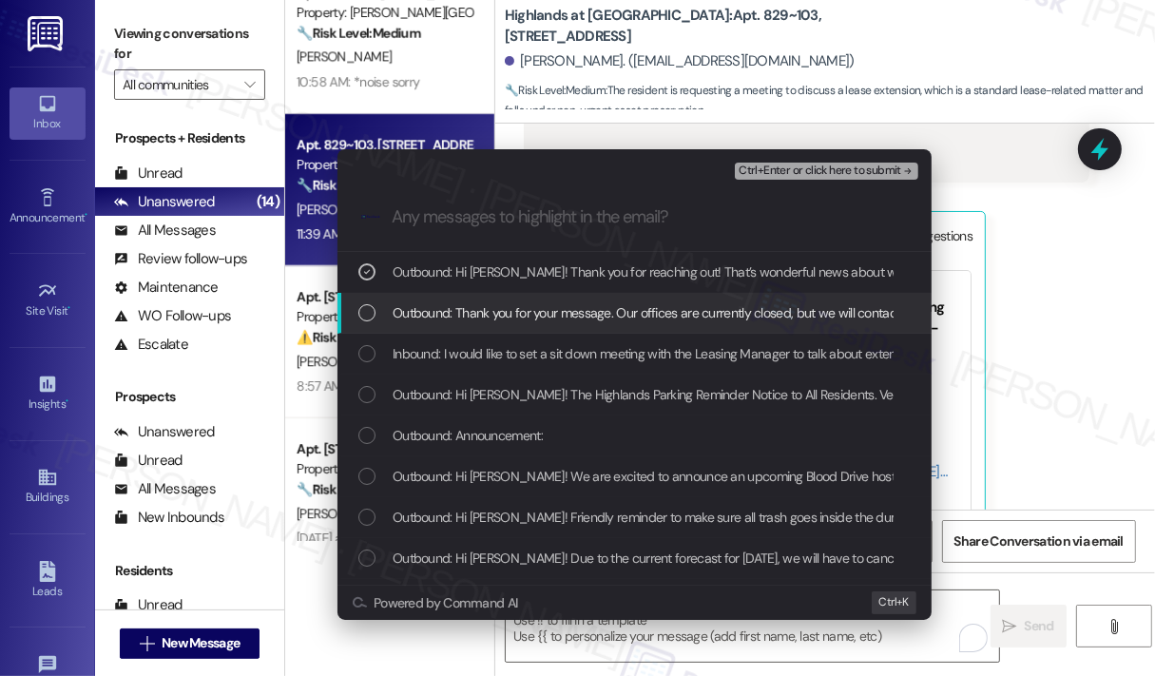
click at [656, 302] on span "Outbound: Thank you for your message. Our offices are currently closed, but we …" at bounding box center [1045, 312] width 1305 height 21
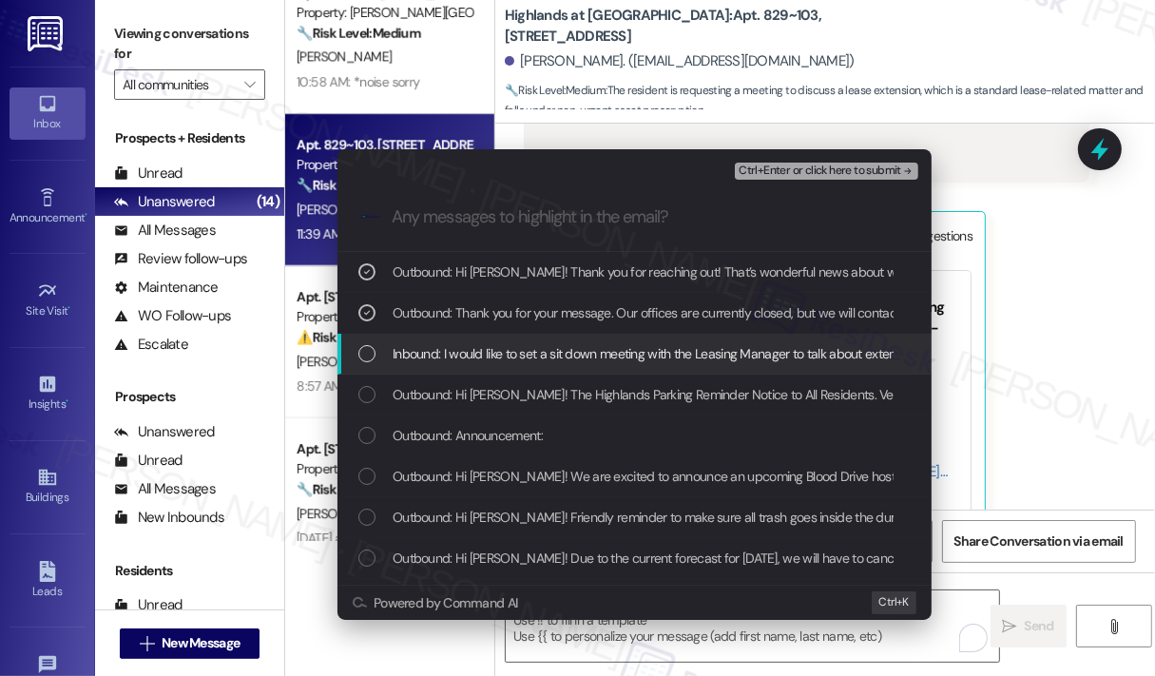
click at [667, 338] on div "Inbound: I would like to set a sit down meeting with the Leasing Manager to tal…" at bounding box center [634, 354] width 594 height 41
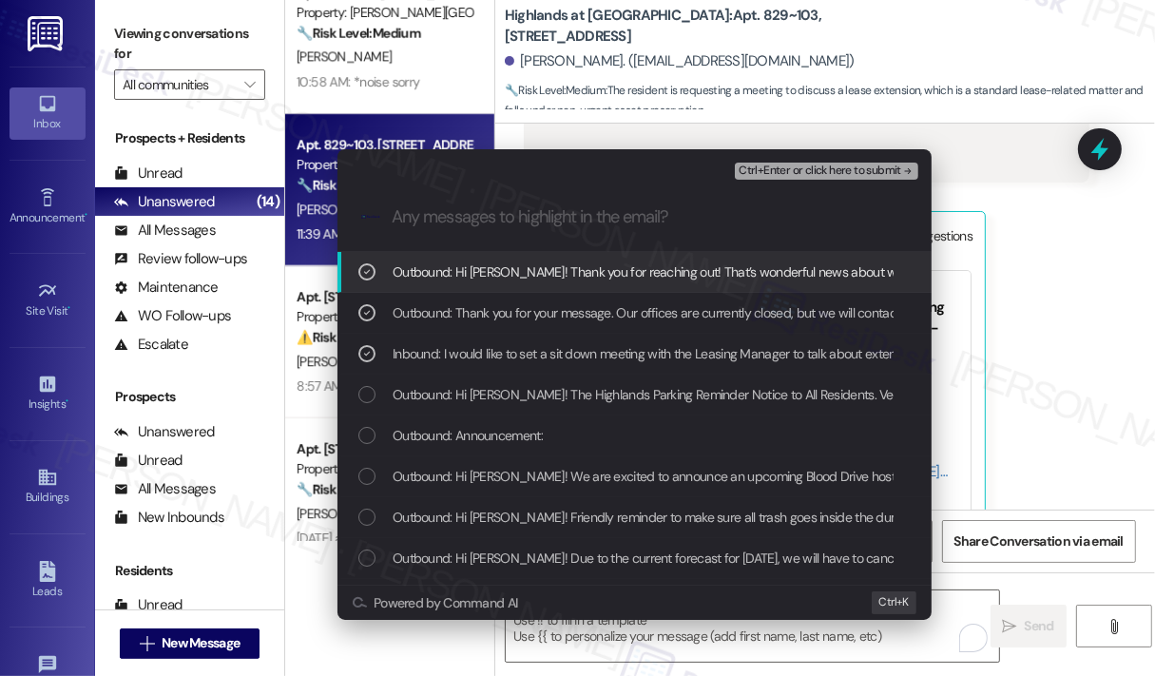
click at [822, 172] on span "Ctrl+Enter or click here to submit" at bounding box center [819, 170] width 163 height 13
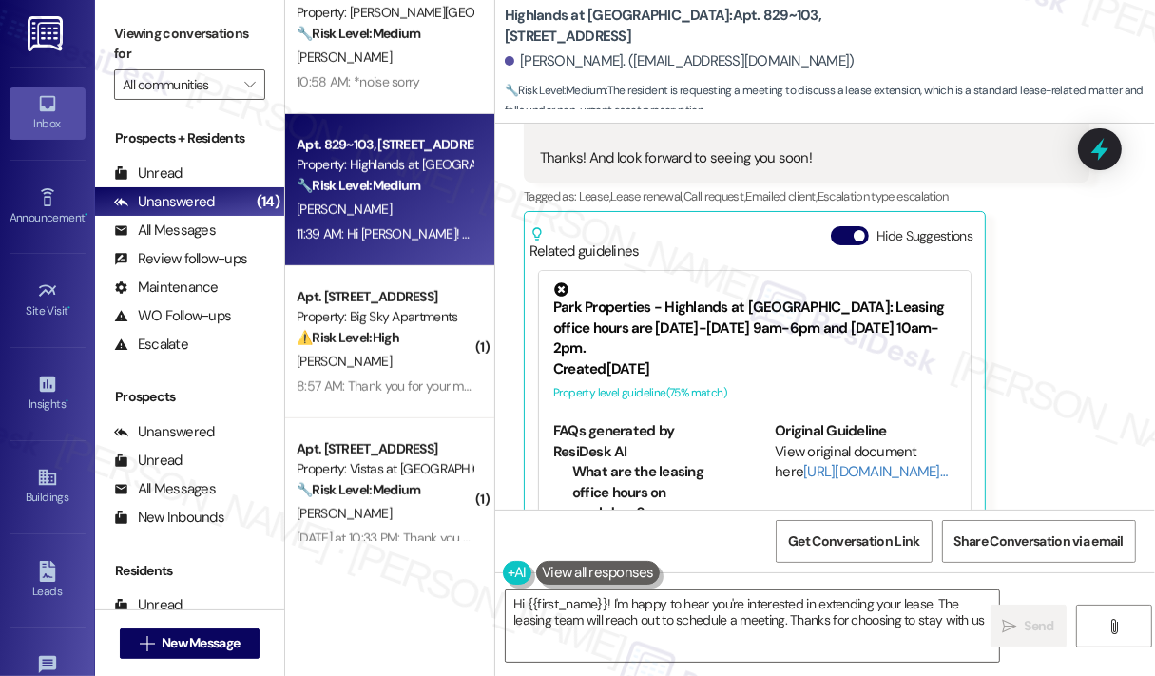
type textarea "Hi {{first_name}}! I'm happy to hear you're interested in extending your lease.…"
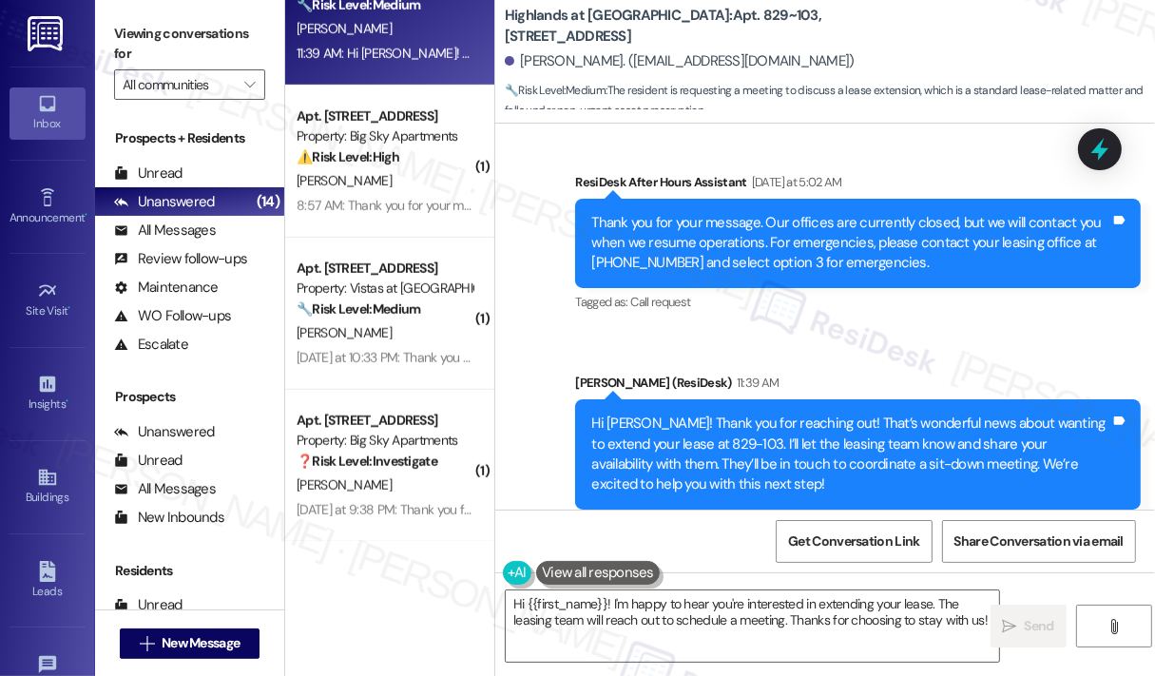
scroll to position [1141, 0]
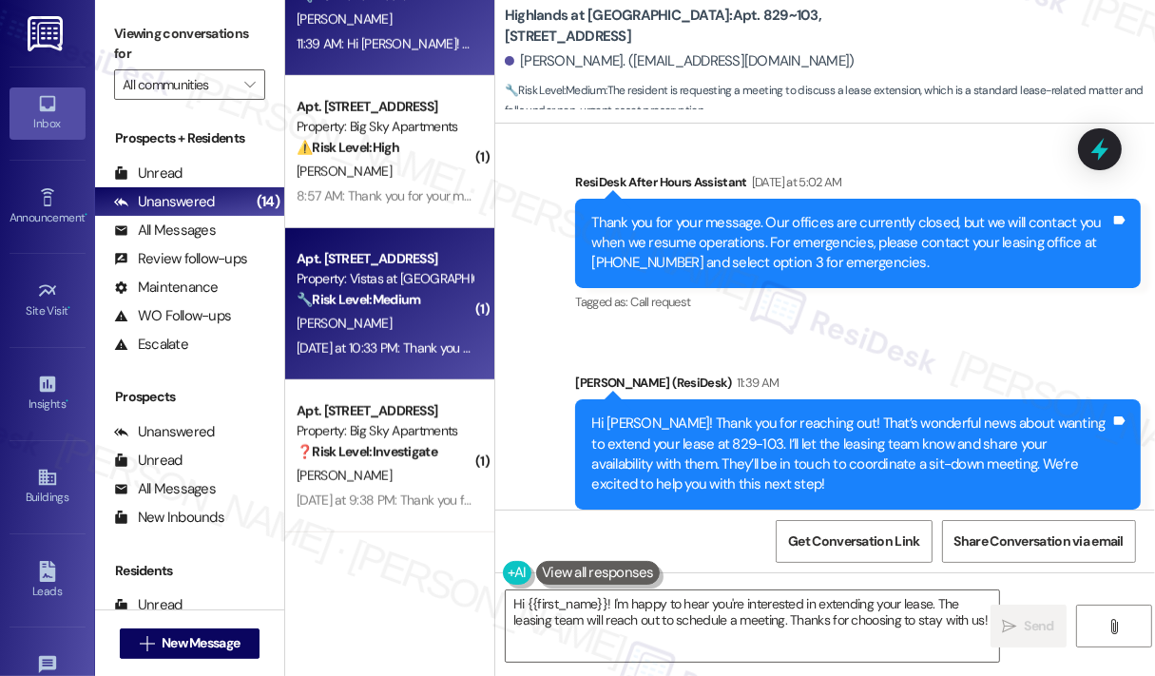
click at [418, 344] on div "[DATE] at 10:33 PM: Thank you for your message. Our offices are currently close…" at bounding box center [882, 347] width 1170 height 17
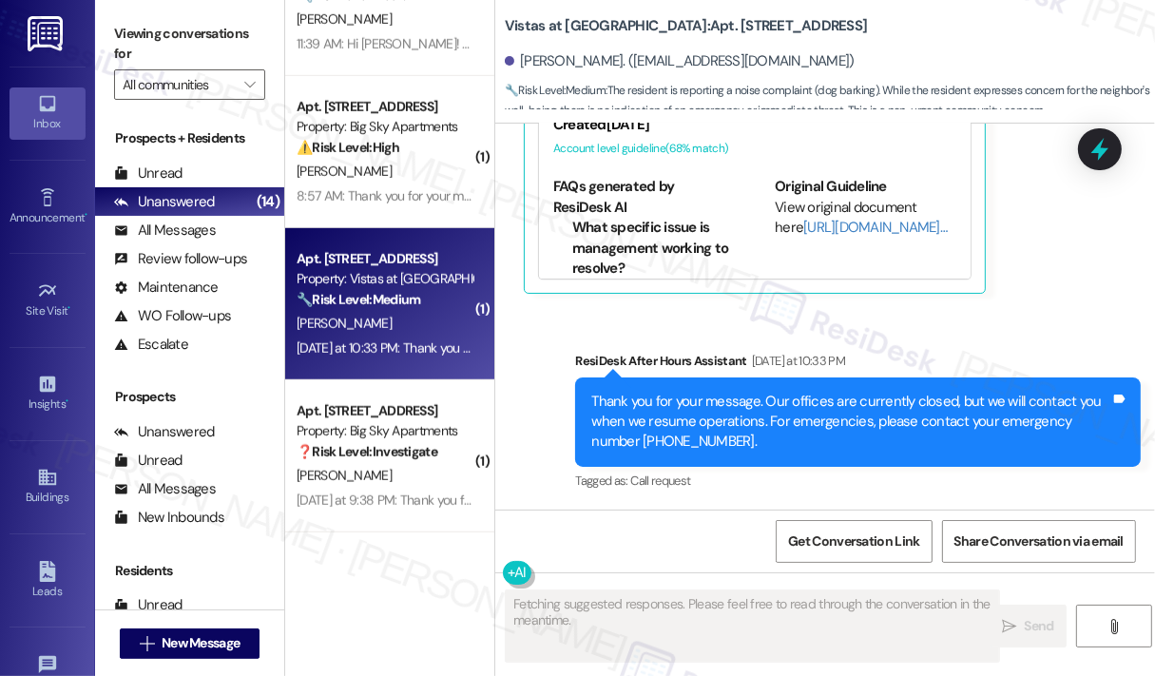
scroll to position [4275, 0]
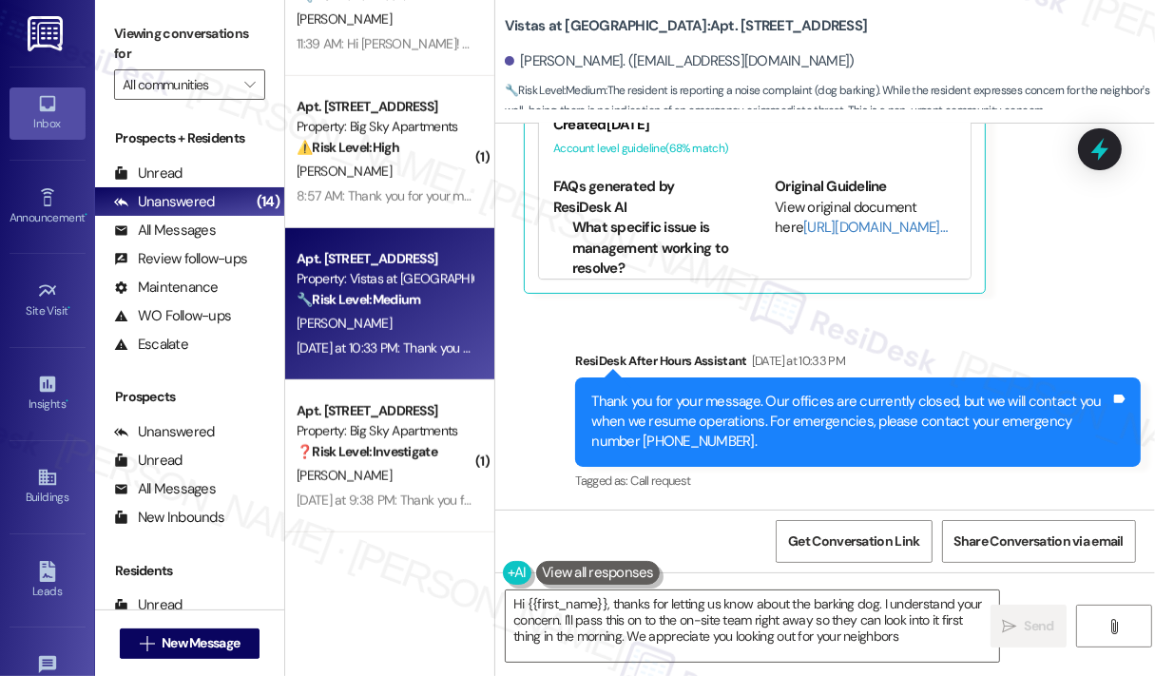
type textarea "Hi {{first_name}}, thanks for letting us know about the barking dog. I understa…"
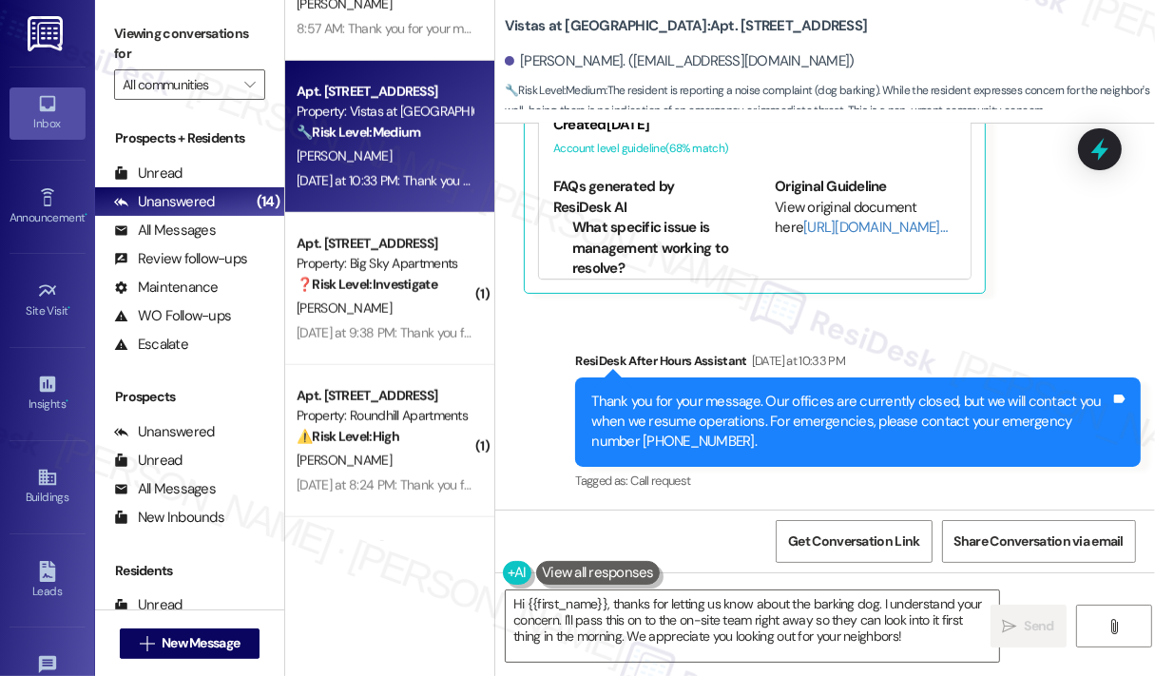
scroll to position [1331, 0]
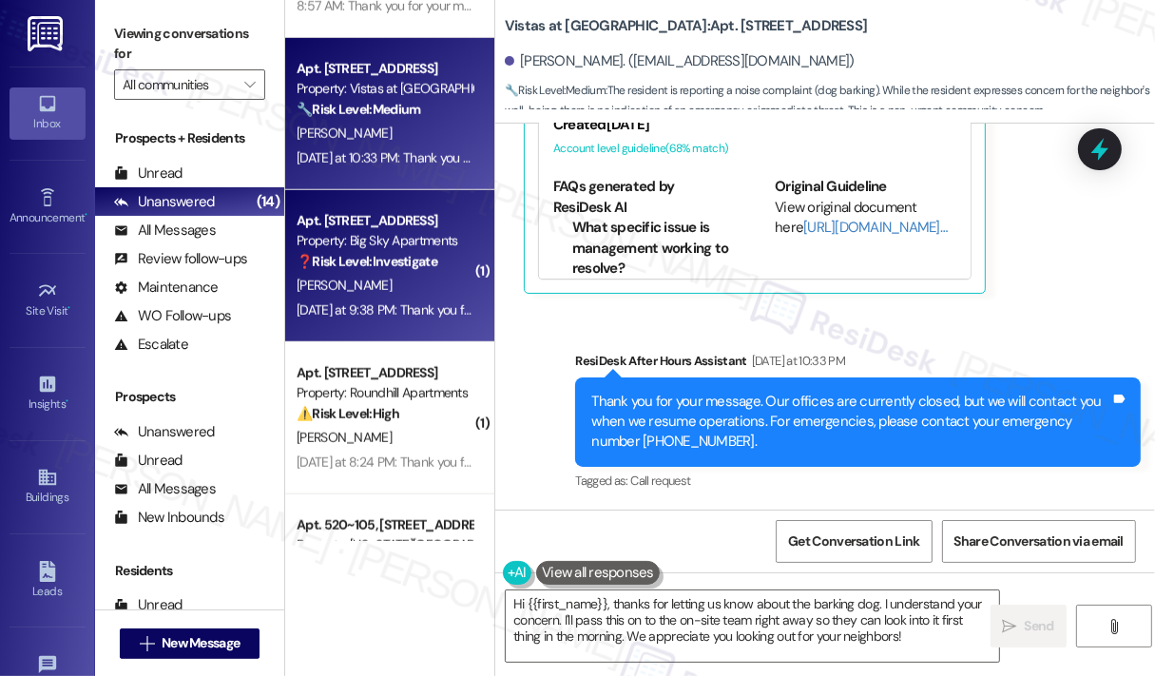
click at [404, 288] on div "[PERSON_NAME]" at bounding box center [385, 286] width 180 height 24
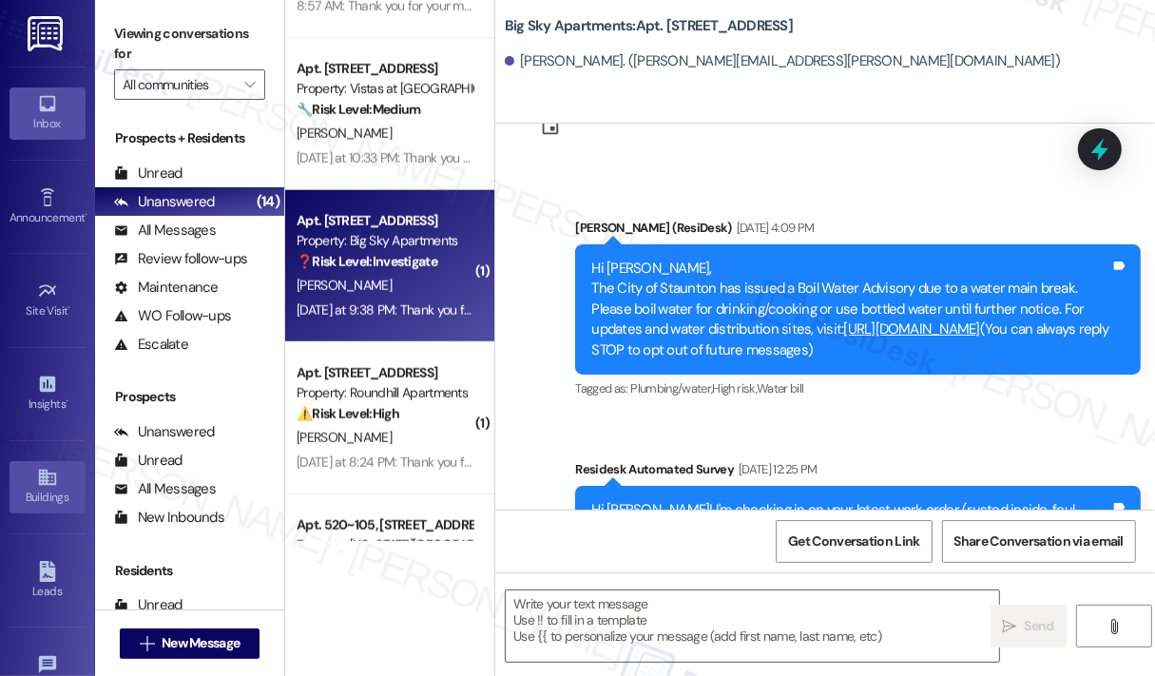
scroll to position [298, 0]
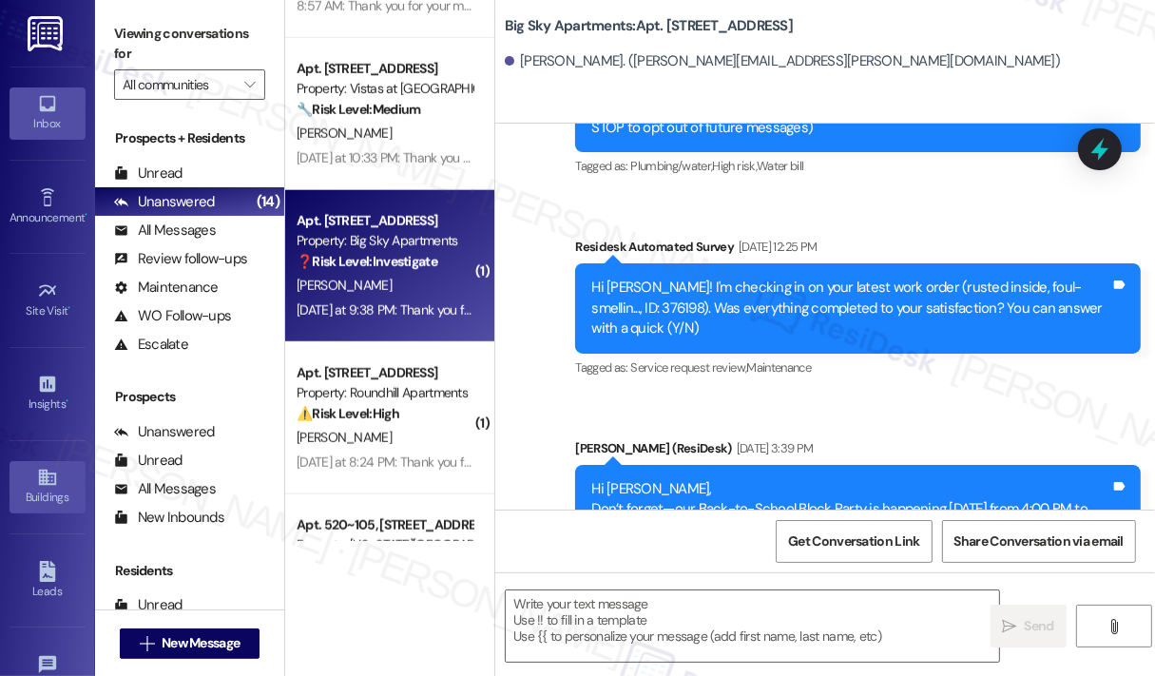
type textarea "Fetching suggested responses. Please feel free to read through the conversation…"
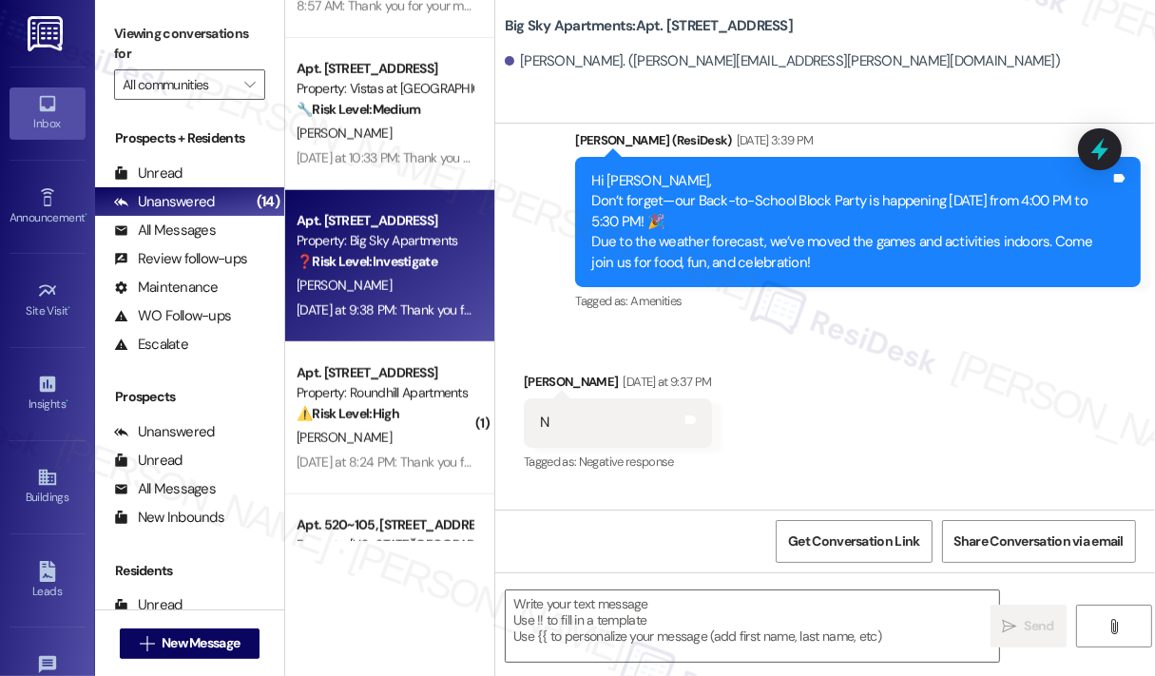
click at [947, 399] on div "Received via SMS [PERSON_NAME] [DATE] at 9:37 PM N Tags and notes Tagged as: Ne…" at bounding box center [825, 409] width 660 height 161
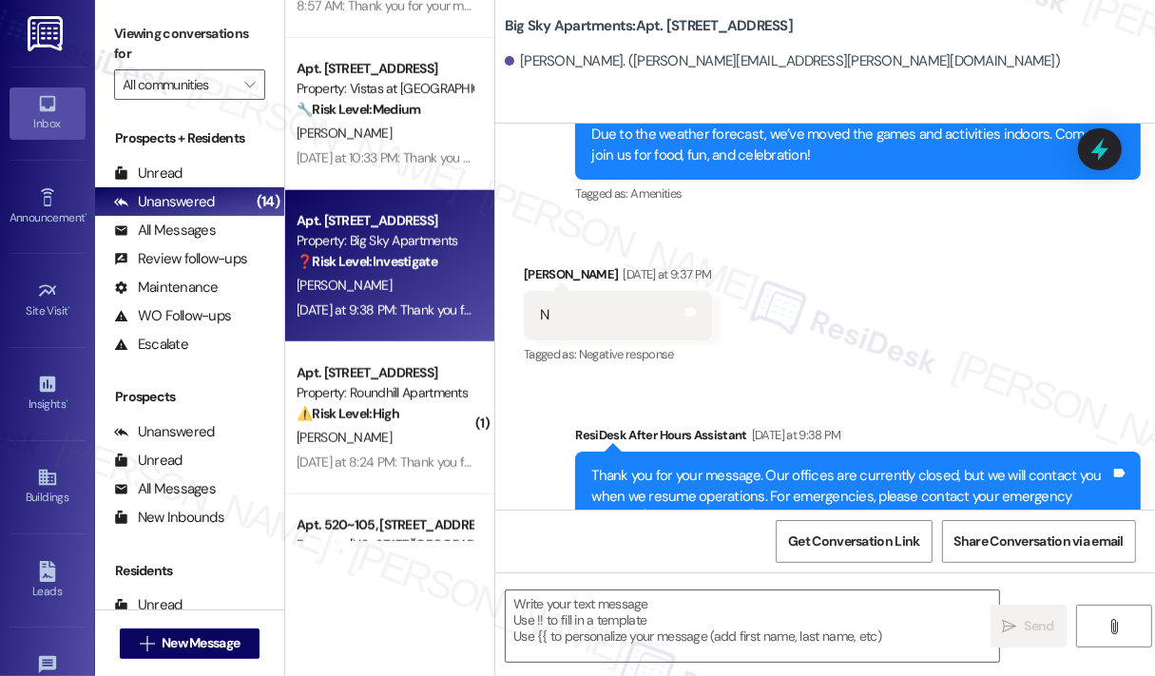
scroll to position [809, 0]
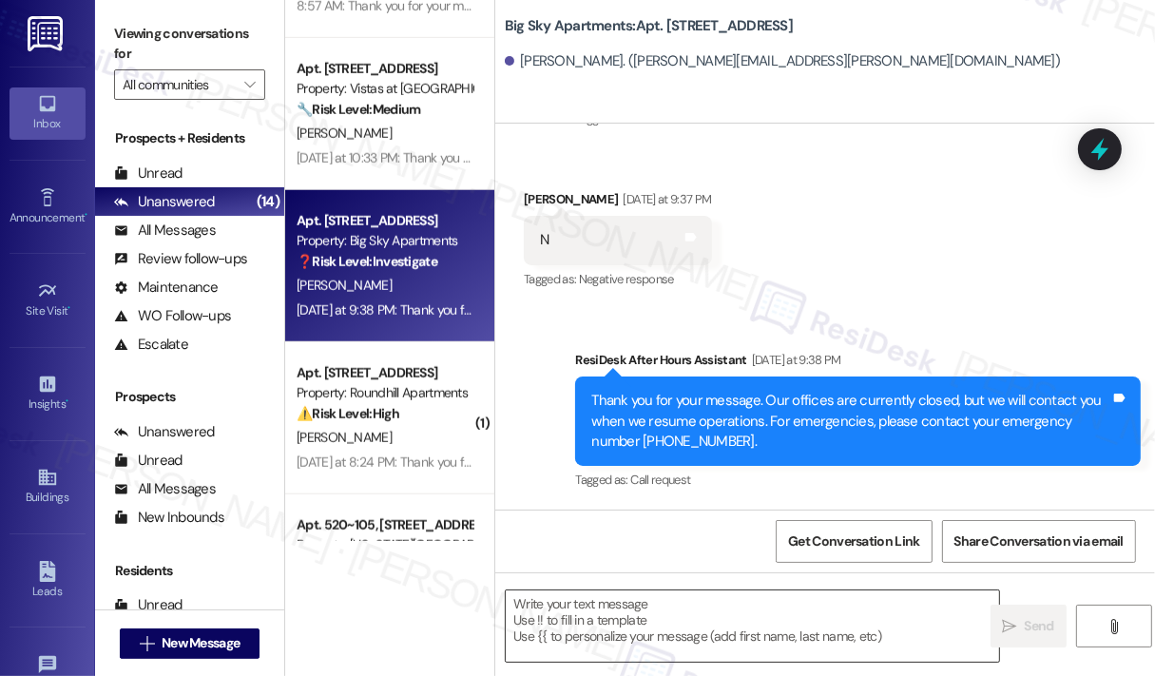
click at [661, 624] on textarea at bounding box center [752, 625] width 493 height 71
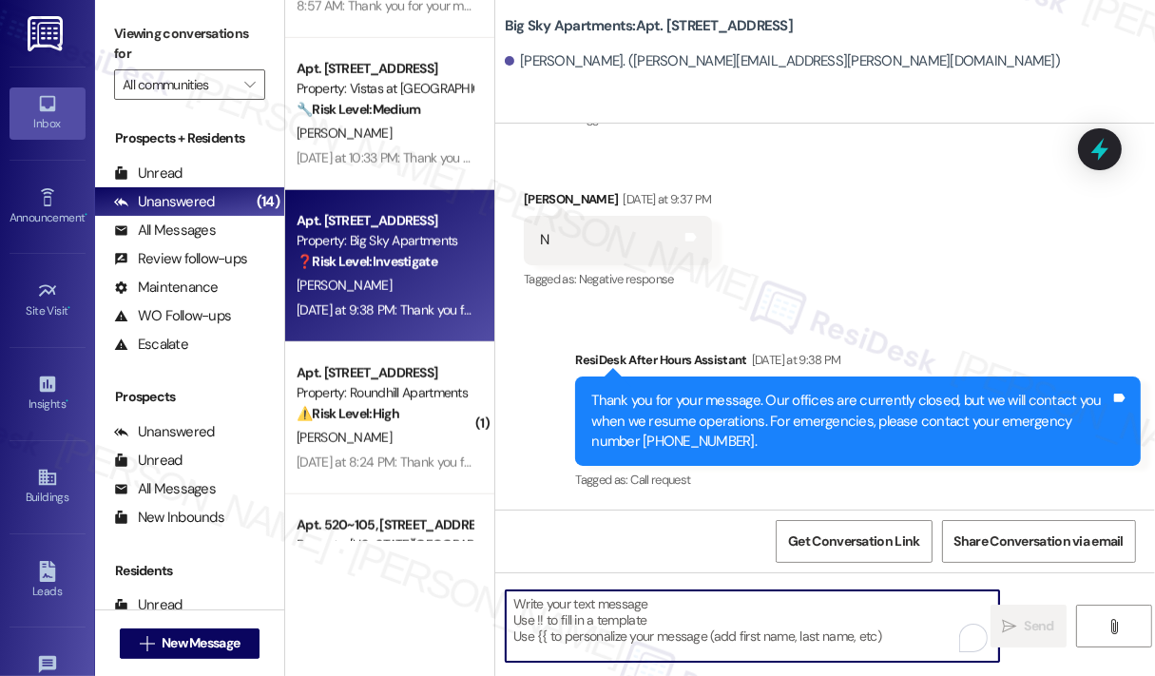
paste textarea "I'm sorry to hear that you are not satisfied with the maintenance repair done o…"
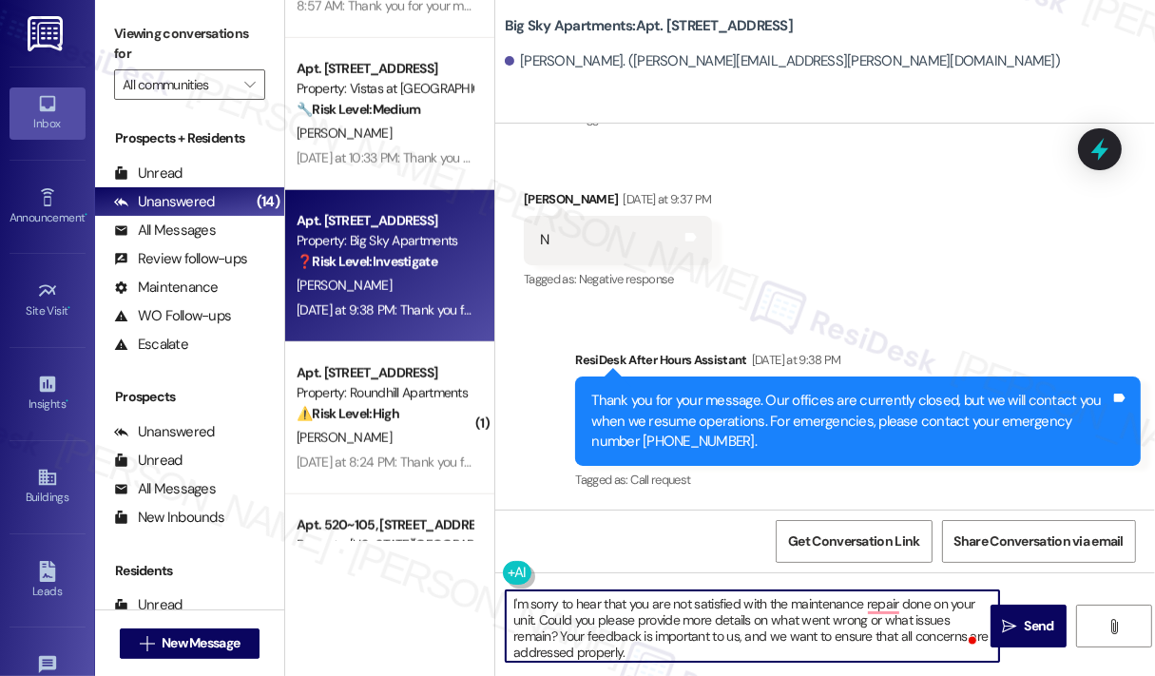
click at [510, 604] on textarea "I'm sorry to hear that you are not satisfied with the maintenance repair done o…" at bounding box center [752, 625] width 493 height 71
type textarea "Hi [PERSON_NAME]. I'm sorry to hear that you are not satisfied with the mainten…"
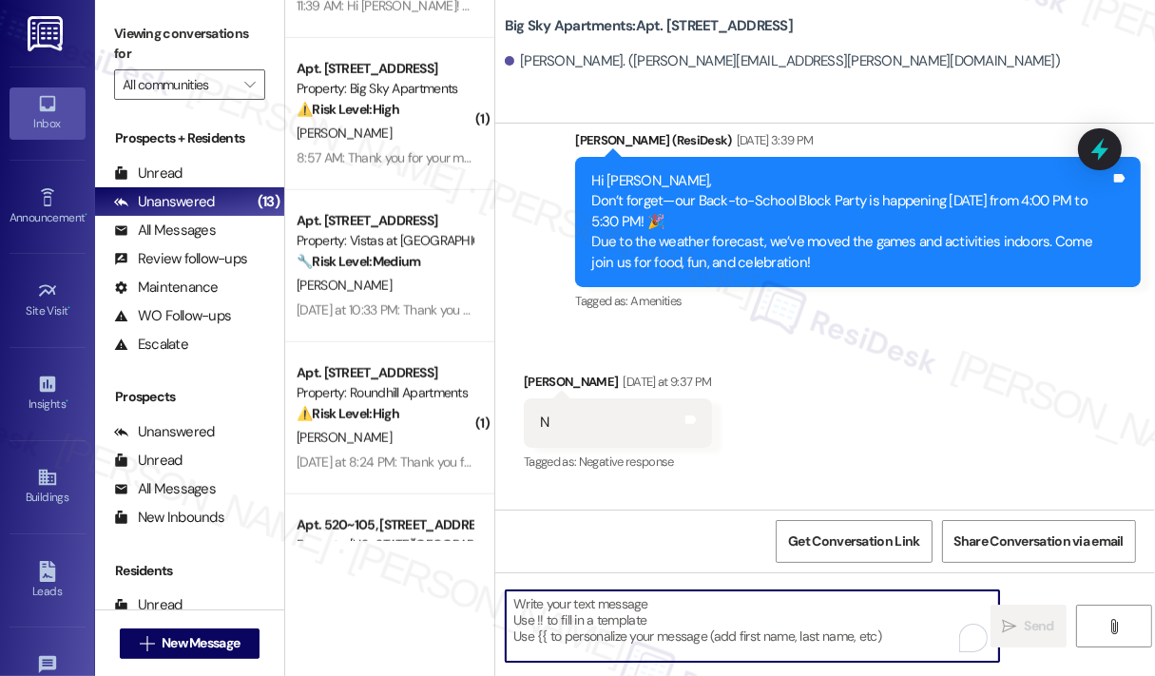
scroll to position [1002, 0]
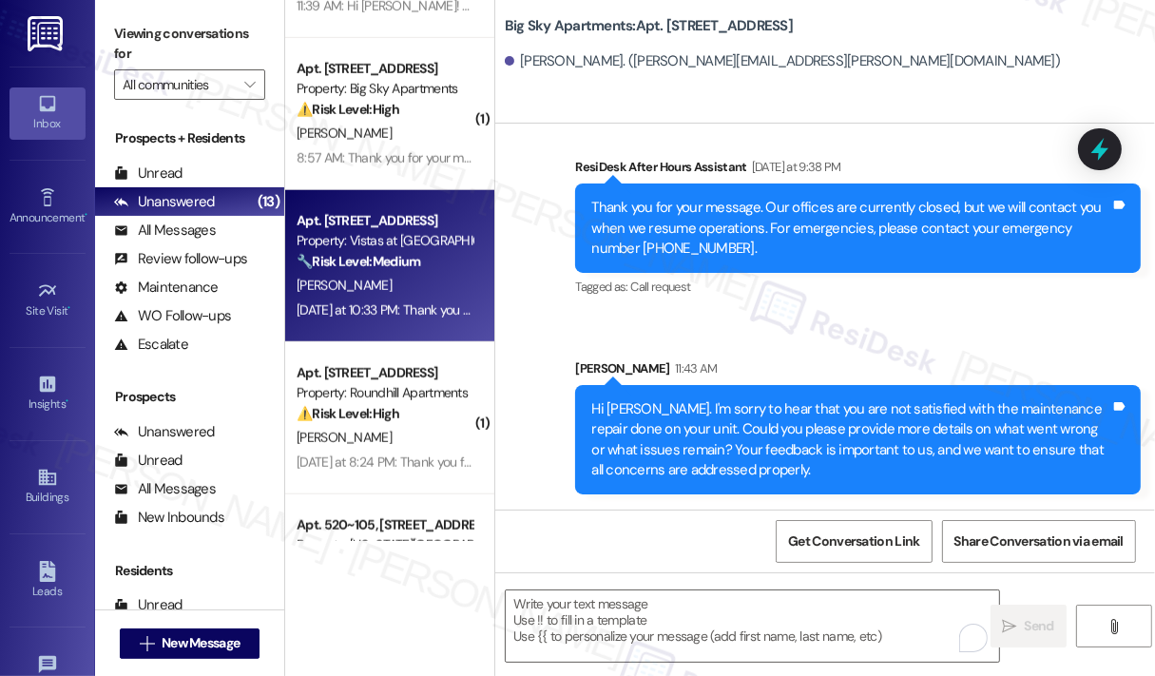
click at [407, 277] on div "[PERSON_NAME]" at bounding box center [385, 286] width 180 height 24
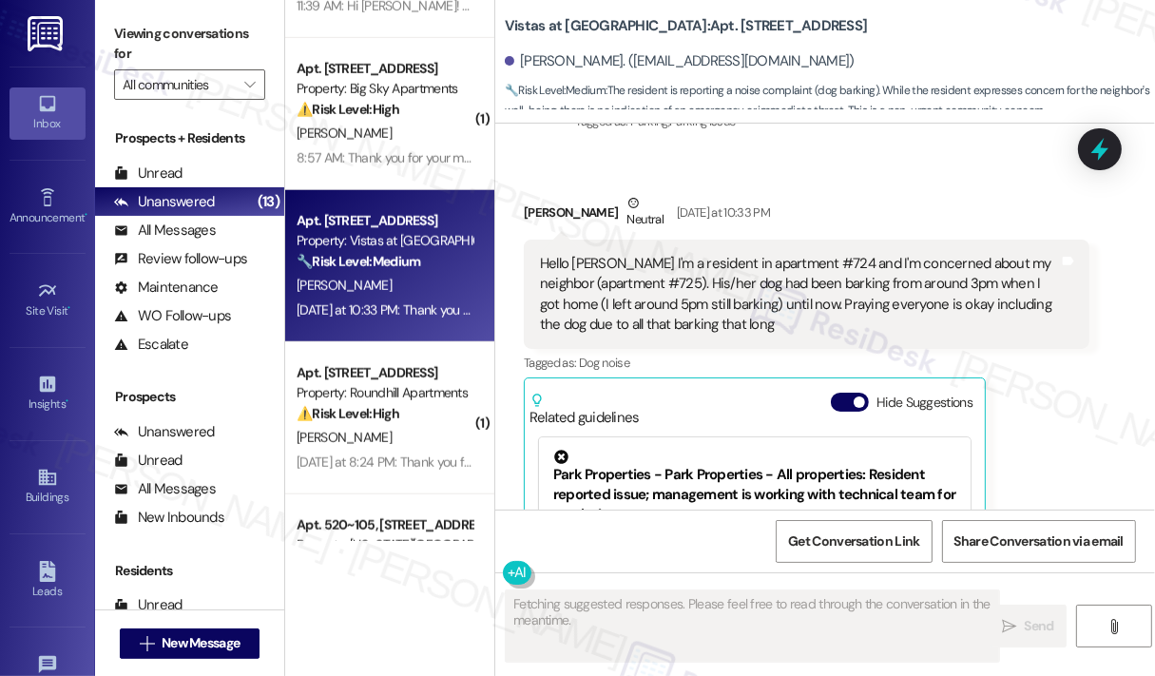
scroll to position [4073, 0]
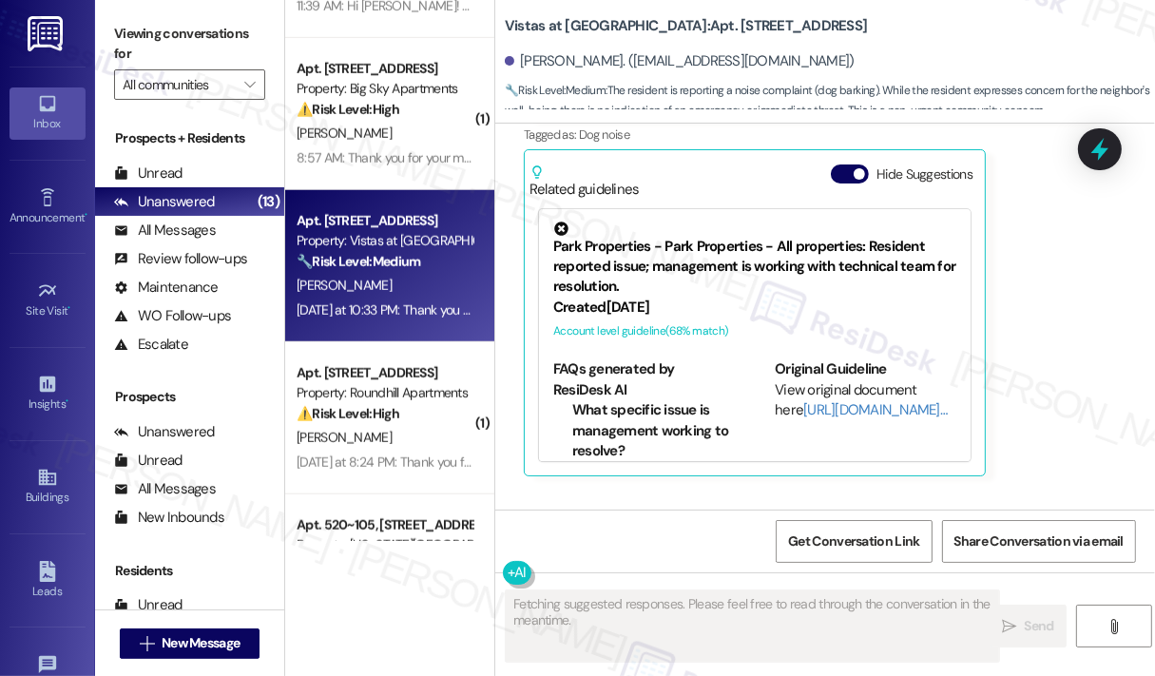
click at [1083, 346] on div "[PERSON_NAME] Neutral [DATE] at 10:33 PM Hello [PERSON_NAME]'m a resident in ap…" at bounding box center [807, 220] width 566 height 511
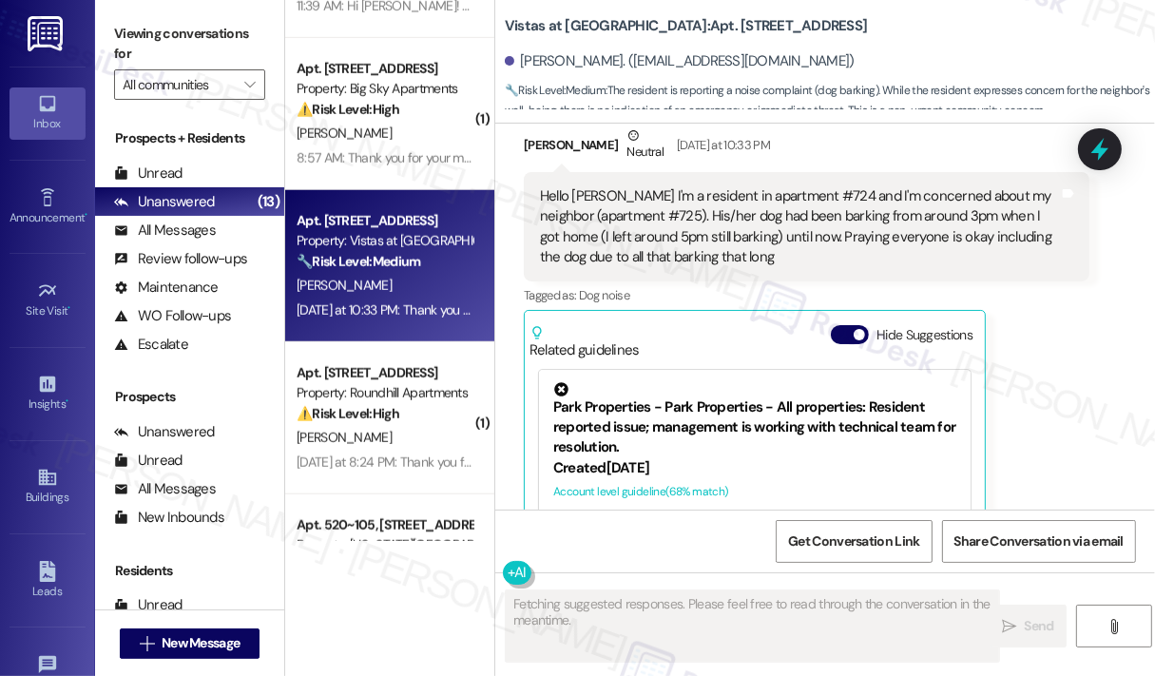
scroll to position [3883, 0]
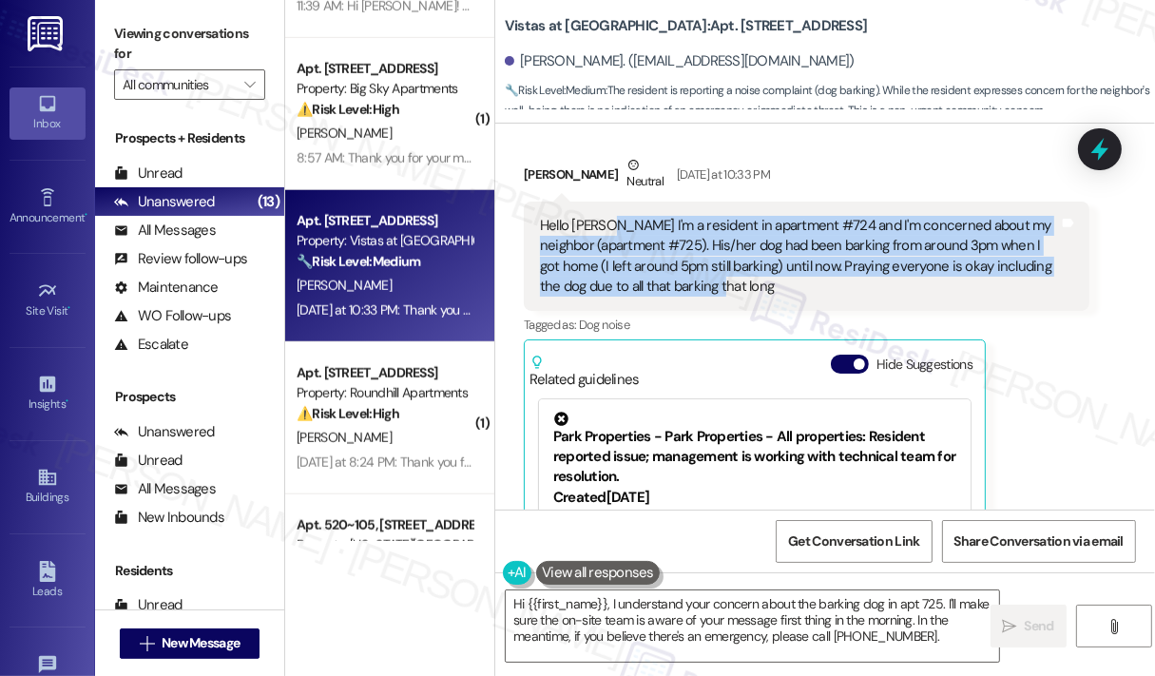
drag, startPoint x: 719, startPoint y: 307, endPoint x: 608, endPoint y: 239, distance: 129.8
click at [608, 239] on div "Hello [PERSON_NAME] I'm a resident in apartment #724 and I'm concerned about my…" at bounding box center [799, 257] width 519 height 82
copy div "I'm a resident in apartment #724 and I'm concerned about my neighbor (apartment…"
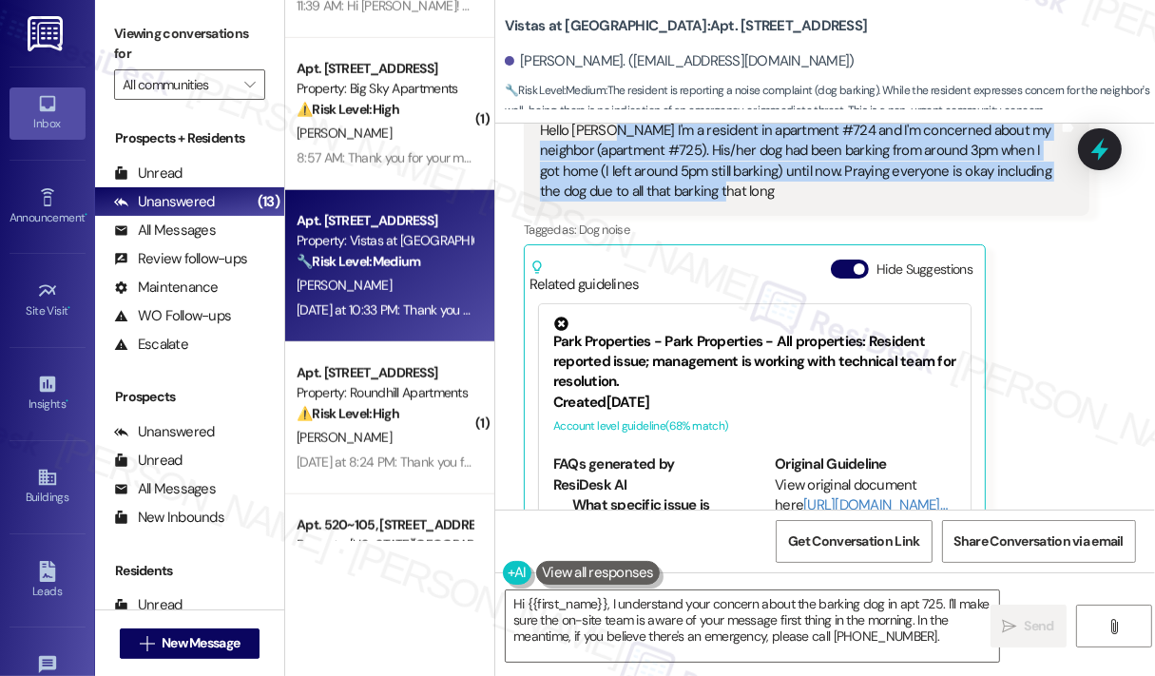
scroll to position [4275, 0]
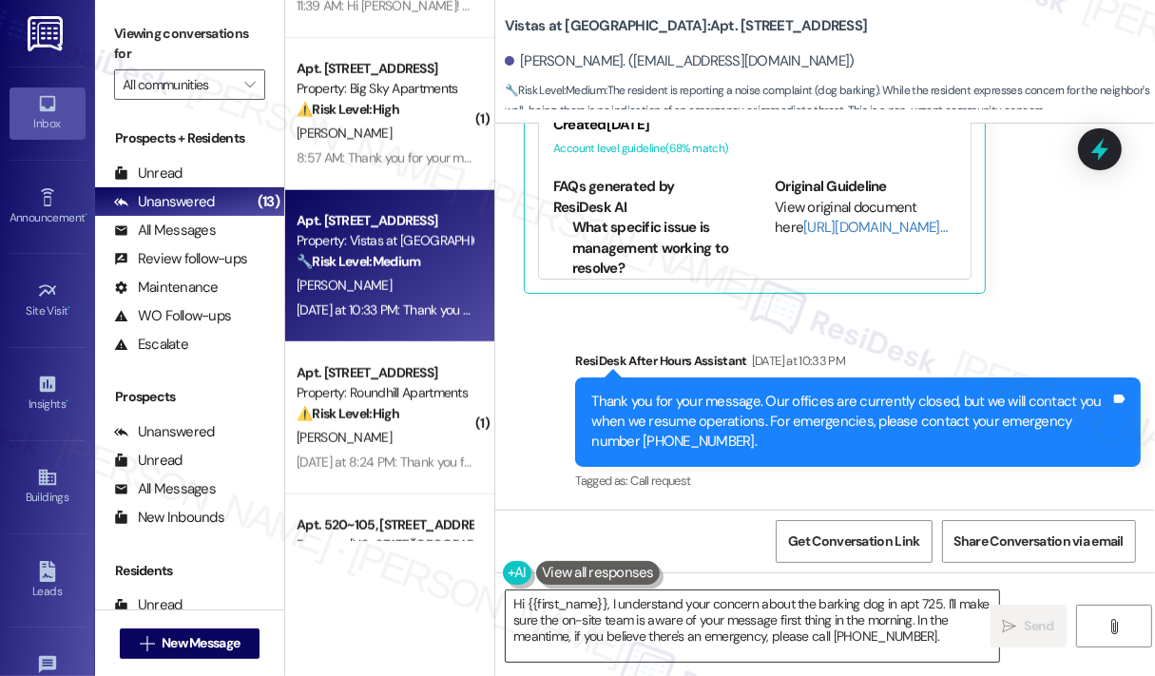
click at [738, 619] on textarea "Hi {{first_name}}, I understand your concern about the barking dog in apt 725. …" at bounding box center [752, 625] width 493 height 71
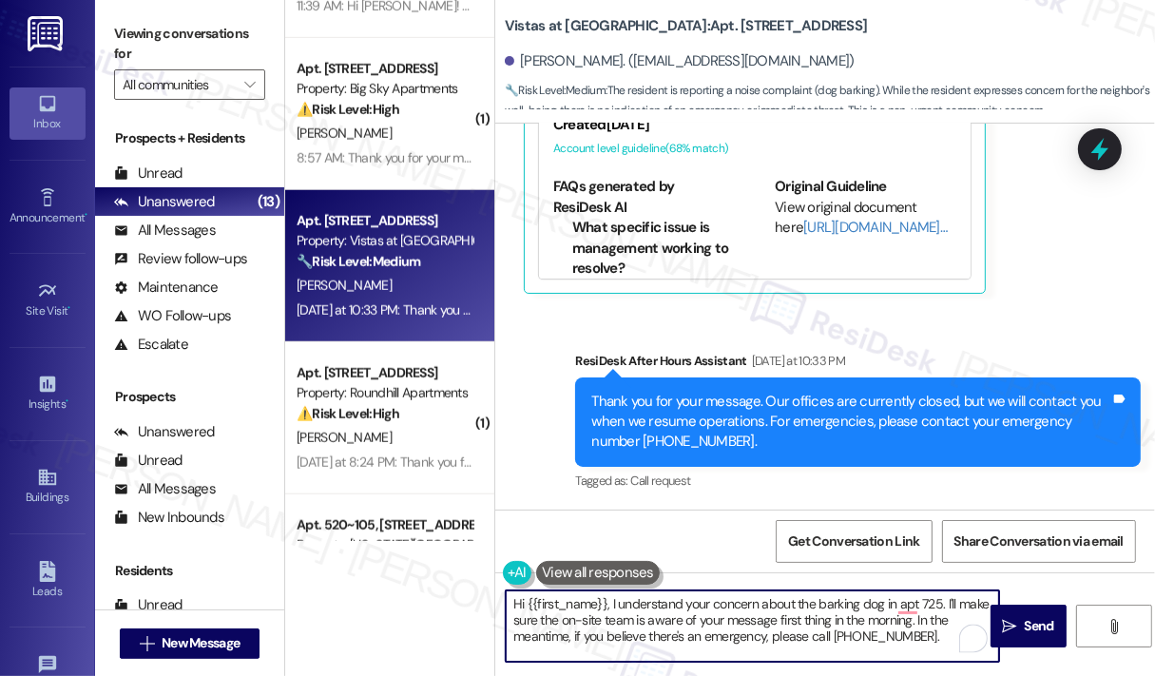
drag, startPoint x: 607, startPoint y: 604, endPoint x: 930, endPoint y: 653, distance: 326.8
click at [930, 653] on textarea "Hi {{first_name}}, I understand your concern about the barking dog in apt 725. …" at bounding box center [752, 625] width 493 height 71
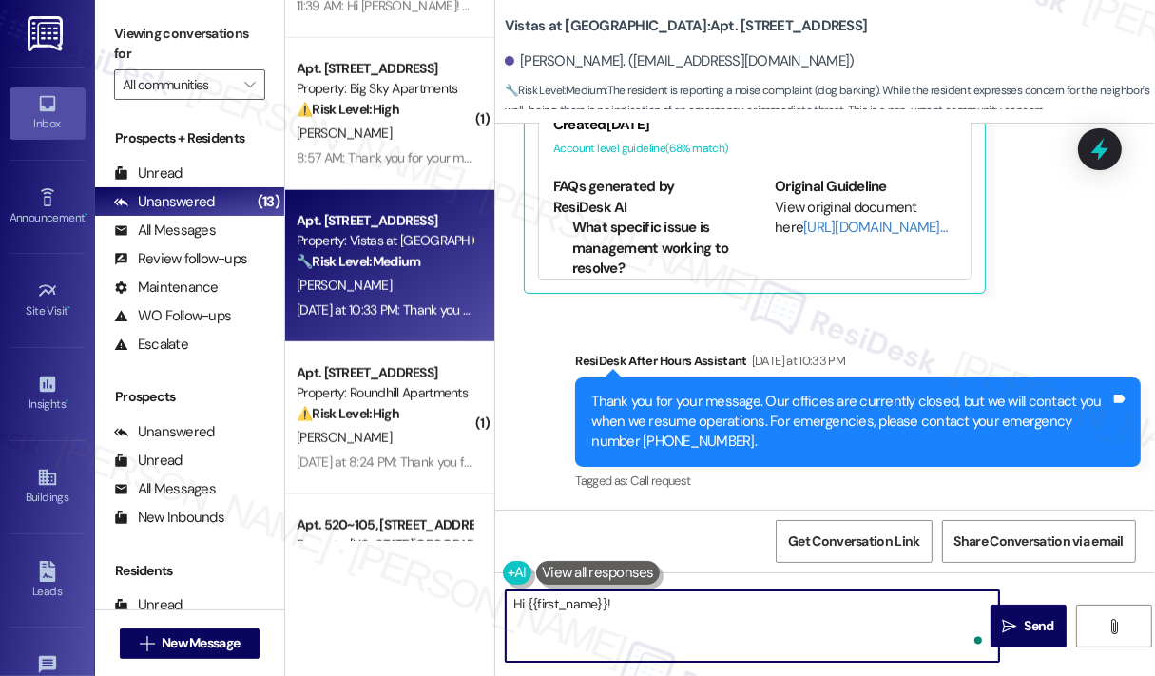
paste textarea "Thank you for reaching out. I understand your concern about the dog barking in …"
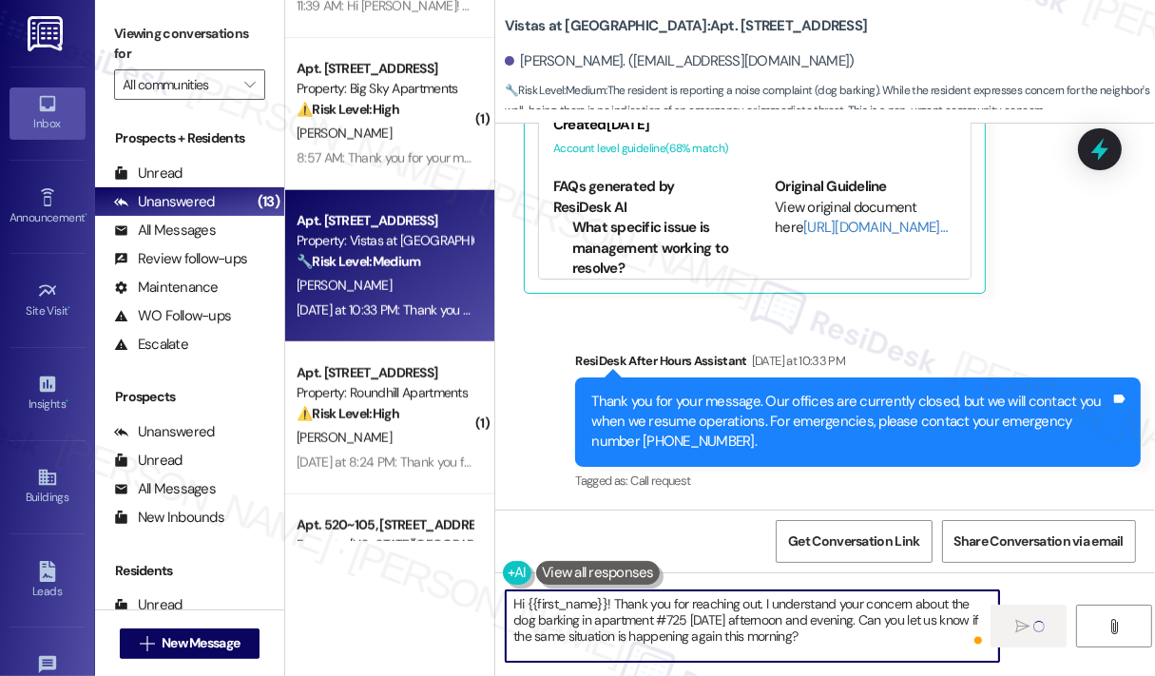
type textarea "Hi {{first_name}}! Thank you for reaching out. I understand your concern about …"
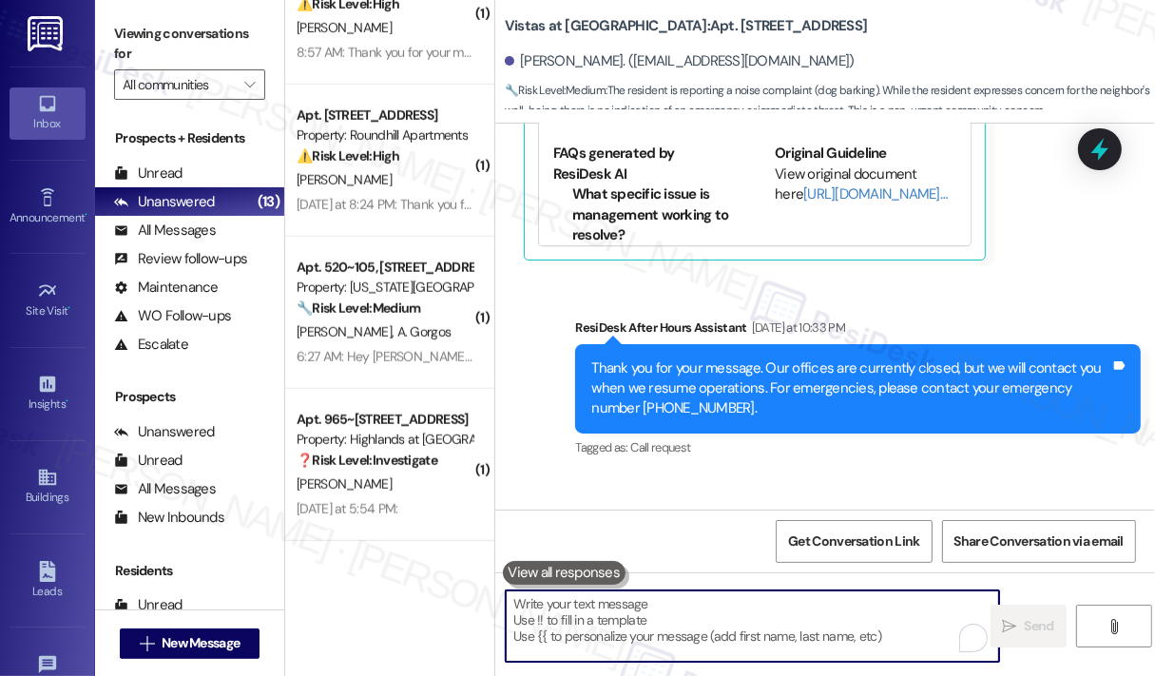
scroll to position [4448, 0]
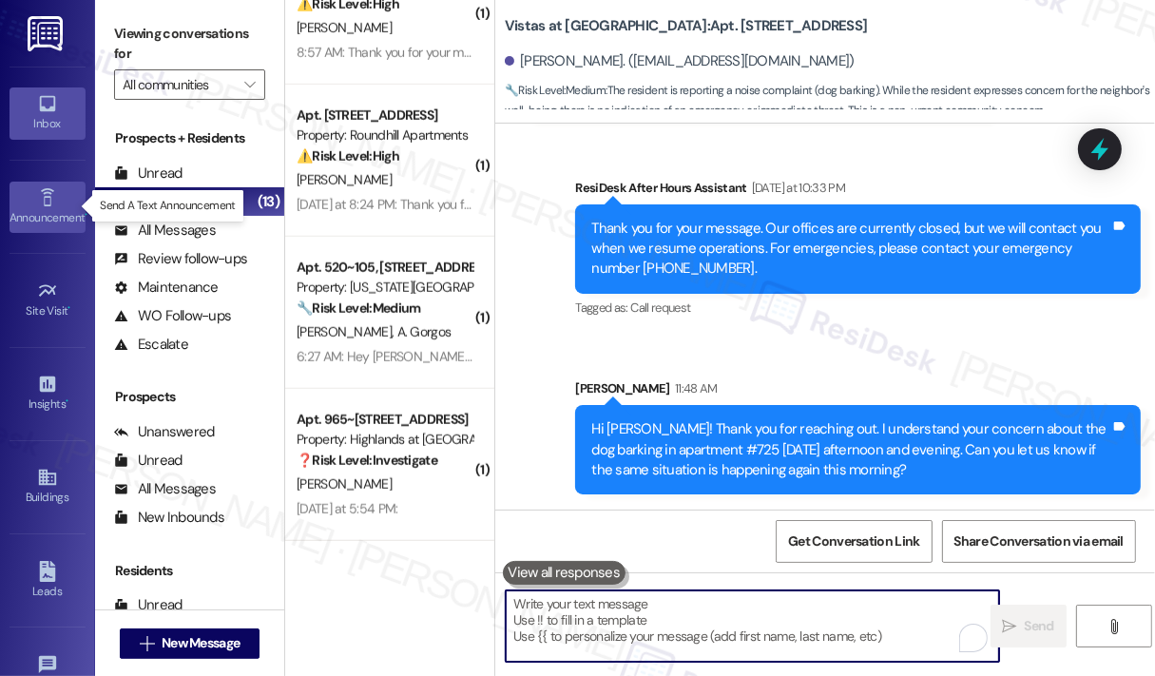
click at [32, 211] on div "Announcement •" at bounding box center [47, 217] width 95 height 19
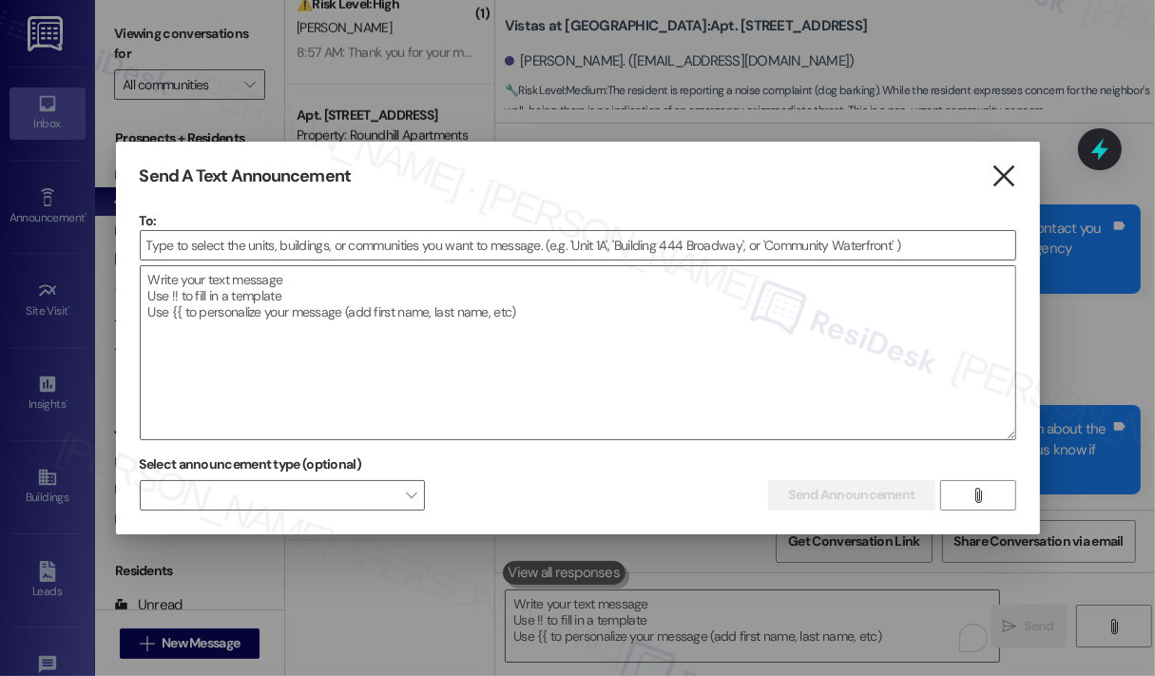
click at [1001, 172] on icon "" at bounding box center [1003, 176] width 26 height 20
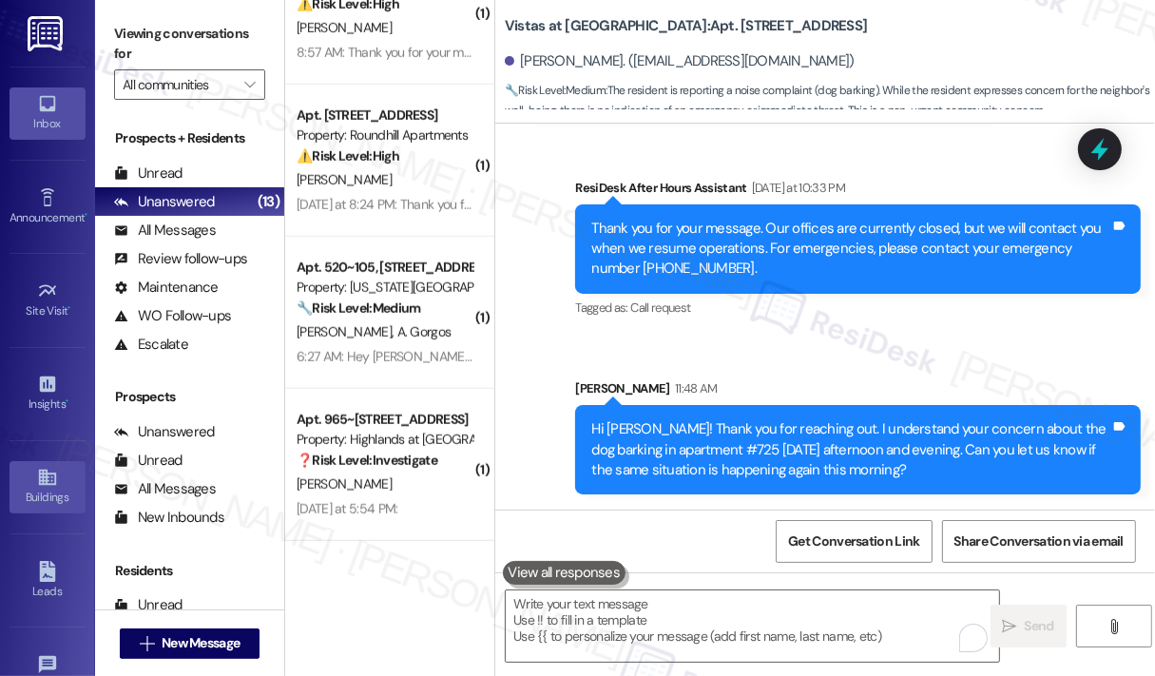
click at [56, 475] on link "Buildings" at bounding box center [48, 486] width 76 height 51
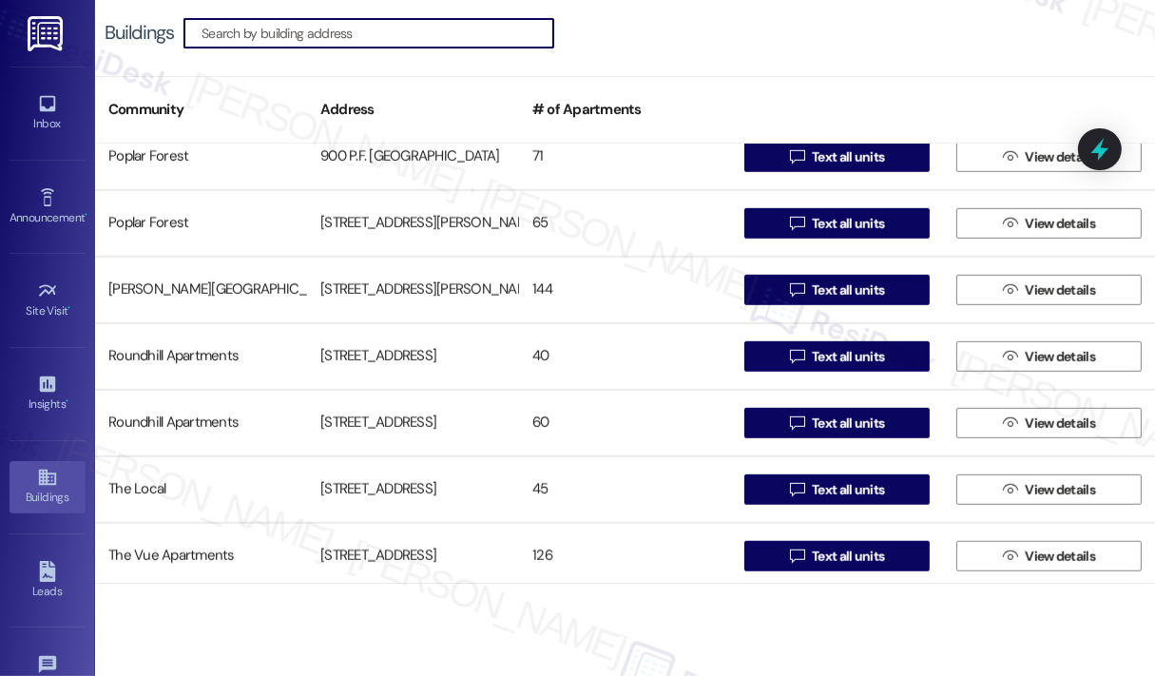
scroll to position [1141, 0]
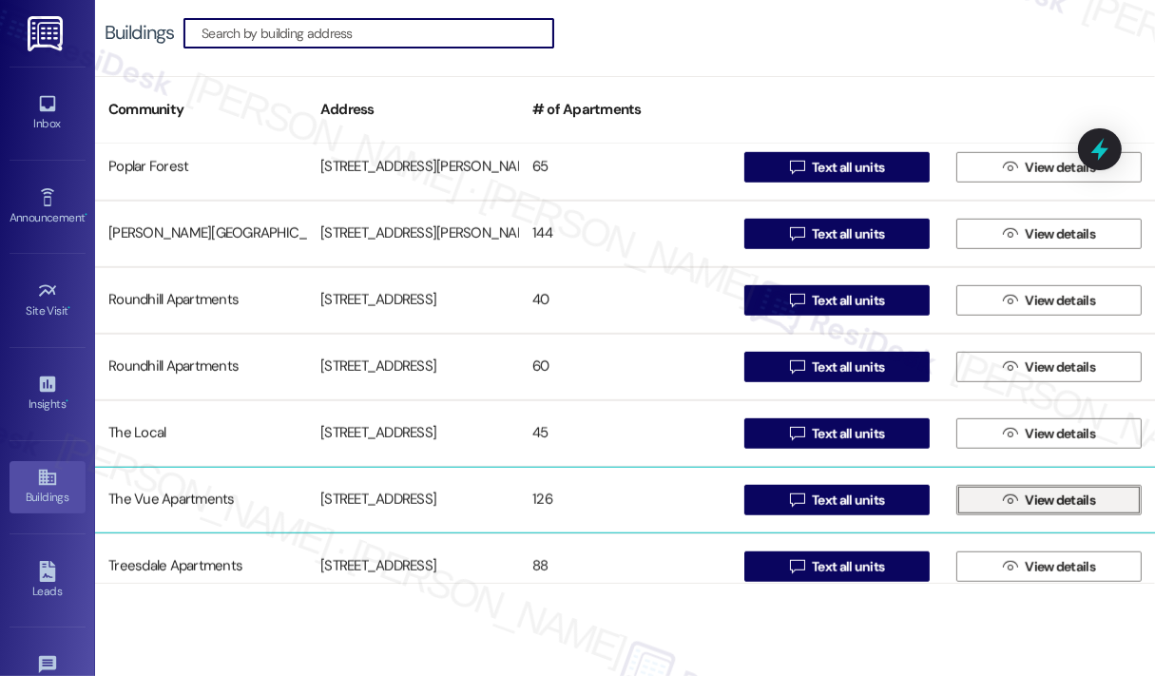
click at [1003, 498] on icon "" at bounding box center [1010, 499] width 14 height 15
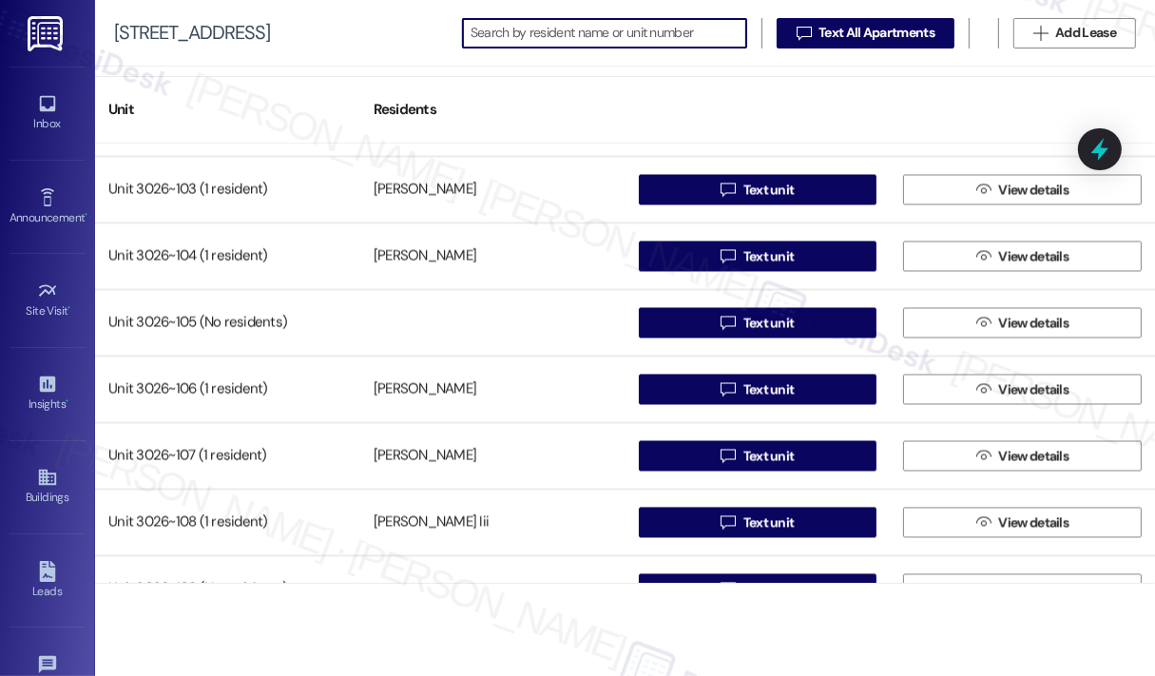
scroll to position [2946, 0]
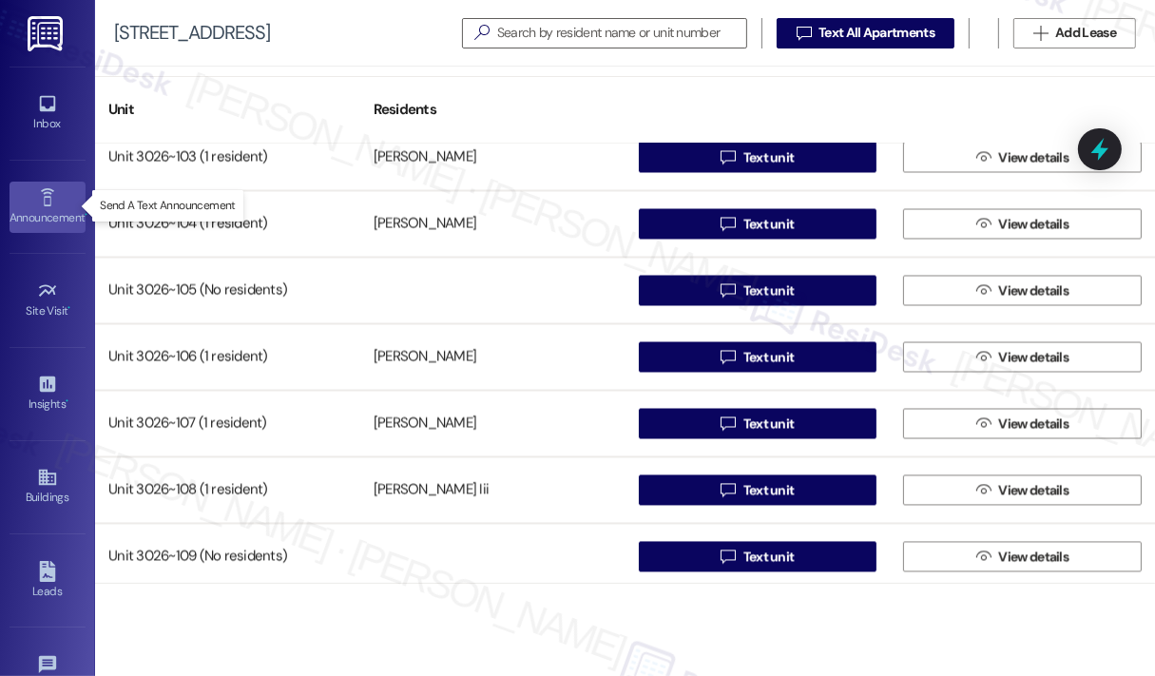
click at [41, 208] on div "Announcement •" at bounding box center [47, 217] width 95 height 19
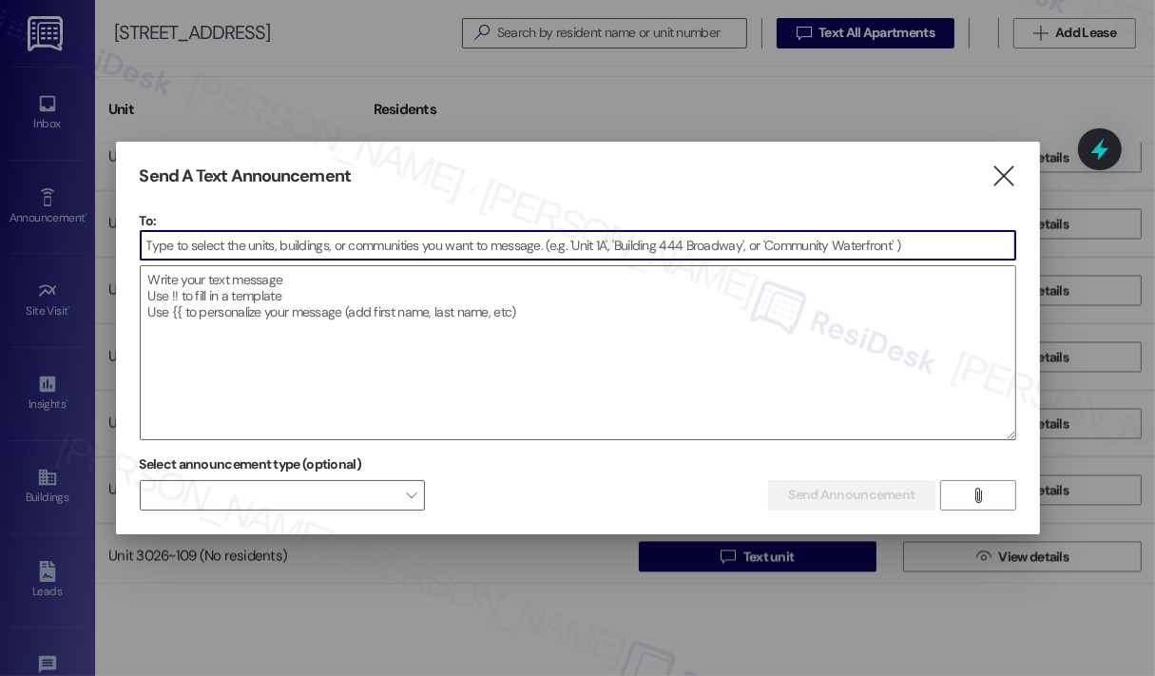
click at [259, 245] on input at bounding box center [578, 245] width 874 height 29
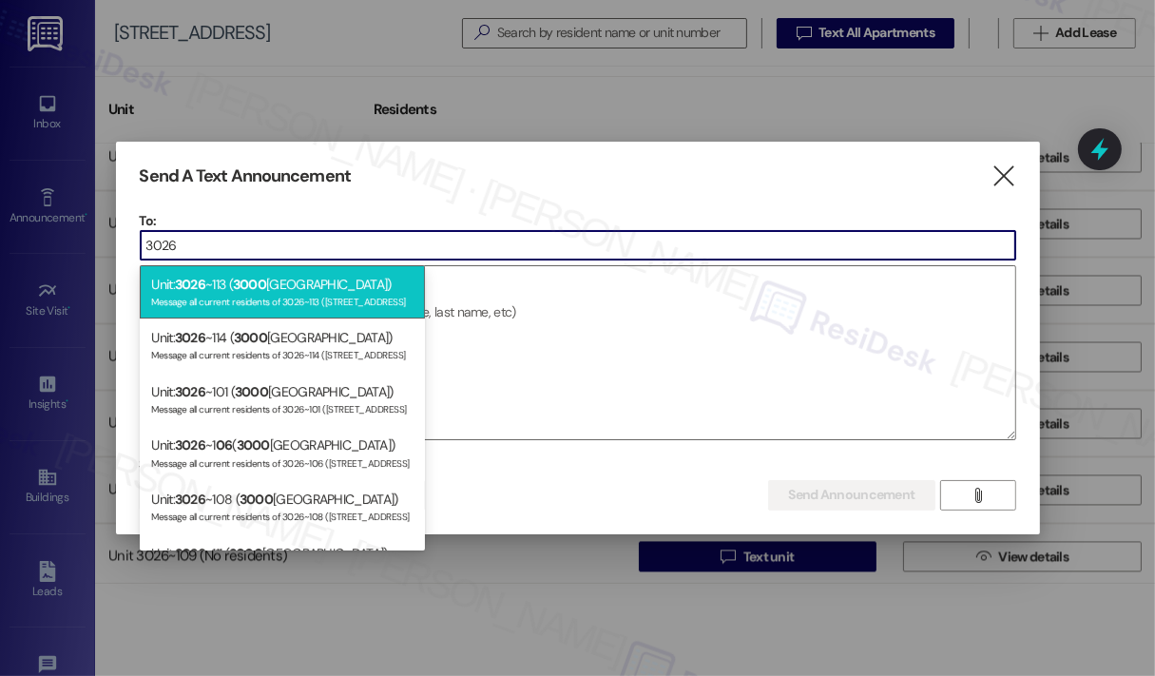
type input "3026"
click at [259, 293] on div "Message all current residents of 3026~113 ([STREET_ADDRESS]" at bounding box center [282, 300] width 262 height 16
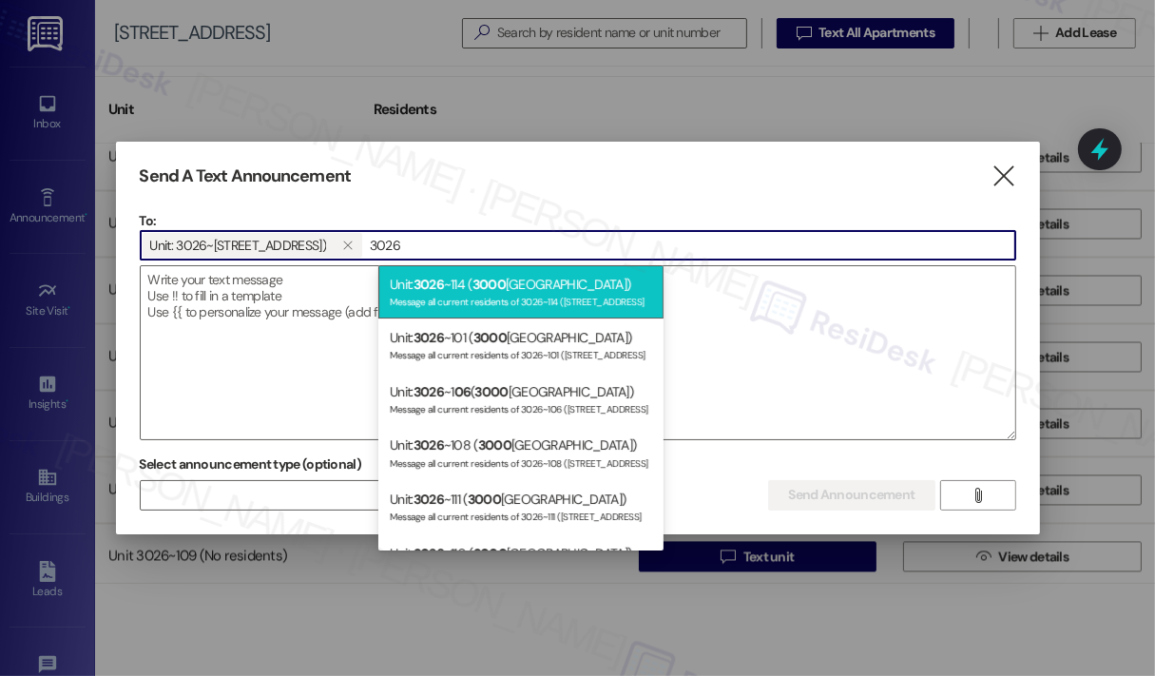
type input "3026"
click at [420, 301] on div "Message all current residents of 3026~114 ([STREET_ADDRESS]" at bounding box center [521, 300] width 262 height 16
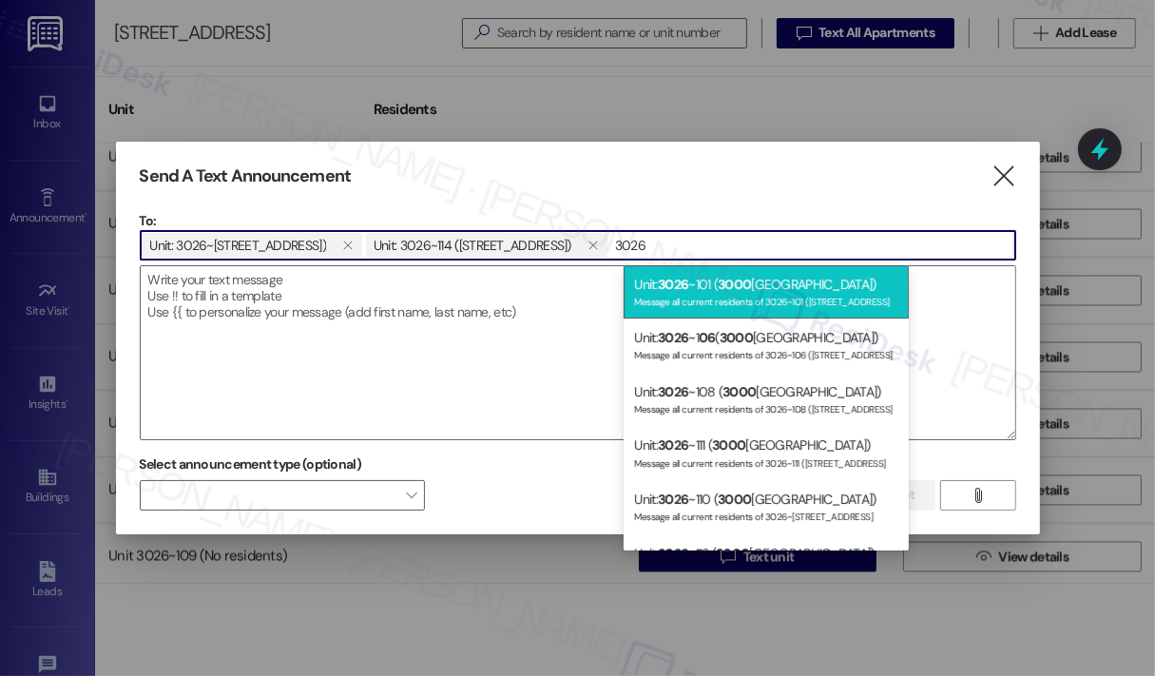
type input "3026"
click at [757, 292] on div "Unit: 3026 ~[STREET_ADDRESS]) Message all current residents of 3026~101 ([STREE…" at bounding box center [765, 292] width 285 height 54
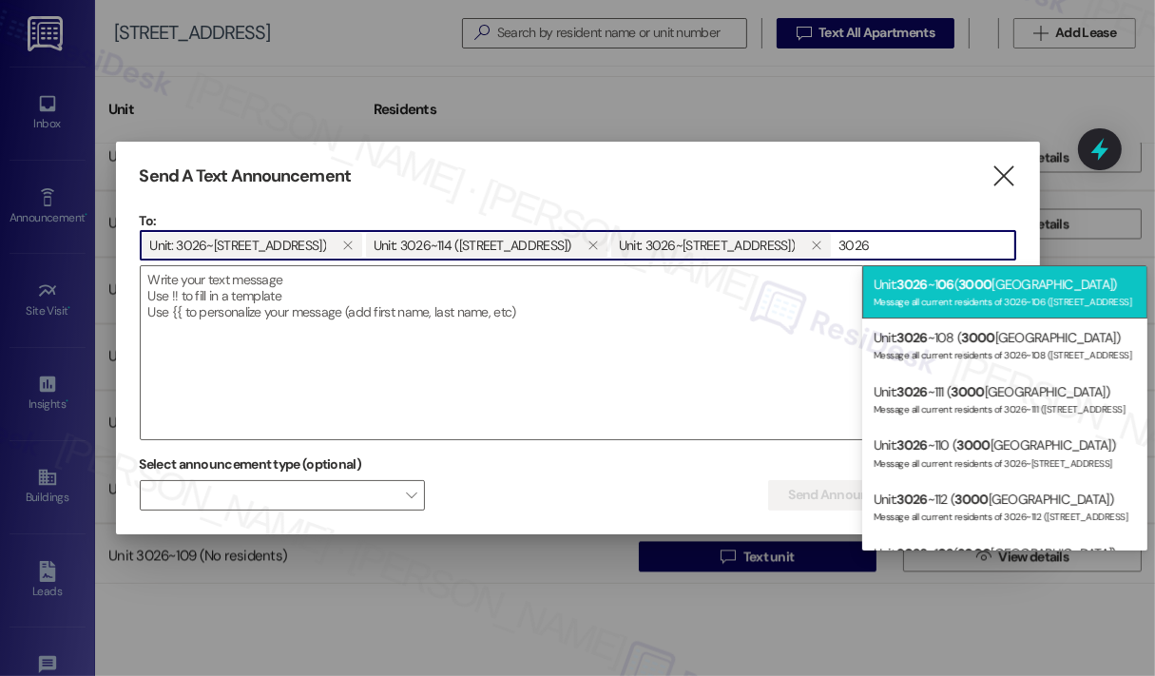
type input "3026"
click at [930, 293] on div "Message all current residents of 3026~106 ([STREET_ADDRESS]" at bounding box center [1004, 300] width 262 height 16
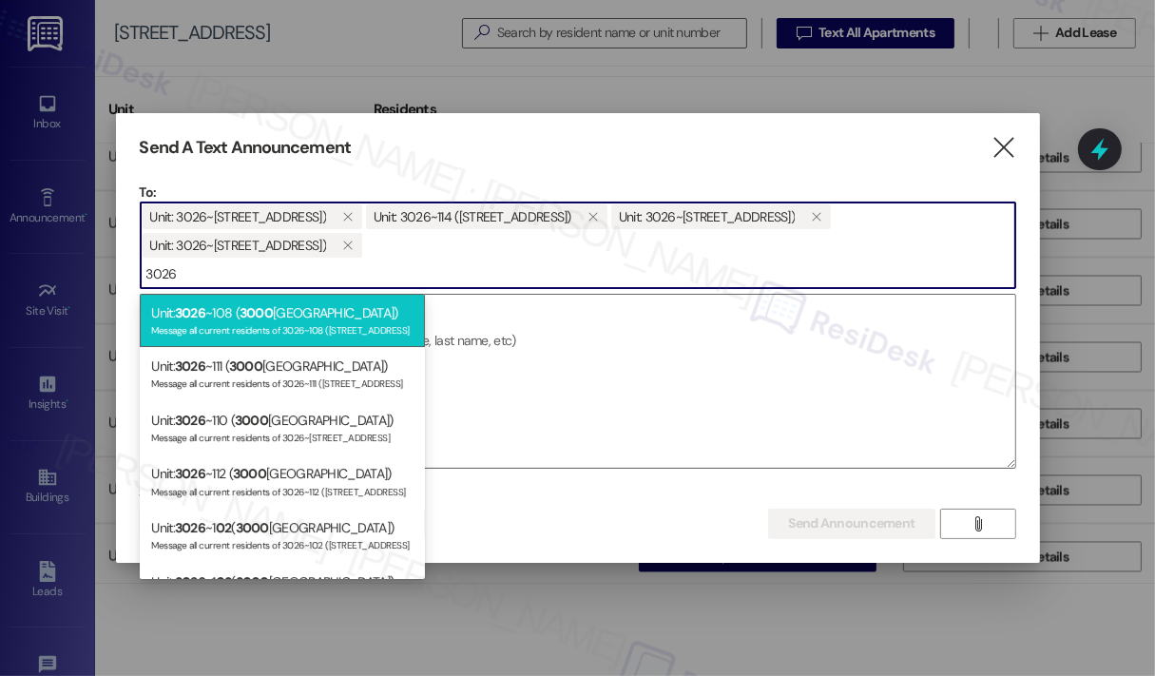
type input "3026"
click at [313, 310] on div "Unit: [PHONE_NUMBER] ( [STREET_ADDRESS]) Message all current residents of 3026~…" at bounding box center [282, 321] width 285 height 54
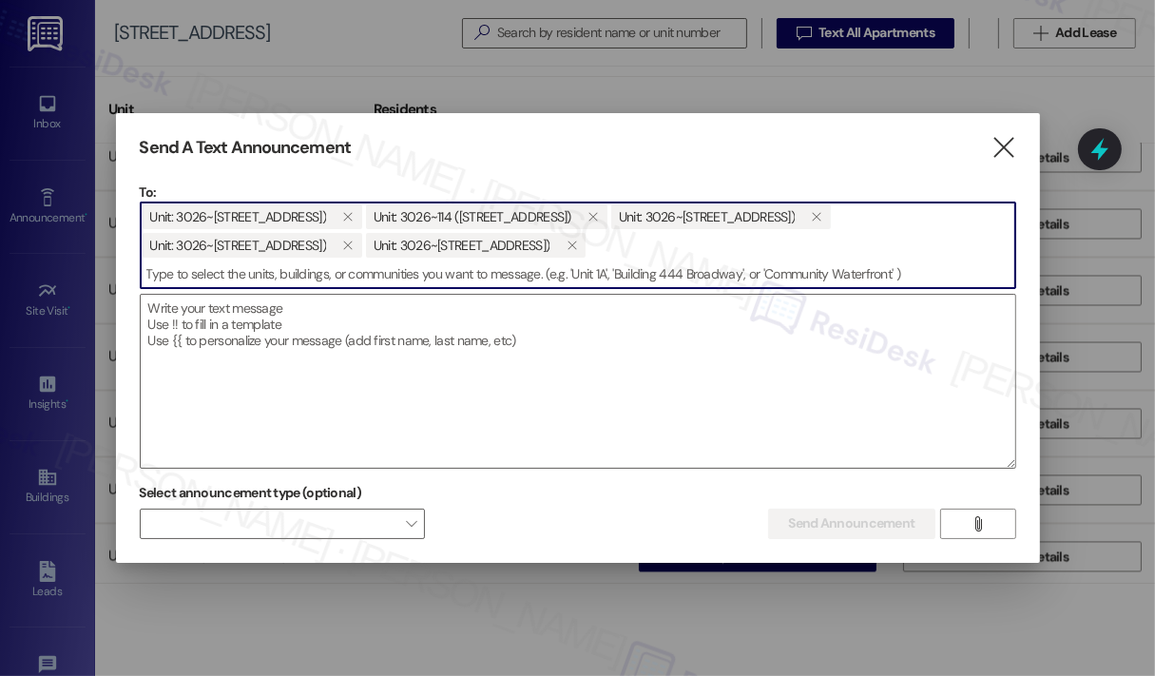
type input "2"
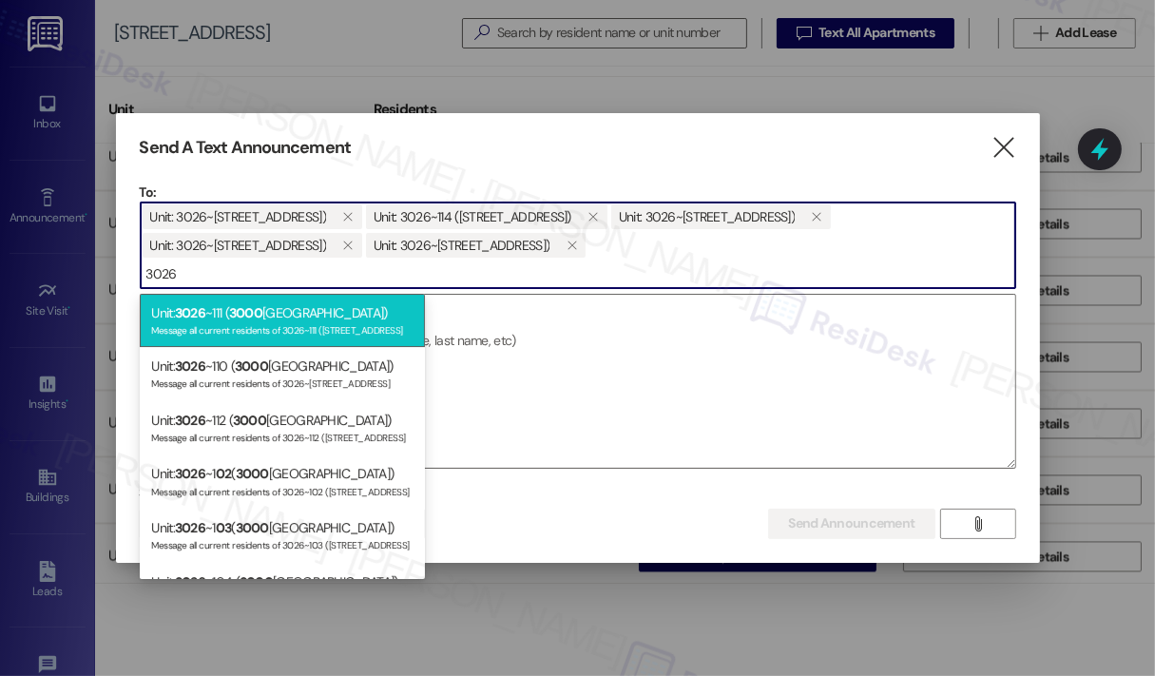
type input "3026"
click at [312, 321] on div "Message all current residents of 3026~111 ([STREET_ADDRESS]" at bounding box center [282, 328] width 262 height 16
type input "3026"
click at [309, 322] on div "Message all current residents of 3026~[STREET_ADDRESS]" at bounding box center [282, 328] width 262 height 16
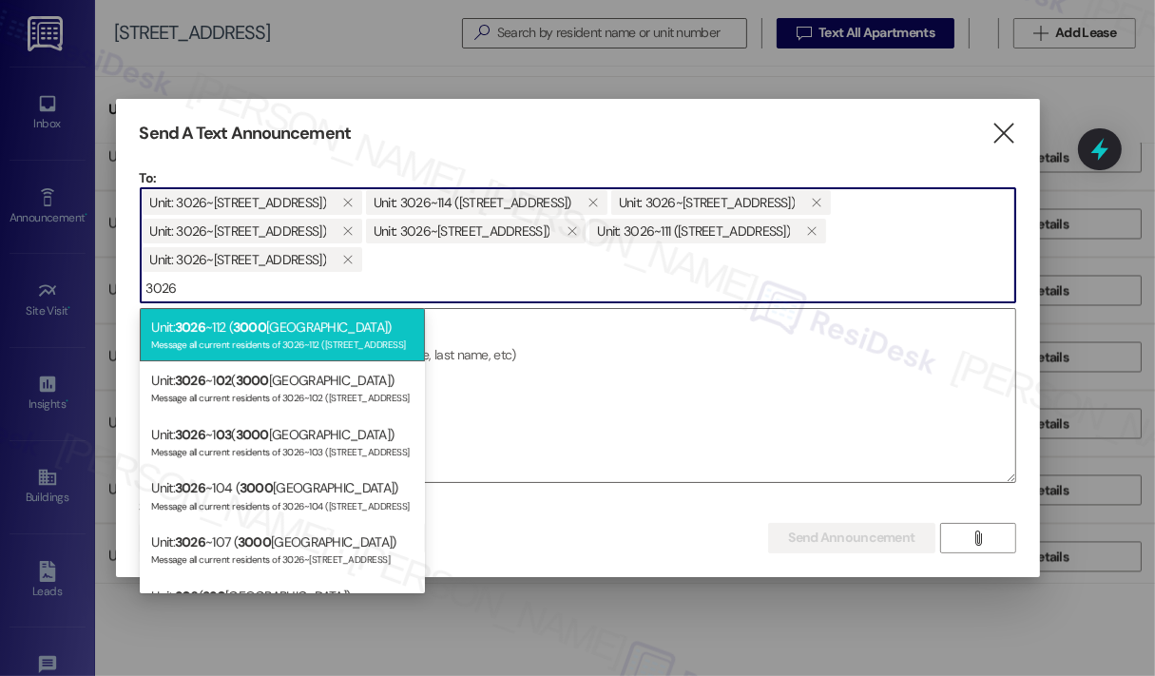
type input "3026"
click at [309, 325] on div "Unit: [PHONE_NUMBER] ( [STREET_ADDRESS]) Message all current residents of 3026~…" at bounding box center [282, 335] width 285 height 54
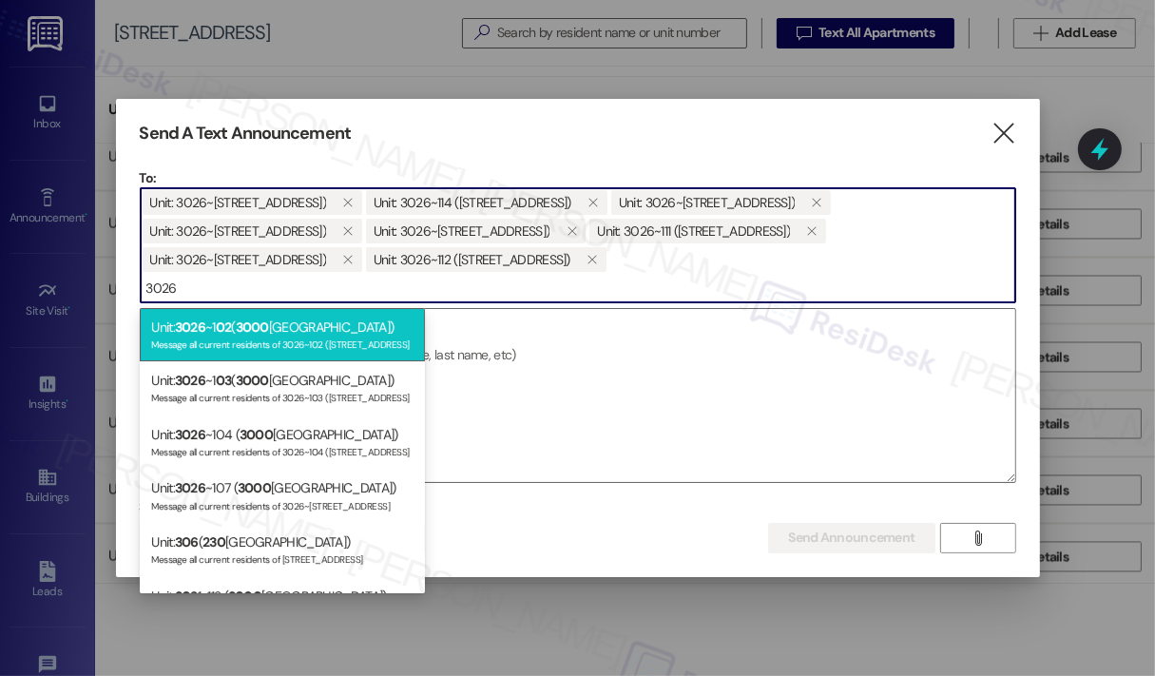
type input "3026"
click at [309, 330] on div "Unit: 3026 ~1 02 ( [STREET_ADDRESS]) Message all current residents of 3026~102 …" at bounding box center [282, 335] width 285 height 54
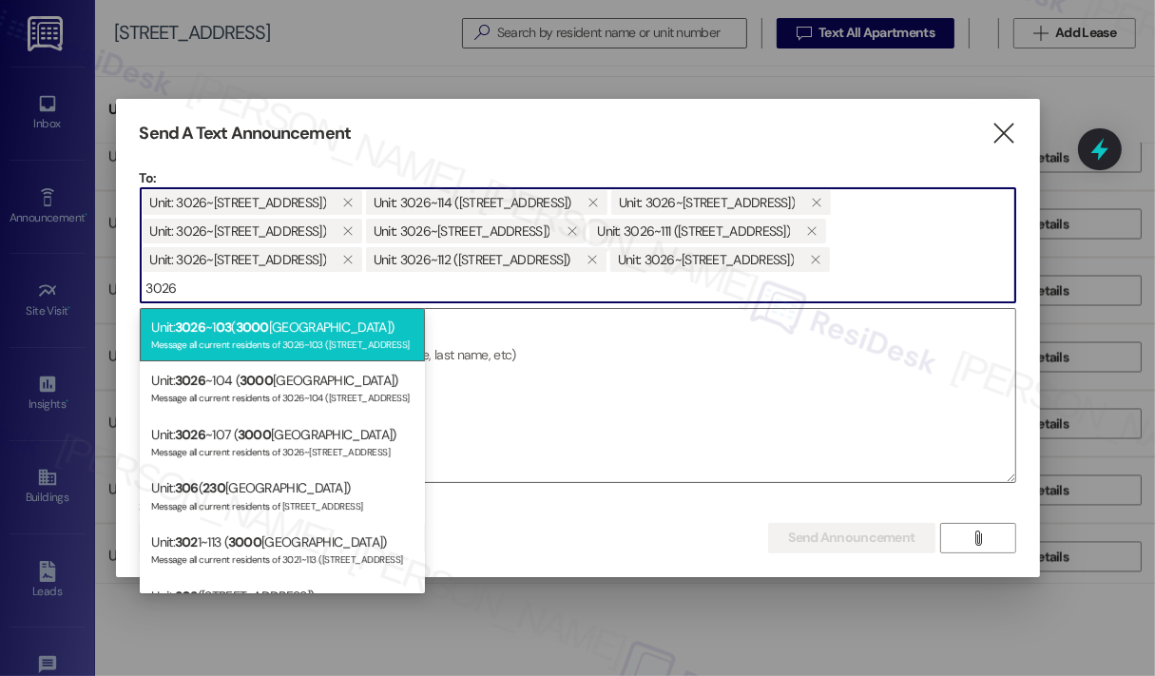
type input "3026"
click at [308, 337] on div "Message all current residents of 3026~103 ([STREET_ADDRESS]" at bounding box center [282, 343] width 262 height 16
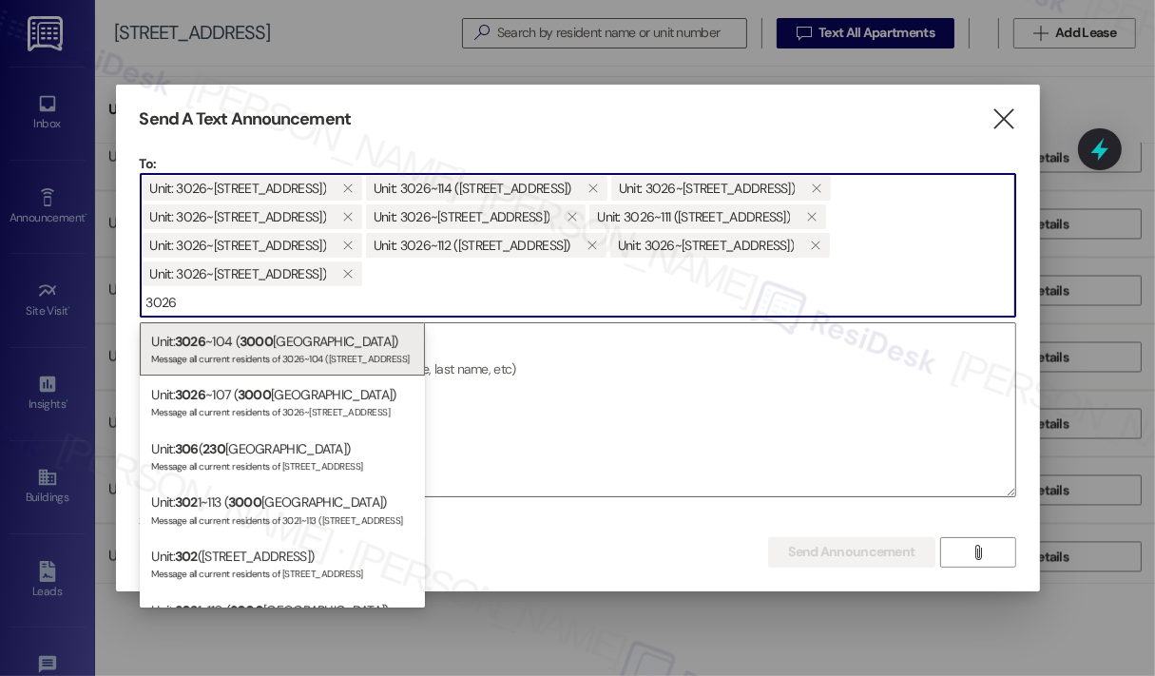
type input "3026"
click at [308, 337] on div "Unit: [PHONE_NUMBER] ( [STREET_ADDRESS]) Message all current residents of 3026~…" at bounding box center [282, 349] width 285 height 54
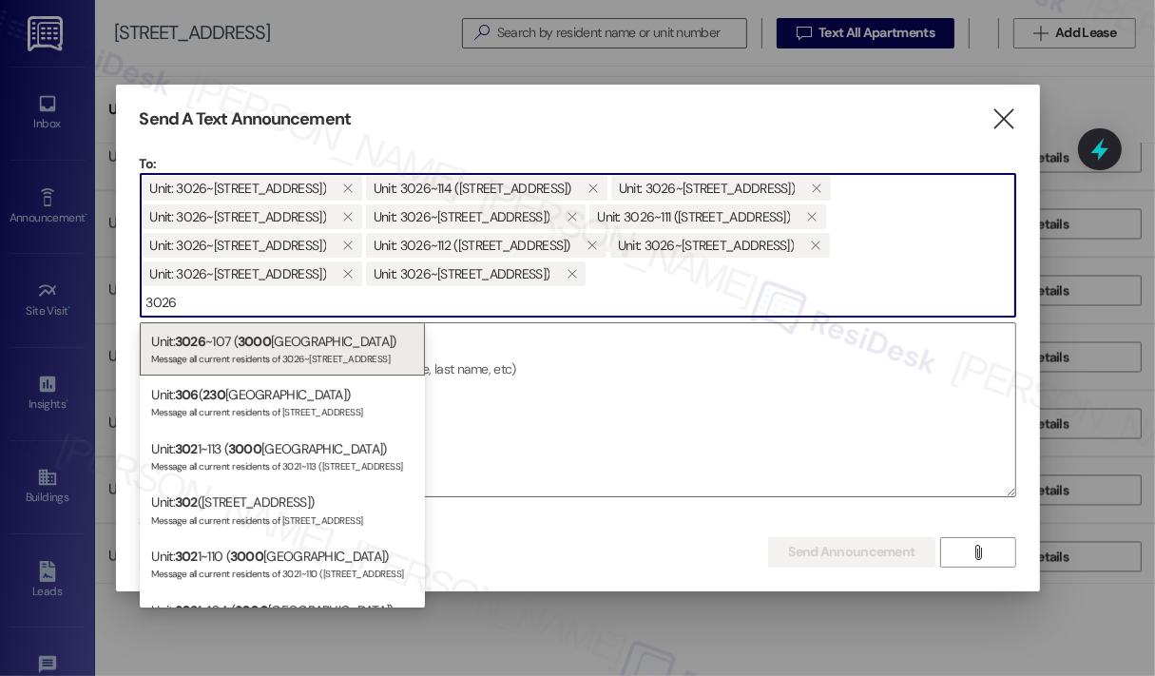
type input "3026"
click at [294, 348] on div "Unit: [PHONE_NUMBER] ( [STREET_ADDRESS]) Message all current residents of 3026~…" at bounding box center [282, 349] width 285 height 54
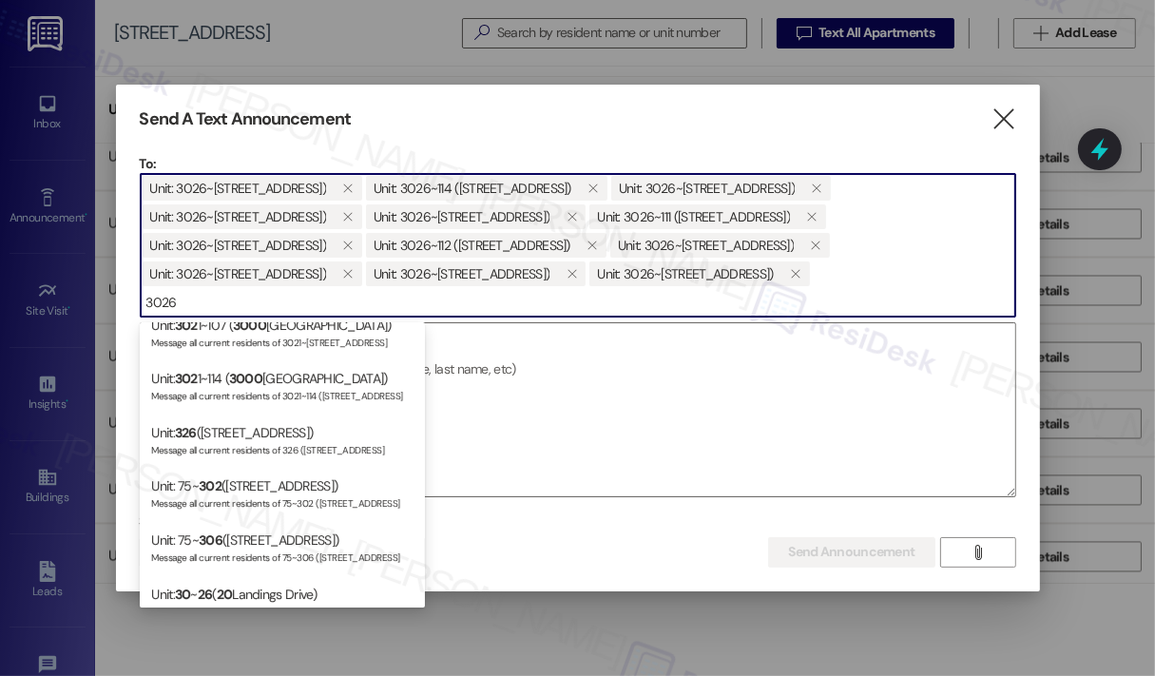
scroll to position [380, 0]
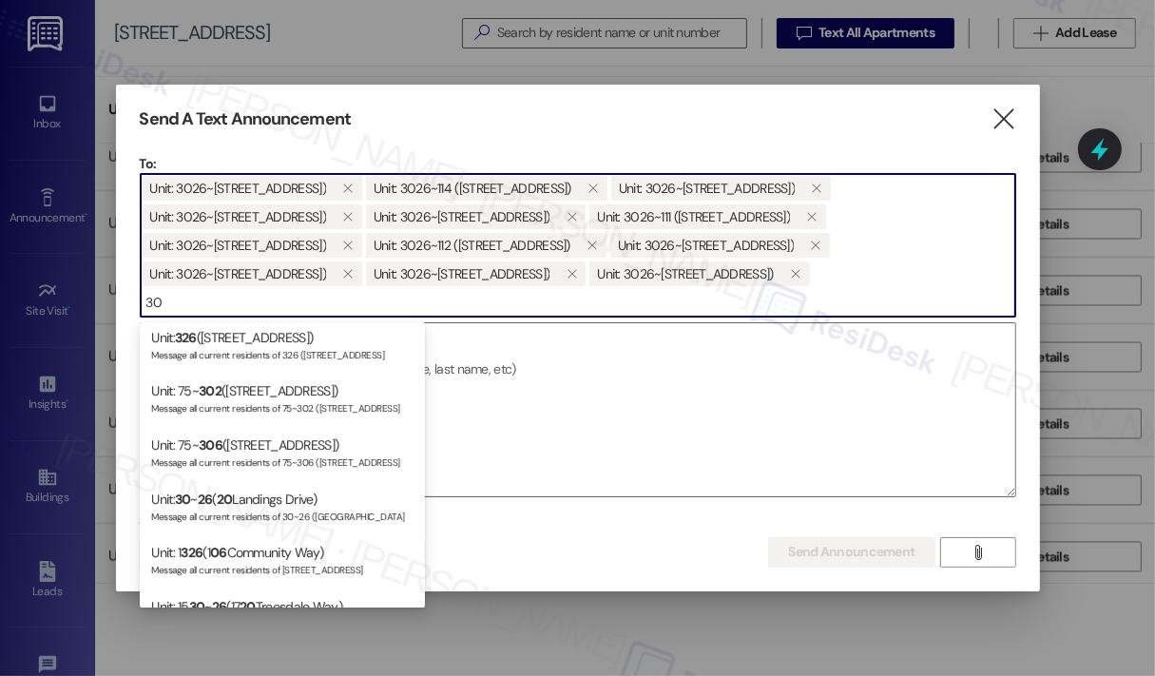
type input "3"
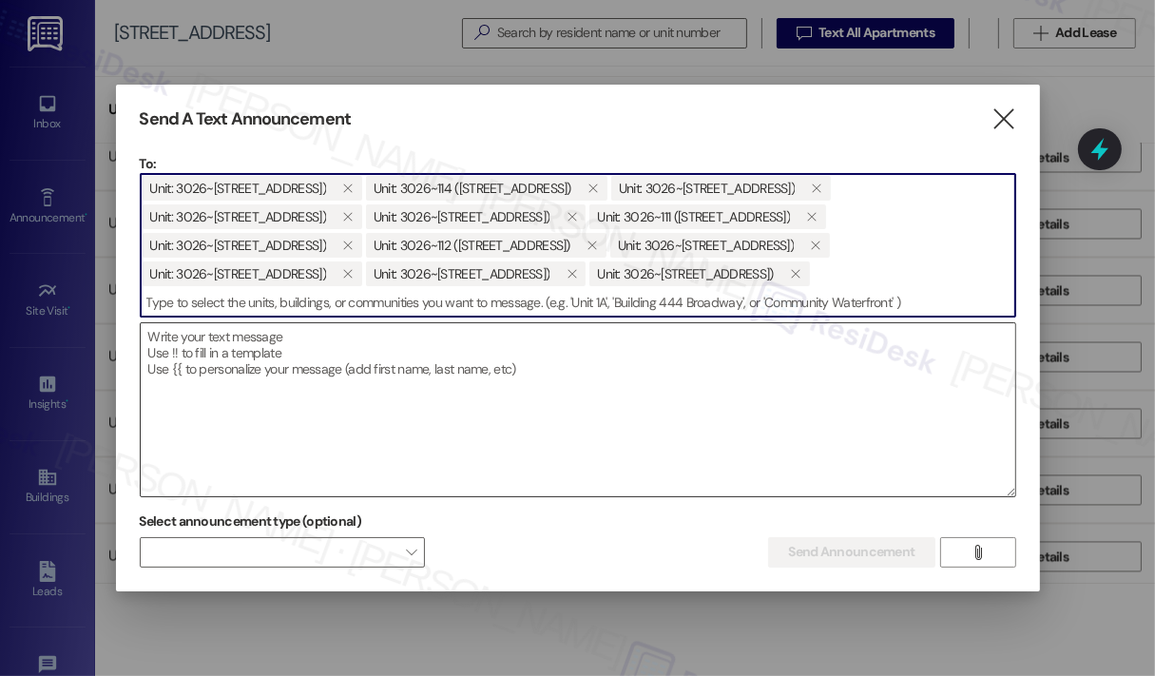
click at [325, 378] on textarea at bounding box center [578, 409] width 874 height 173
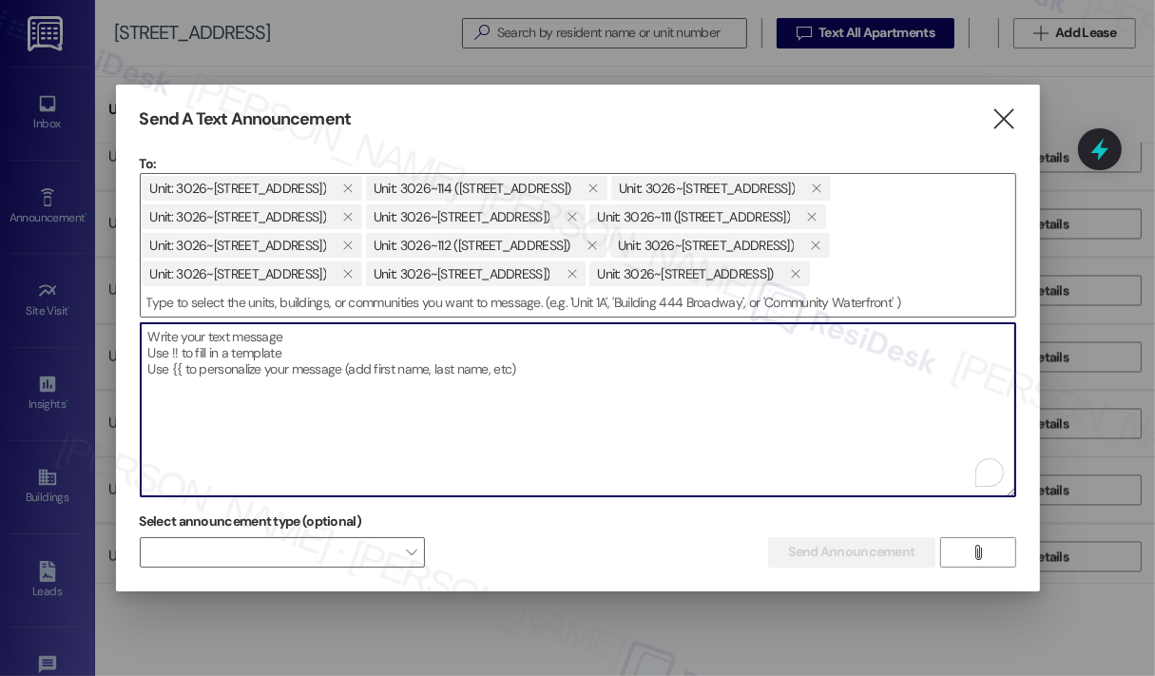
paste textarea "Hi {{first_name}}, Please be advised that quarterly inspections will take place…"
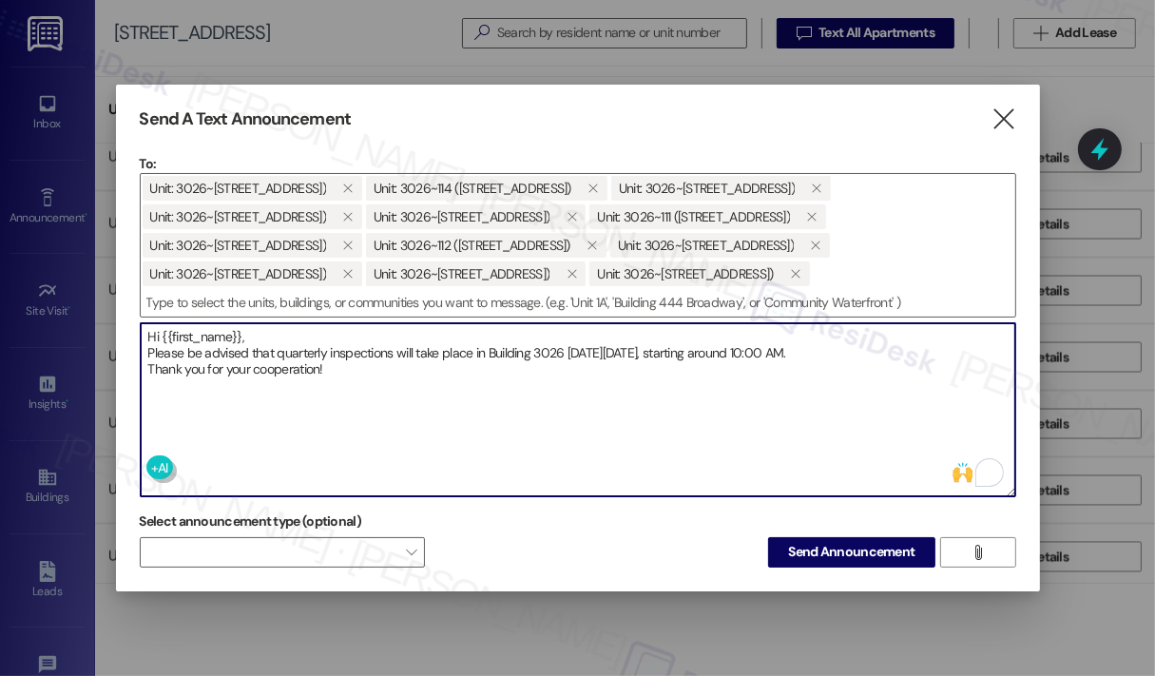
click at [634, 402] on textarea "Hi {{first_name}}, Please be advised that quarterly inspections will take place…" at bounding box center [578, 409] width 874 height 173
type textarea "Hi {{first_name}}, Please be advised that quarterly inspections will take place…"
click at [836, 554] on span "Send Announcement" at bounding box center [851, 552] width 126 height 20
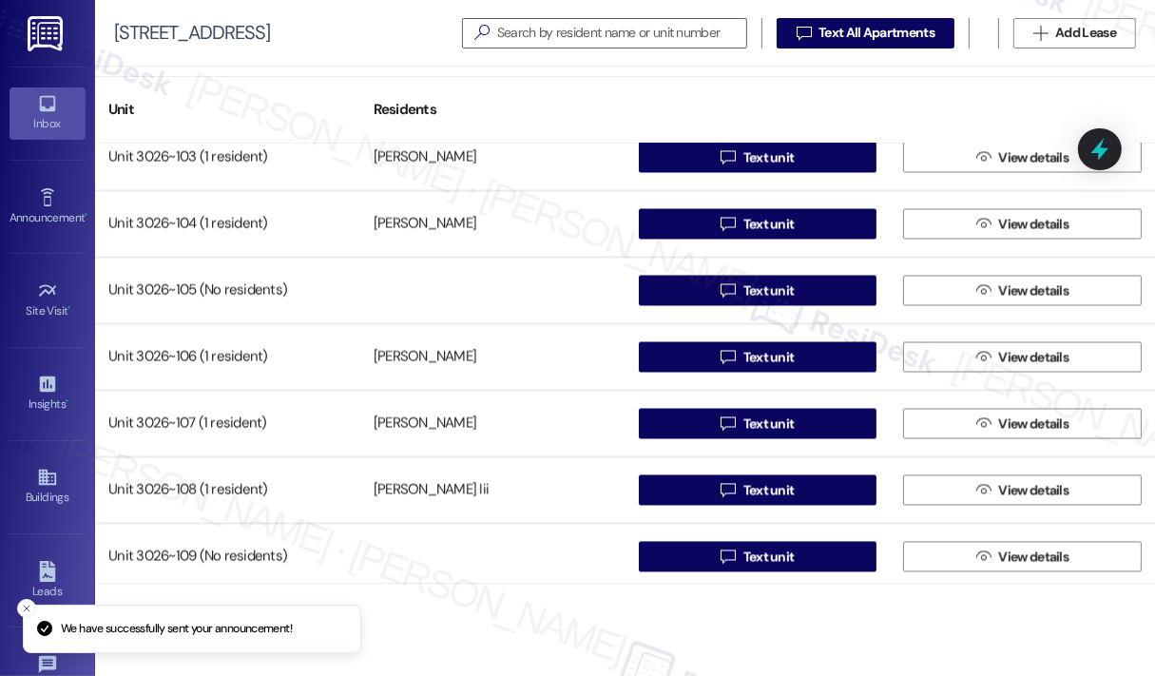
click at [50, 114] on div "Inbox" at bounding box center [47, 123] width 95 height 19
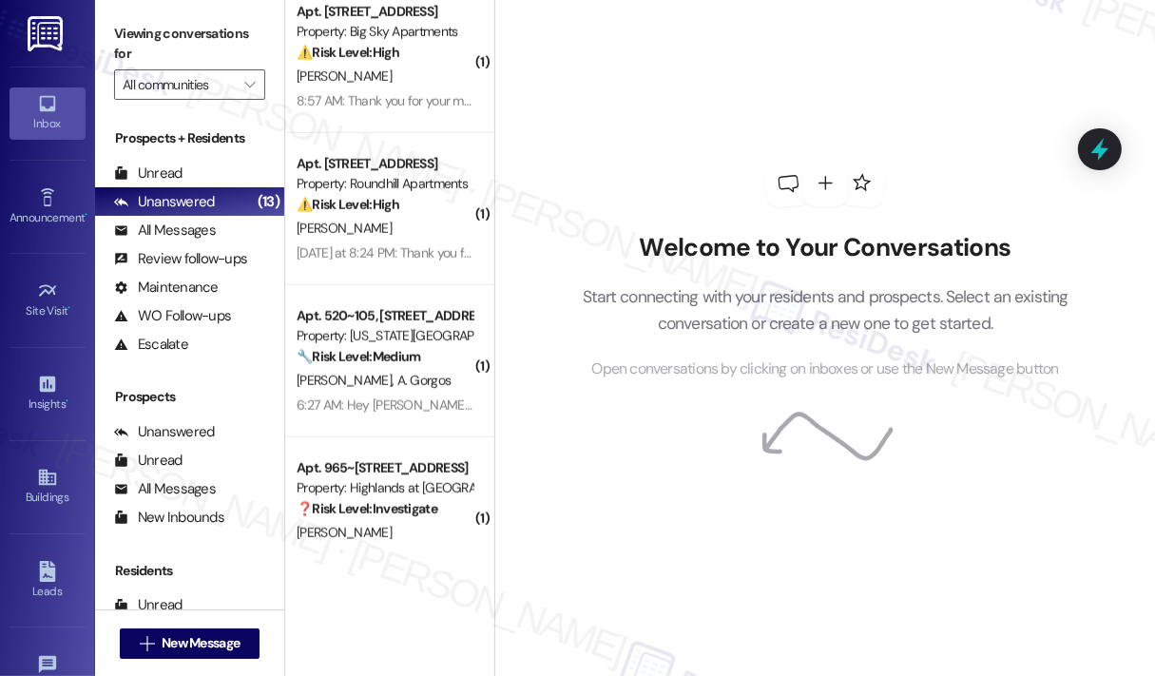
scroll to position [1284, 0]
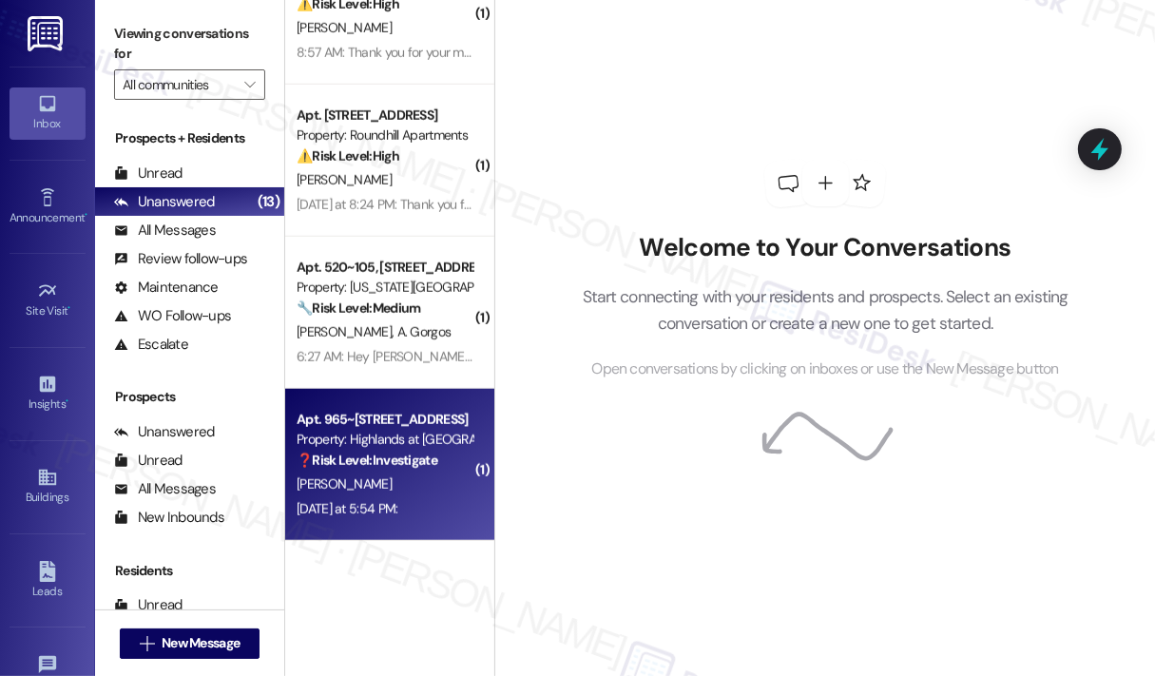
click at [398, 446] on div "Property: Highlands at [GEOGRAPHIC_DATA] Apartments" at bounding box center [385, 440] width 176 height 20
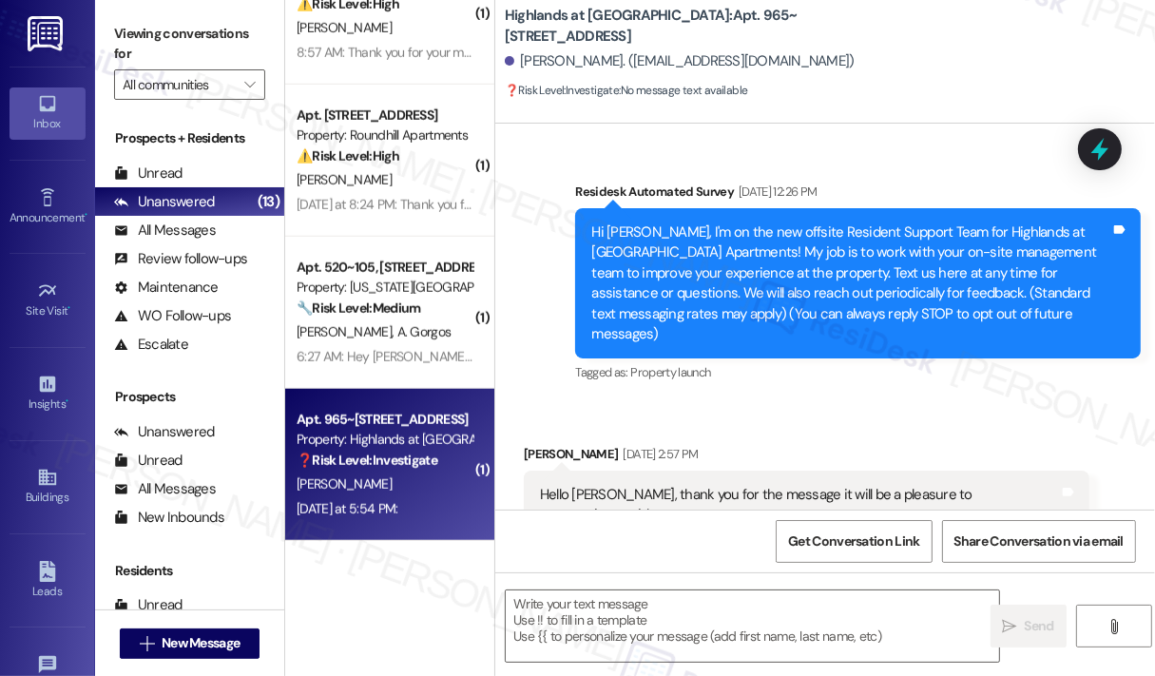
scroll to position [25335, 0]
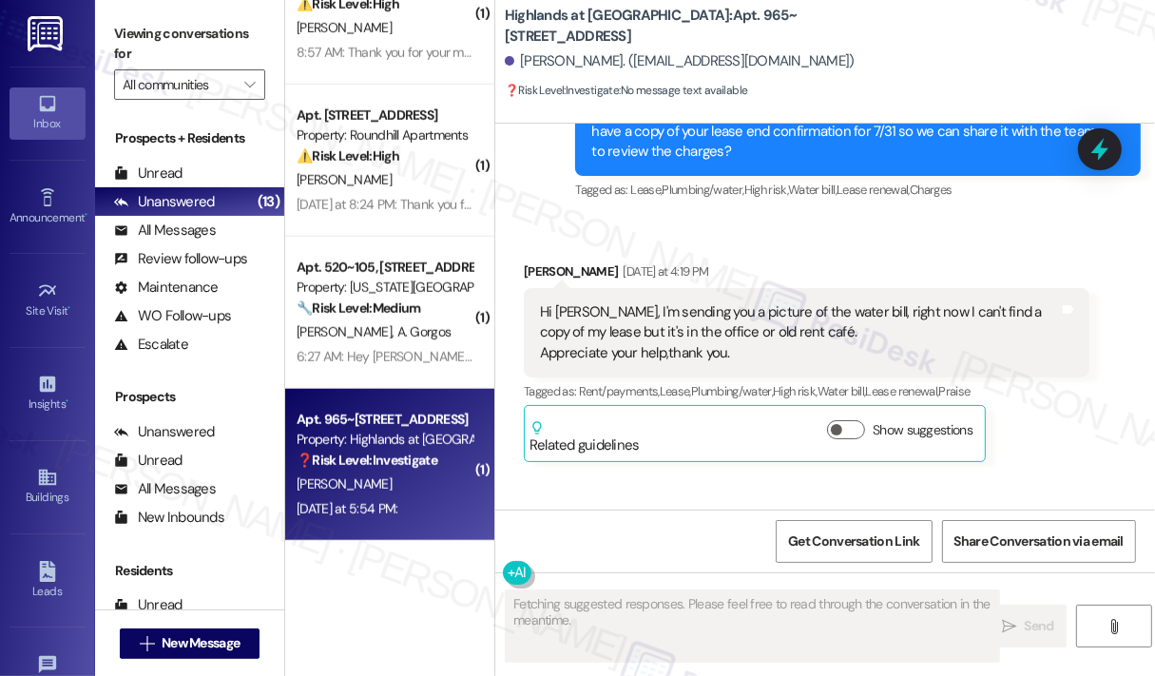
type textarea "Fetching suggested responses. Please feel free to read through the conversation…"
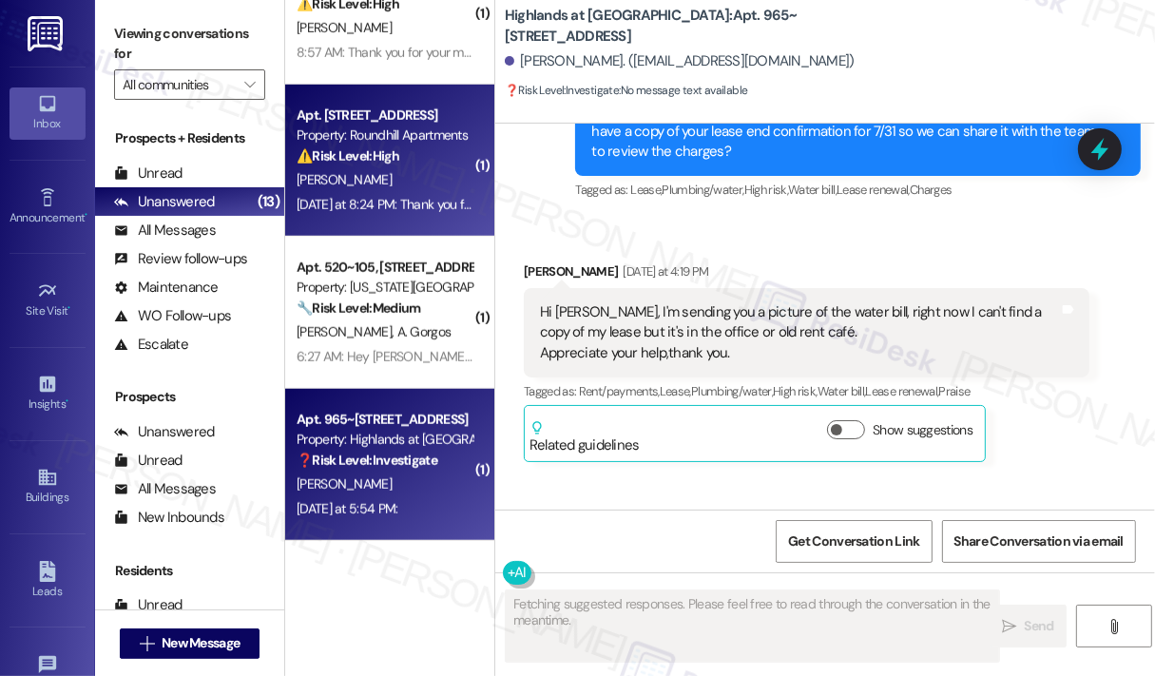
click at [422, 144] on div "Property: Roundhill Apartments" at bounding box center [385, 135] width 176 height 20
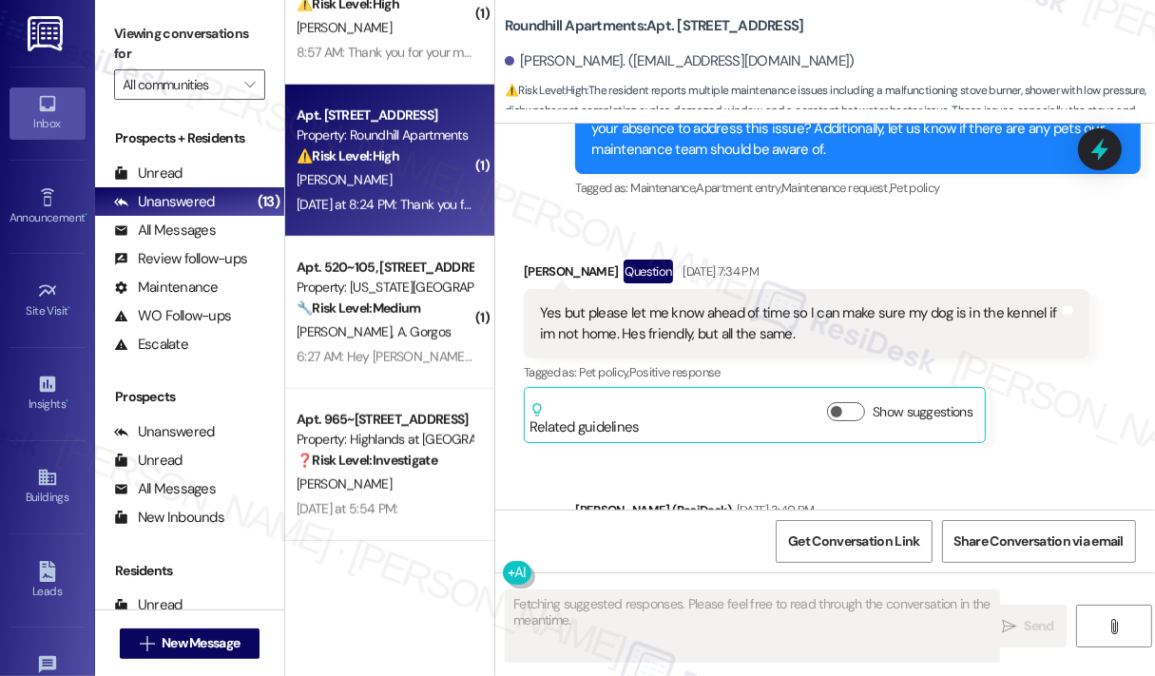
scroll to position [2800, 0]
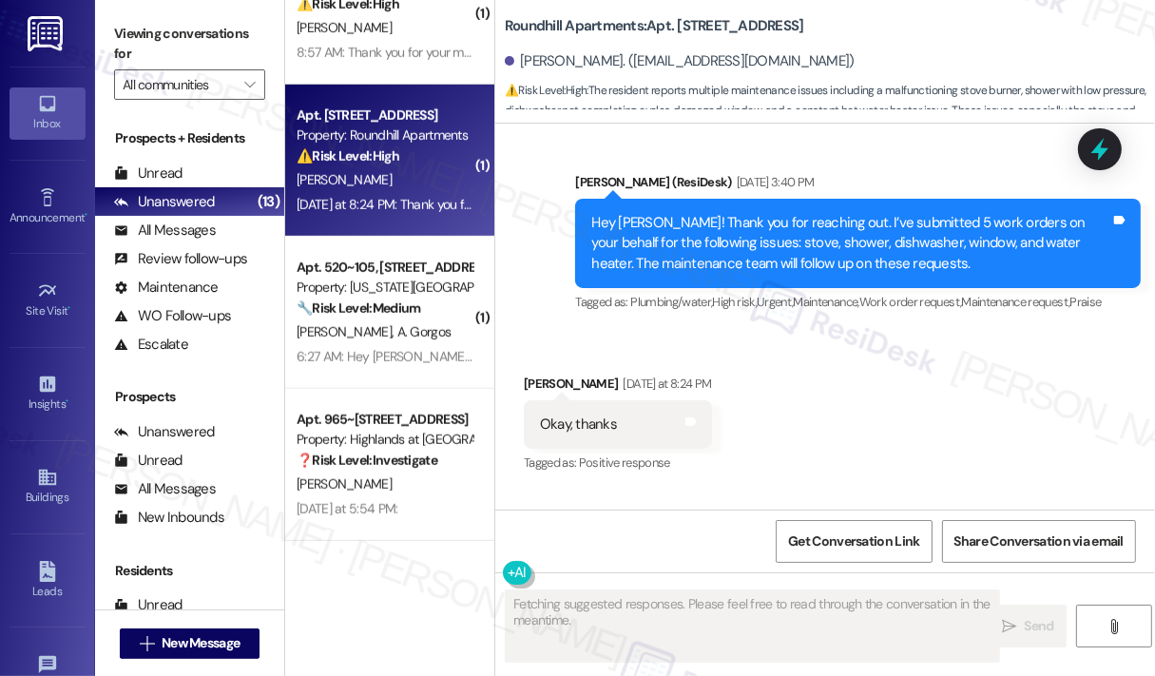
click at [859, 425] on div "Received via SMS [PERSON_NAME] [DATE] at 8:24 PM Okay, thanks Tags and notes Ta…" at bounding box center [825, 411] width 660 height 161
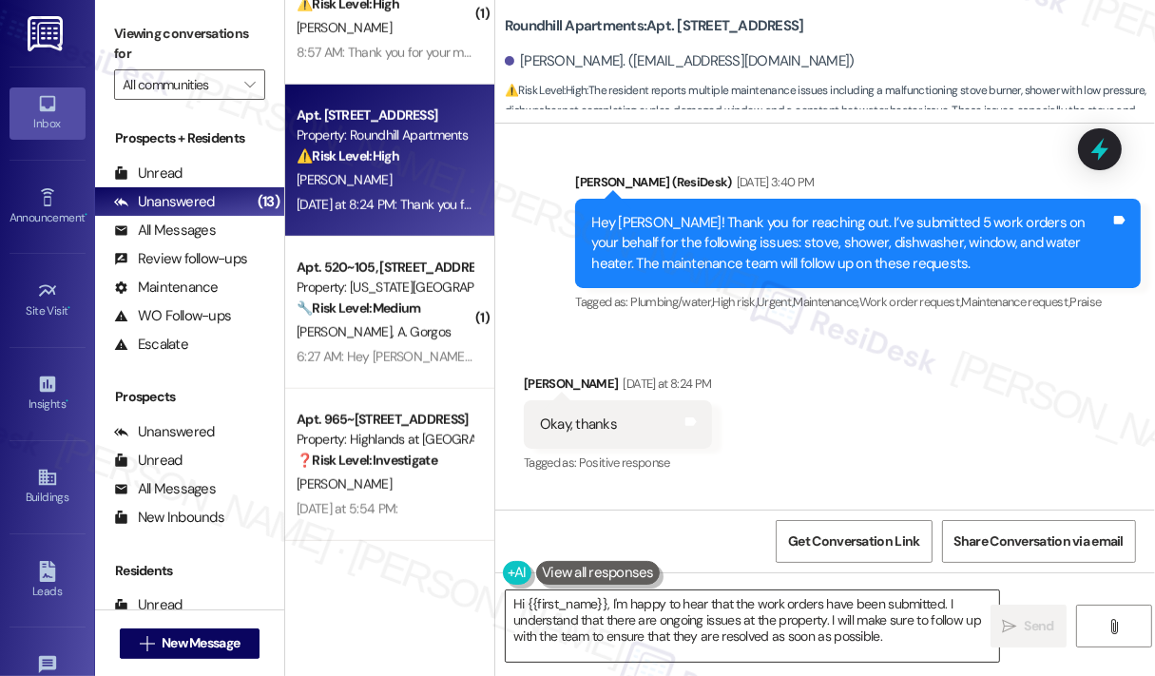
click at [718, 627] on textarea "Hi {{first_name}}, I'm happy to hear that the work orders have been submitted. …" at bounding box center [752, 625] width 493 height 71
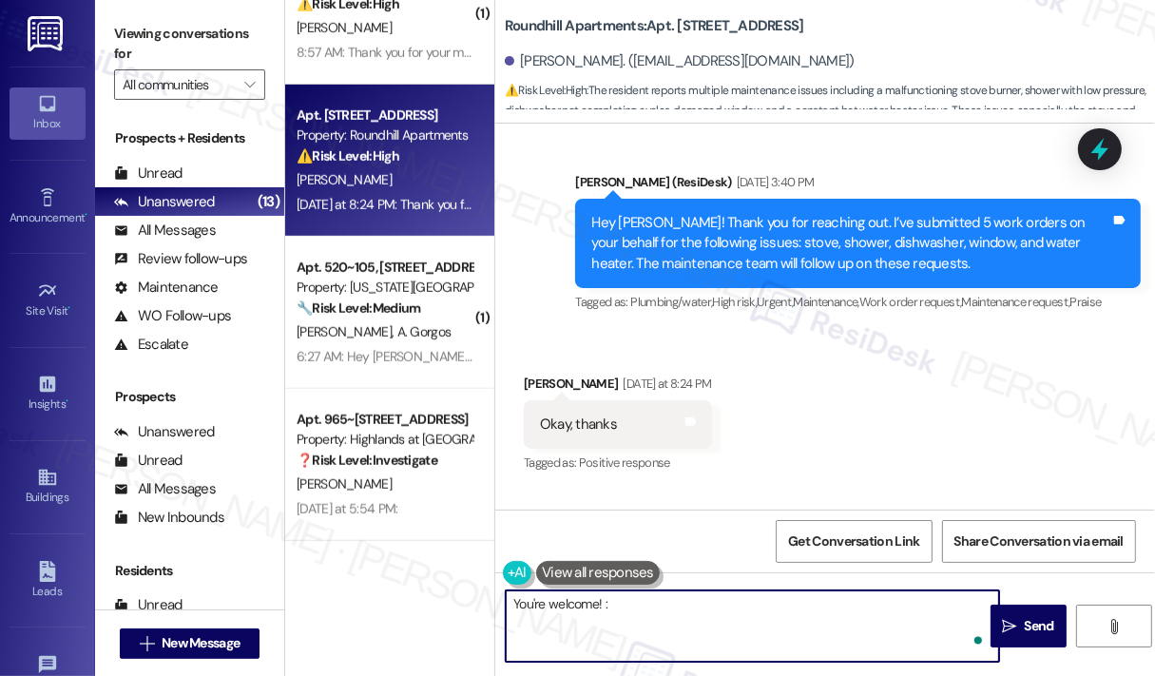
type textarea "You're welcome! :)"
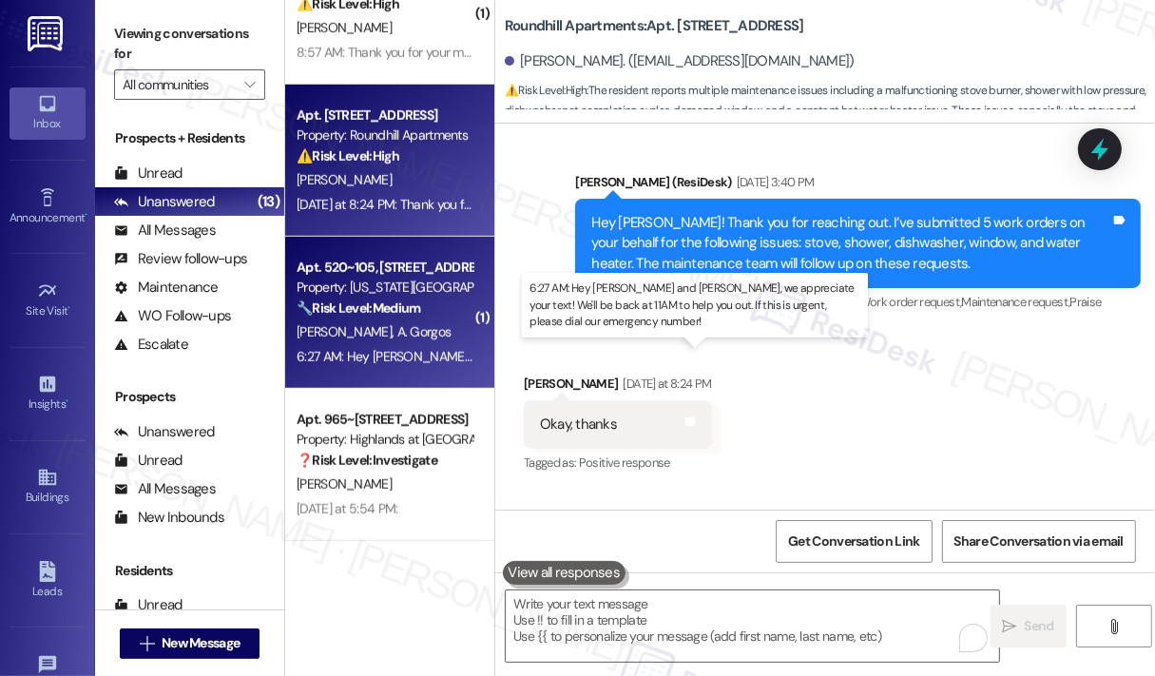
click at [381, 358] on div "6:27 AM: Hey [PERSON_NAME] and [PERSON_NAME], we appreciate your text! We'll be…" at bounding box center [759, 356] width 925 height 17
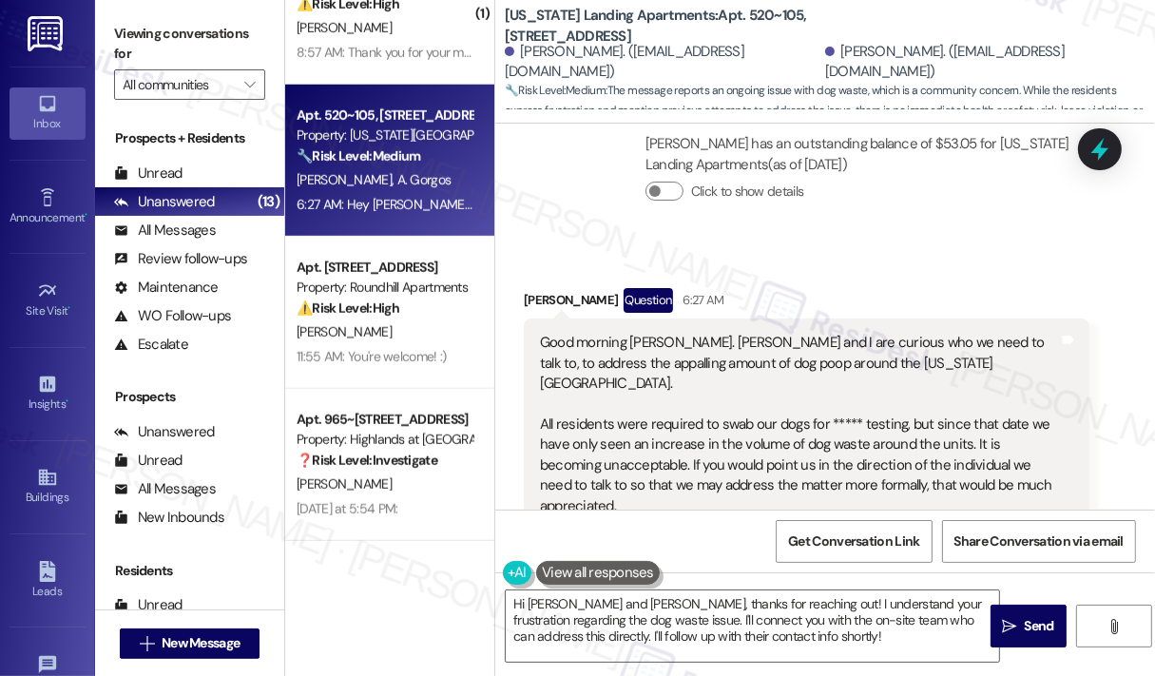
scroll to position [1376, 0]
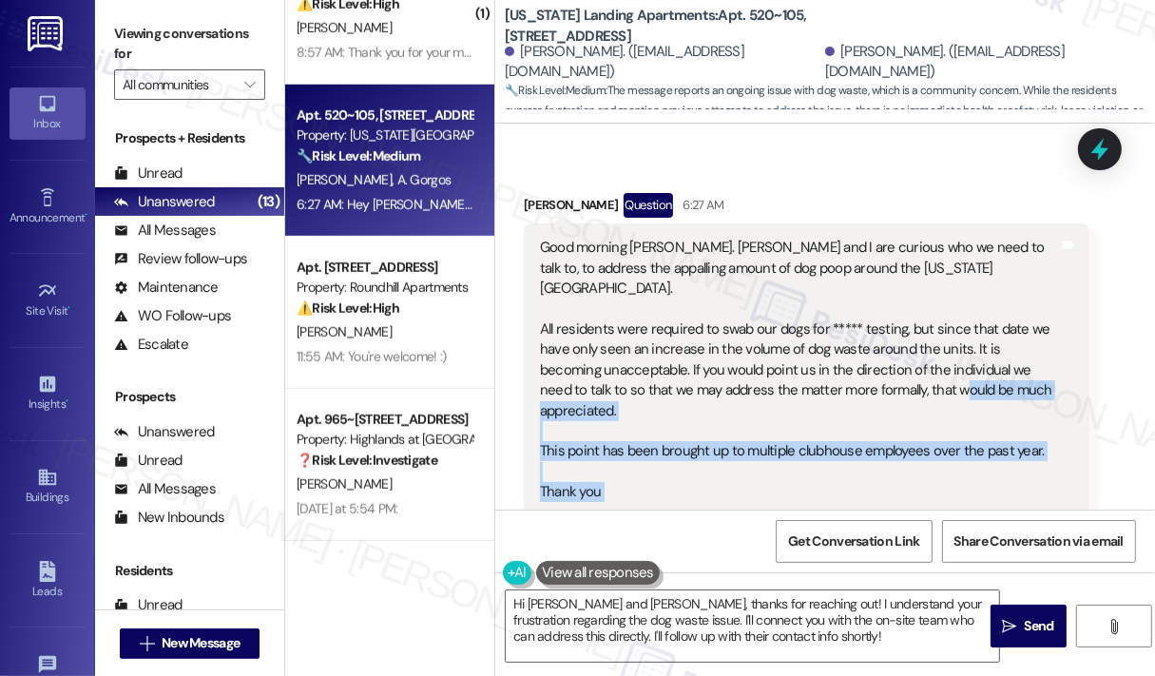
drag, startPoint x: 1057, startPoint y: 364, endPoint x: 870, endPoint y: 325, distance: 191.2
click at [870, 325] on div "Good morning [PERSON_NAME]. [PERSON_NAME] and I are curious who we need to talk…" at bounding box center [807, 369] width 566 height 293
click at [871, 326] on div "Good morning [PERSON_NAME]. [PERSON_NAME] and I are curious who we need to talk…" at bounding box center [799, 370] width 519 height 264
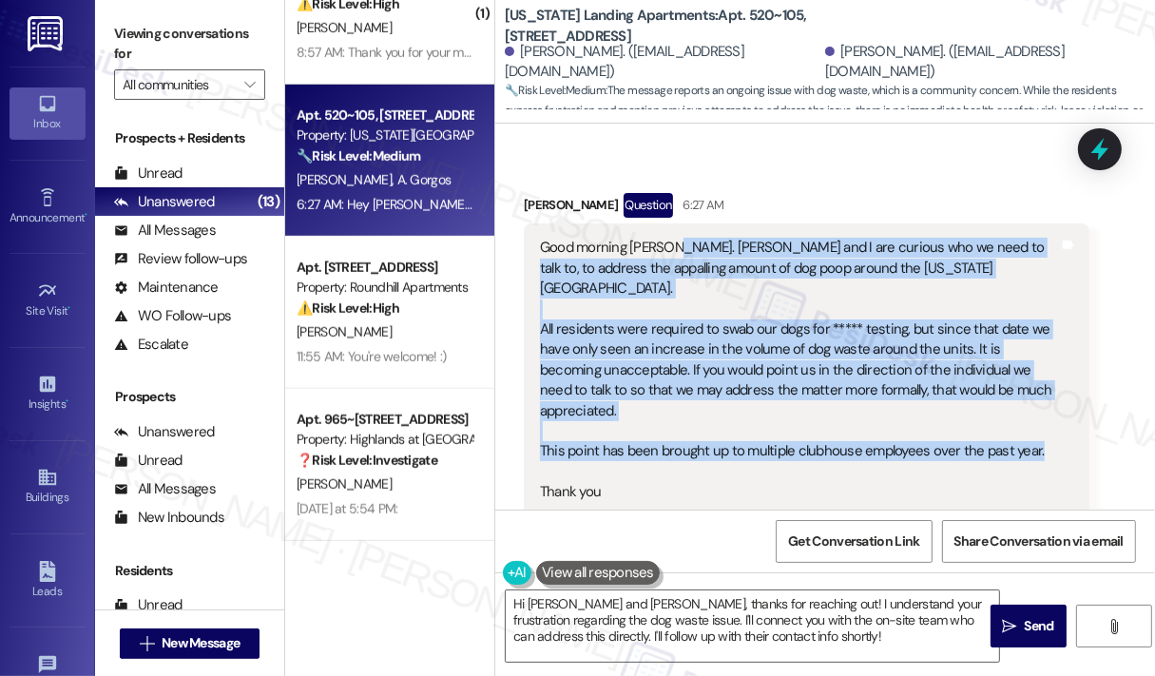
drag, startPoint x: 1034, startPoint y: 368, endPoint x: 672, endPoint y: 209, distance: 395.4
click at [672, 238] on div "Good morning [PERSON_NAME]. [PERSON_NAME] and I are curious who we need to talk…" at bounding box center [799, 370] width 519 height 264
copy div "[PERSON_NAME] and I are curious who we need to talk to, to address the appallin…"
click at [811, 642] on textarea "Hi [PERSON_NAME] and [PERSON_NAME], thanks for reaching out! I understand your …" at bounding box center [752, 625] width 493 height 71
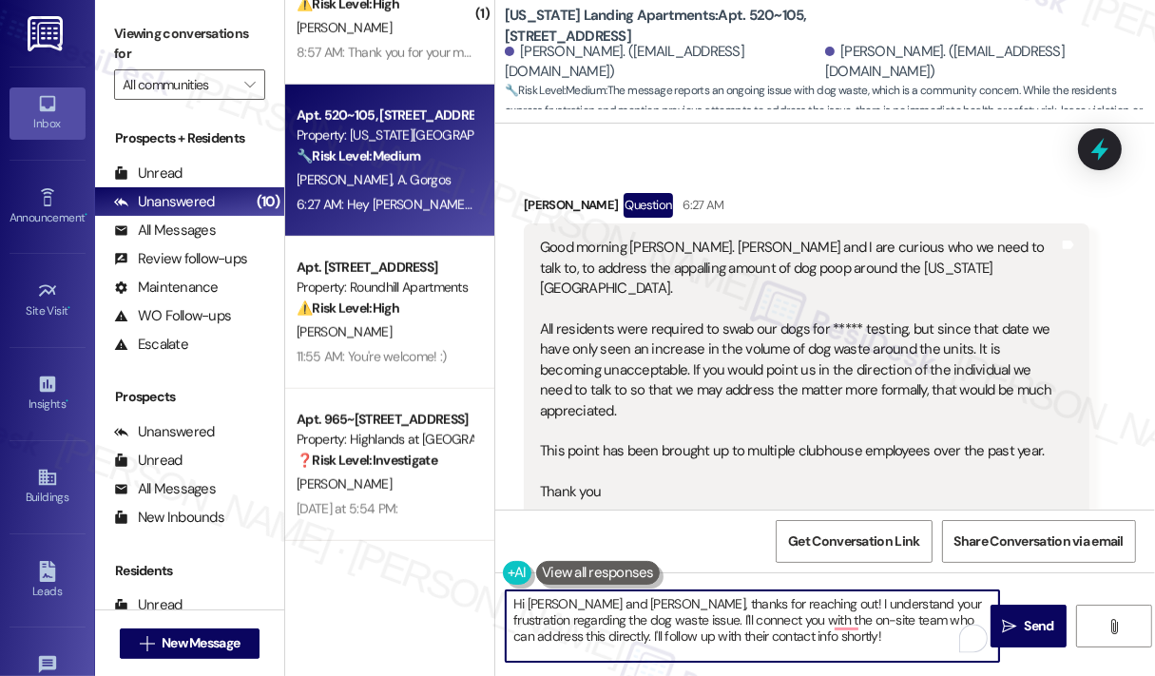
drag, startPoint x: 811, startPoint y: 642, endPoint x: 569, endPoint y: 607, distance: 243.8
click at [569, 607] on textarea "Hi [PERSON_NAME] and [PERSON_NAME], thanks for reaching out! I understand your …" at bounding box center [752, 625] width 493 height 71
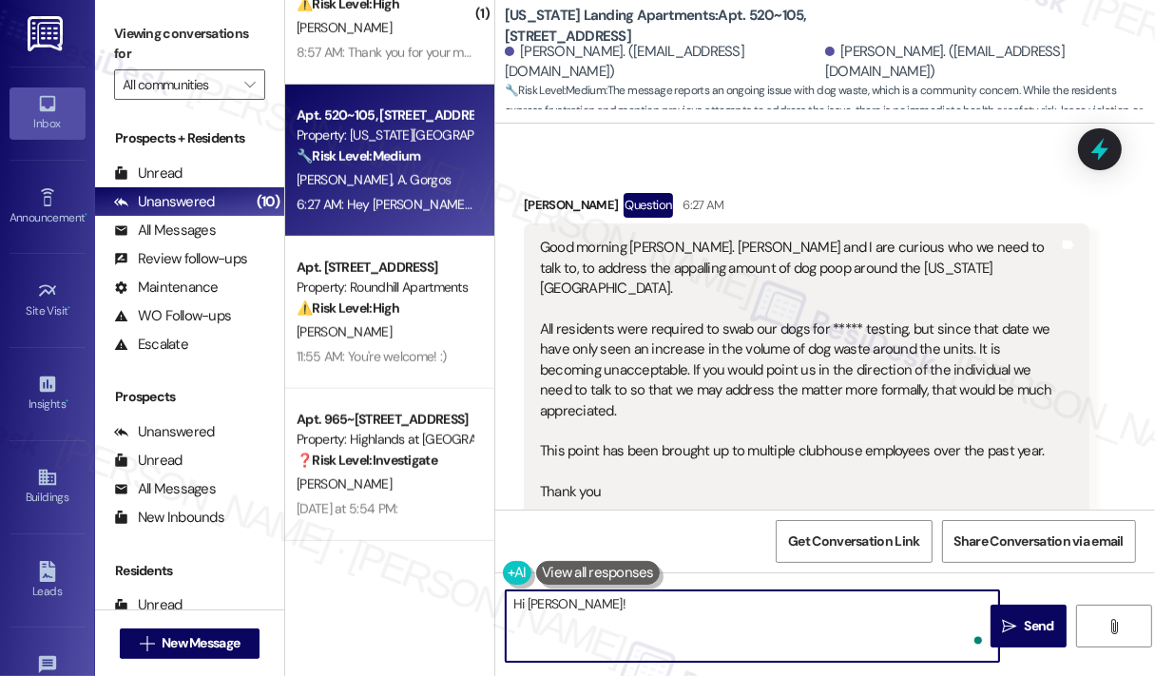
paste textarea "Thank you for reaching out. I can escalate this concern to the site team for yo…"
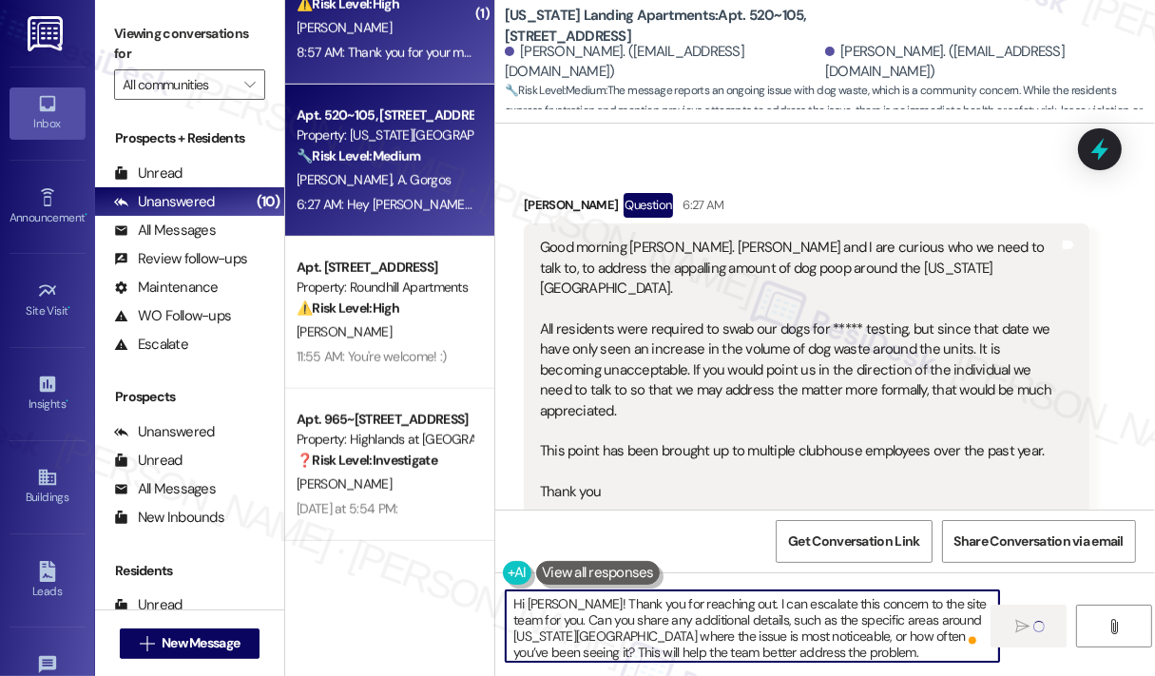
type textarea "Hi [PERSON_NAME]! Thank you for reaching out. I can escalate this concern to th…"
click at [392, 59] on div "8:57 AM: Thank you for your message. Our offices are currently closed, but we w…" at bounding box center [854, 52] width 1114 height 17
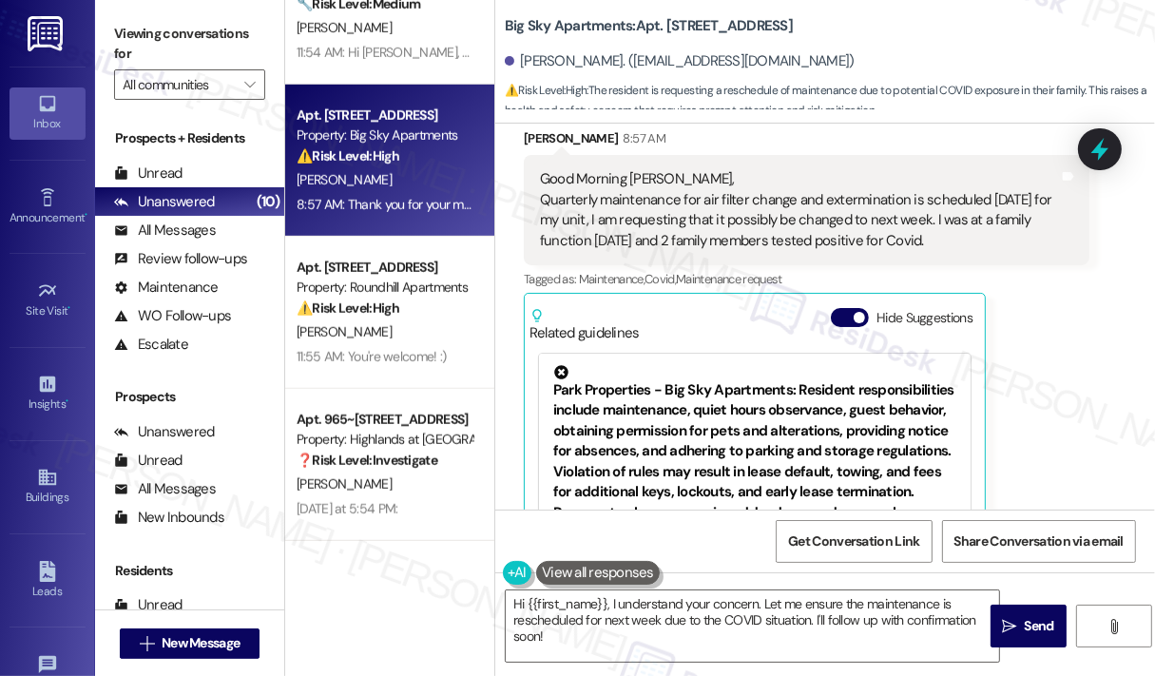
scroll to position [1290, 0]
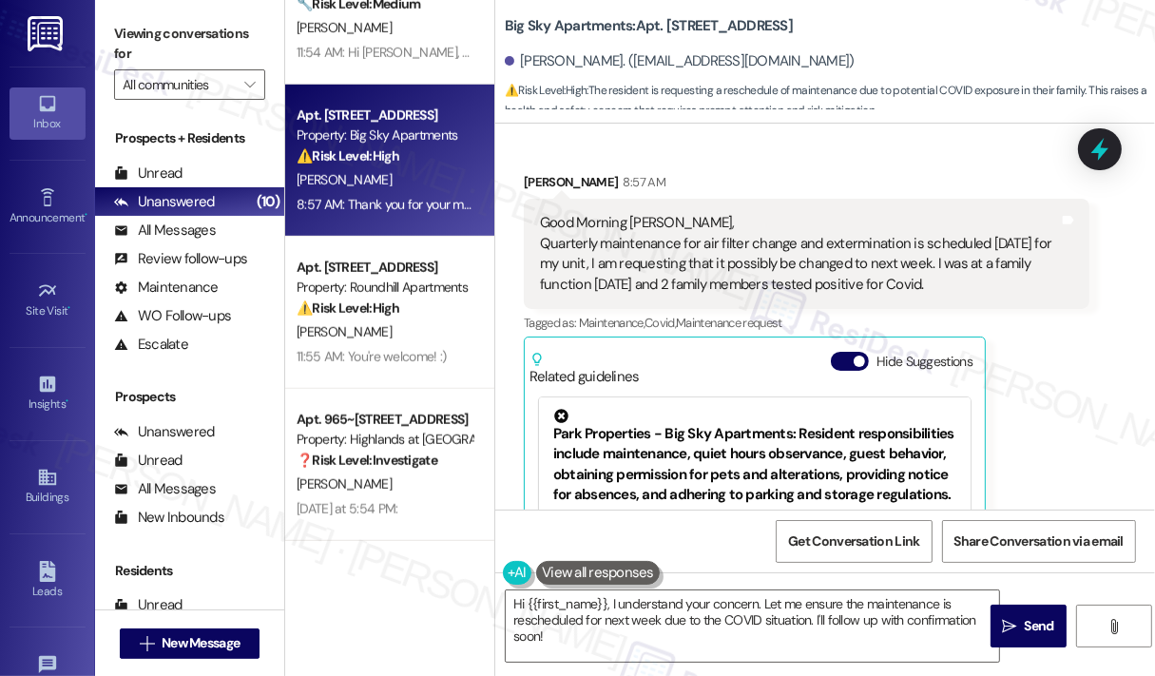
drag, startPoint x: 950, startPoint y: 280, endPoint x: 544, endPoint y: 244, distance: 408.4
click at [544, 244] on div "Good Morning [PERSON_NAME], Quarterly maintenance for air filter change and ext…" at bounding box center [799, 254] width 519 height 82
copy div "Quarterly maintenance for air filter change and extermination is scheduled [DAT…"
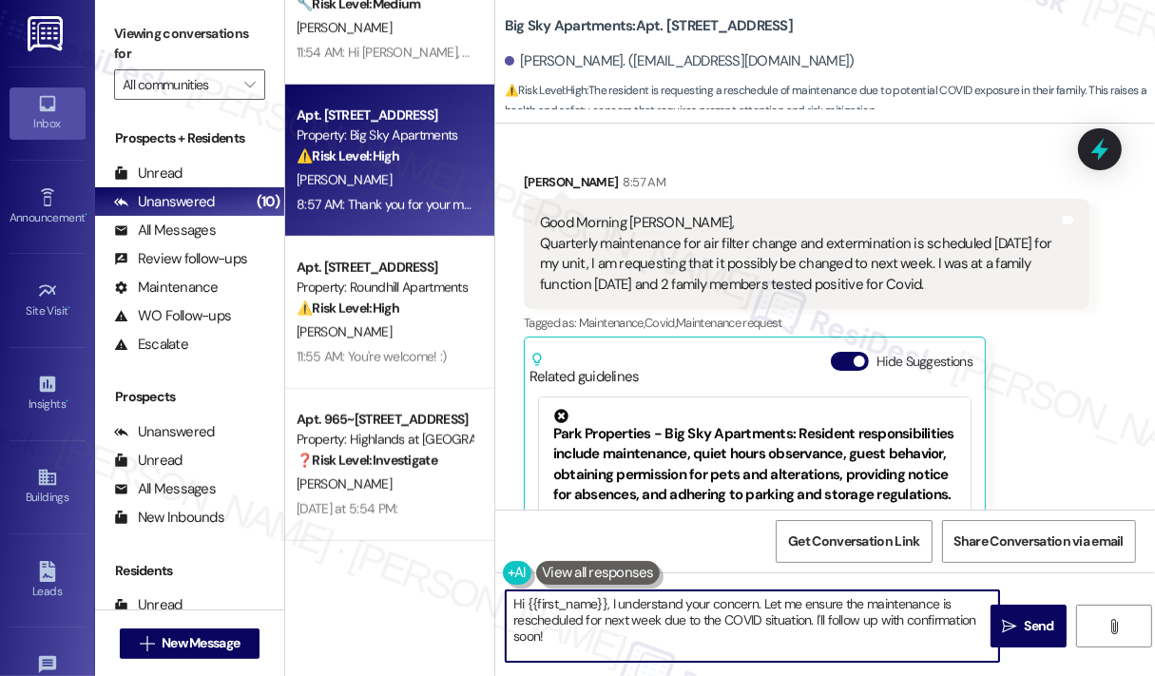
click at [754, 631] on textarea "Hi {{first_name}}, I understand your concern. Let me ensure the maintenance is …" at bounding box center [752, 625] width 493 height 71
drag, startPoint x: 753, startPoint y: 631, endPoint x: 608, endPoint y: 600, distance: 147.8
click at [608, 600] on textarea "Hi {{first_name}}, I understand your concern. Let me ensure the maintenance is …" at bounding box center [752, 625] width 493 height 71
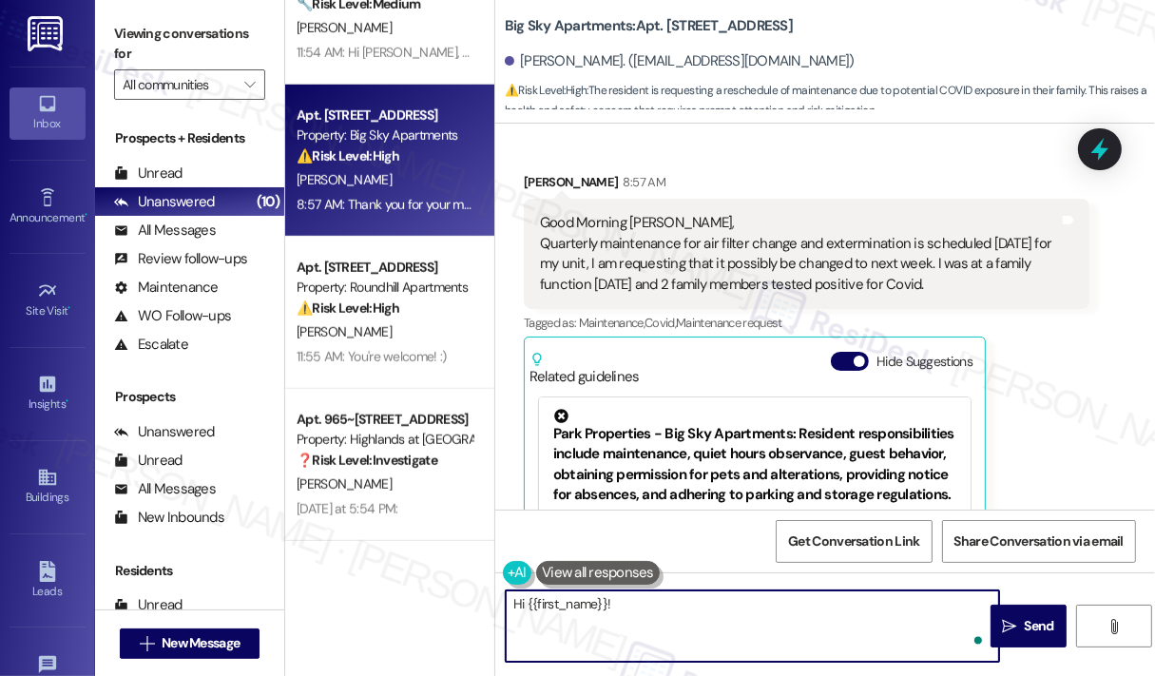
paste textarea "Thank you for reaching out. I understand you’d like to reschedule [DATE] air fi…"
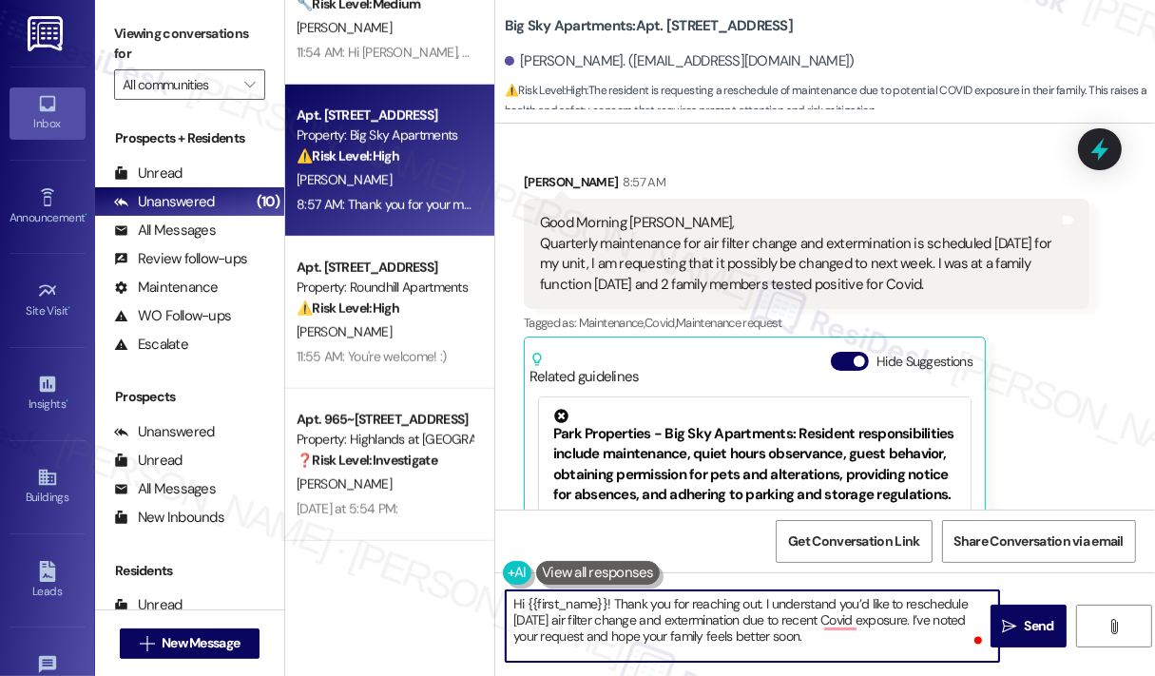
click at [827, 639] on textarea "Hi {{first_name}}! Thank you for reaching out. I understand you’d like to resch…" at bounding box center [752, 625] width 493 height 71
type textarea "Hi {{first_name}}! Thank you for reaching out. I understand you’d like to resch…"
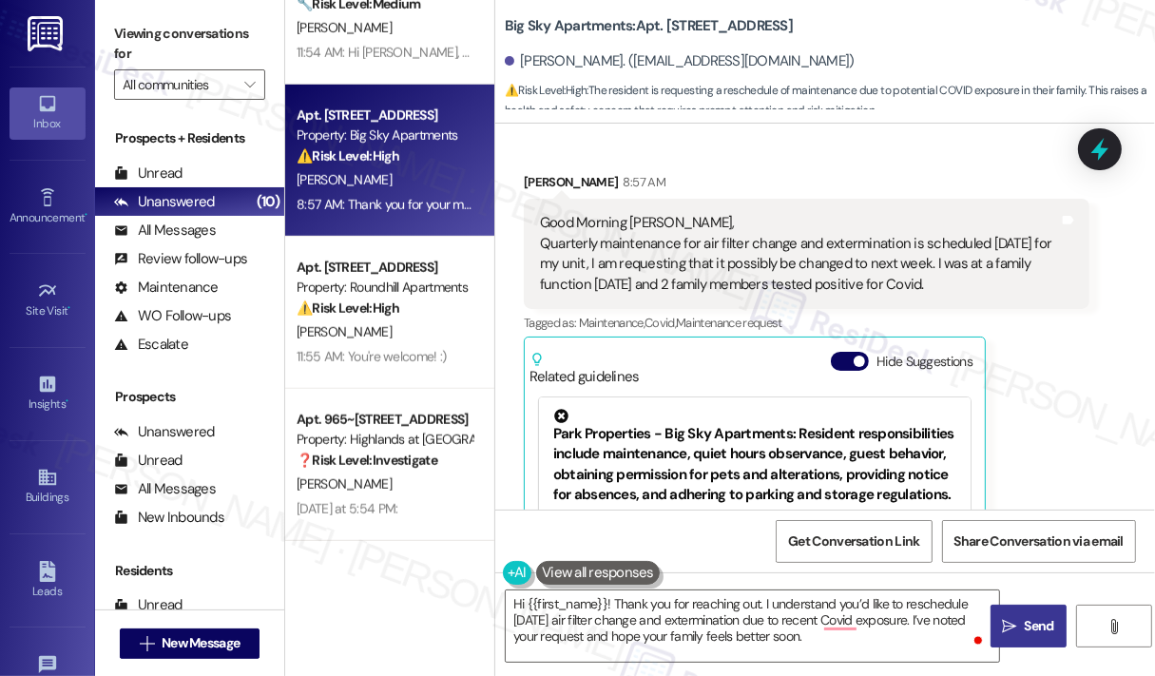
click at [1017, 631] on span " Send" at bounding box center [1028, 626] width 60 height 20
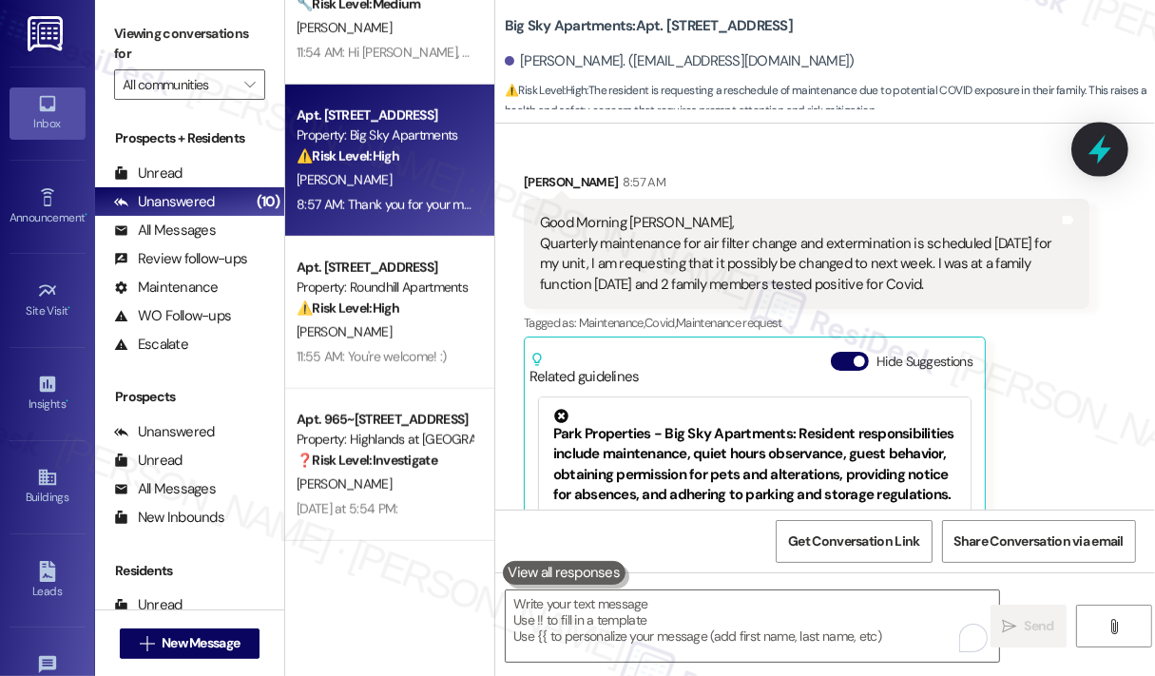
click at [1095, 157] on icon at bounding box center [1099, 149] width 32 height 32
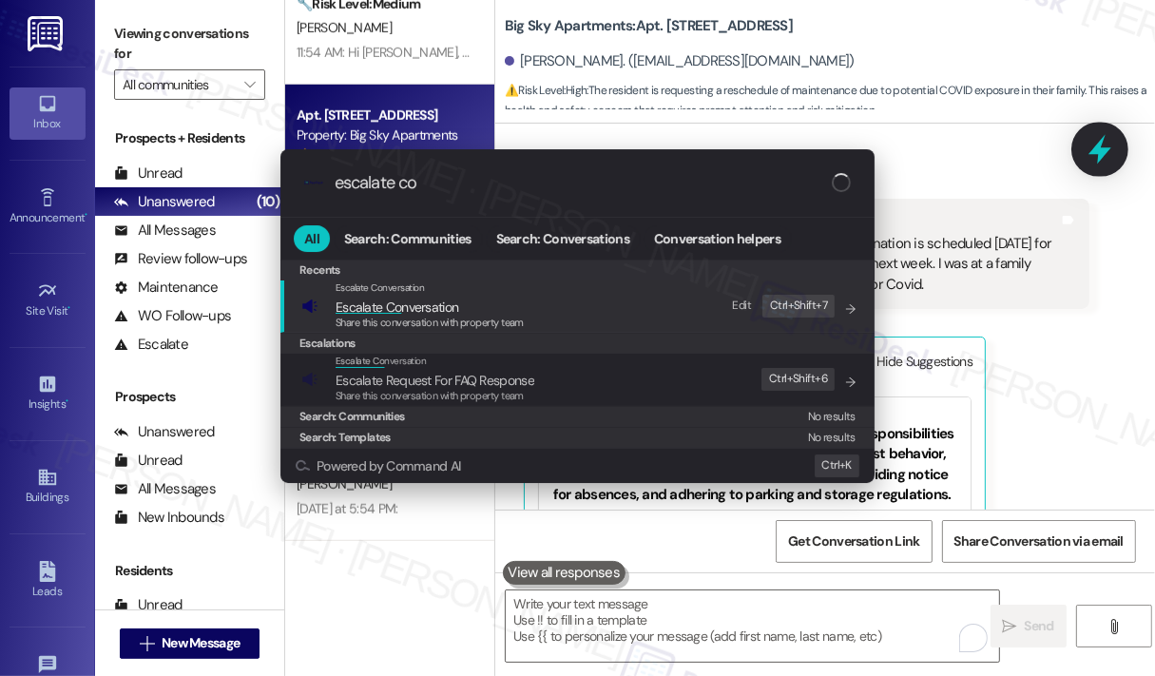
type input "escalate con"
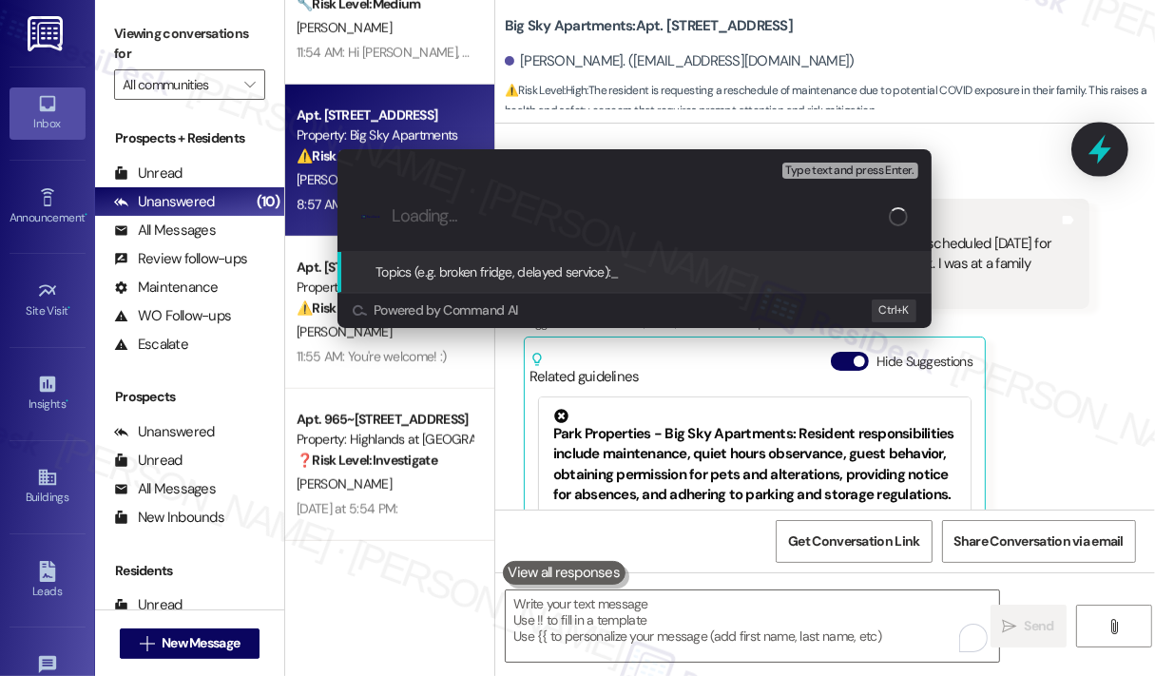
paste input "Request to Reschedule Quarterly Maintenance Due to Covid Exposure"
type input "Request to Reschedule Quarterly Maintenance Due to Covid Exposure"
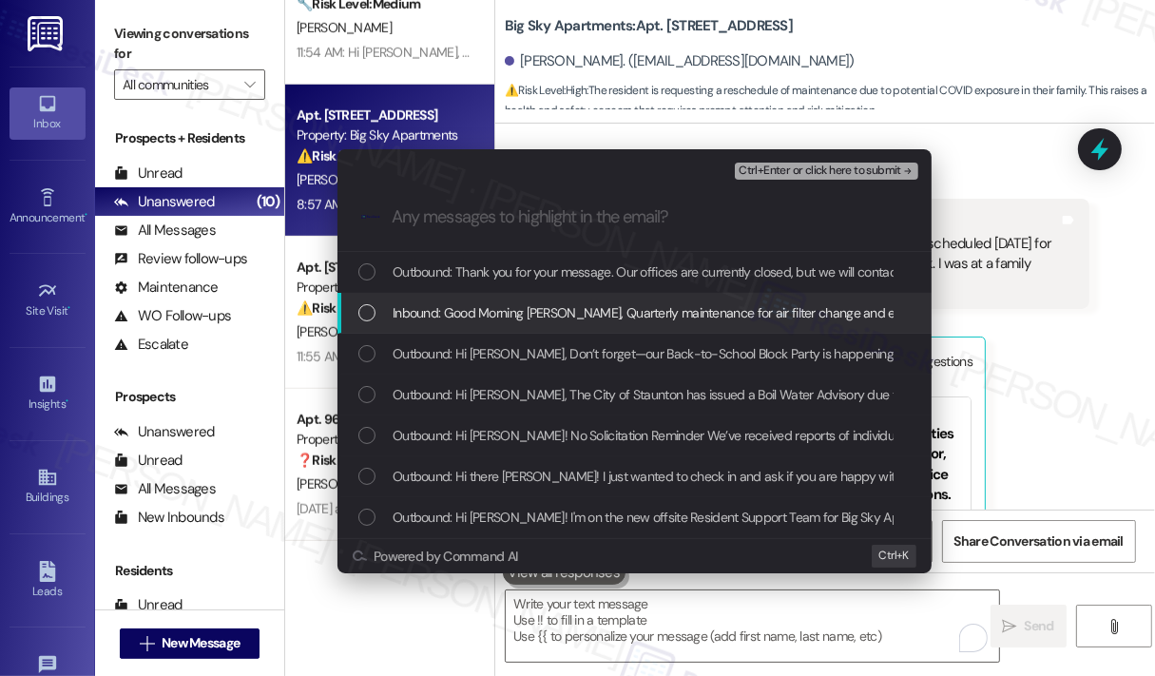
click at [676, 308] on span "Inbound: Good Morning [PERSON_NAME], Quarterly maintenance for air filter chang…" at bounding box center [1148, 312] width 1511 height 21
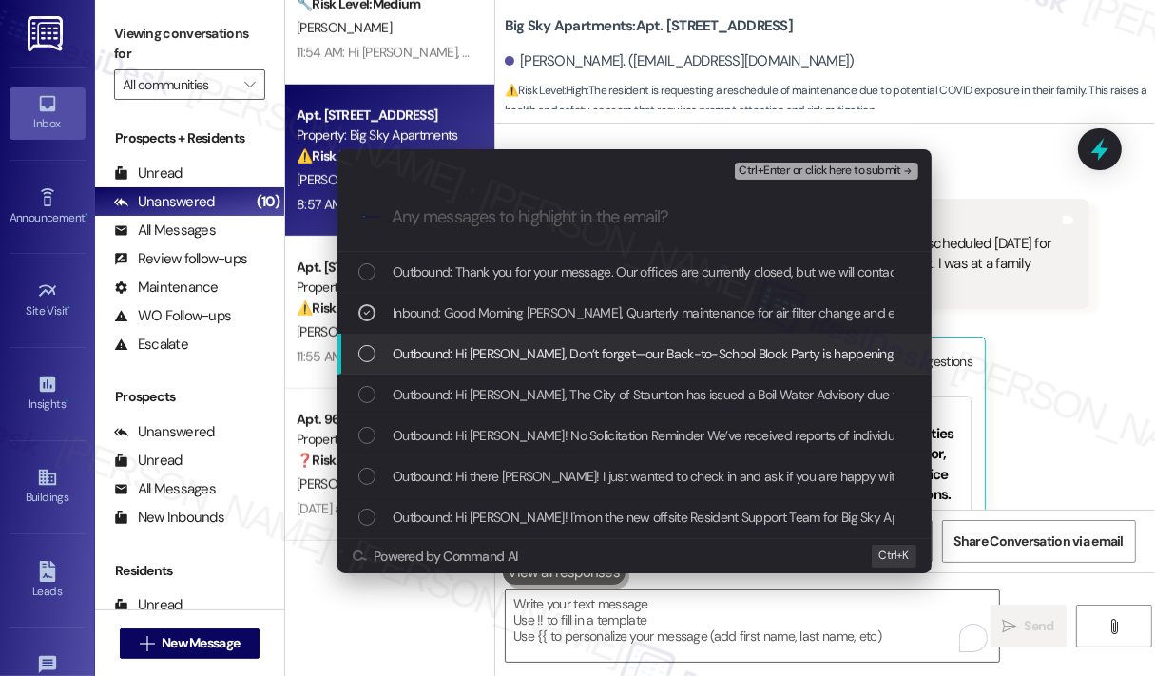
click at [680, 349] on span "Outbound: Hi [PERSON_NAME], Don’t forget—our Back-to-School Block Party is happ…" at bounding box center [1077, 353] width 1368 height 21
click at [687, 344] on span "Outbound: Hi [PERSON_NAME], Don’t forget—our Back-to-School Block Party is happ…" at bounding box center [1077, 353] width 1368 height 21
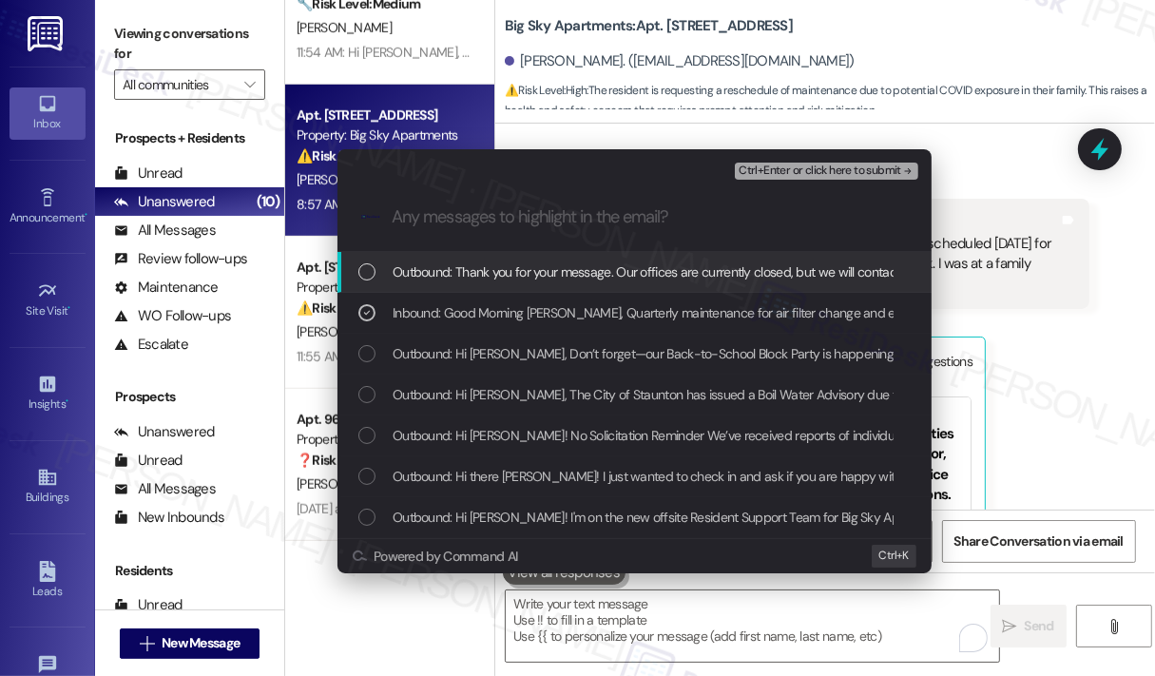
click at [829, 164] on span "Ctrl+Enter or click here to submit" at bounding box center [819, 170] width 163 height 13
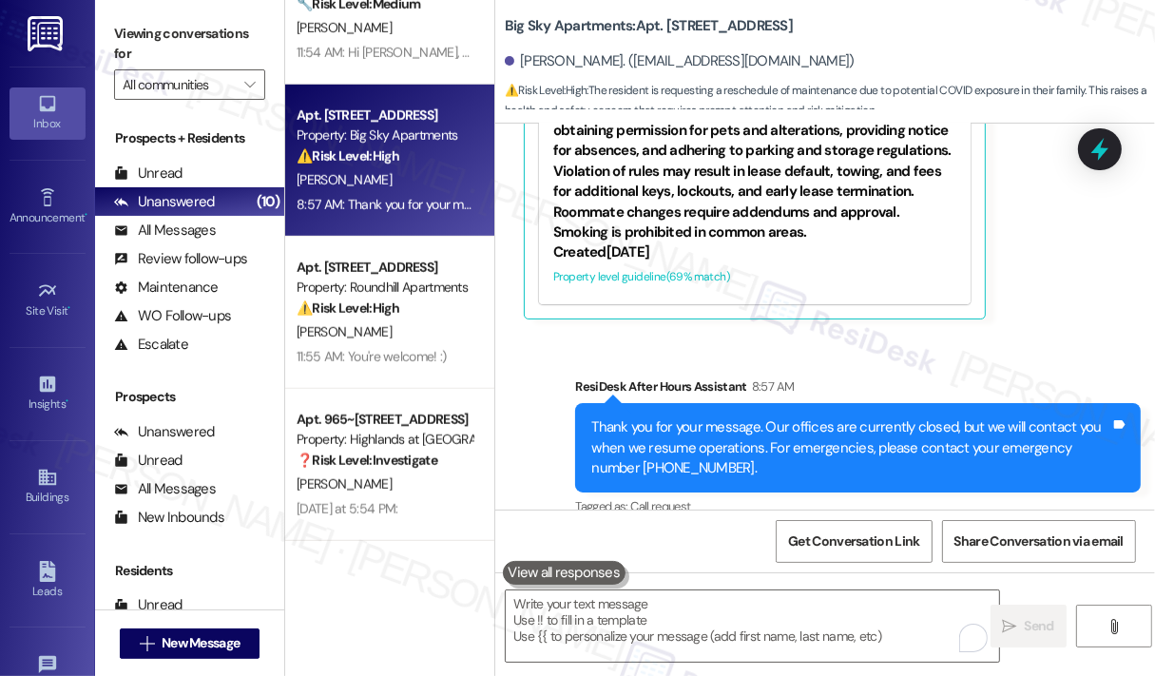
scroll to position [1854, 0]
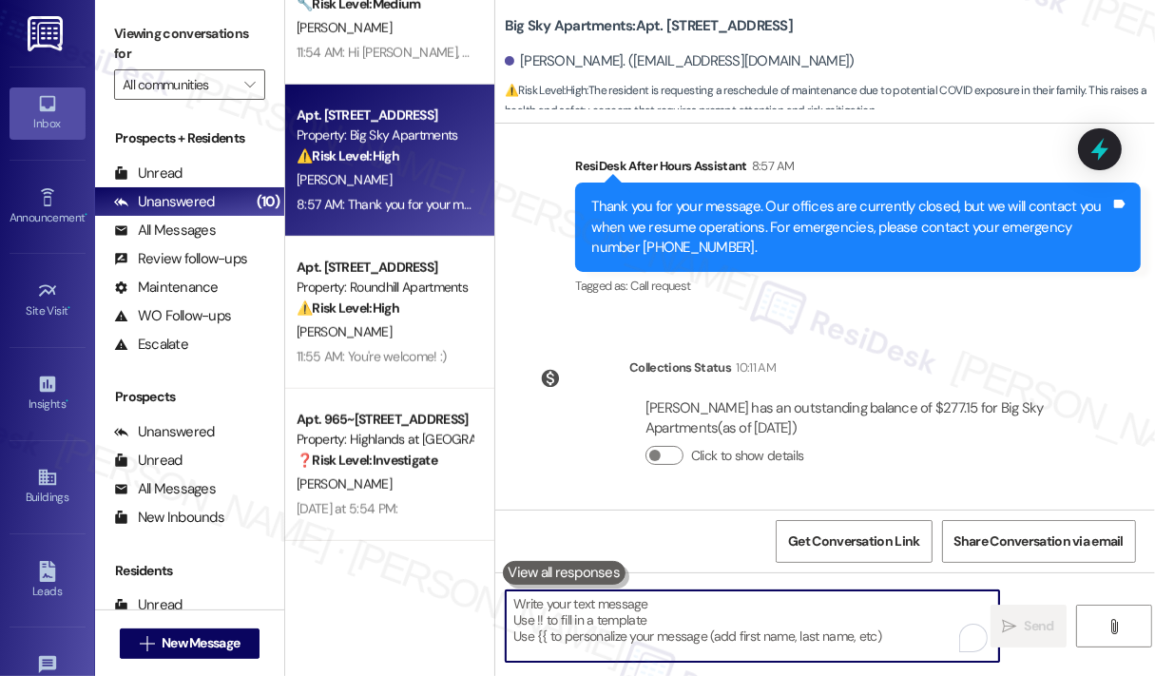
click at [696, 618] on textarea "To enrich screen reader interactions, please activate Accessibility in Grammarl…" at bounding box center [752, 625] width 493 height 71
paste textarea "Thank you for reaching out. I understand you’d like to reschedule [DATE] air fi…"
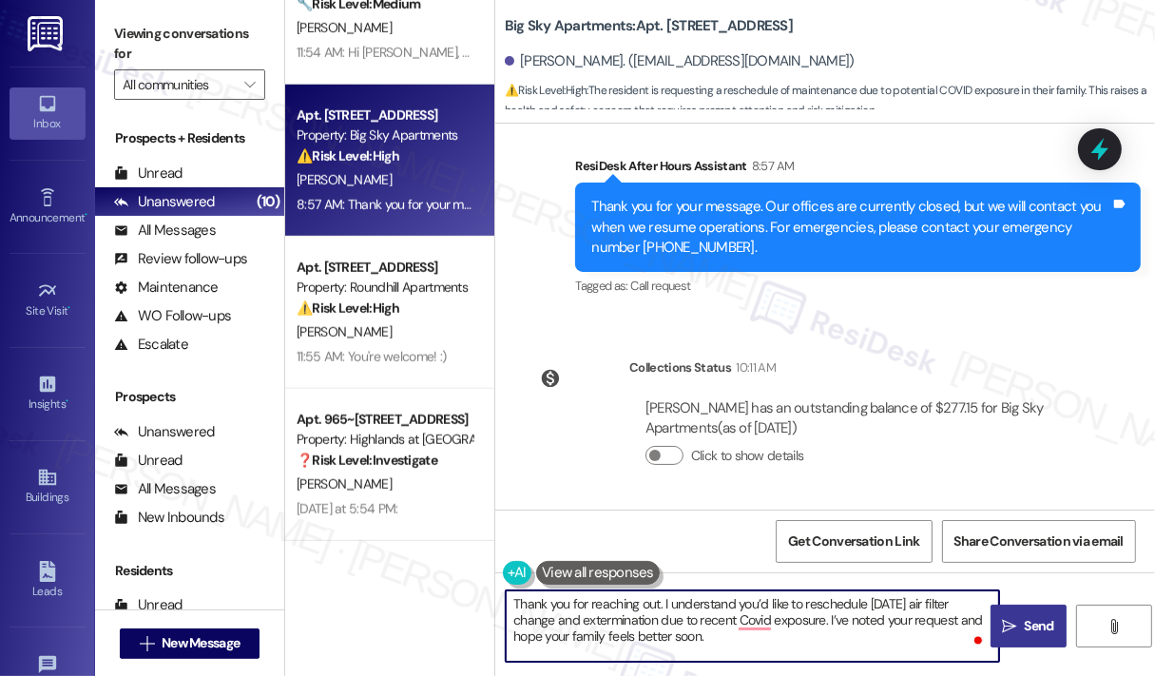
type textarea "Thank you for reaching out. I understand you’d like to reschedule [DATE] air fi…"
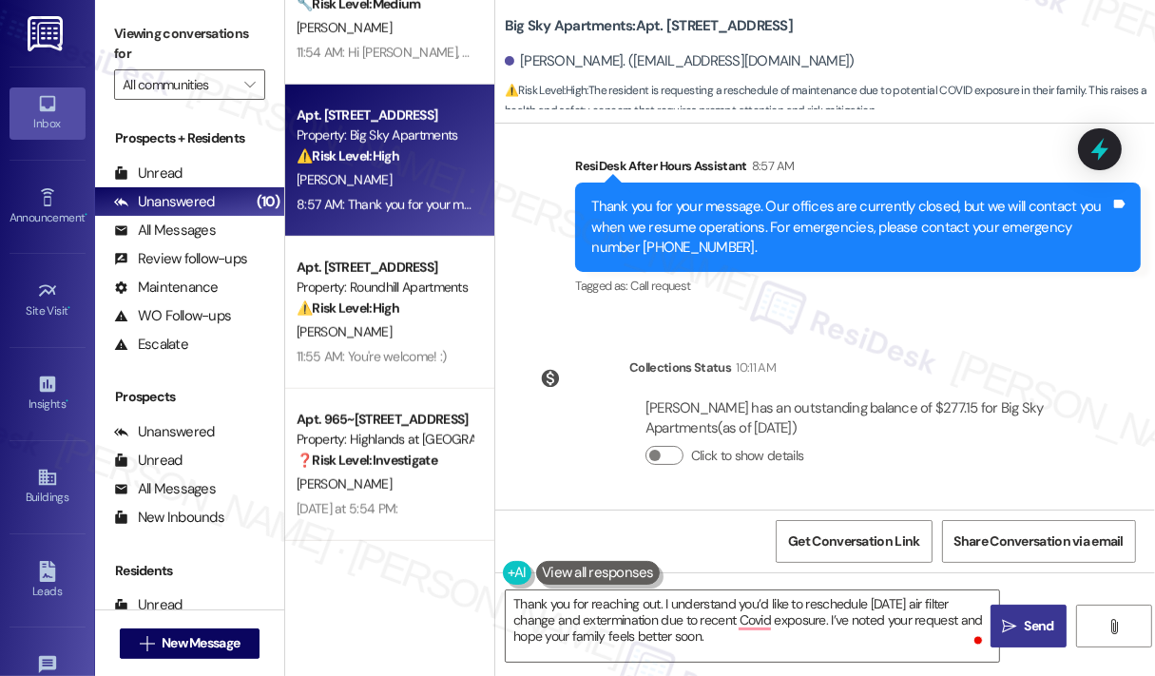
click at [1030, 632] on span "Send" at bounding box center [1039, 626] width 29 height 20
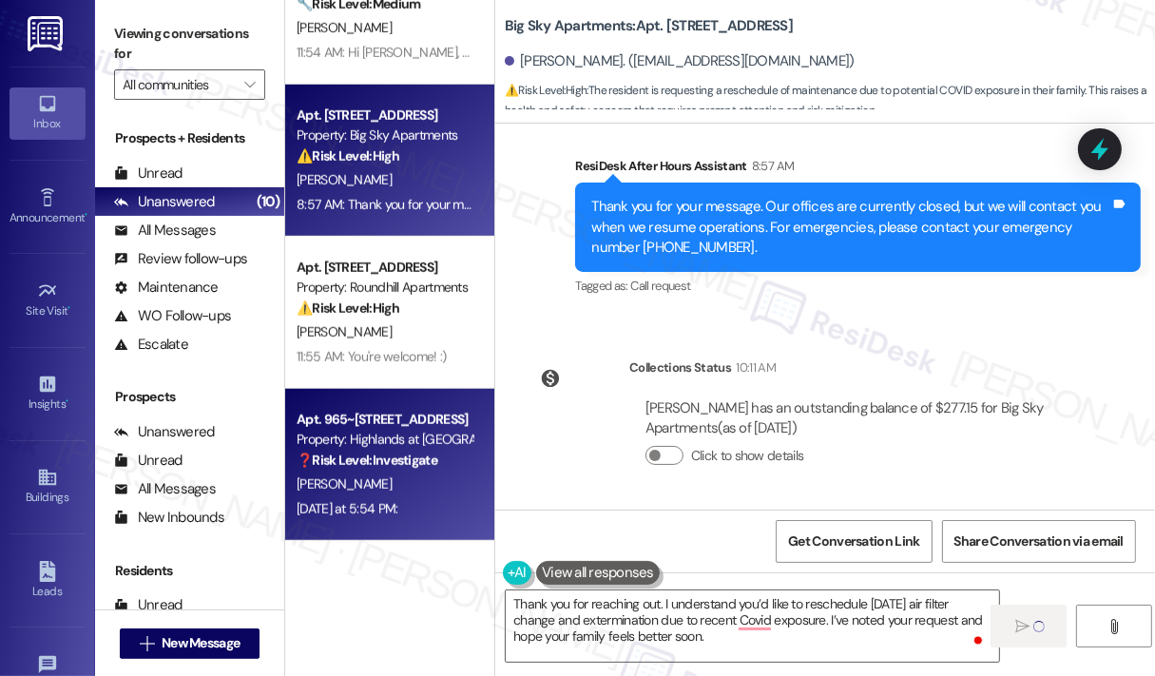
click at [454, 493] on div "[PERSON_NAME]" at bounding box center [385, 484] width 180 height 24
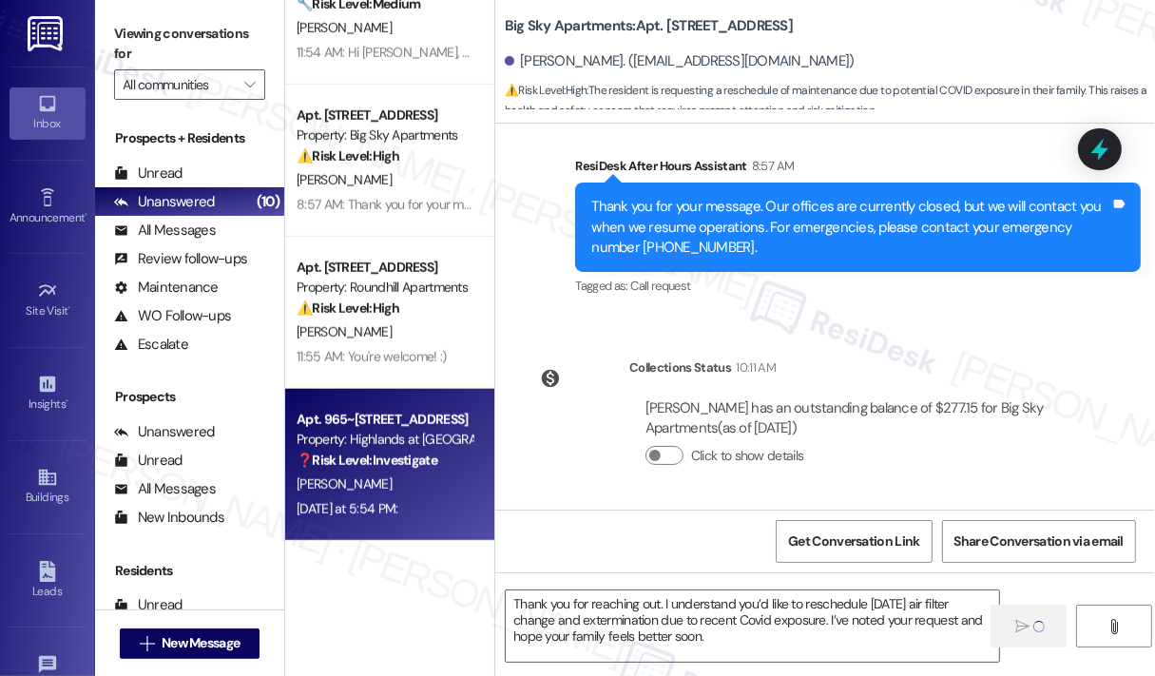
type textarea "Fetching suggested responses. Please feel free to read through the conversation…"
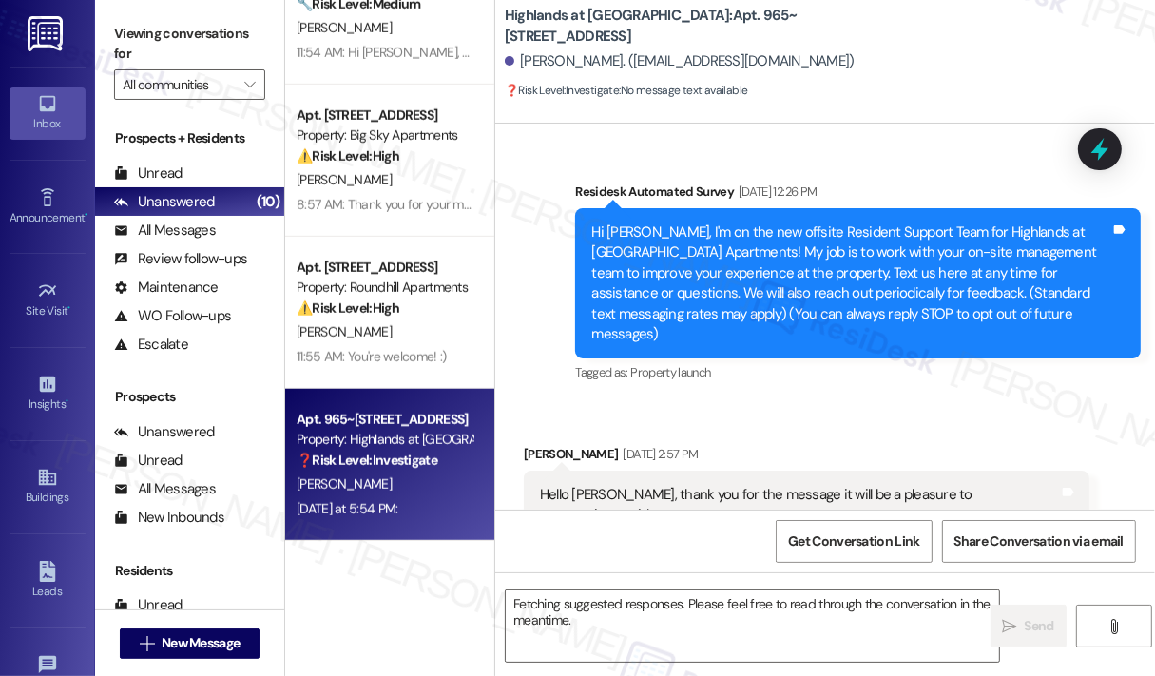
scroll to position [25335, 0]
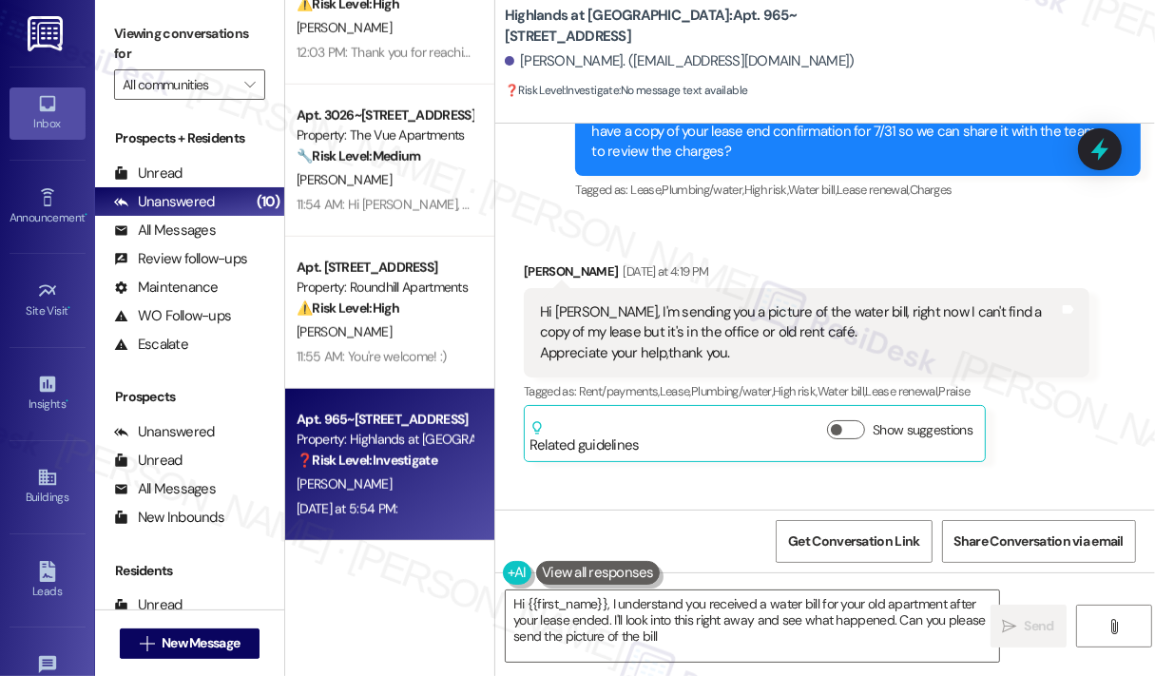
type textarea "Hi {{first_name}}, I understand you received a water bill for your old apartmen…"
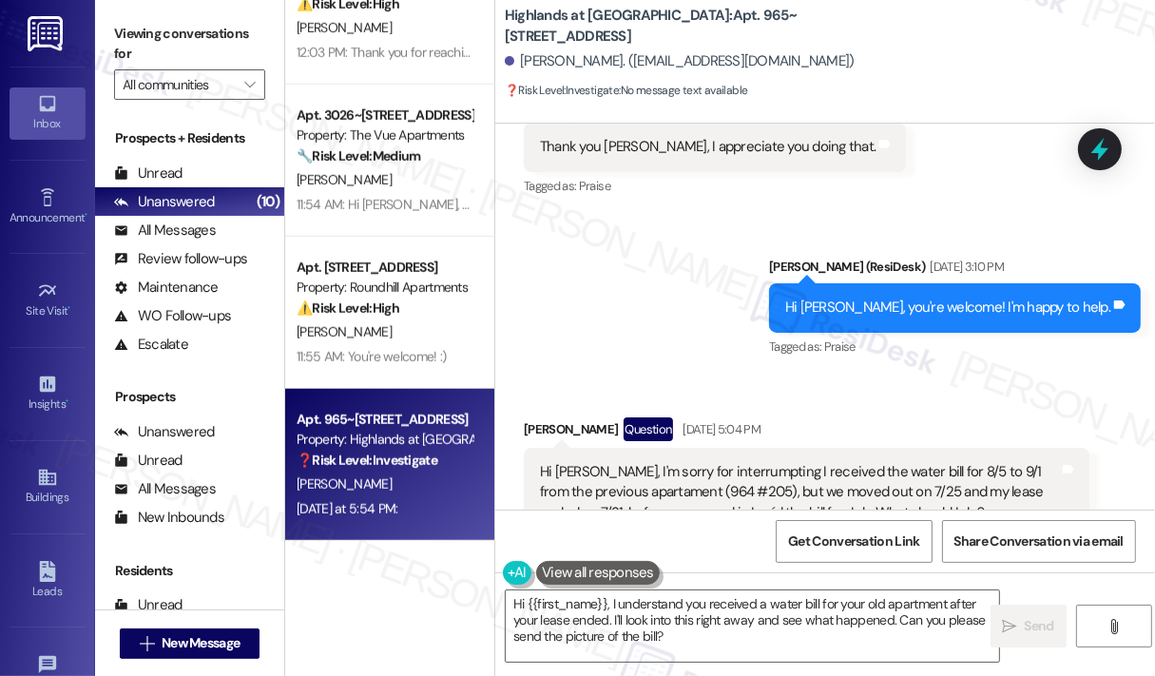
scroll to position [24860, 0]
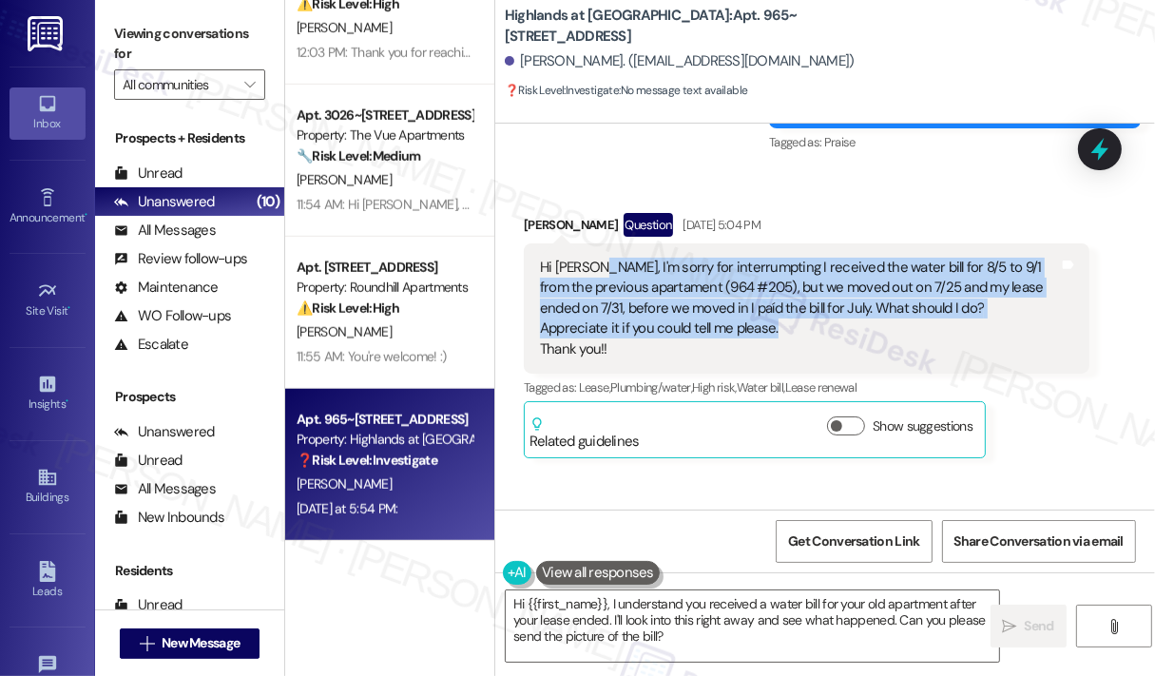
drag, startPoint x: 773, startPoint y: 238, endPoint x: 591, endPoint y: 175, distance: 192.1
click at [591, 258] on div "Hi [PERSON_NAME], I'm sorry for interrumpting I received the water bill for 8/5…" at bounding box center [799, 309] width 519 height 102
copy div "I'm sorry for interrumpting I received the water bill for 8/5 to 9/1 from the p…"
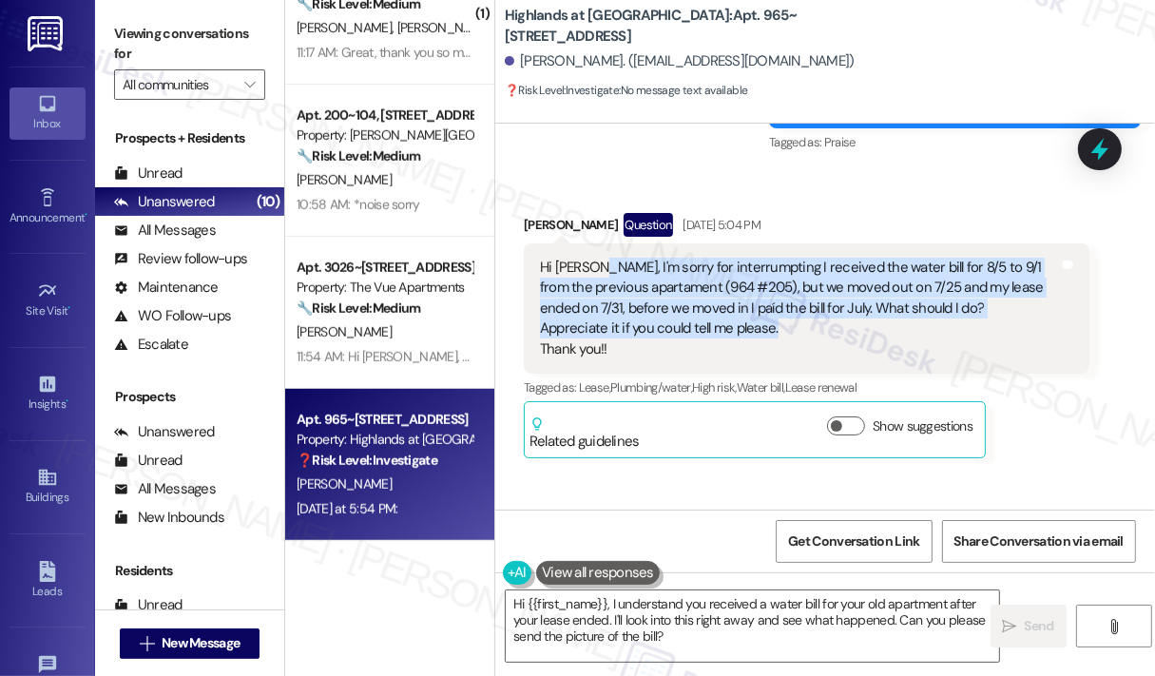
scroll to position [980, 0]
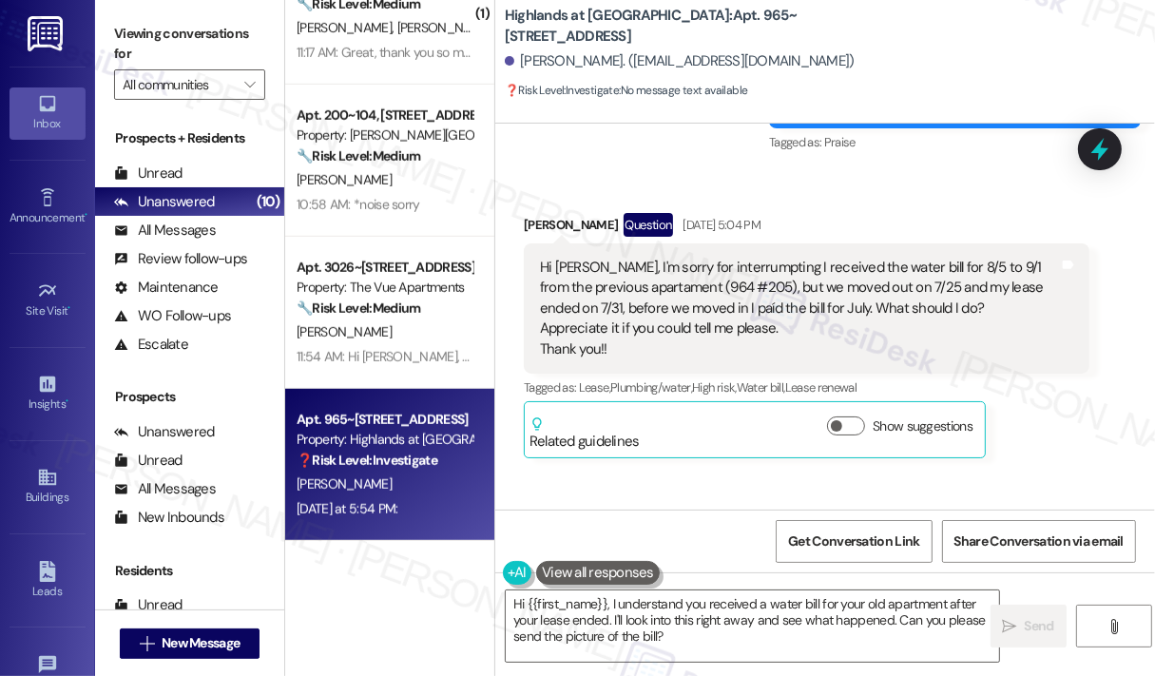
click at [949, 95] on div "Highlands at [GEOGRAPHIC_DATA]: Apt. 965~101, [STREET_ADDRESS] Salazar. ([EMAIL…" at bounding box center [830, 53] width 650 height 96
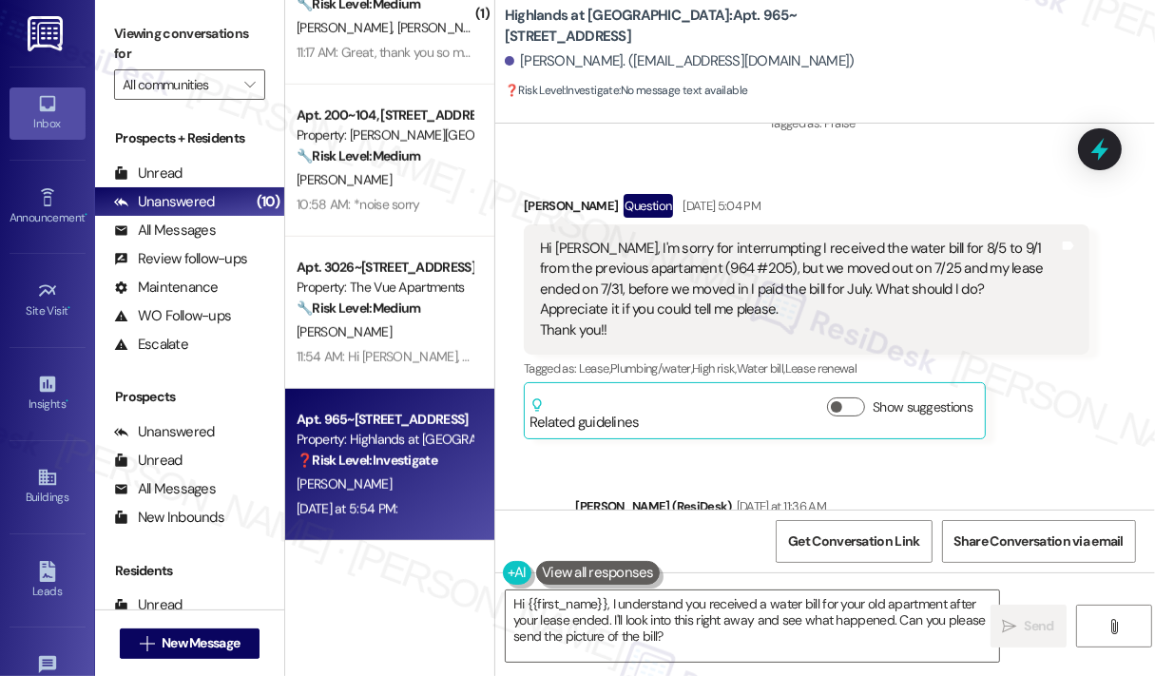
scroll to position [24764, 0]
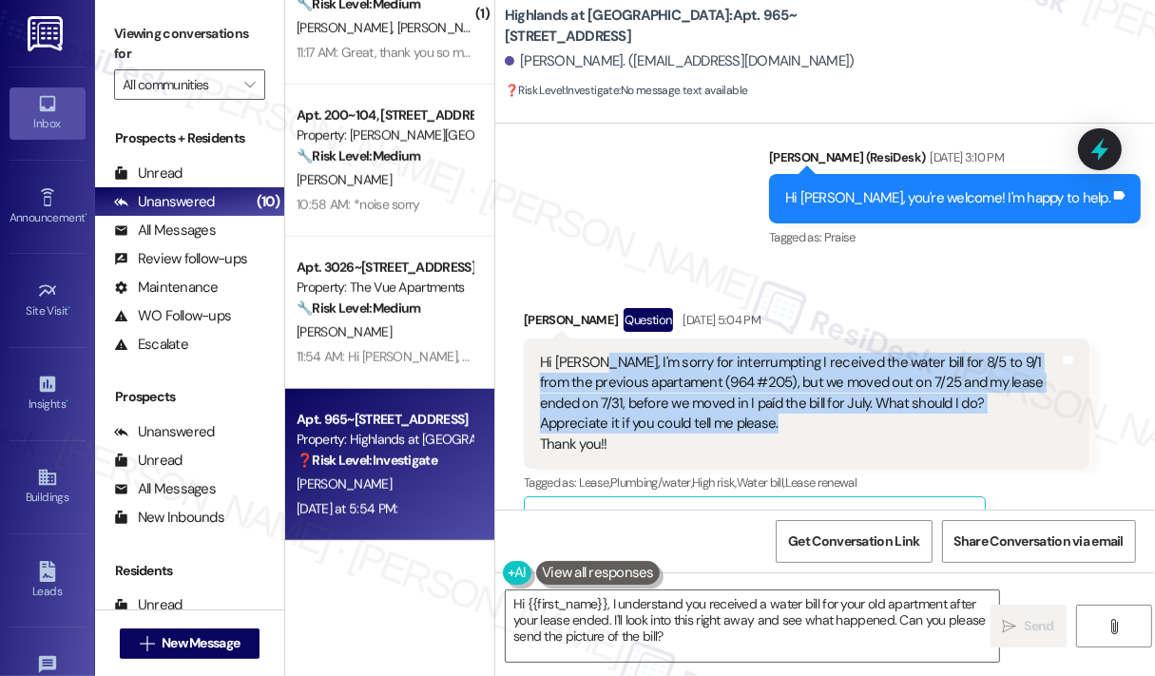
drag, startPoint x: 804, startPoint y: 327, endPoint x: 593, endPoint y: 265, distance: 219.9
click at [593, 353] on div "Hi [PERSON_NAME], I'm sorry for interrumpting I received the water bill for 8/5…" at bounding box center [799, 404] width 519 height 102
copy div "I'm sorry for interrumpting I received the water bill for 8/5 to 9/1 from the p…"
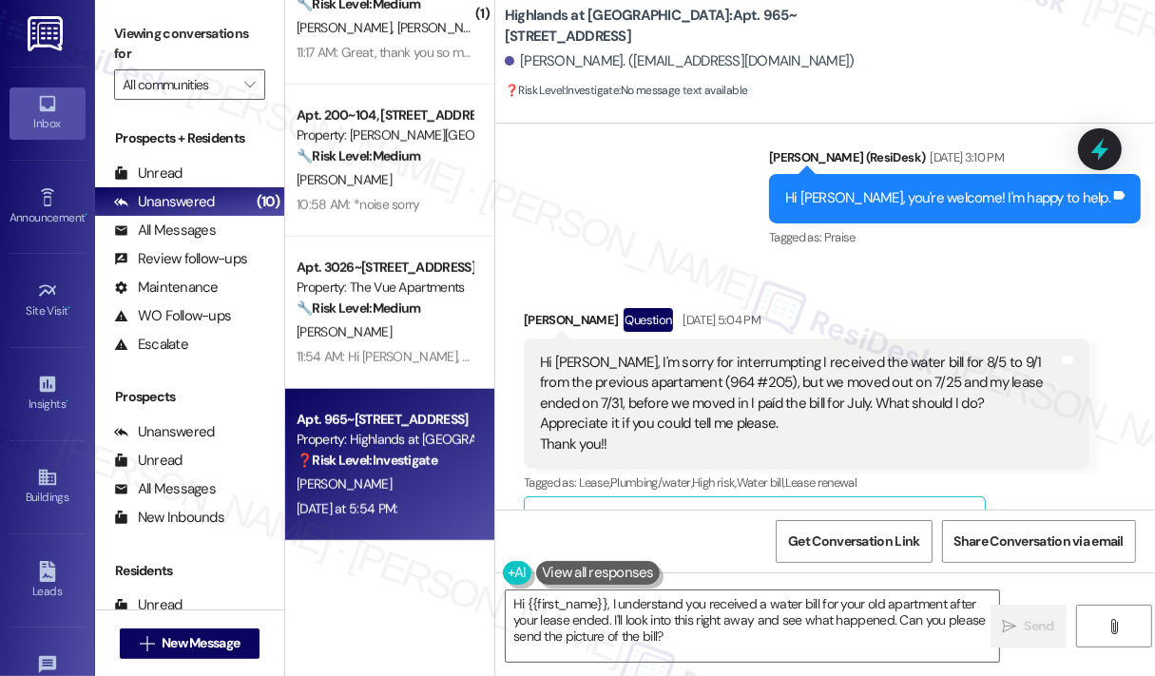
click at [905, 265] on div "Received via SMS [PERSON_NAME] Question [DATE] 5:04 PM Hi [PERSON_NAME], I'm so…" at bounding box center [825, 416] width 660 height 302
click at [1104, 150] on icon at bounding box center [1099, 149] width 23 height 29
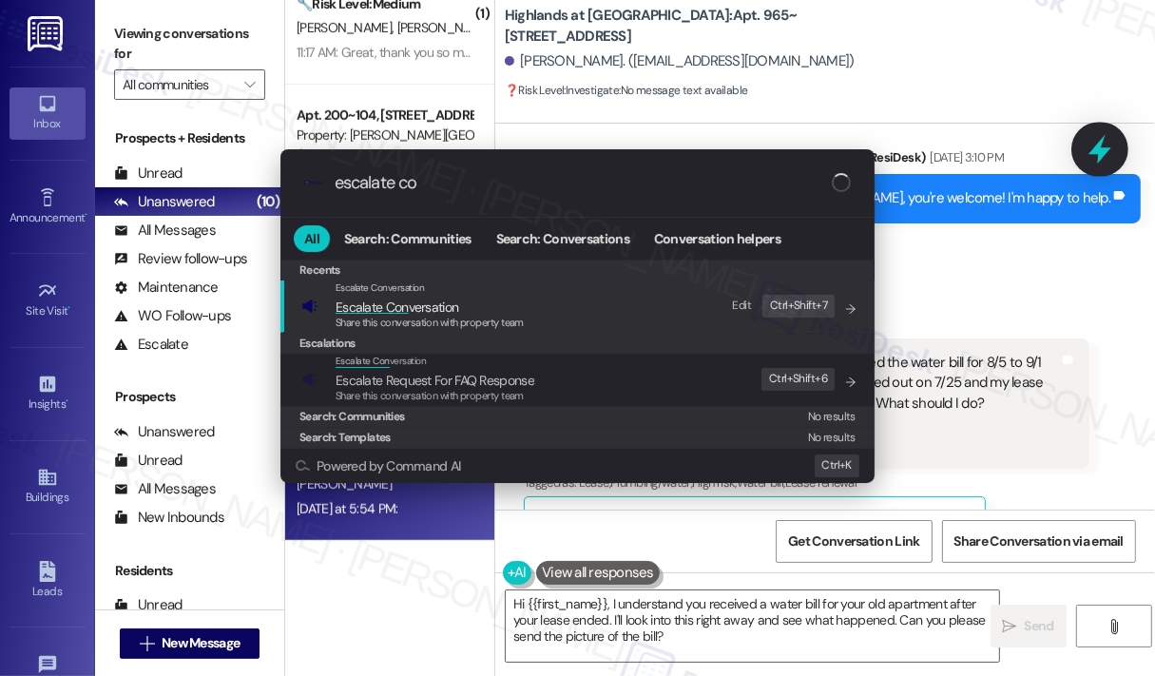
type input "escalate con"
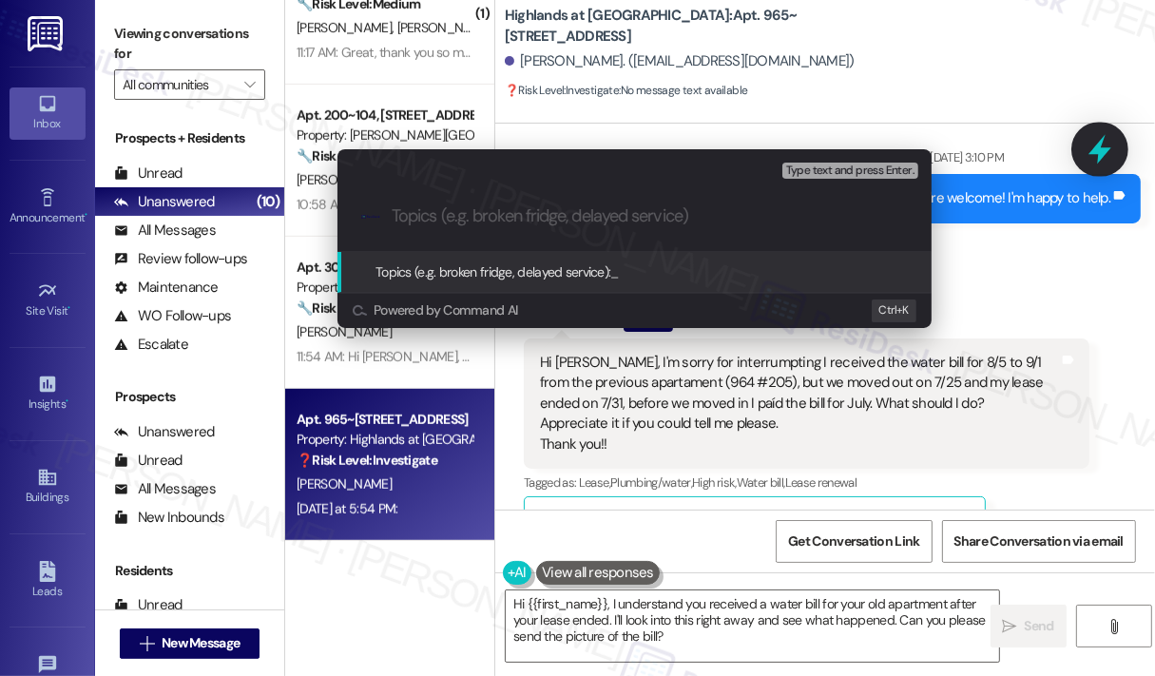
paste input "Question About Incorrect Water Bill After Move-Out (Apt 964 #205)"
type input "Question About Incorrect Water Bill After Move-Out (Apt 964 #205)"
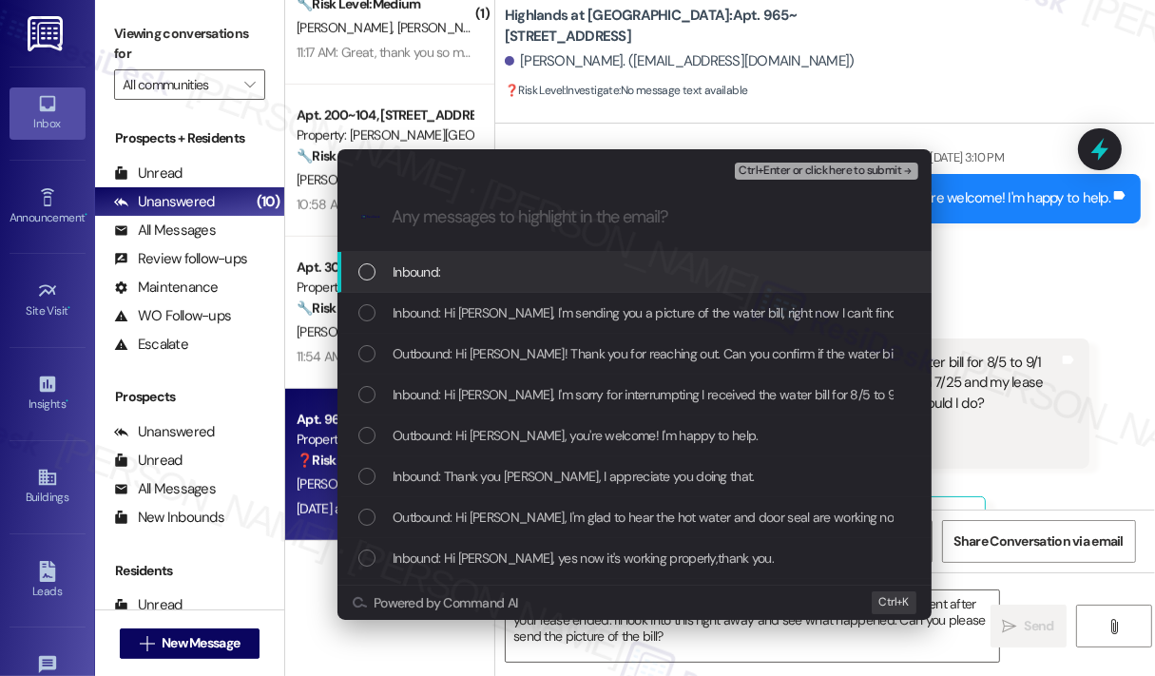
click at [519, 277] on div "Inbound:" at bounding box center [636, 271] width 556 height 21
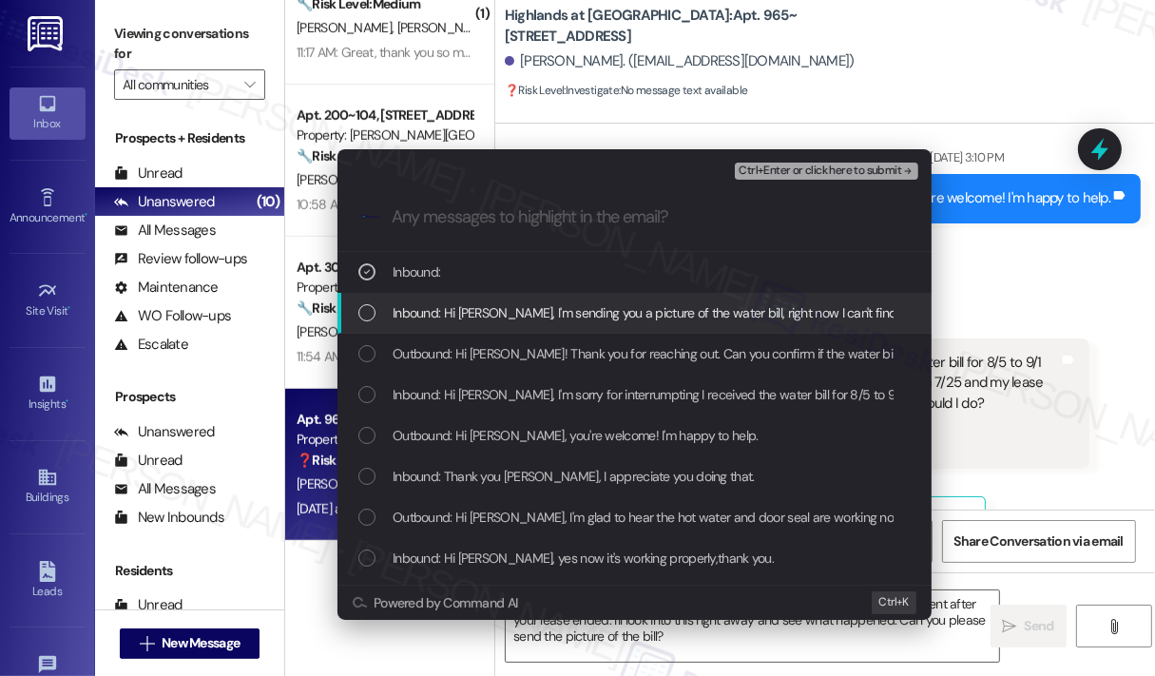
click at [529, 308] on span "Inbound: Hi [PERSON_NAME], I'm sending you a picture of the water bill, right n…" at bounding box center [886, 312] width 986 height 21
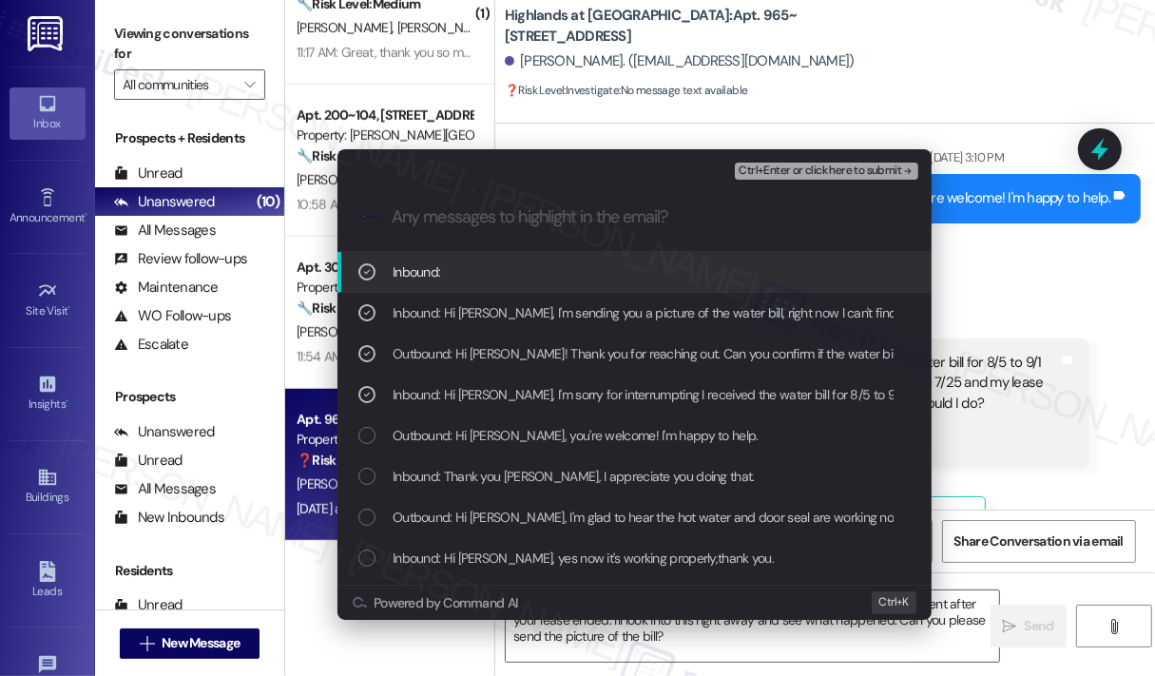
click at [824, 170] on span "Ctrl+Enter or click here to submit" at bounding box center [819, 170] width 163 height 13
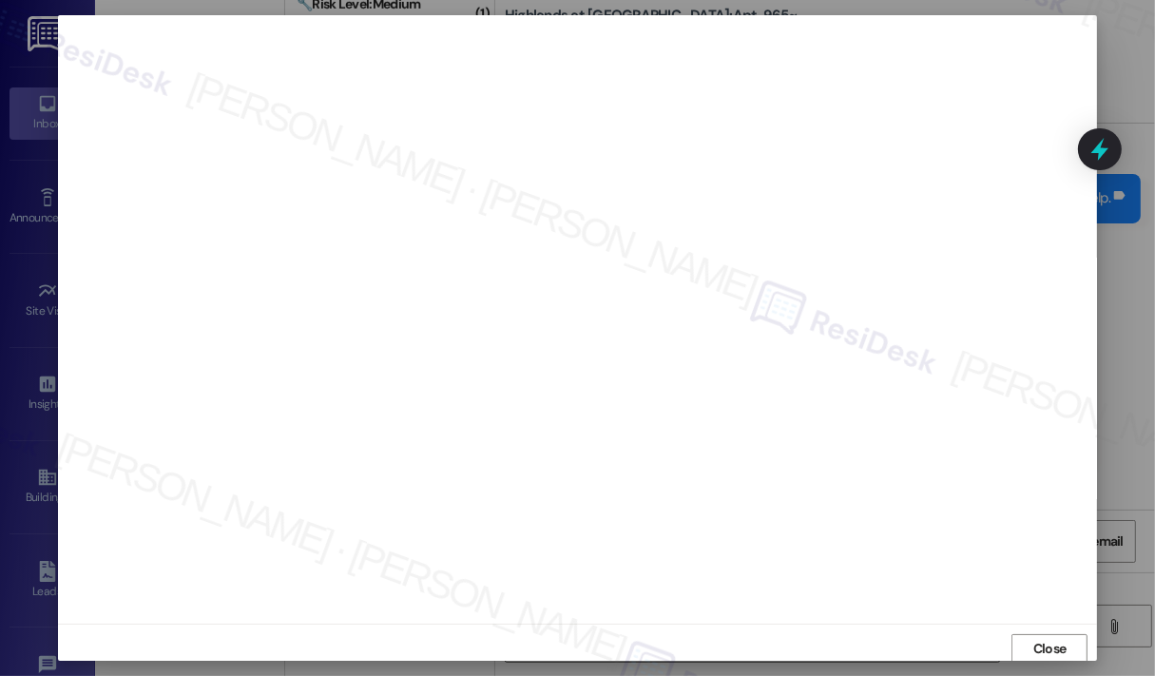
scroll to position [4, 0]
click at [1041, 641] on span "Close" at bounding box center [1049, 645] width 33 height 20
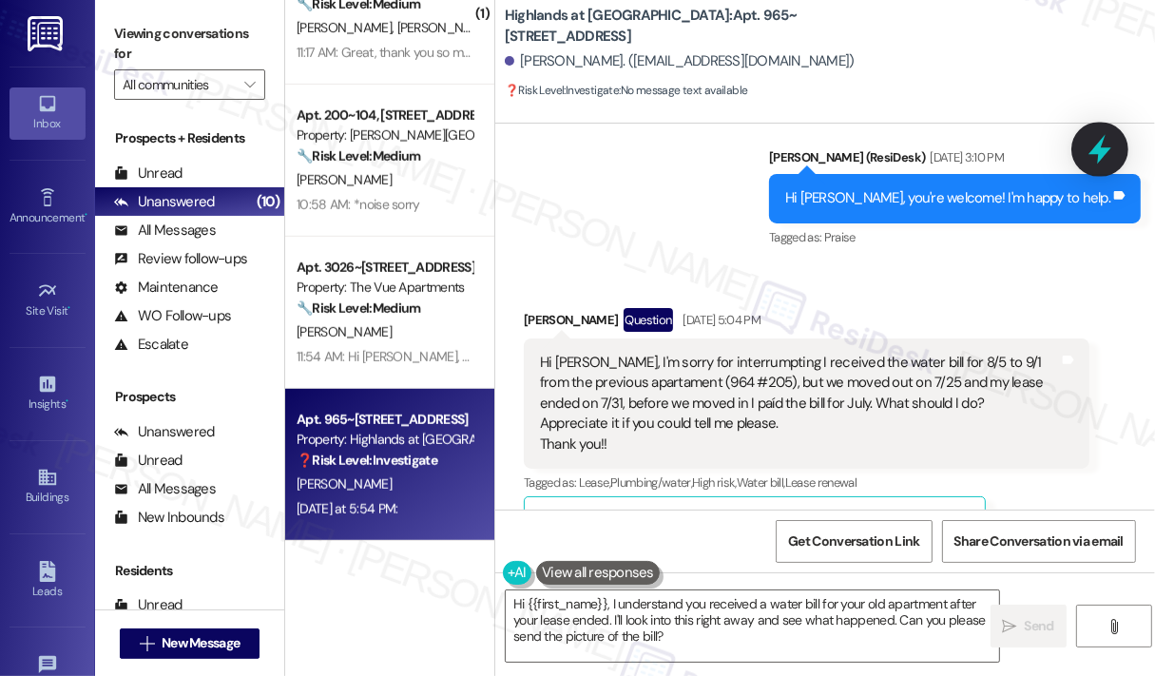
click at [1091, 155] on icon at bounding box center [1099, 149] width 32 height 32
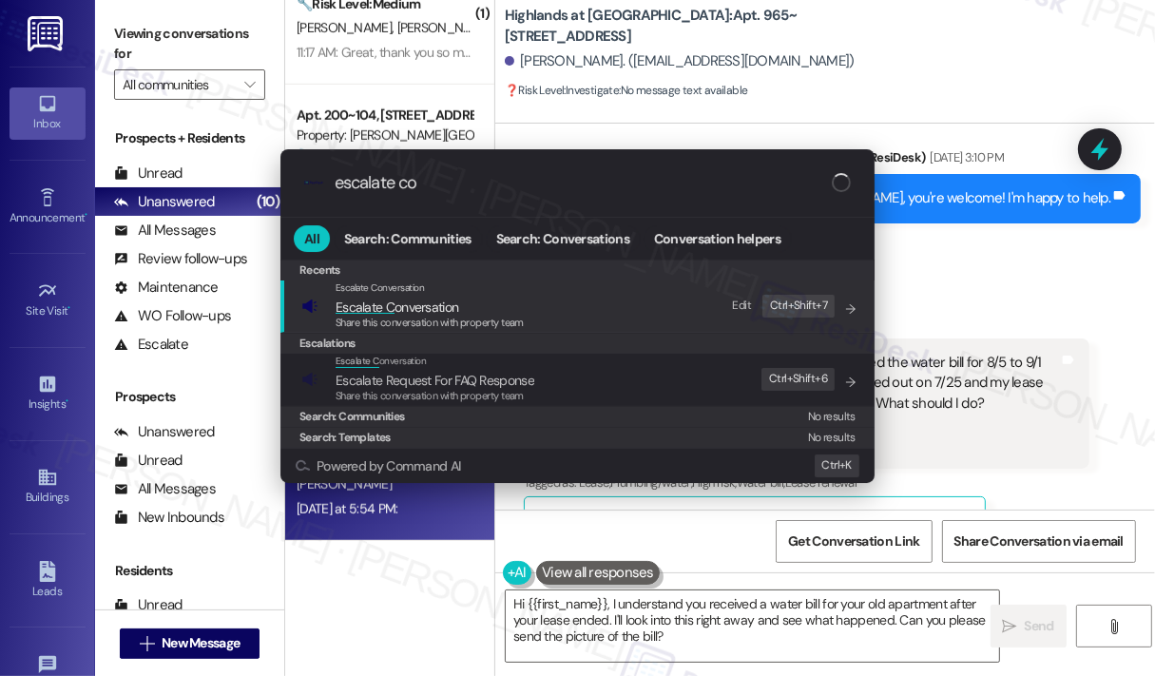
type input "escalate con"
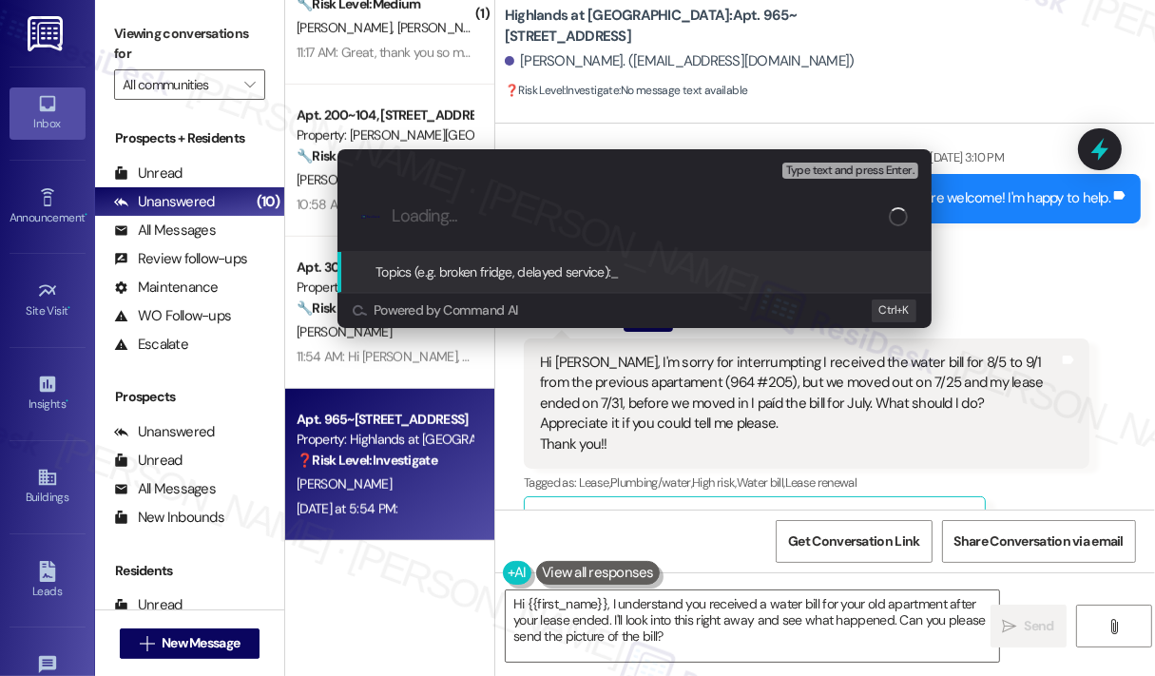
paste input "Question About Incorrect Water Bill After Move-Out (Apt 964 #205)"
type input "Question About Incorrect Water Bill After Move-Out (Apt 964 #205)"
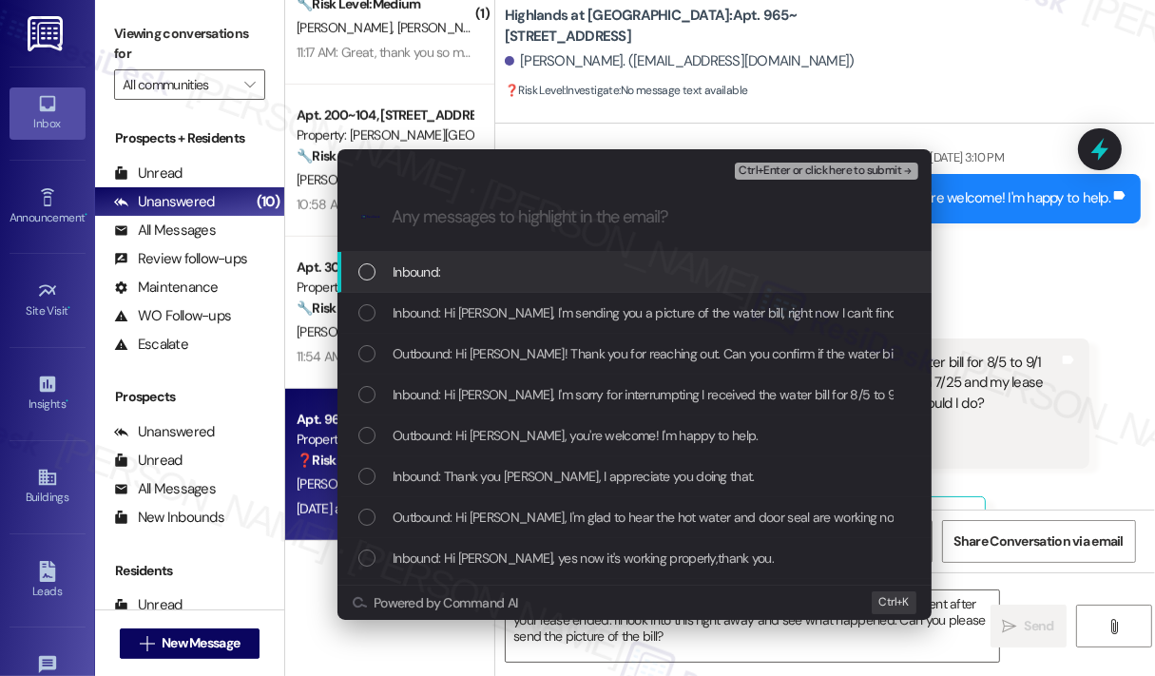
click at [473, 270] on div "Inbound:" at bounding box center [636, 271] width 556 height 21
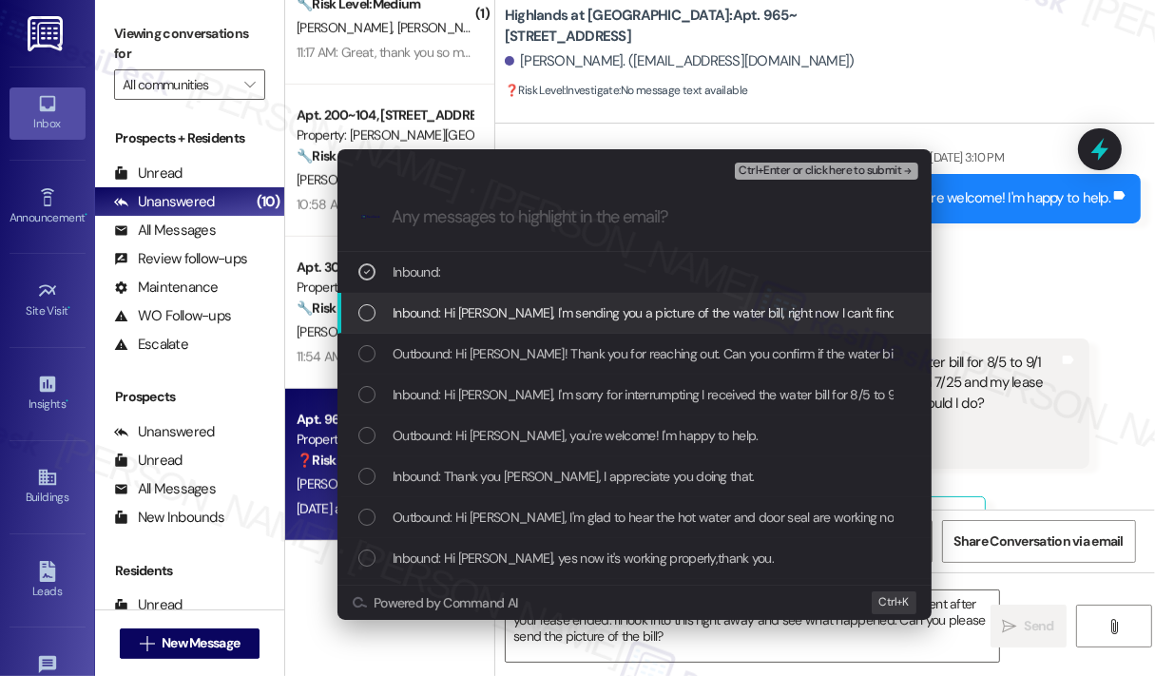
click at [479, 321] on span "Inbound: Hi [PERSON_NAME], I'm sending you a picture of the water bill, right n…" at bounding box center [886, 312] width 986 height 21
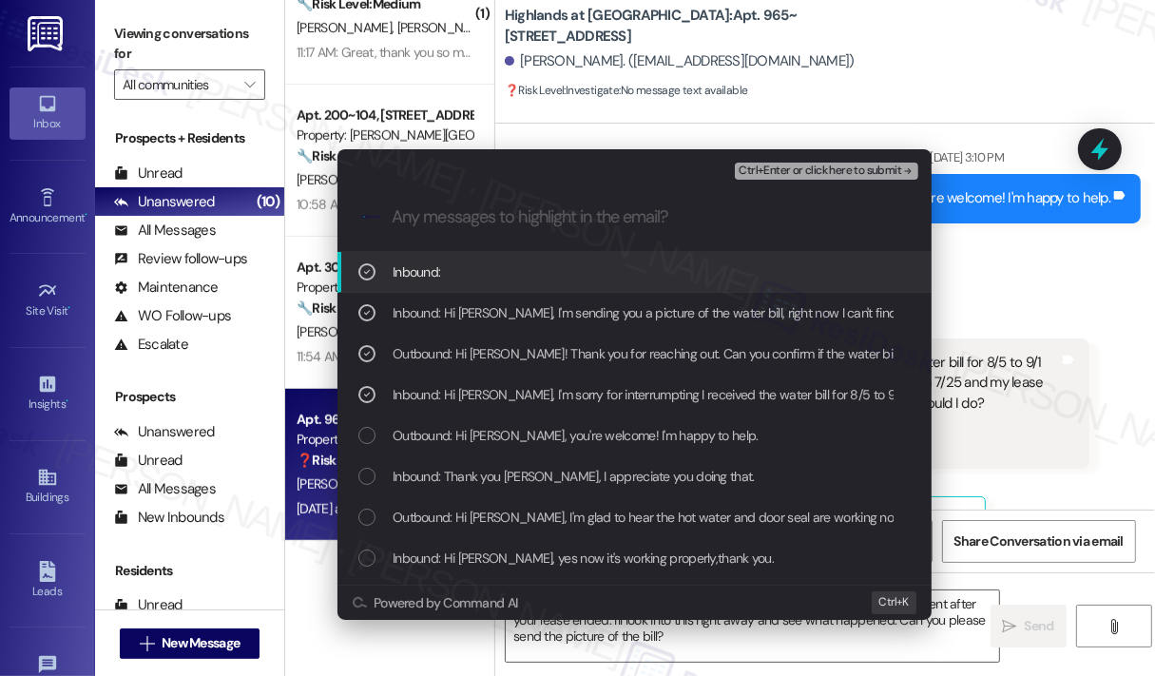
click at [826, 167] on span "Ctrl+Enter or click here to submit" at bounding box center [819, 170] width 163 height 13
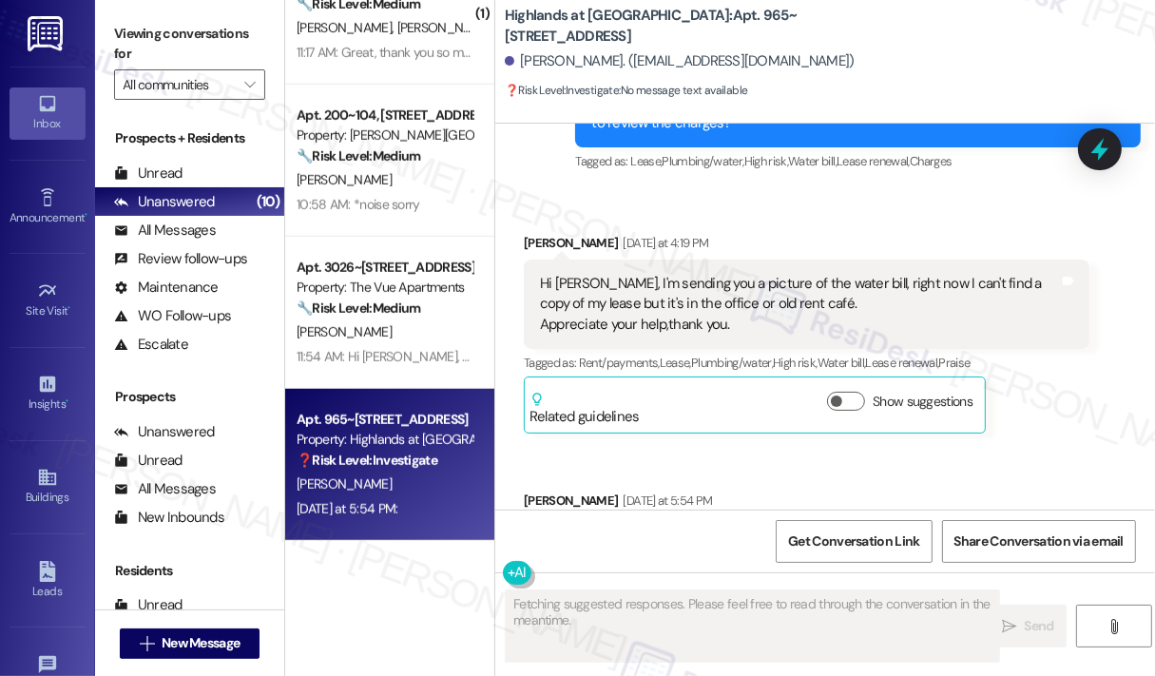
scroll to position [25364, 0]
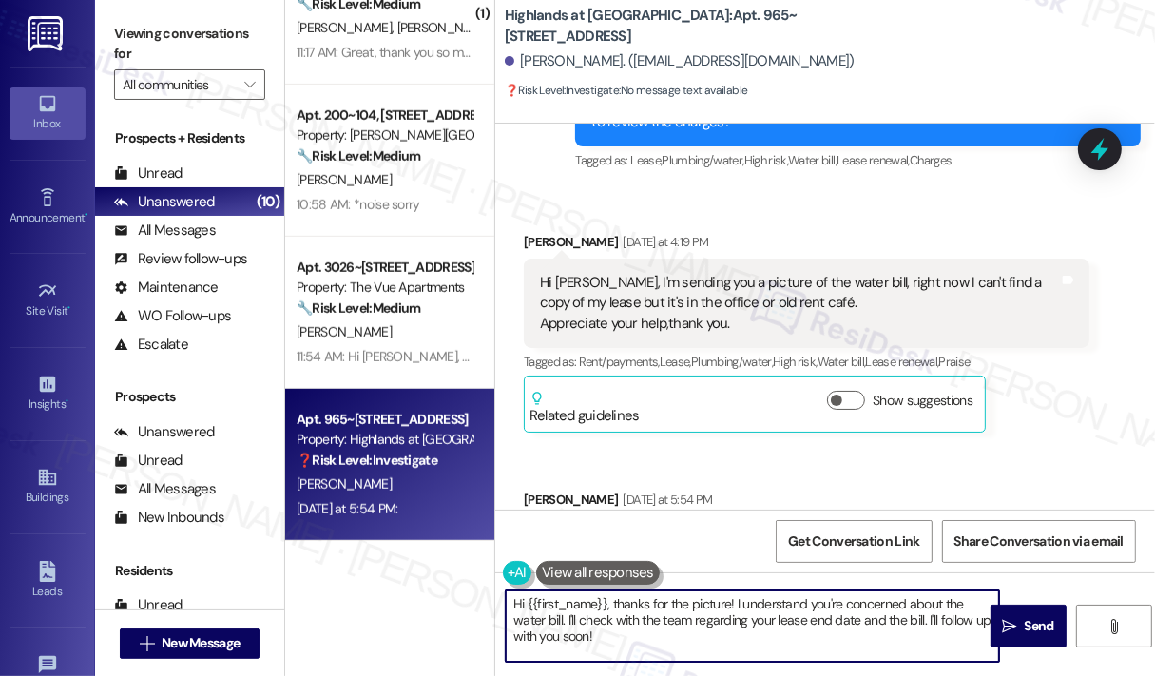
click at [732, 631] on textarea "Hi {{first_name}}, thanks for the picture! I understand you're concerned about …" at bounding box center [752, 625] width 493 height 71
click at [737, 603] on textarea "Hi {{first_name}}, thanks for the picture! I understand you're concerned about …" at bounding box center [752, 625] width 493 height 71
click at [801, 615] on textarea "Hi {{first_name}}! I understand you're concerned about the water bill. I'll che…" at bounding box center [752, 625] width 493 height 71
type textarea "Hi {{first_name}}! I understand you're concerned about the water bill. I'll che…"
click at [1045, 626] on span "Send" at bounding box center [1039, 626] width 29 height 20
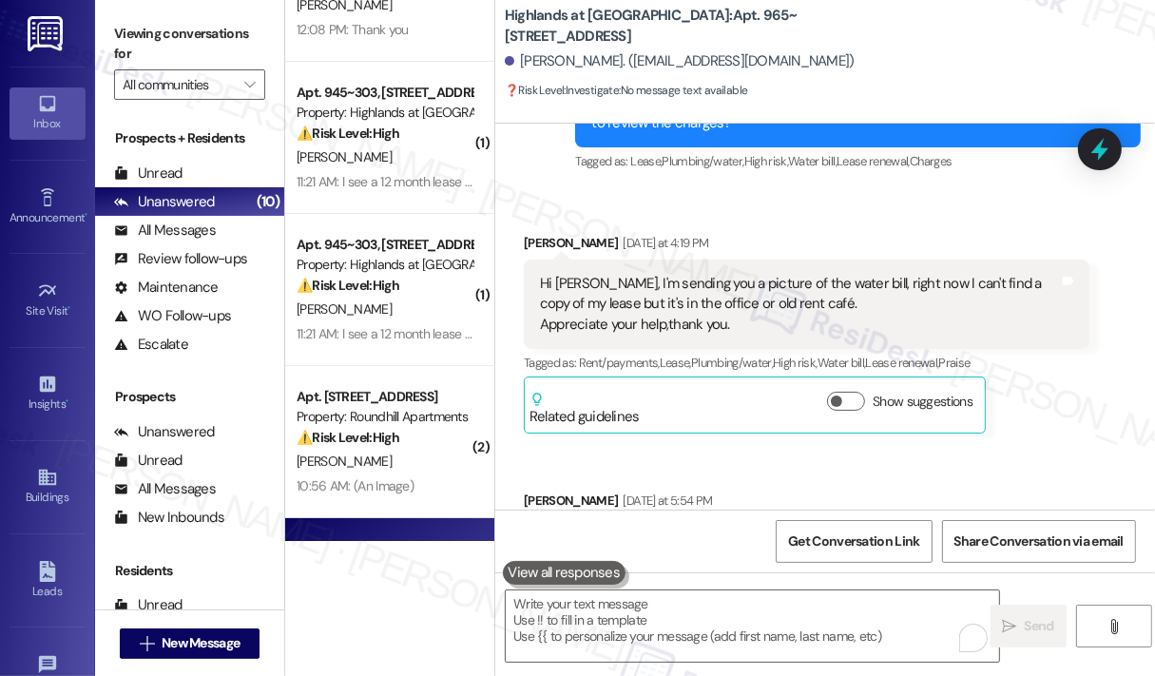
scroll to position [0, 0]
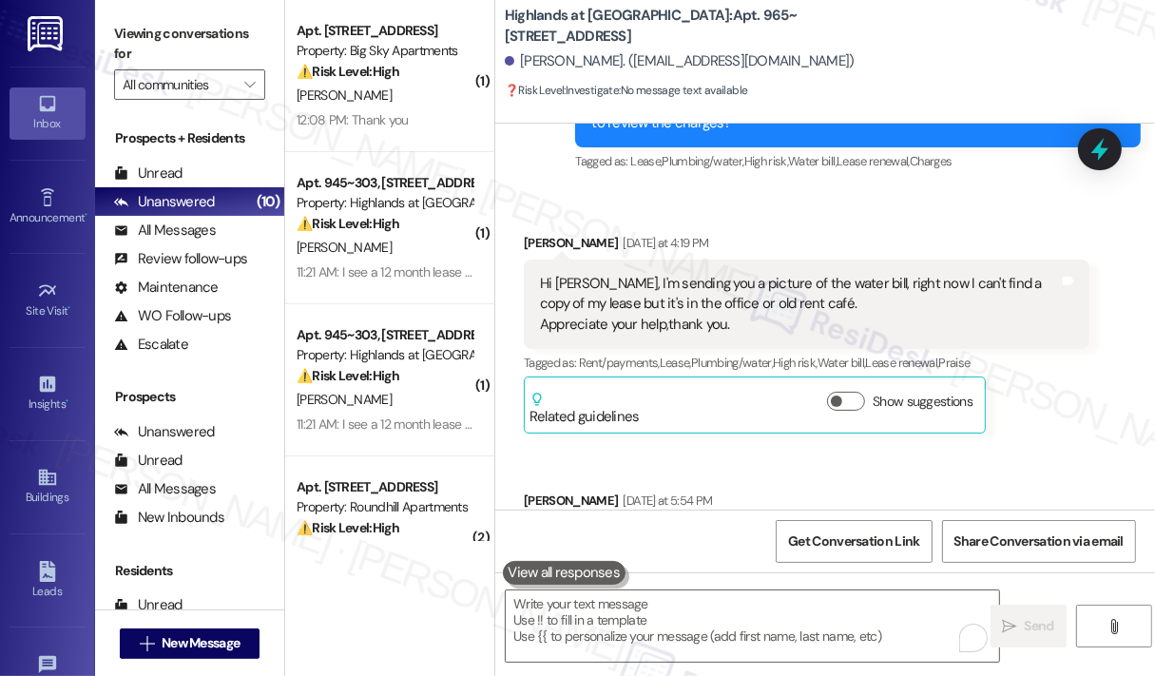
click at [650, 476] on div "Received via SMS [PERSON_NAME] [DATE] at 5:54 PM Tags and notes Tagged as: Emai…" at bounding box center [652, 538] width 286 height 125
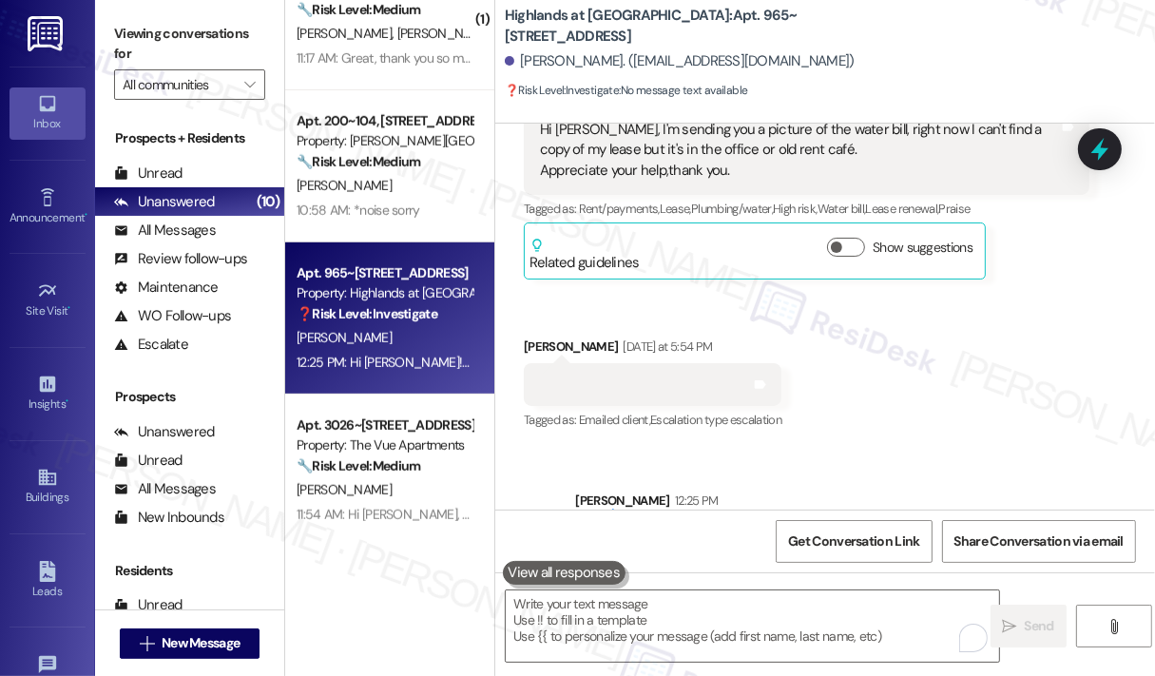
scroll to position [980, 0]
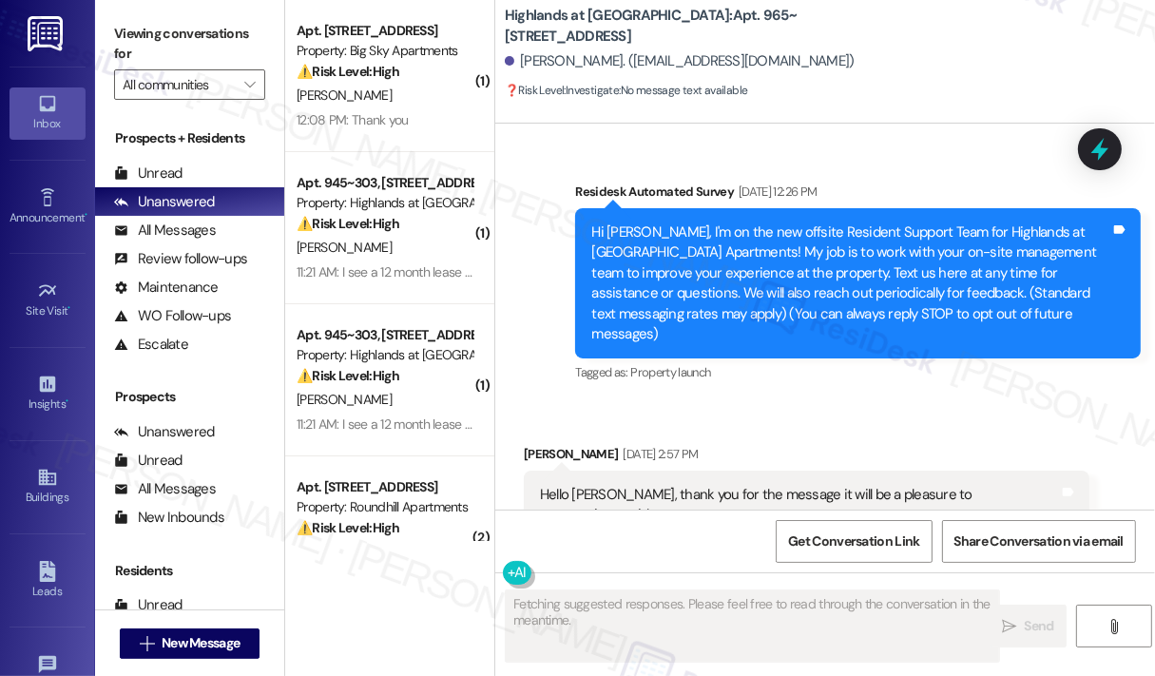
scroll to position [26053, 0]
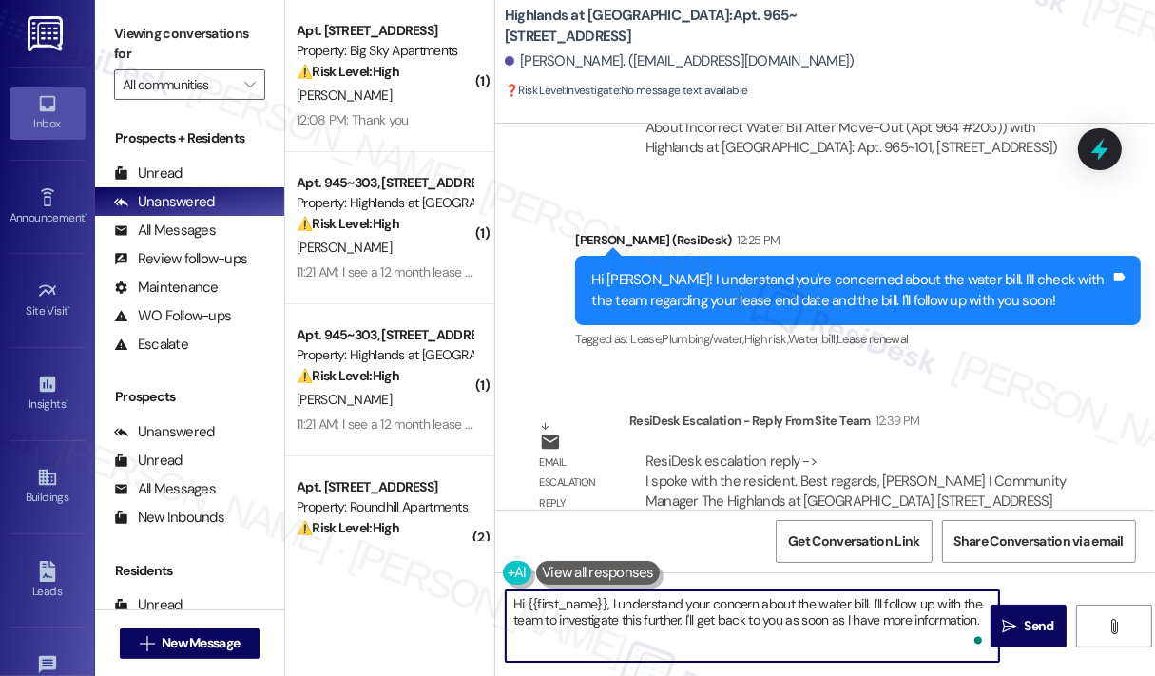
drag, startPoint x: 608, startPoint y: 604, endPoint x: 977, endPoint y: 622, distance: 369.2
click at [977, 622] on textarea "Hi {{first_name}}, I understand your concern about the water bill. I'll follow …" at bounding box center [752, 625] width 493 height 71
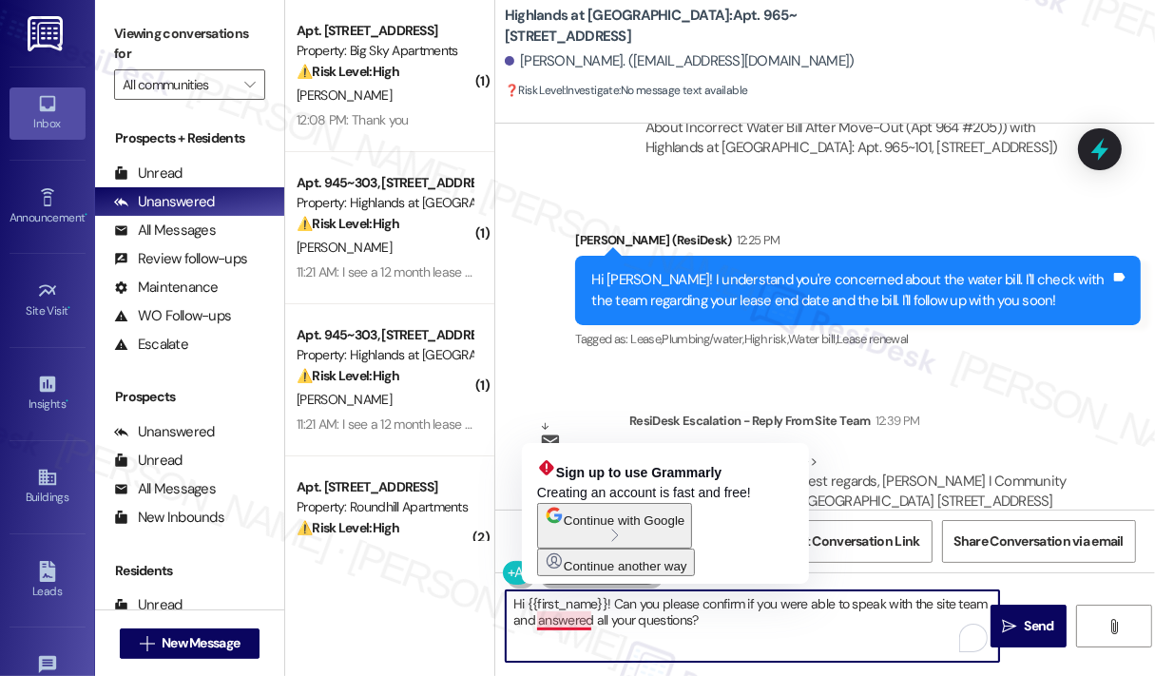
click at [588, 619] on textarea "Hi {{first_name}}! Can you please confirm if you were able to speak with the si…" at bounding box center [752, 625] width 493 height 71
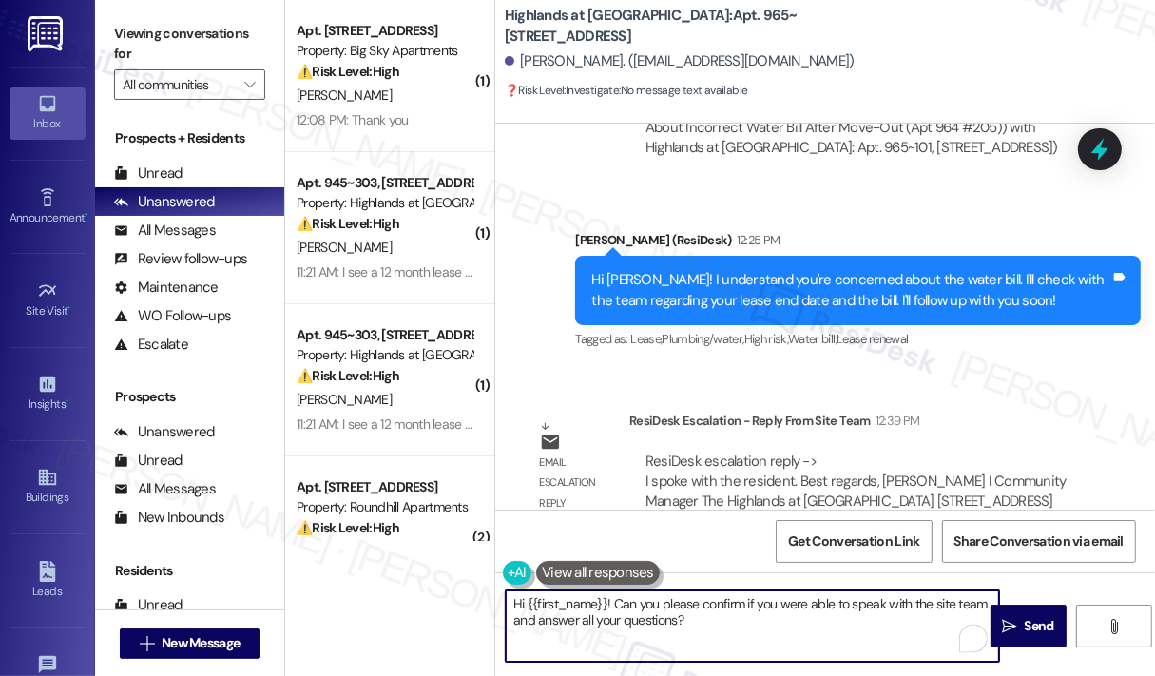
click at [725, 629] on textarea "Hi {{first_name}}! Can you please confirm if you were able to speak with the si…" at bounding box center [752, 625] width 493 height 71
click at [724, 627] on textarea "Hi {{first_name}}! Can you please confirm if you were able to speak with the si…" at bounding box center [752, 625] width 493 height 71
type textarea "Hi {{first_name}}! Can you please confirm if you were able to speak with the si…"
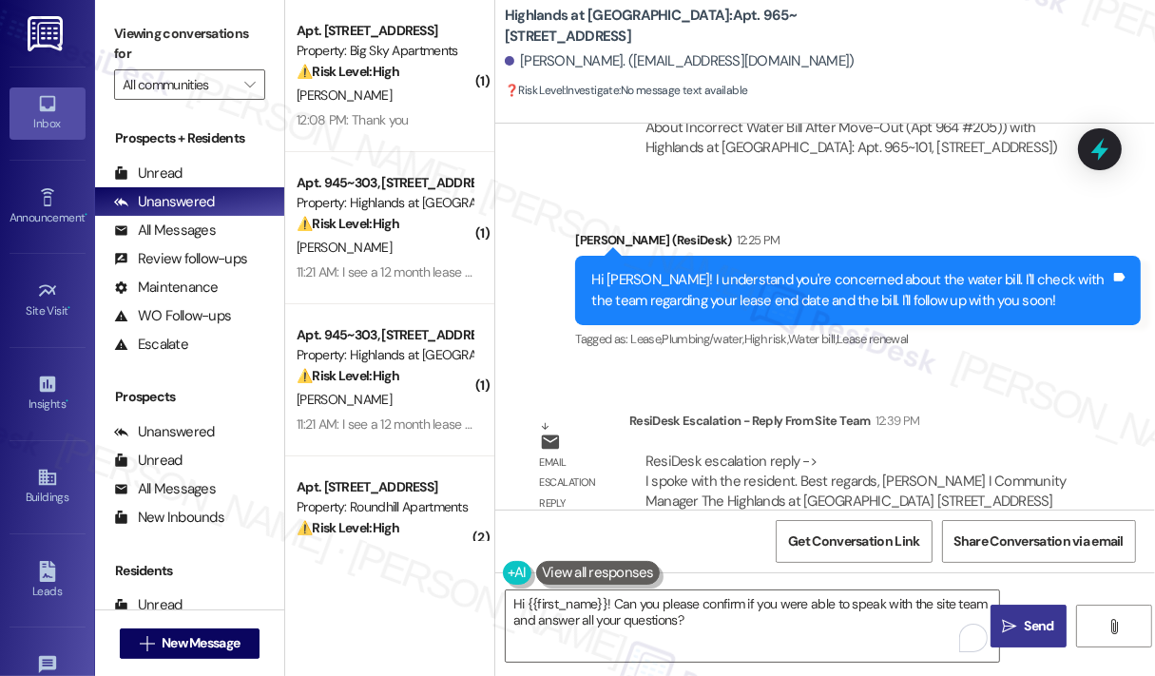
click at [1044, 626] on span "Send" at bounding box center [1039, 626] width 29 height 20
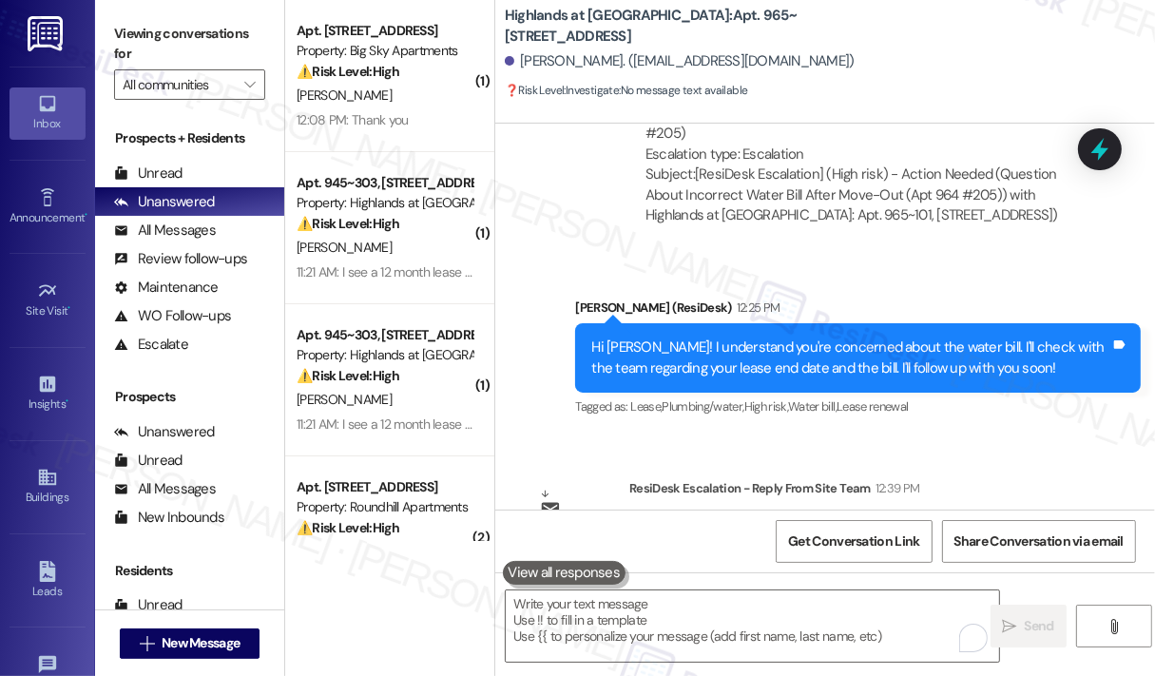
scroll to position [26124, 0]
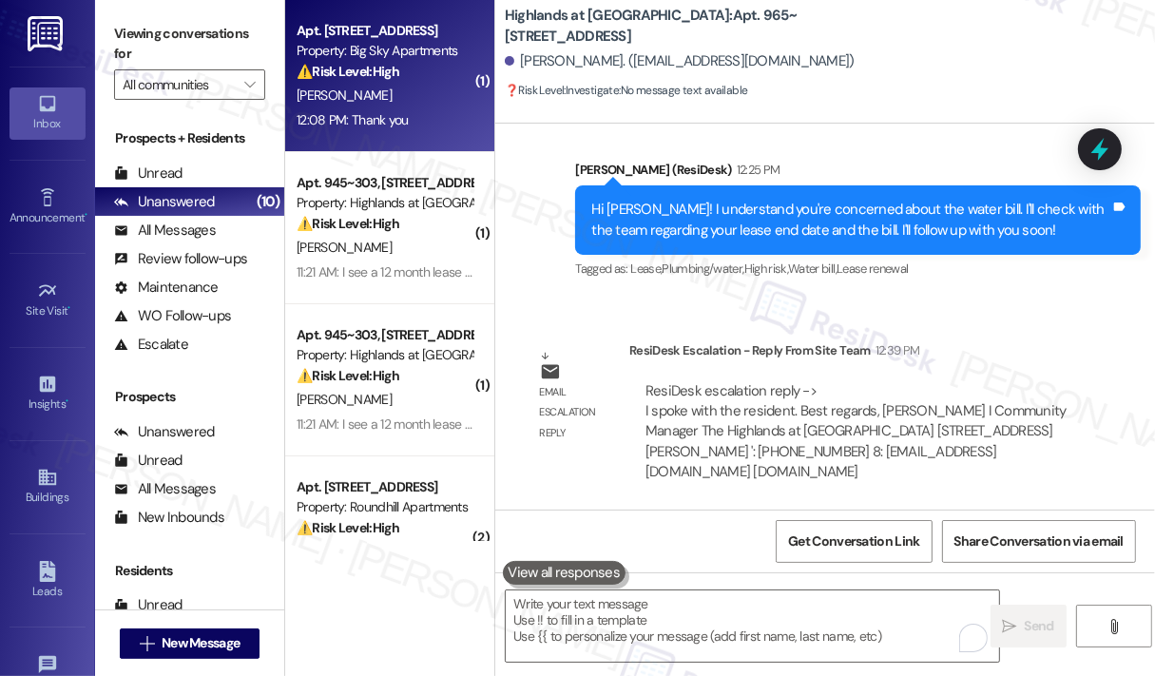
click at [370, 127] on div "12:08 PM: Thank you 12:08 PM: Thank you" at bounding box center [353, 119] width 112 height 17
type textarea "Fetching suggested responses. Please feel free to read through the conversation…"
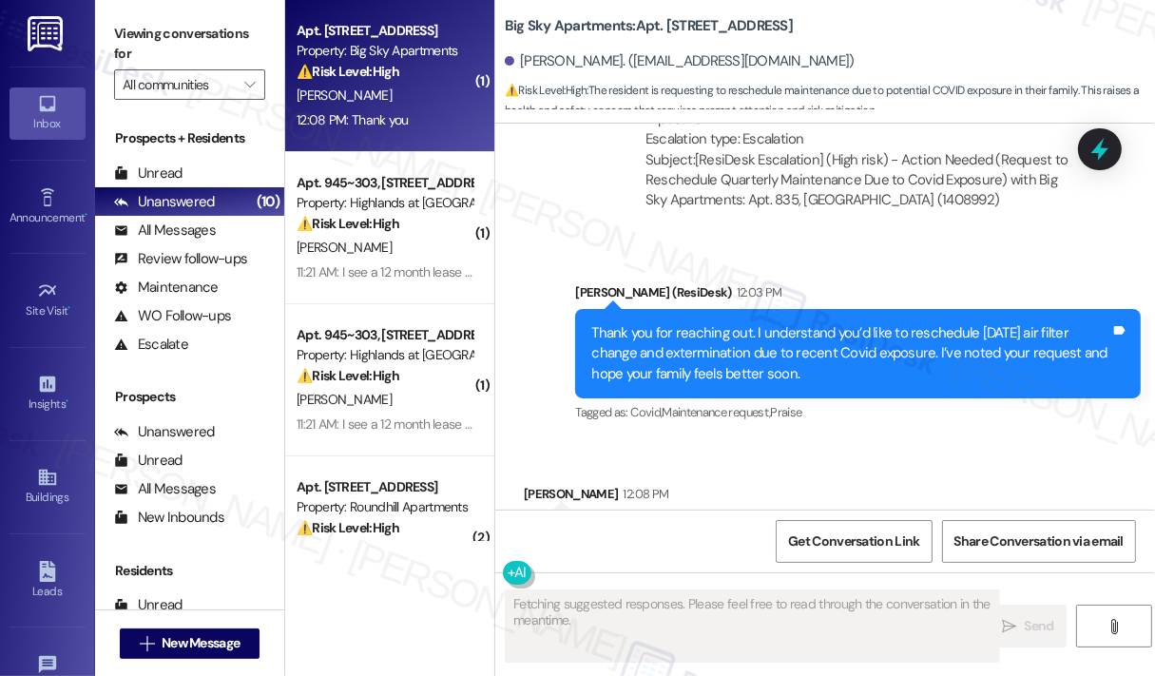
scroll to position [2220, 0]
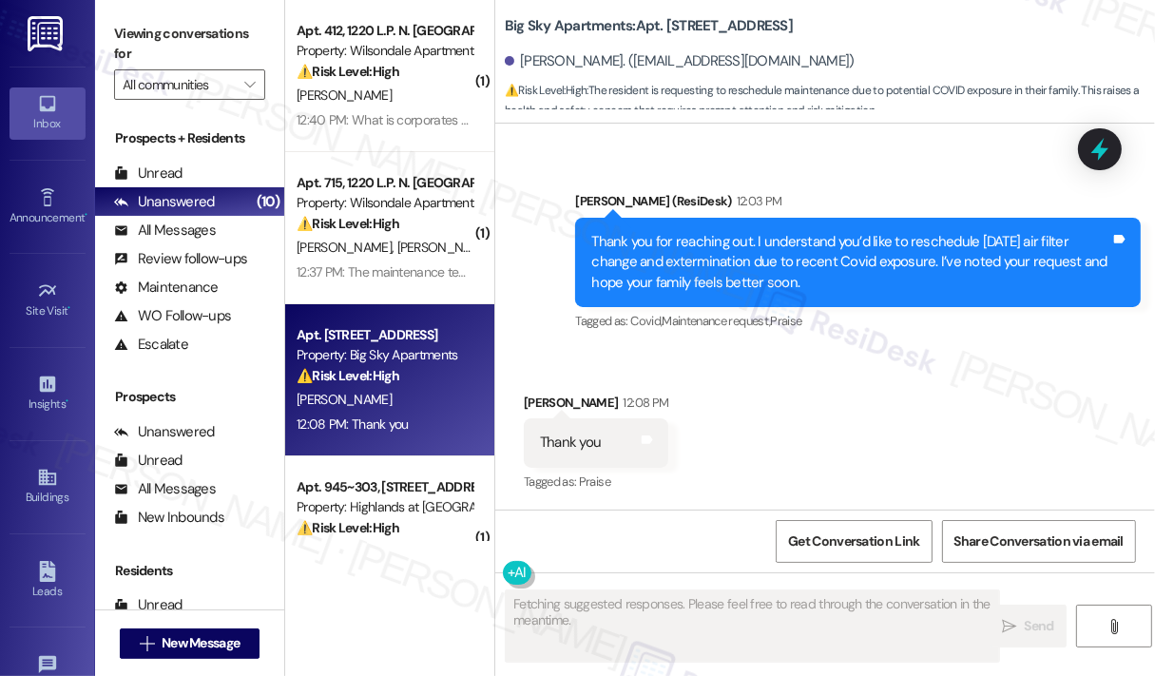
click at [830, 400] on div "Received via SMS Samuel Grove 12:08 PM Thank you Tags and notes Tagged as: Prai…" at bounding box center [825, 430] width 660 height 161
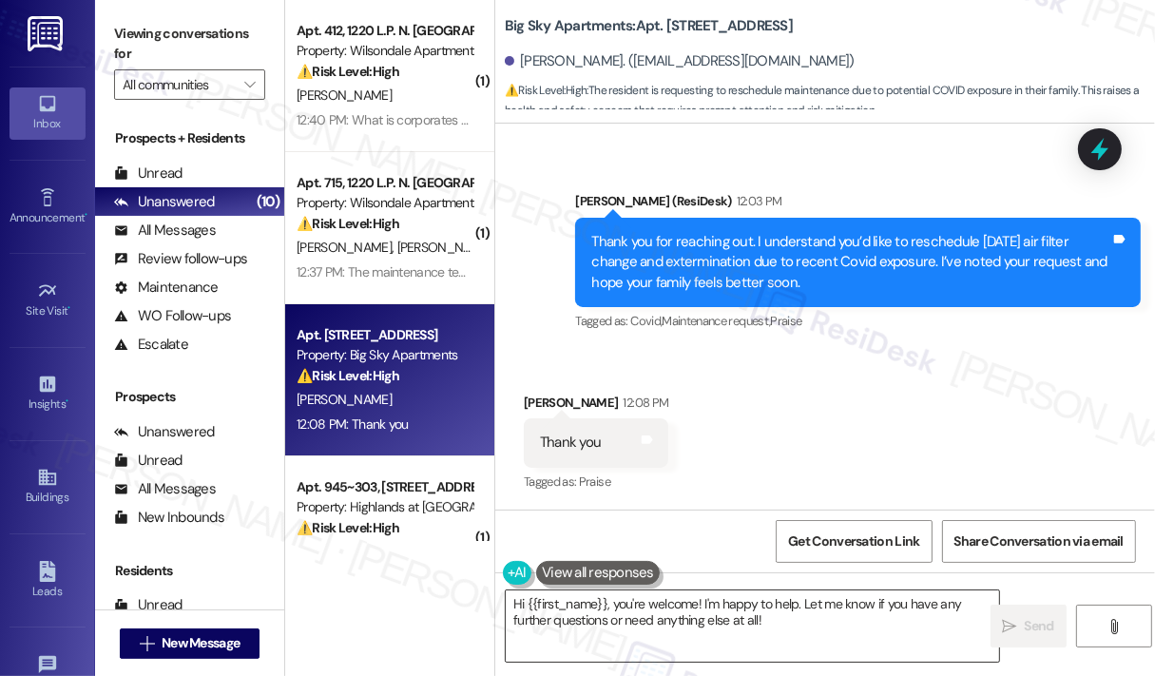
click at [619, 607] on textarea "Hi {{first_name}}, you're welcome! I'm happy to help. Let me know if you have a…" at bounding box center [752, 625] width 493 height 71
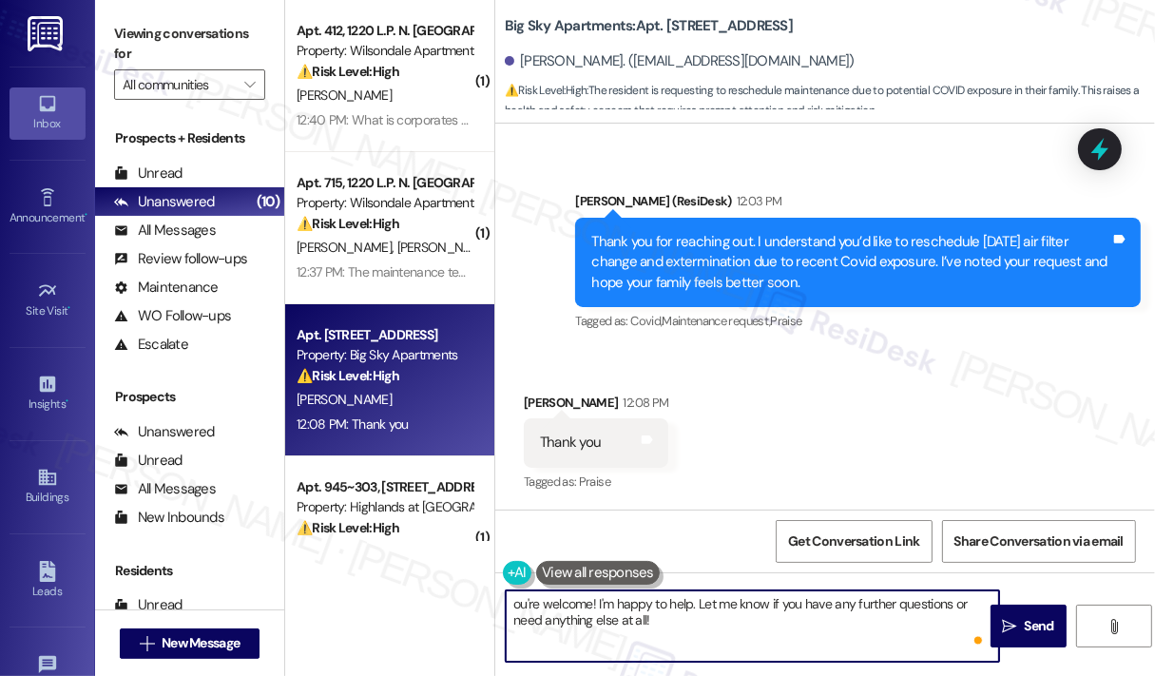
type textarea "You're welcome! I'm happy to help. Let me know if you have any further question…"
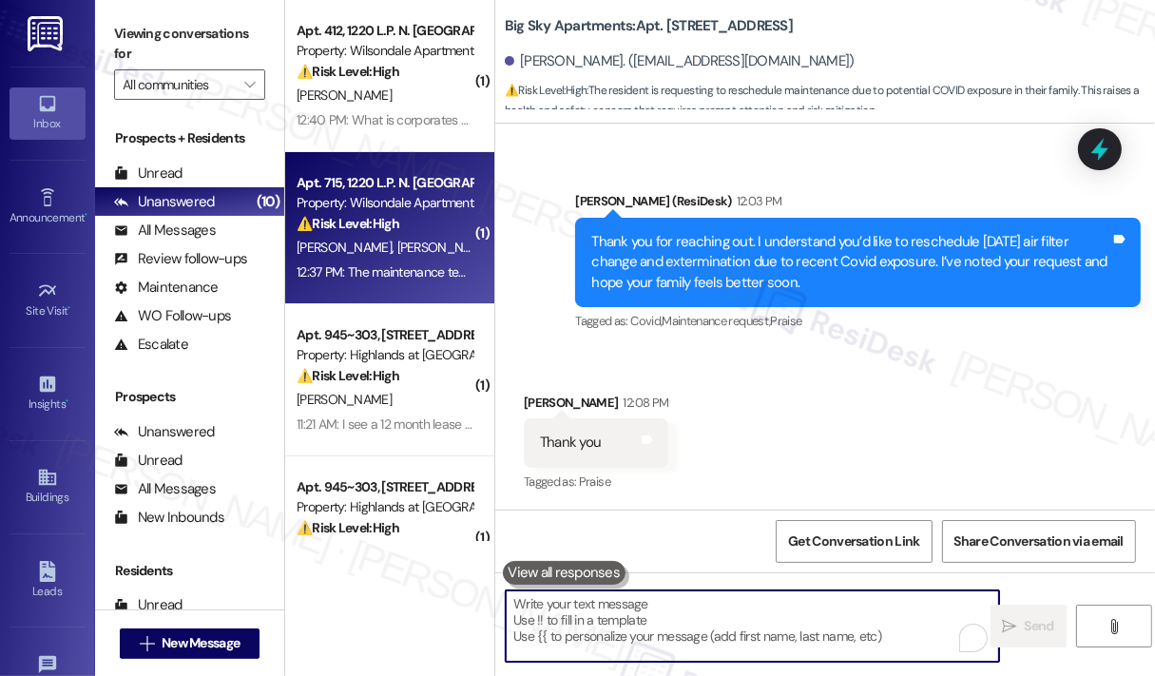
click at [414, 240] on span "L. Fitzgerald Iii" at bounding box center [449, 247] width 105 height 17
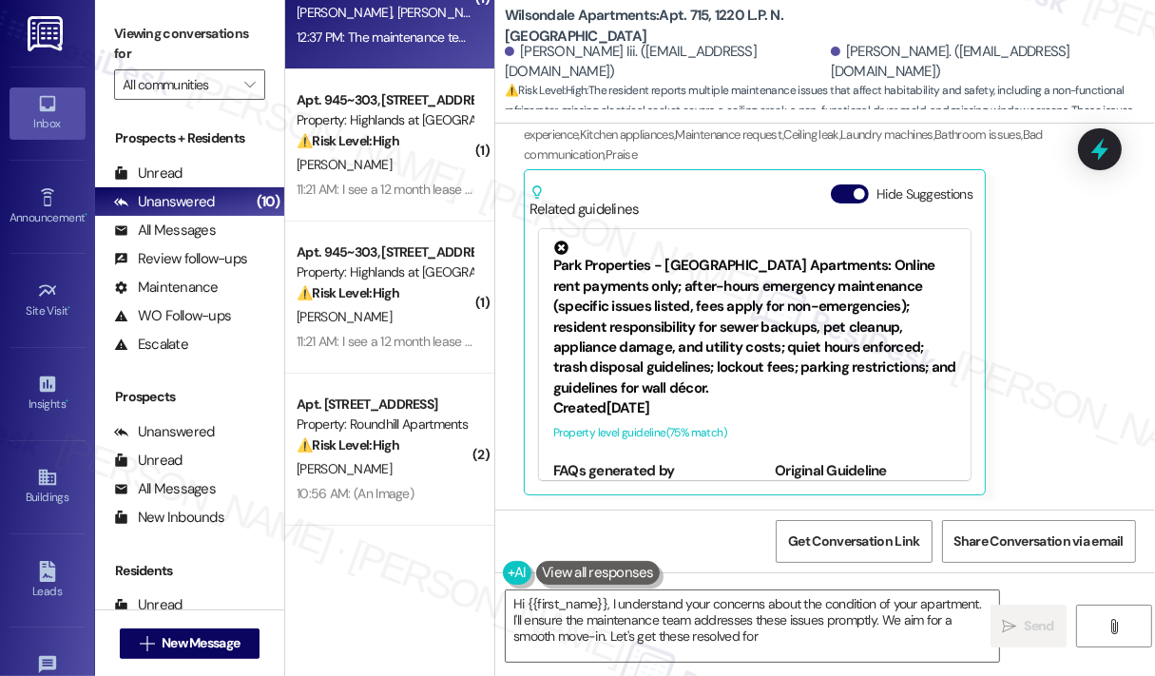
scroll to position [285, 0]
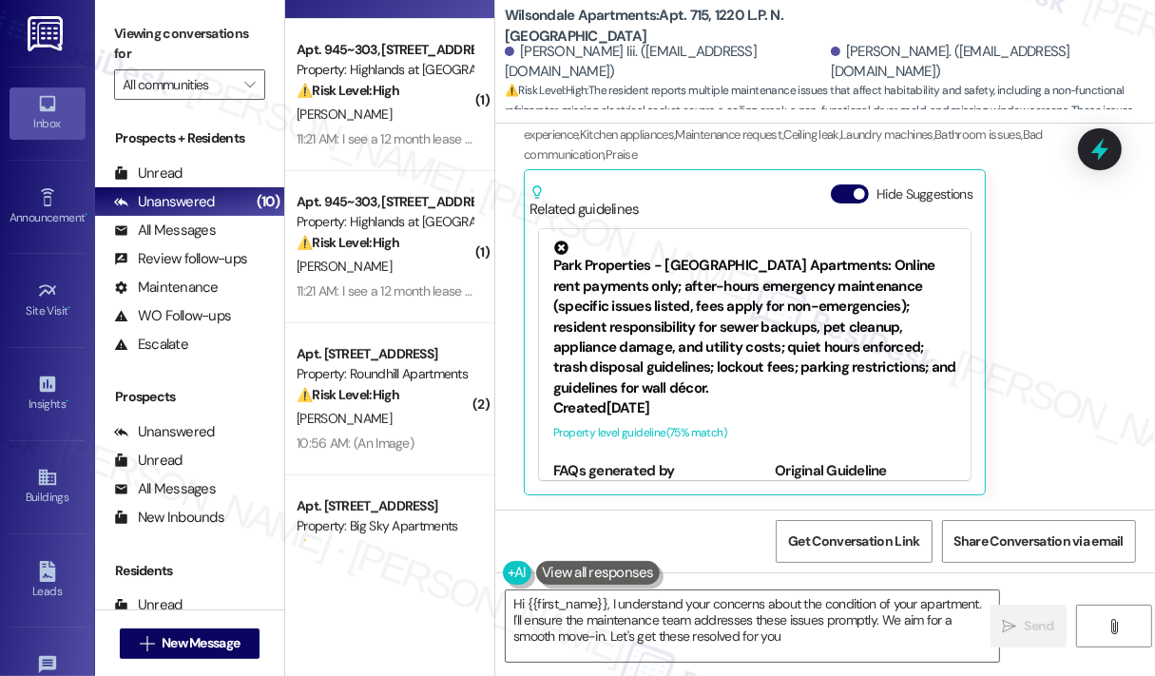
type textarea "Hi {{first_name}}, I understand your concerns about the condition of your apart…"
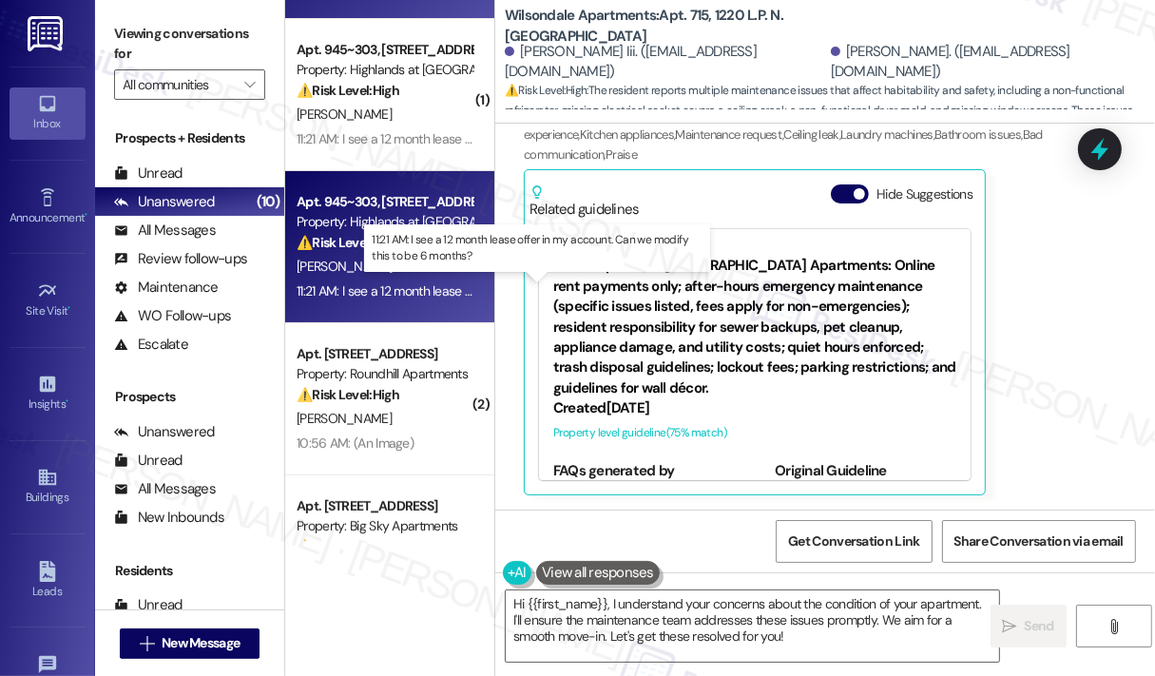
click at [414, 293] on div "11:21 AM: I see a 12 month lease offer in my account. Can we modify this to be …" at bounding box center [538, 290] width 482 height 17
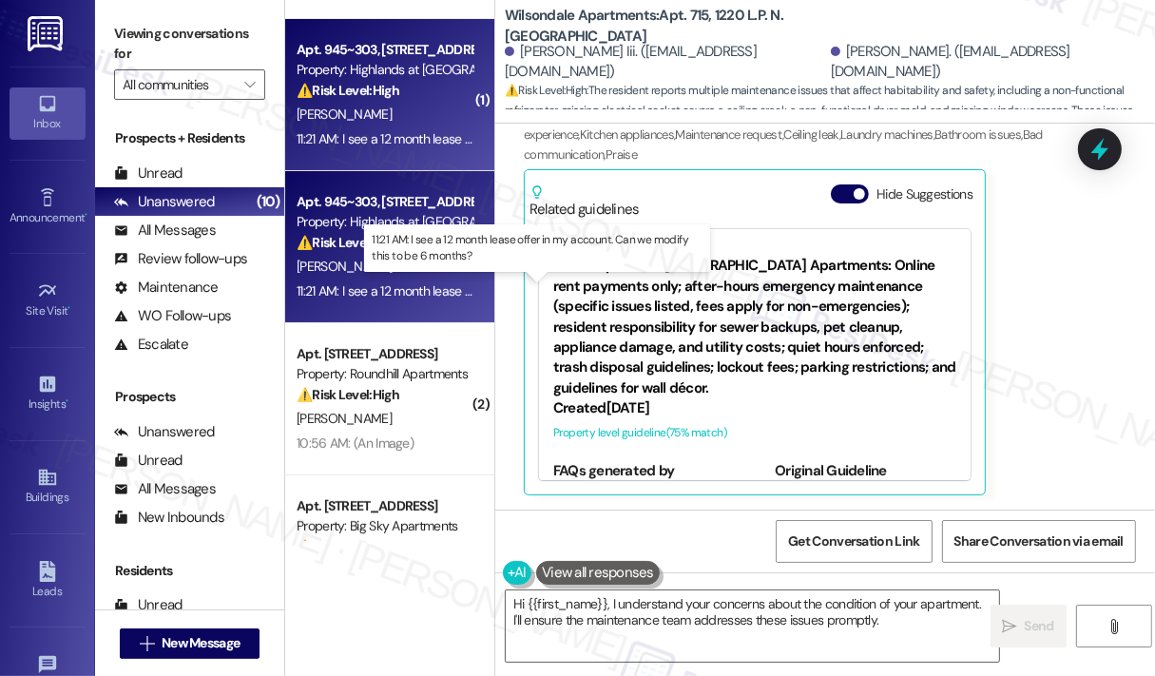
type textarea "Hi {{first_name}}, I understand your concerns about the condition of your apart…"
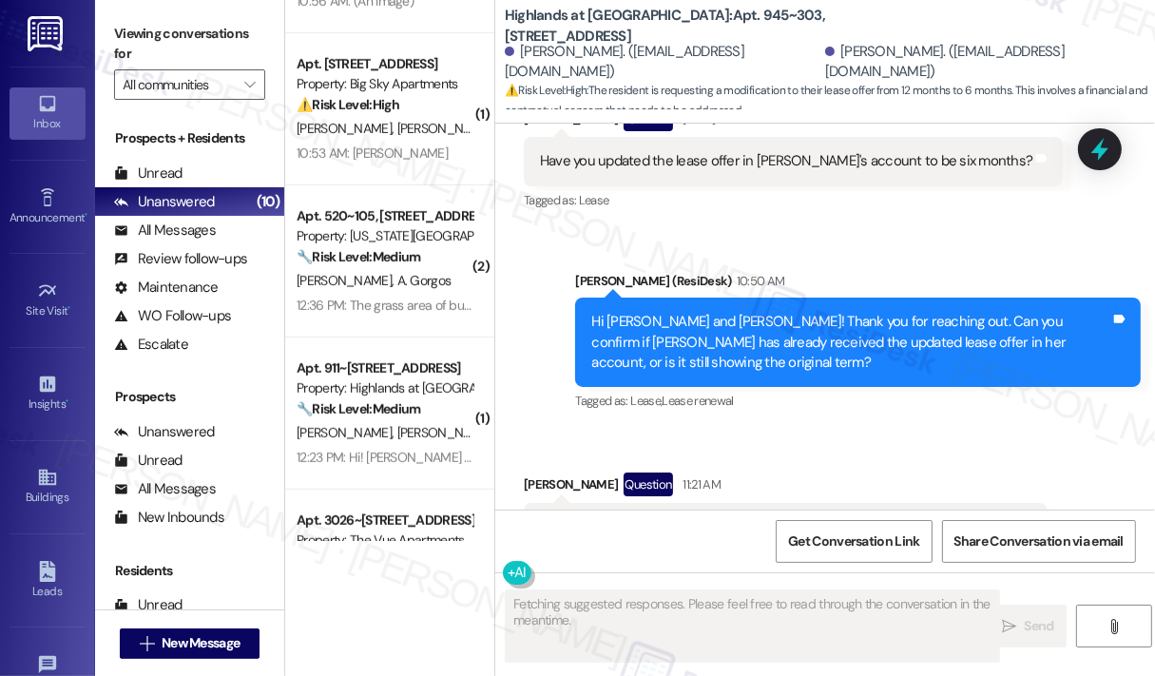
scroll to position [760, 0]
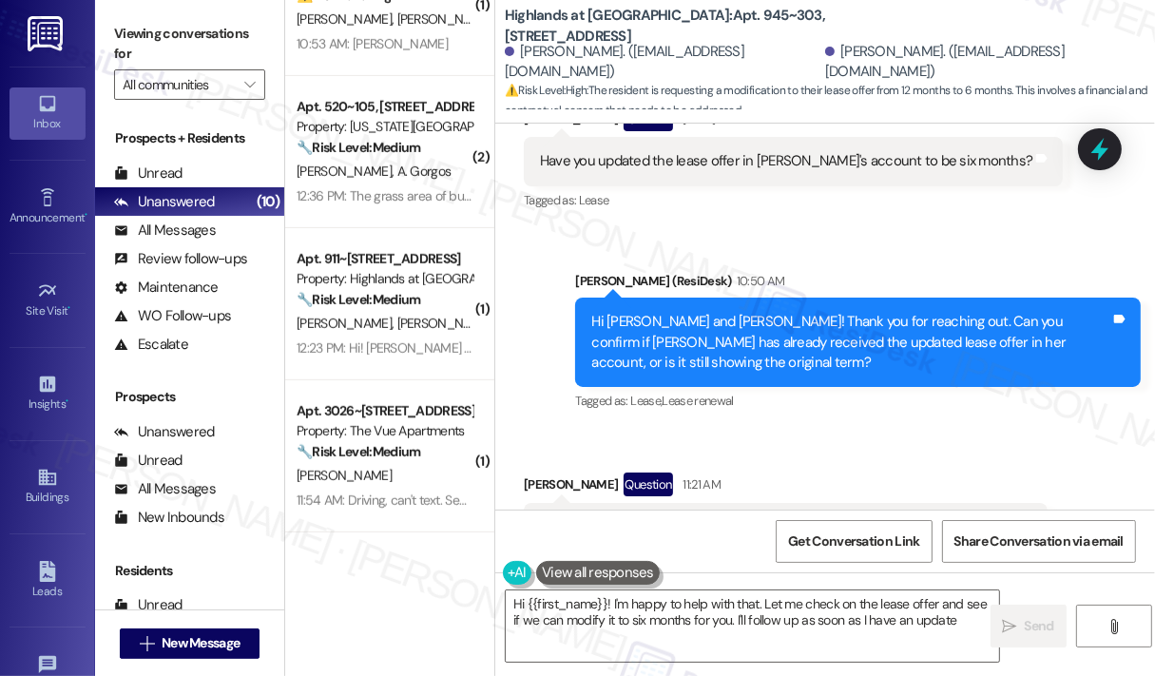
type textarea "Hi {{first_name}}! I'm happy to help with that. Let me check on the lease offer…"
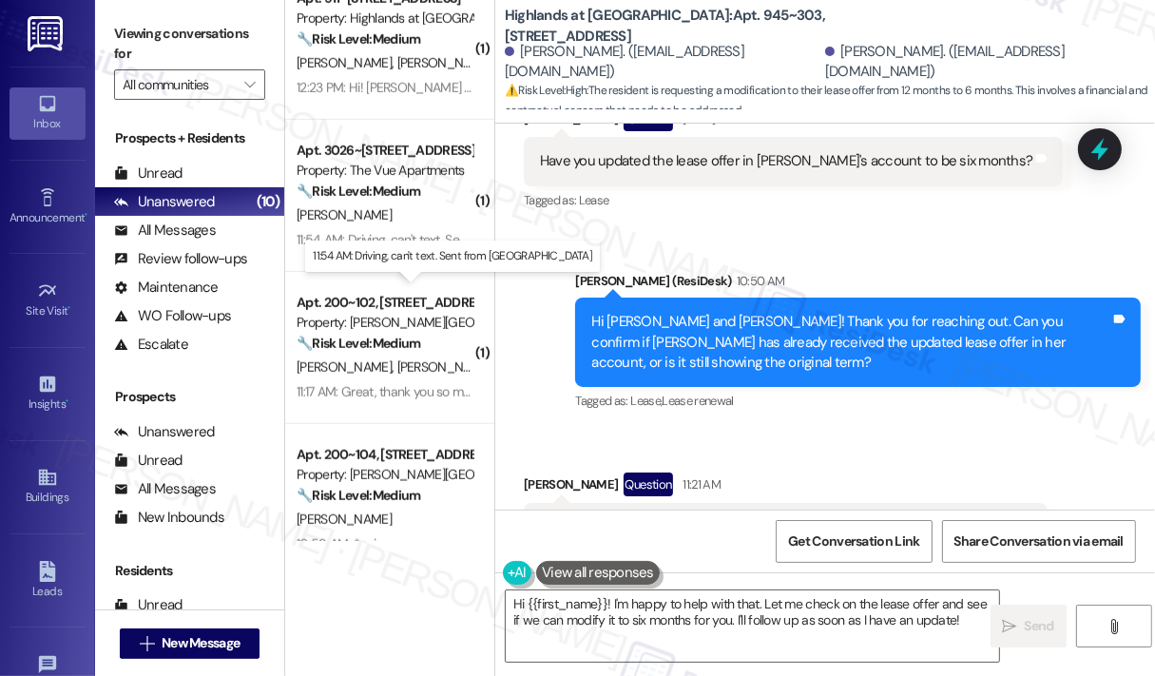
scroll to position [1141, 0]
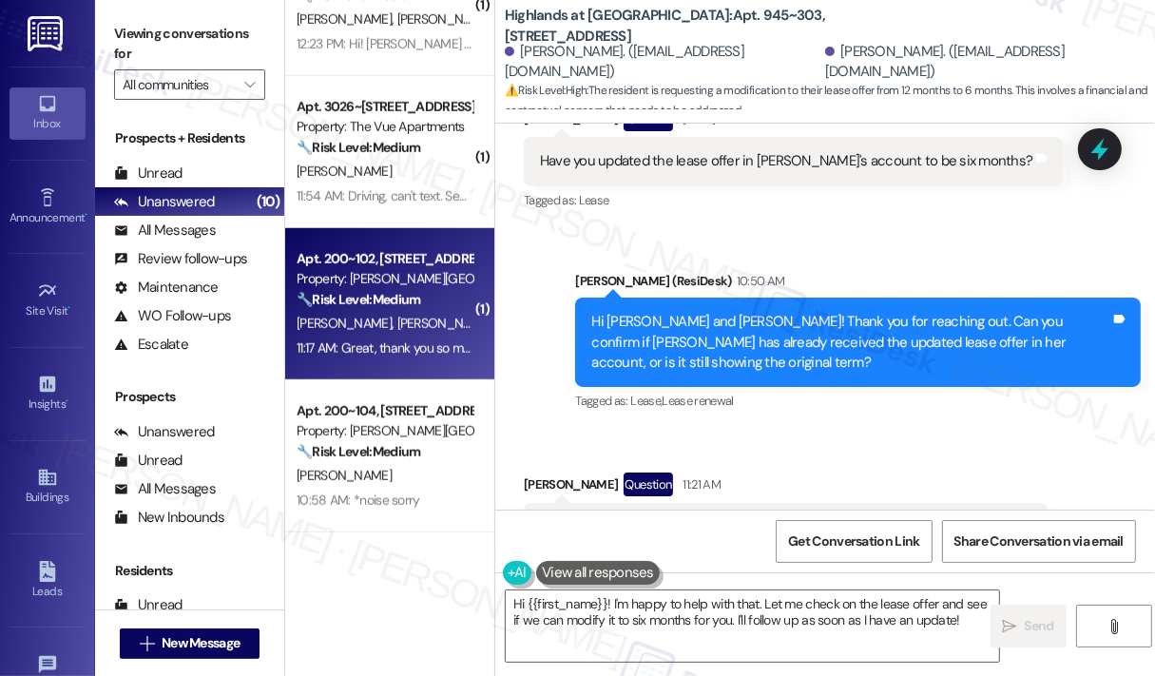
click at [422, 349] on div "11:17 AM: Great, thank you so much! 11:17 AM: Great, thank you so much!" at bounding box center [392, 347] width 191 height 17
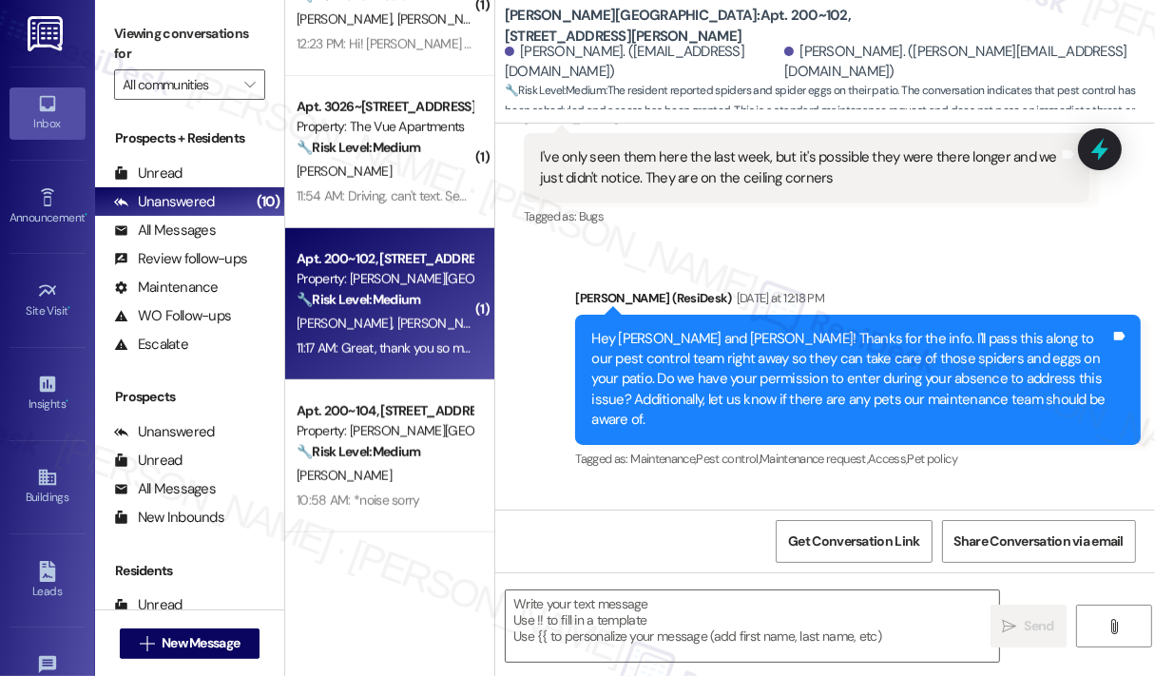
type textarea "Fetching suggested responses. Please feel free to read through the conversation…"
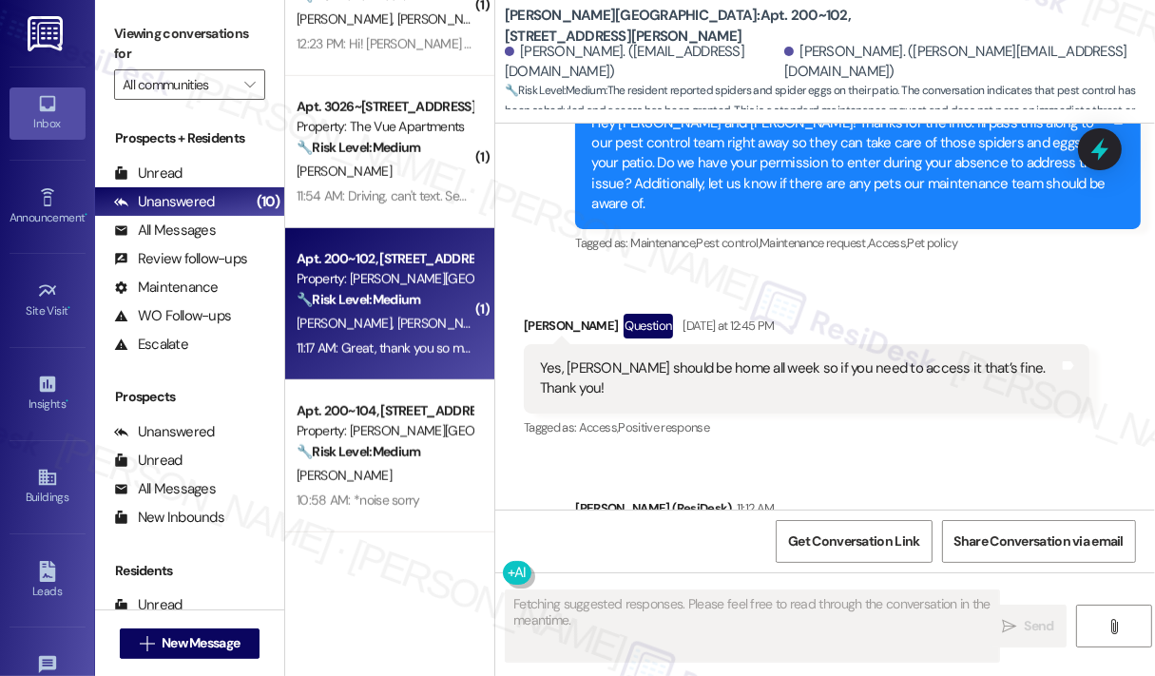
scroll to position [3051, 0]
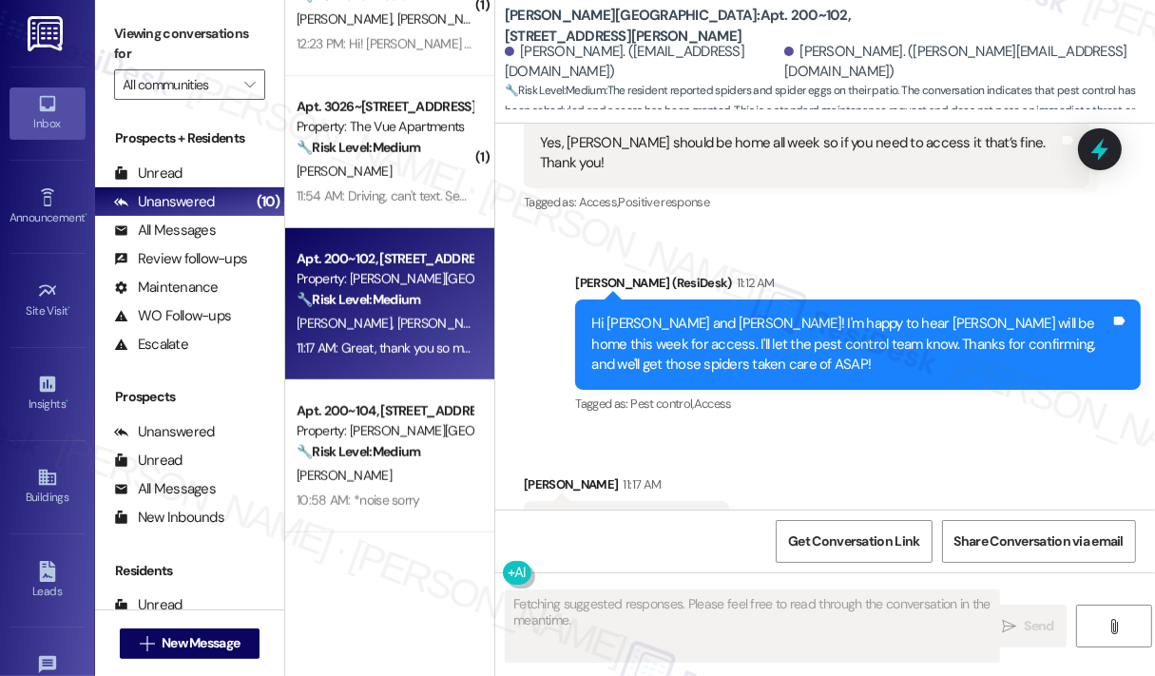
click at [892, 431] on div "Received via SMS Nick Rivera 11:17 AM Great, thank you so much! Tags and notes …" at bounding box center [825, 511] width 660 height 161
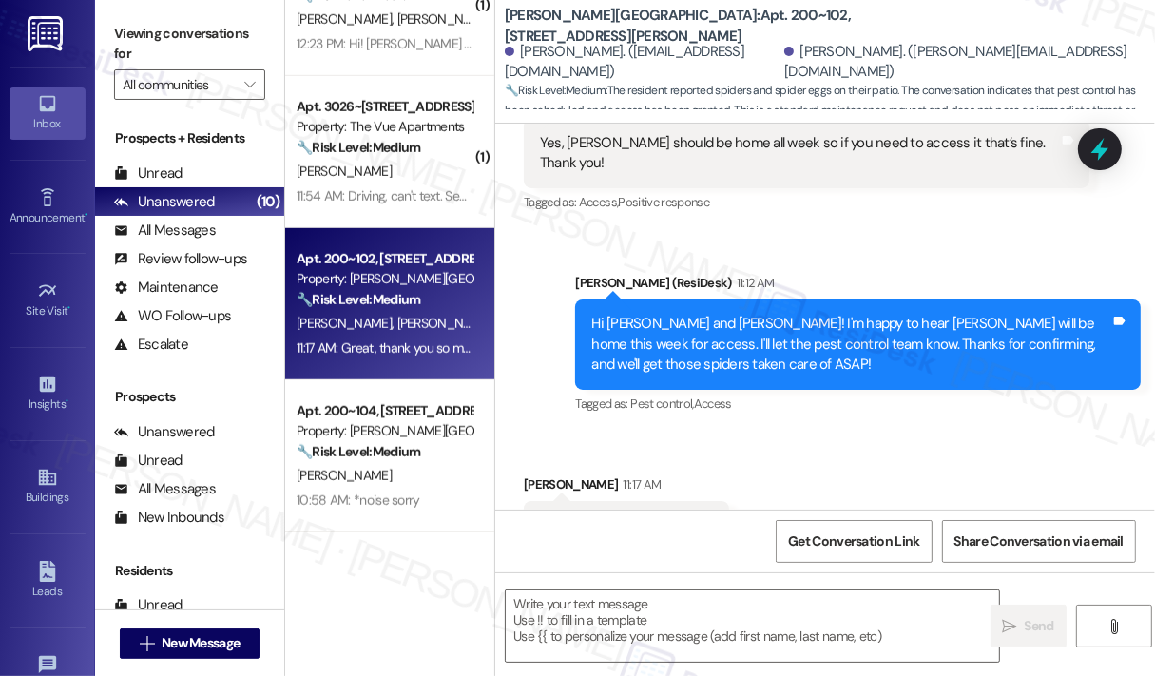
scroll to position [3052, 0]
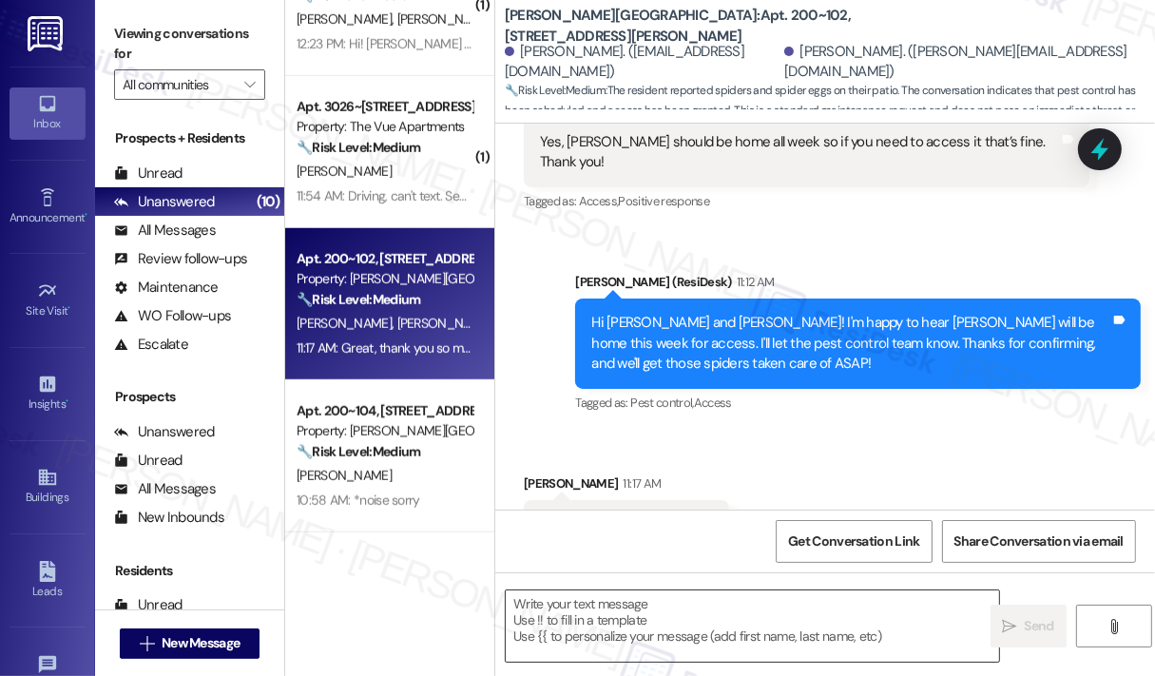
click at [771, 620] on textarea at bounding box center [752, 625] width 493 height 71
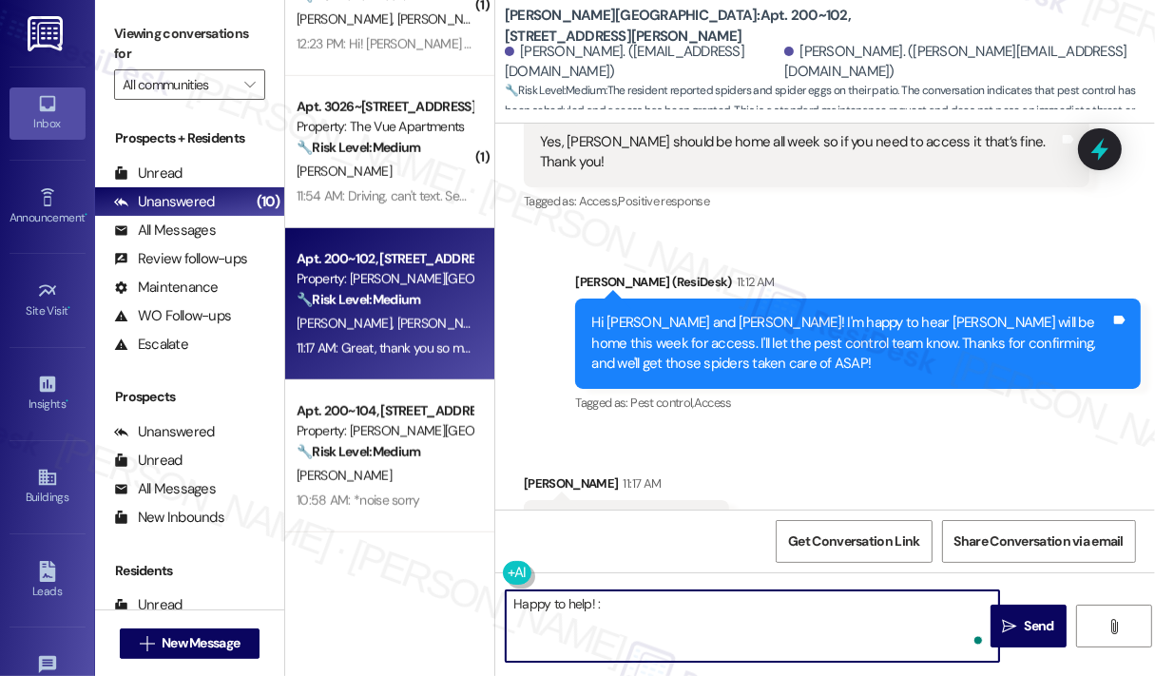
type textarea "Happy to help! :)"
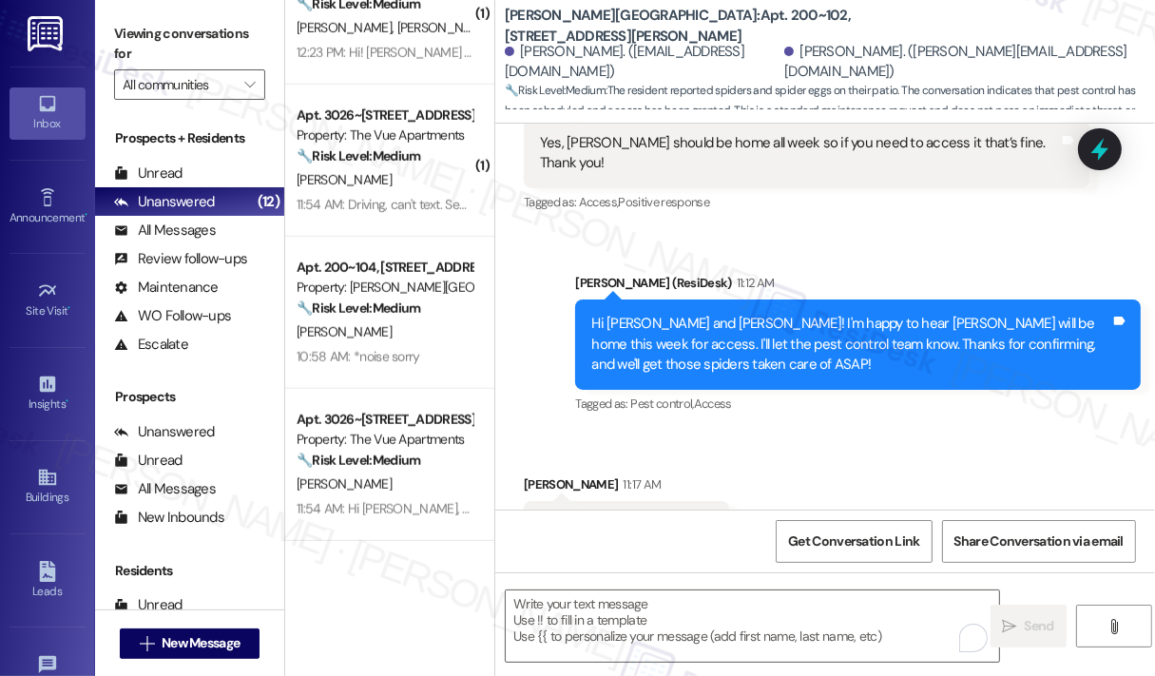
scroll to position [1132, 0]
